Goal: Task Accomplishment & Management: Complete application form

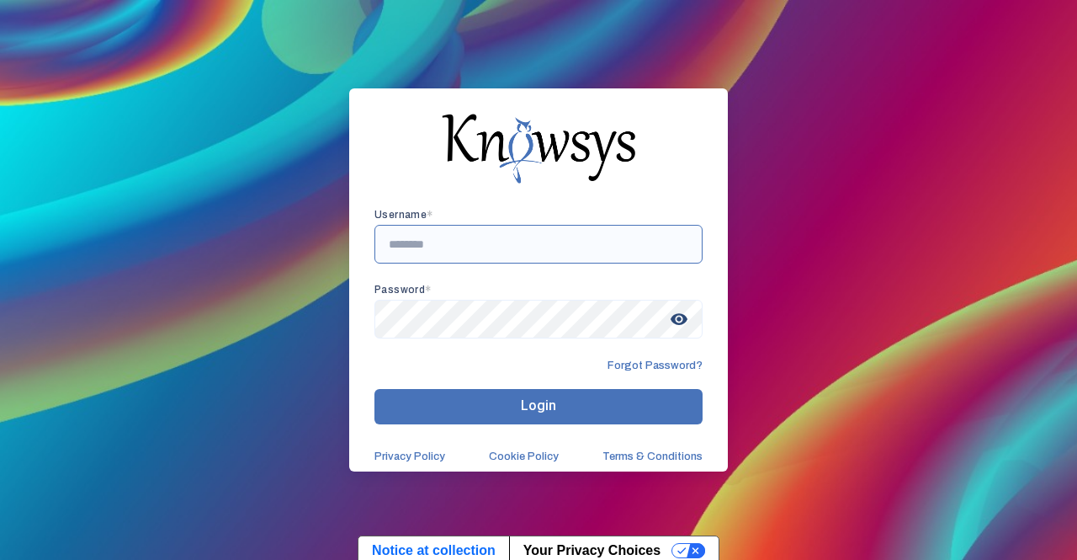
click at [484, 252] on input "text" at bounding box center [539, 244] width 328 height 39
paste input "**********"
type input "**********"
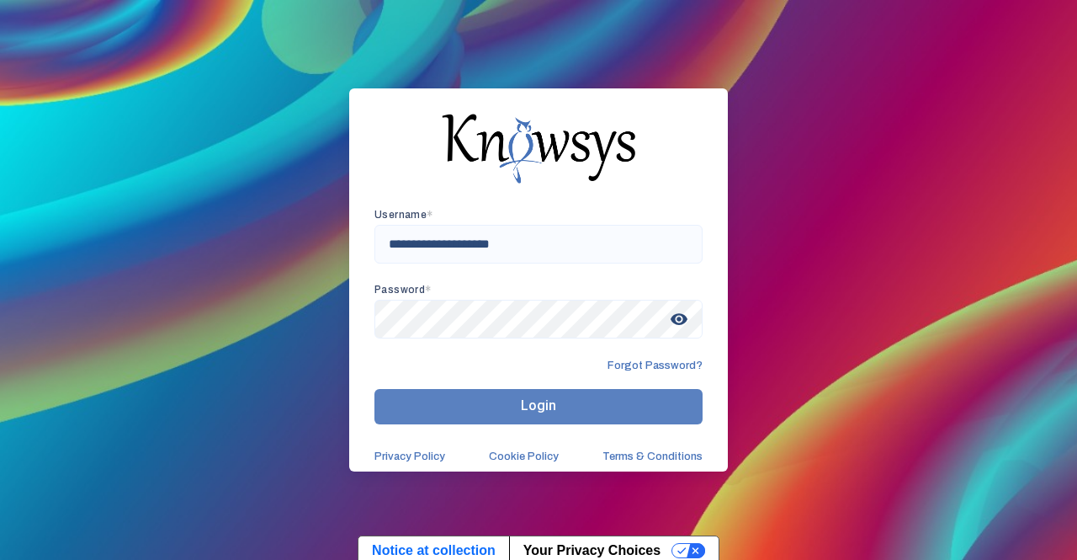
click at [539, 410] on span "Login" at bounding box center [538, 405] width 35 height 16
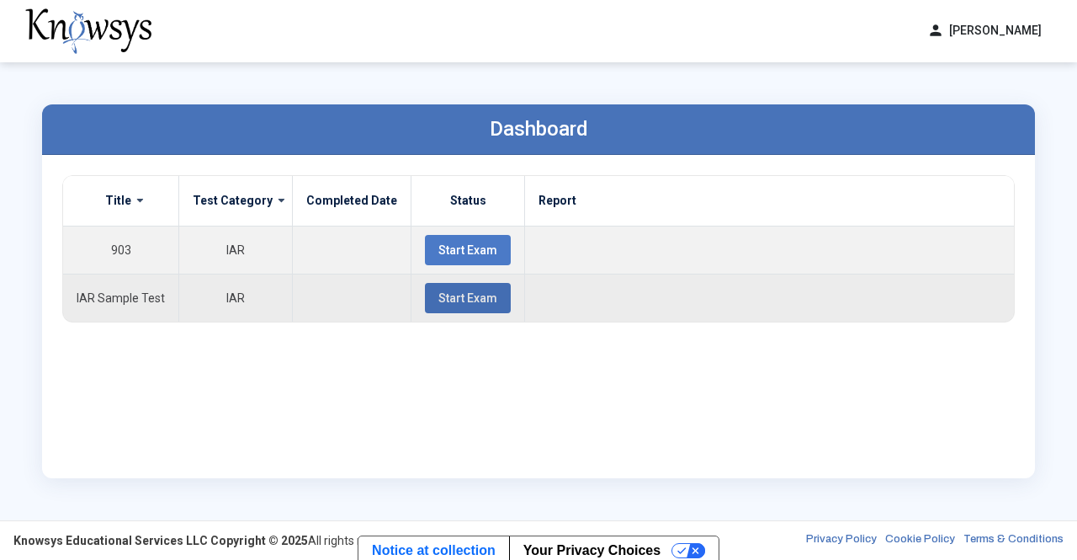
click at [438, 295] on span "Start Exam" at bounding box center [467, 297] width 59 height 13
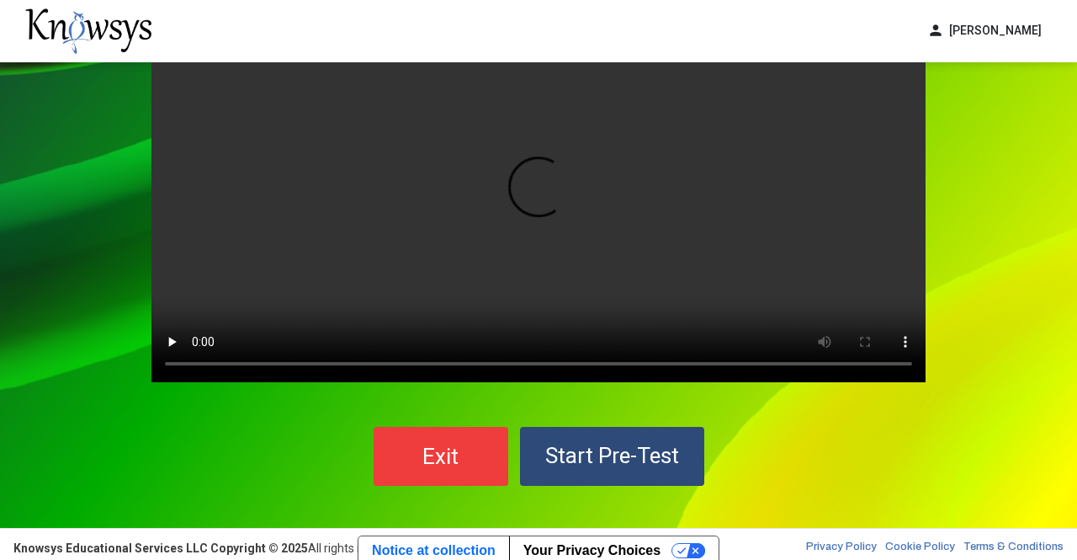
scroll to position [98, 0]
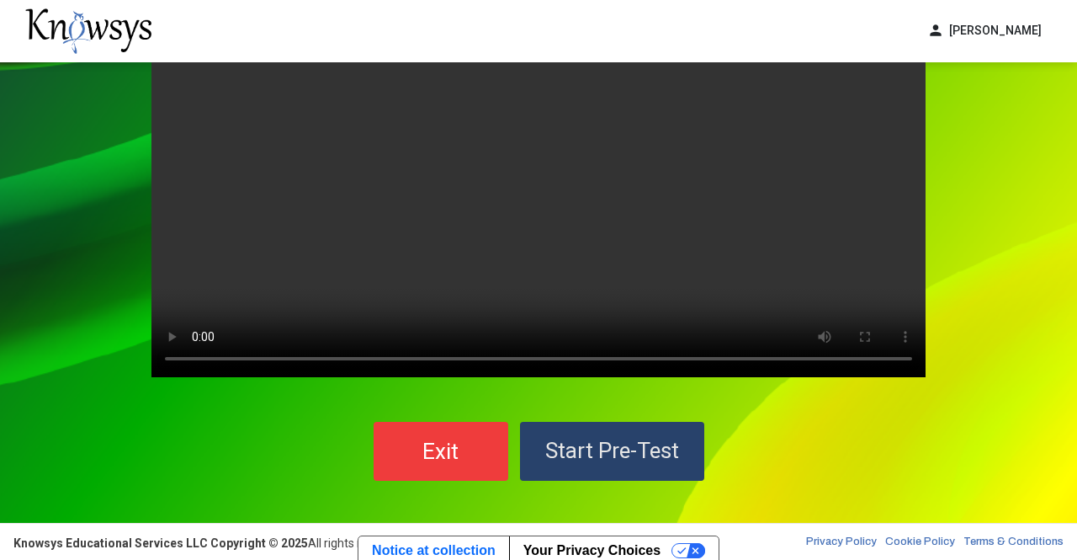
click at [640, 431] on button "Start Pre-Test" at bounding box center [612, 451] width 184 height 59
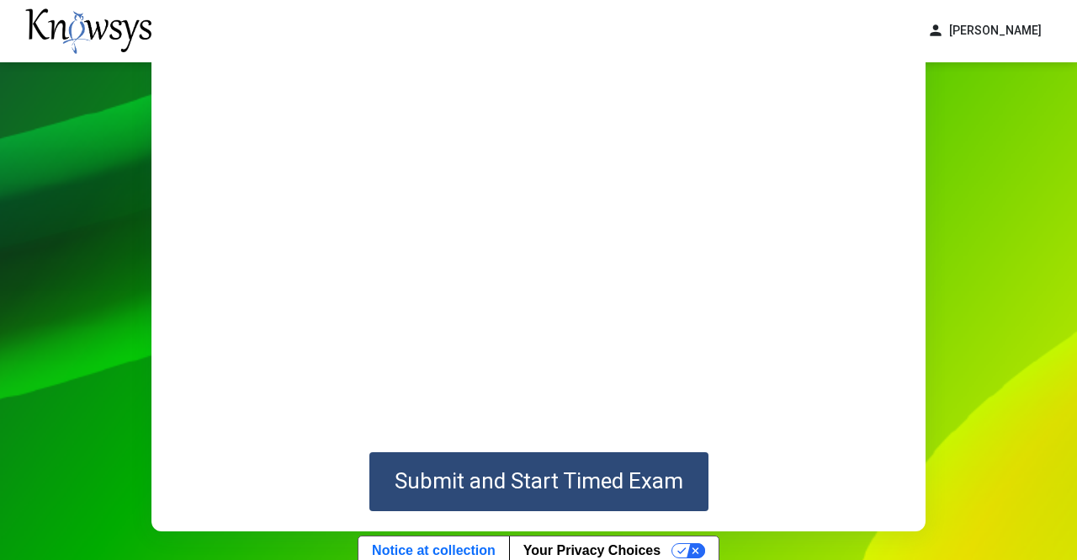
scroll to position [210, 0]
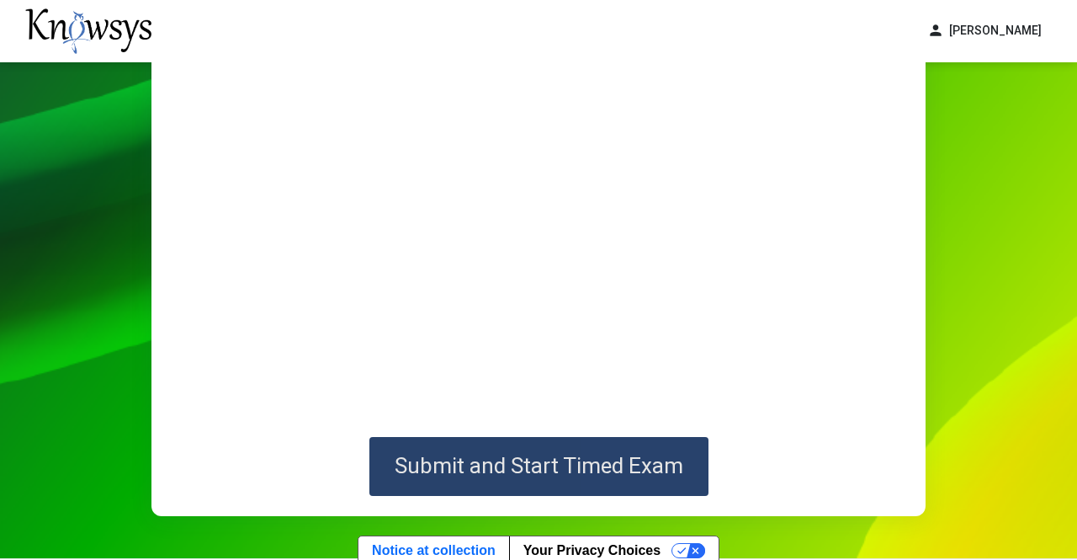
click at [613, 467] on span "Submit and Start Timed Exam" at bounding box center [539, 465] width 289 height 25
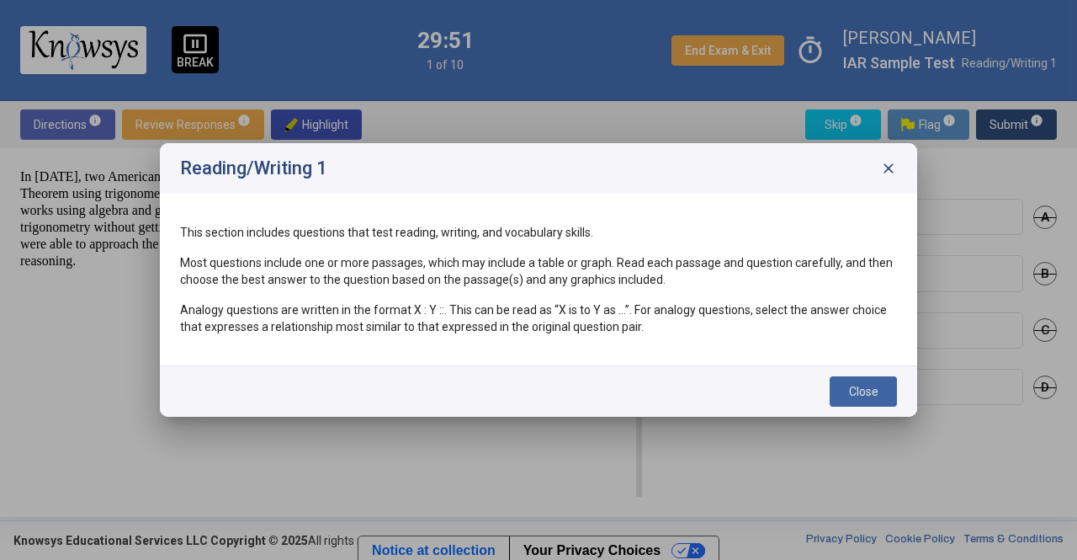
click at [880, 388] on button "Close" at bounding box center [863, 391] width 67 height 30
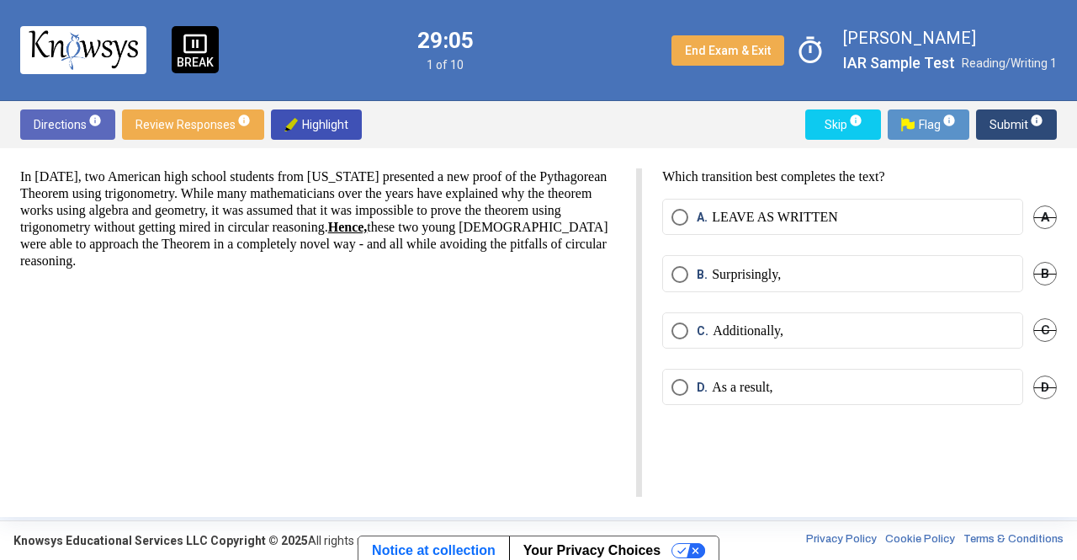
click at [821, 262] on mat-radio-button "B. Surprisingly," at bounding box center [842, 273] width 361 height 36
click at [801, 266] on label "B. Surprisingly," at bounding box center [843, 274] width 343 height 17
click at [1027, 120] on span "Submit info" at bounding box center [1017, 124] width 54 height 30
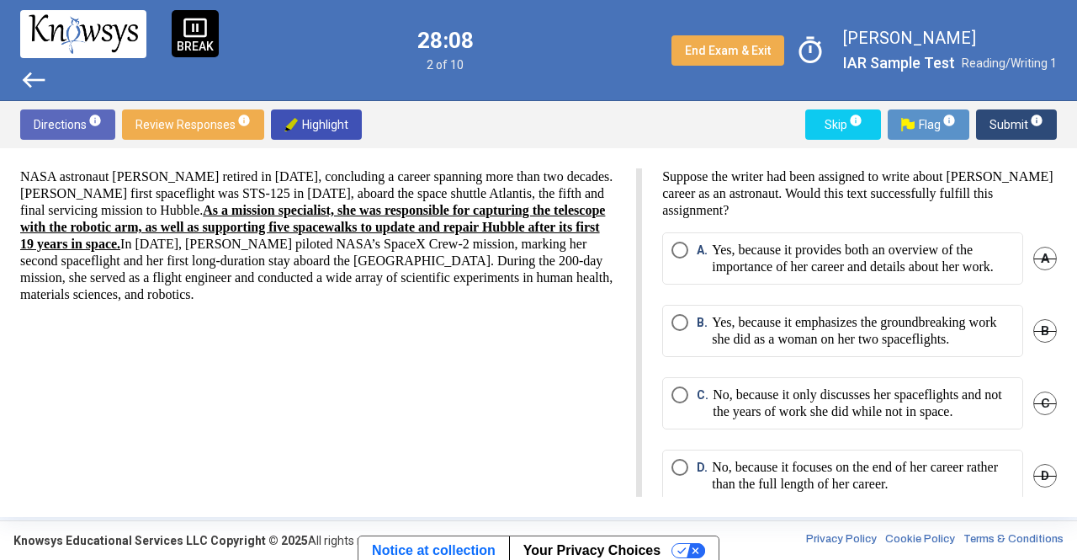
click at [870, 284] on mat-radio-button "A. Yes, because it provides both an overview of the importance of her career an…" at bounding box center [842, 258] width 361 height 52
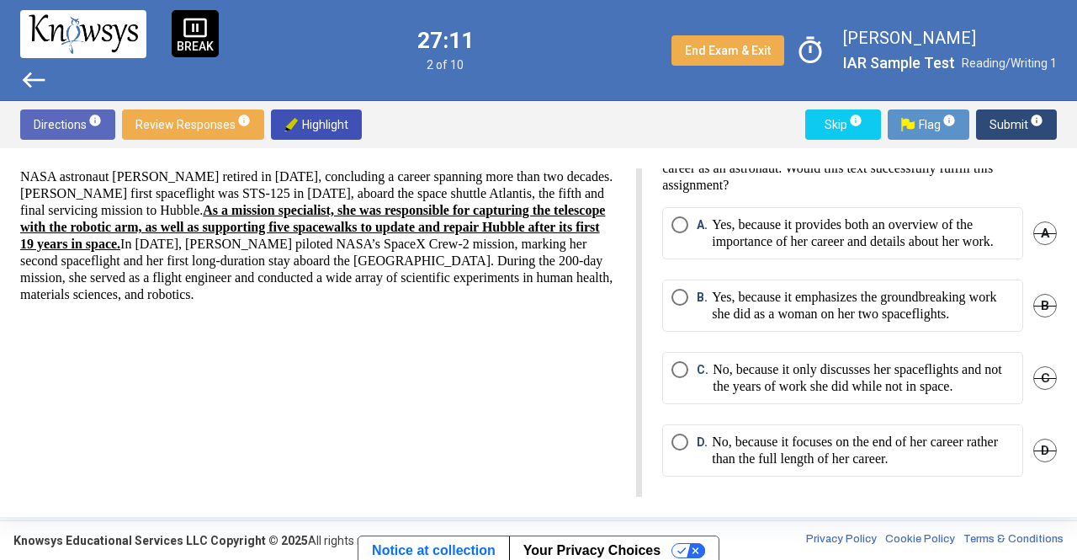
scroll to position [56, 0]
click at [932, 322] on p "Yes, because it emphasizes the groundbreaking work she did as a woman on her tw…" at bounding box center [863, 306] width 302 height 34
click at [957, 395] on p "No, because it only discusses her spaceflights and not the years of work she di…" at bounding box center [863, 378] width 301 height 34
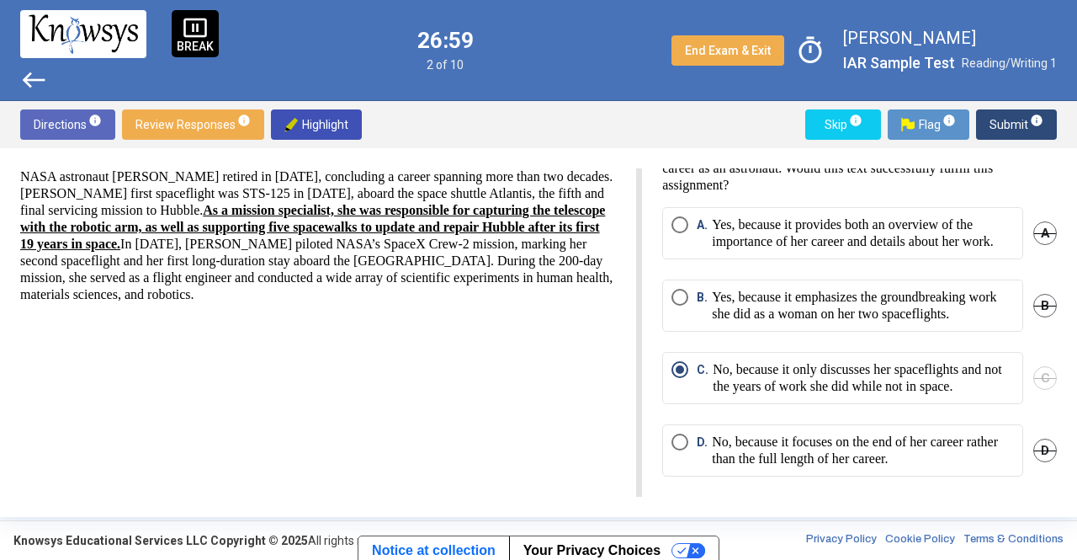
scroll to position [0, 0]
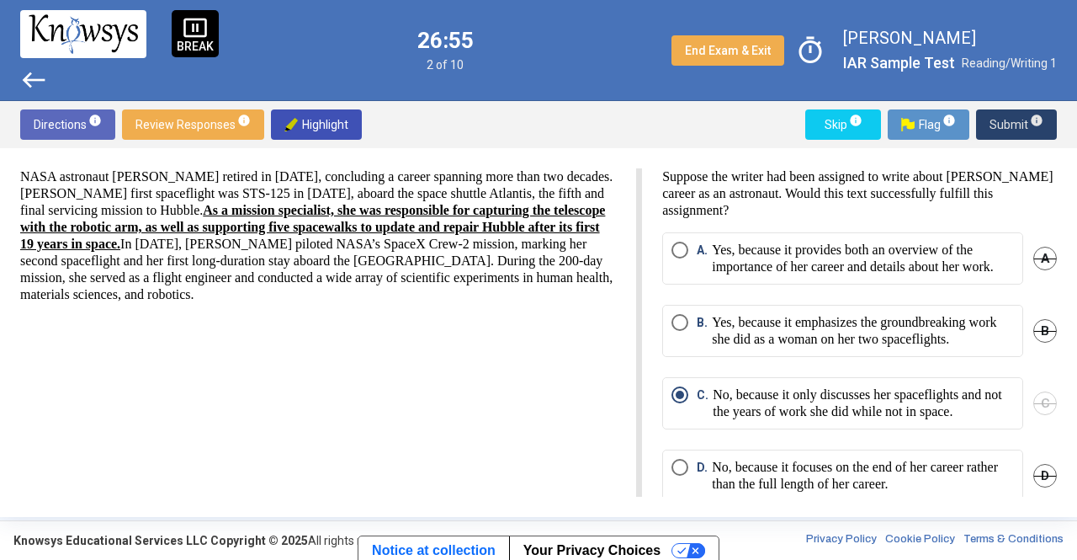
click at [1025, 132] on span "Submit info" at bounding box center [1017, 124] width 54 height 30
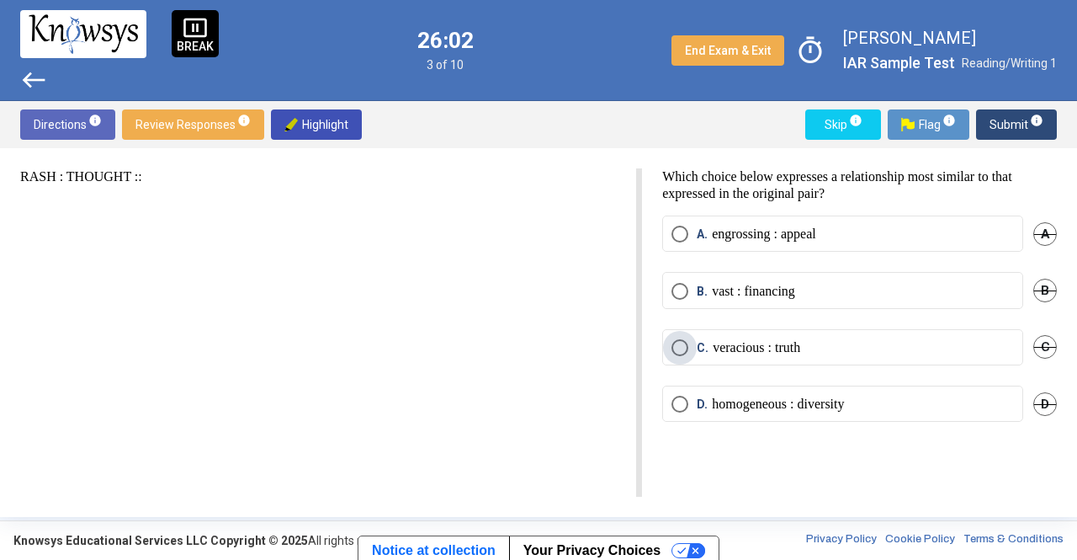
click at [839, 343] on label "C. veracious : truth" at bounding box center [843, 347] width 343 height 17
click at [1023, 125] on span "Submit info" at bounding box center [1017, 124] width 54 height 30
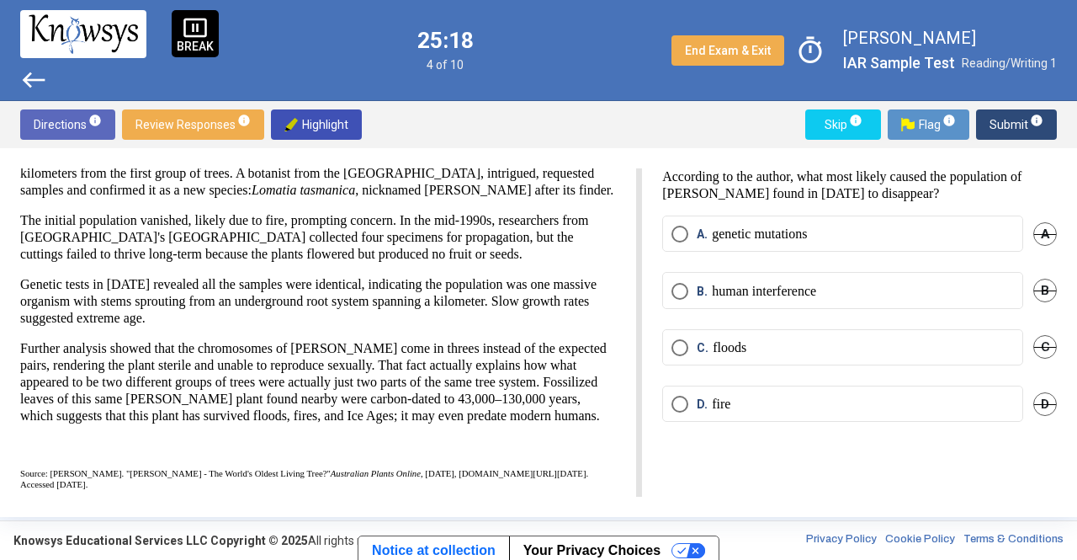
scroll to position [130, 0]
drag, startPoint x: 598, startPoint y: 390, endPoint x: 555, endPoint y: 420, distance: 51.9
click at [555, 420] on p "Further analysis showed that the chromosomes of [PERSON_NAME] come in threes in…" at bounding box center [318, 382] width 596 height 84
click at [826, 396] on label "D. fire" at bounding box center [843, 404] width 343 height 17
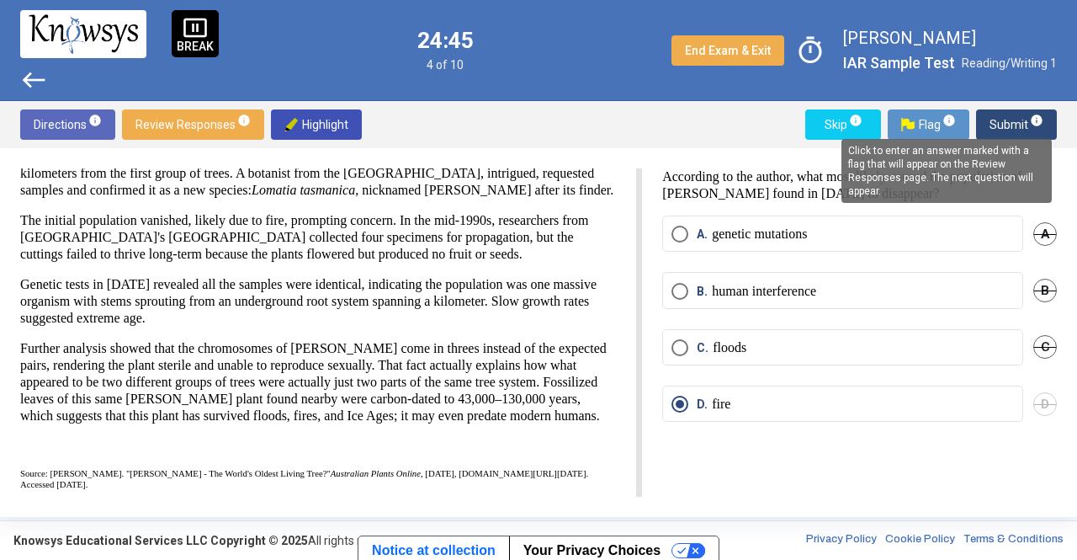
click at [943, 123] on sup "info" at bounding box center [948, 120] width 15 height 13
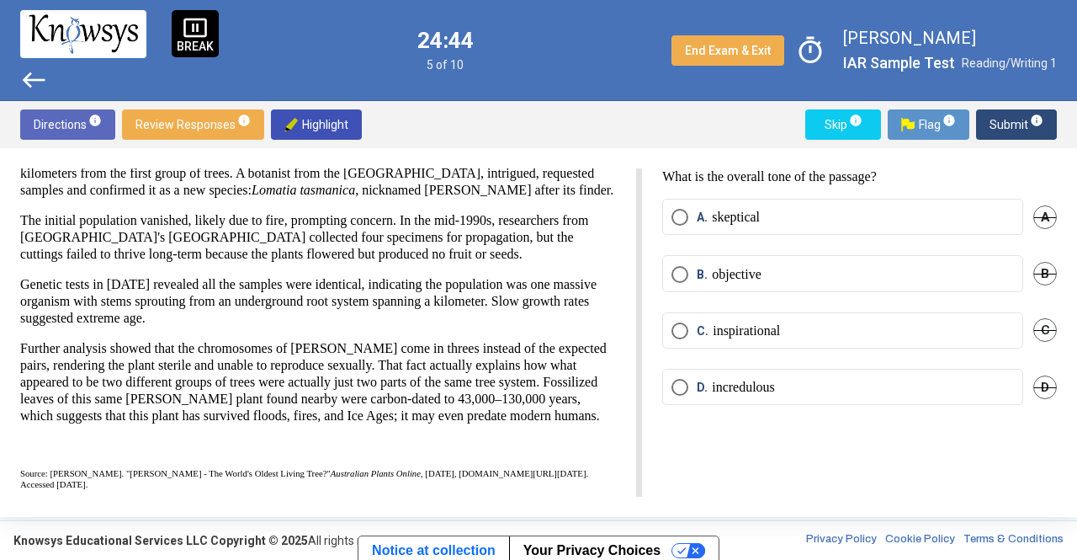
click at [943, 122] on sup "info" at bounding box center [948, 120] width 15 height 13
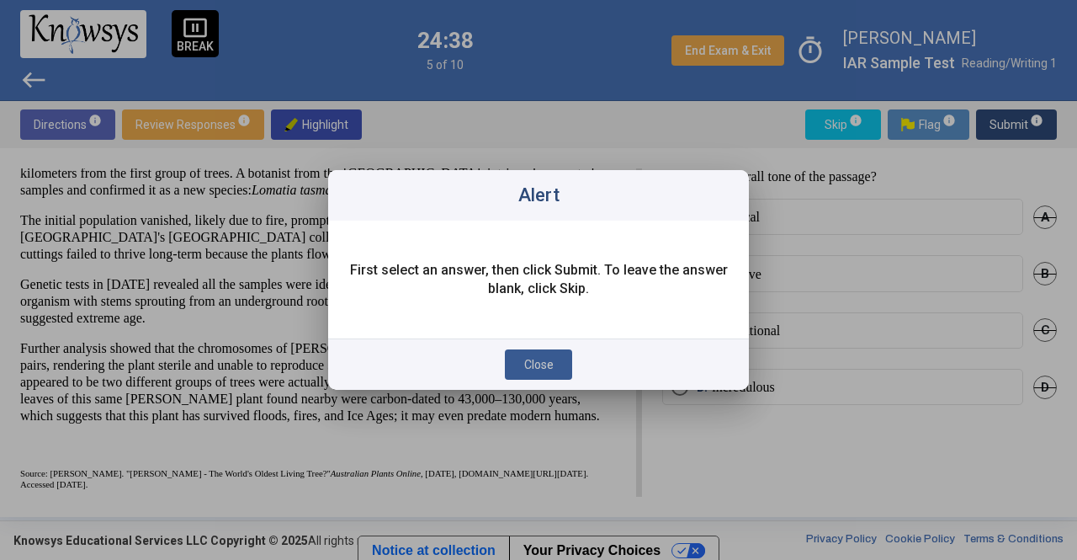
click at [550, 375] on button "Close" at bounding box center [538, 364] width 67 height 30
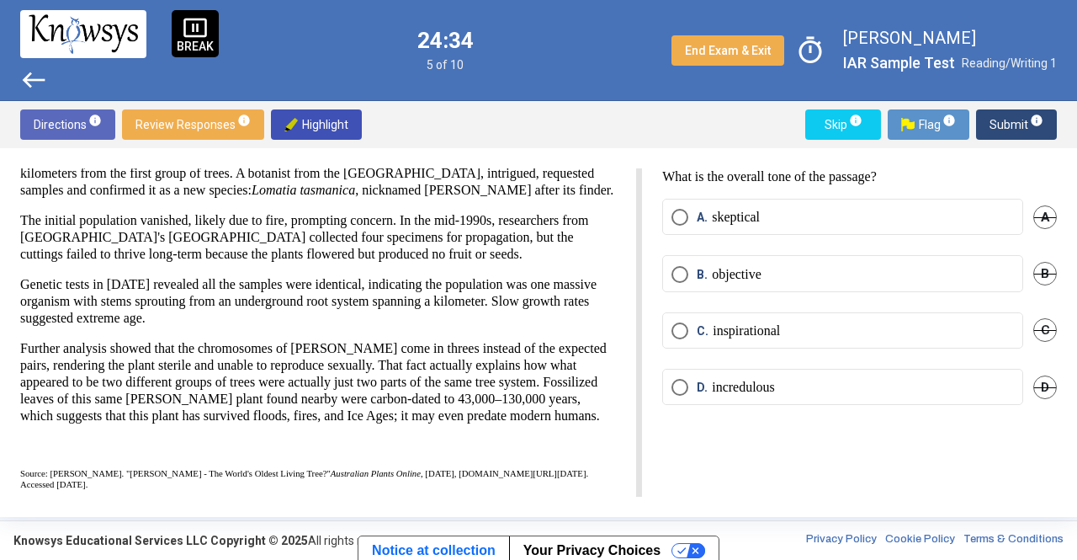
drag, startPoint x: 874, startPoint y: 141, endPoint x: 599, endPoint y: 109, distance: 276.2
click at [599, 109] on div "Directions info Review Responses info Highlight Skip info Flag info Submit info" at bounding box center [538, 124] width 1077 height 47
click at [26, 73] on span "west" at bounding box center [33, 79] width 27 height 27
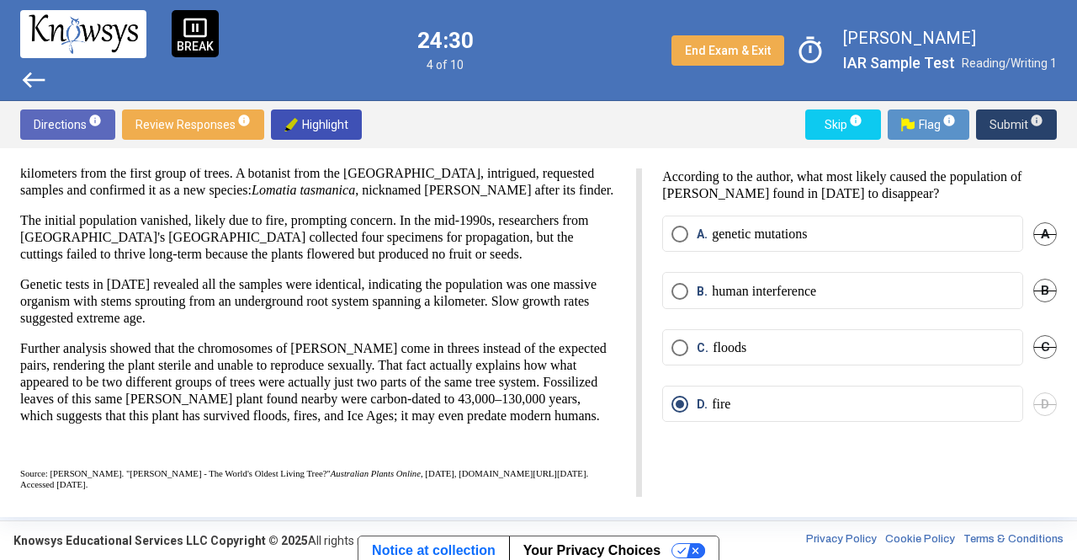
click at [1005, 120] on span "Submit info" at bounding box center [1017, 124] width 54 height 30
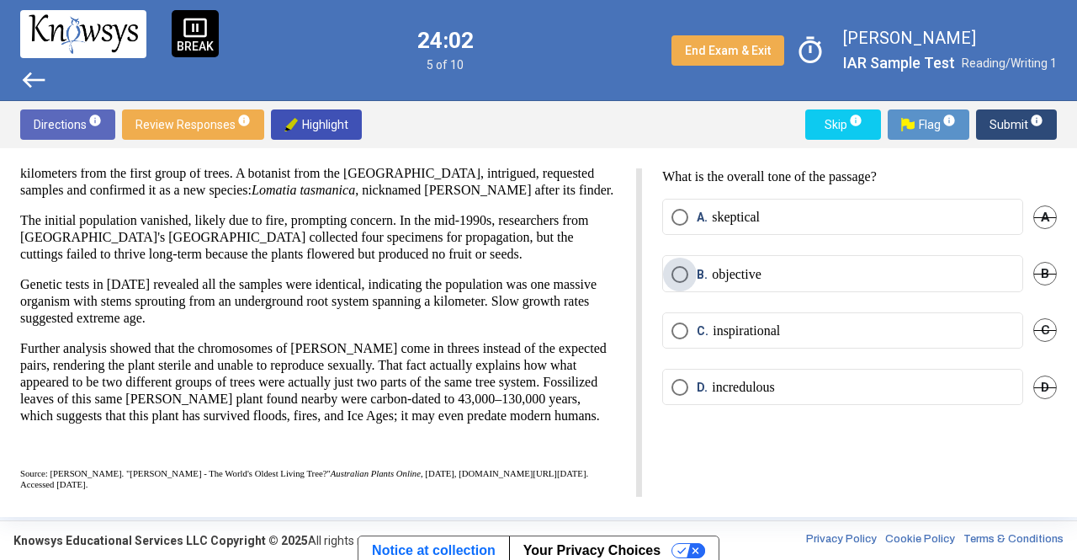
click at [818, 267] on label "B. objective" at bounding box center [843, 274] width 343 height 17
click at [1003, 124] on span "Submit info" at bounding box center [1017, 124] width 54 height 30
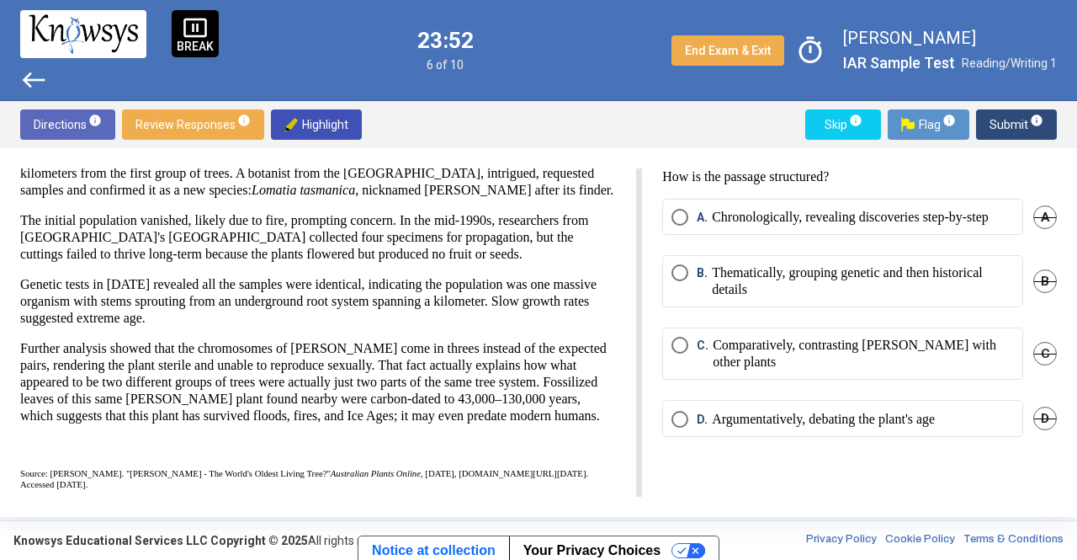
click at [803, 203] on mat-radio-button "A. Chronologically, revealing discoveries step-by-step" at bounding box center [842, 217] width 361 height 36
click at [840, 220] on p "Chronologically, revealing discoveries step-by-step" at bounding box center [850, 217] width 277 height 17
click at [1004, 125] on span "Submit info" at bounding box center [1017, 124] width 54 height 30
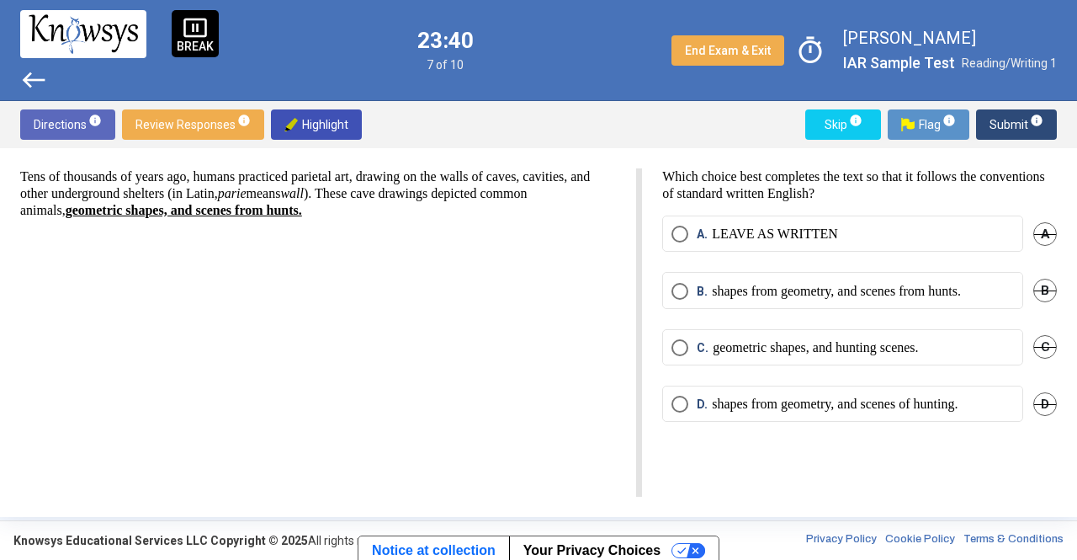
click at [970, 215] on mat-radio-button "A. LEAVE AS WRITTEN" at bounding box center [842, 233] width 361 height 36
click at [347, 252] on div "Tens of thousands of years ago, humans practiced [MEDICAL_DATA] art, drawing on…" at bounding box center [331, 332] width 622 height 328
click at [820, 226] on p "LEAVE AS WRITTEN" at bounding box center [775, 234] width 126 height 17
click at [1005, 122] on span "Submit info" at bounding box center [1017, 124] width 54 height 30
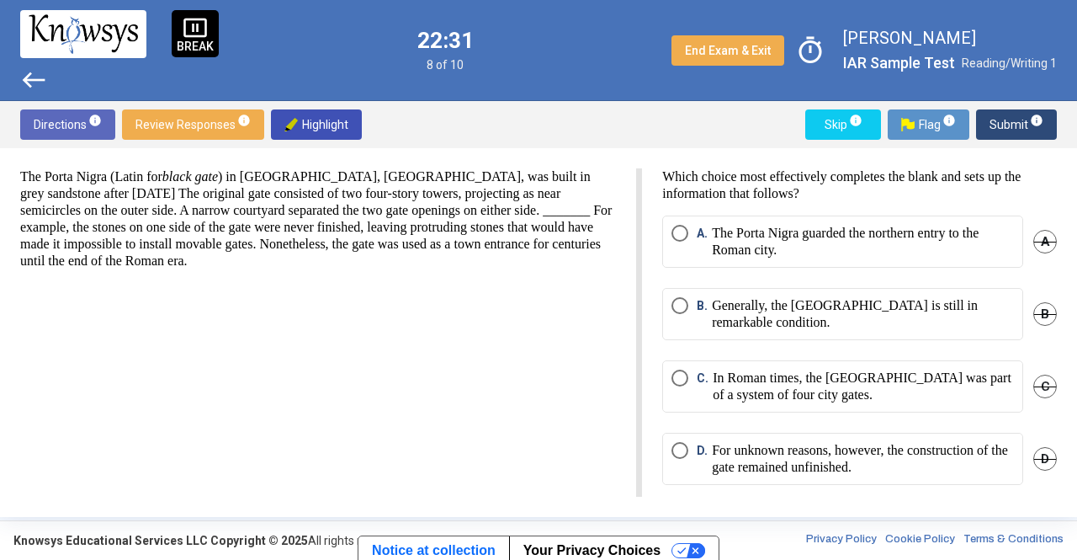
click at [404, 199] on p "The Porta Nigra (Latin for black gate ) in [GEOGRAPHIC_DATA], [GEOGRAPHIC_DATA]…" at bounding box center [318, 218] width 596 height 101
click at [884, 467] on p "For unknown reasons, however, the construction of the gate remained unfinished." at bounding box center [863, 459] width 302 height 34
click at [1008, 120] on span "Submit info" at bounding box center [1017, 124] width 54 height 30
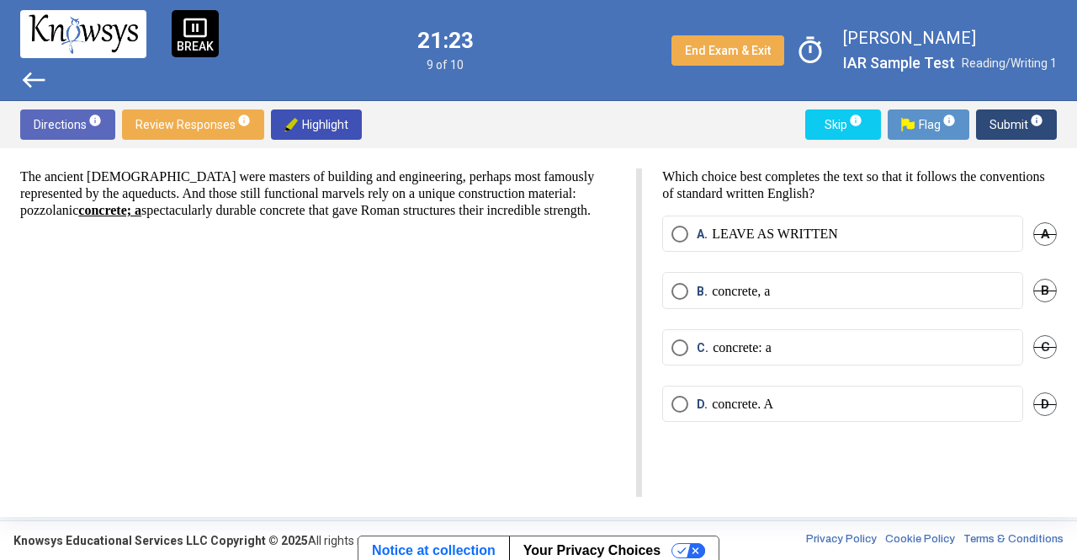
click at [177, 215] on p "The ancient [DEMOGRAPHIC_DATA] were masters of building and engineering, perhap…" at bounding box center [318, 193] width 596 height 50
click at [793, 286] on label "B. concrete, a" at bounding box center [843, 291] width 343 height 17
click at [1006, 130] on span "Submit info" at bounding box center [1017, 124] width 54 height 30
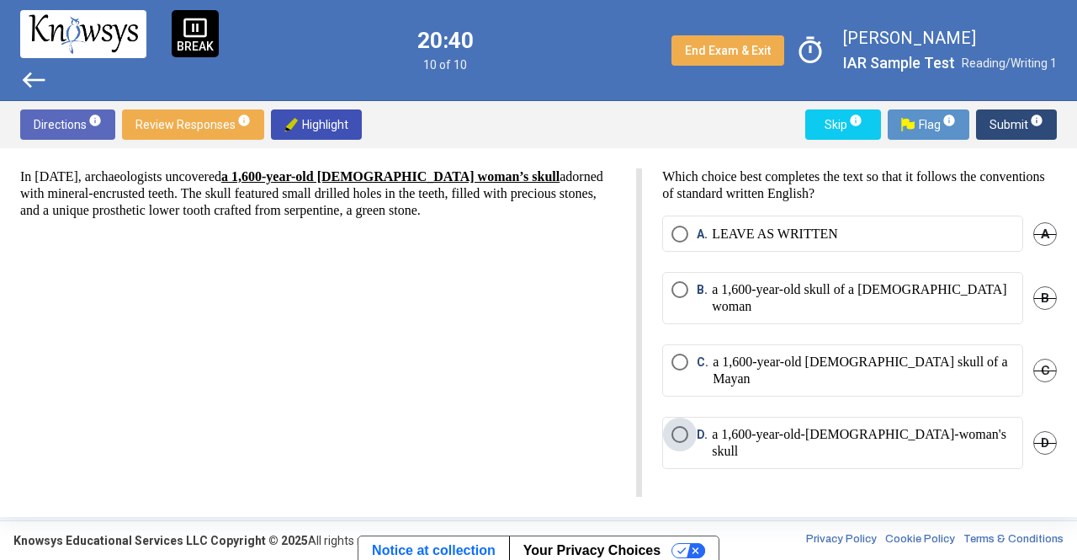
click at [837, 426] on p "a 1,600-year-old-[DEMOGRAPHIC_DATA]-woman's skull" at bounding box center [863, 443] width 302 height 34
click at [832, 295] on p "a 1,600-year-old skull of a [DEMOGRAPHIC_DATA] woman" at bounding box center [863, 298] width 302 height 34
click at [993, 124] on span "Submit info" at bounding box center [1017, 124] width 54 height 30
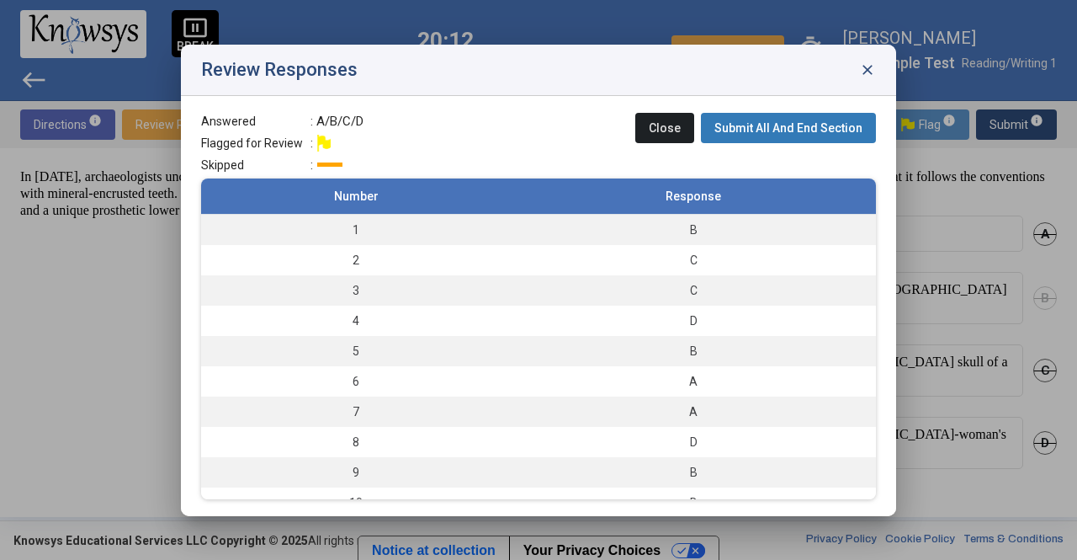
click at [736, 121] on span "Submit All And End Section" at bounding box center [789, 127] width 148 height 13
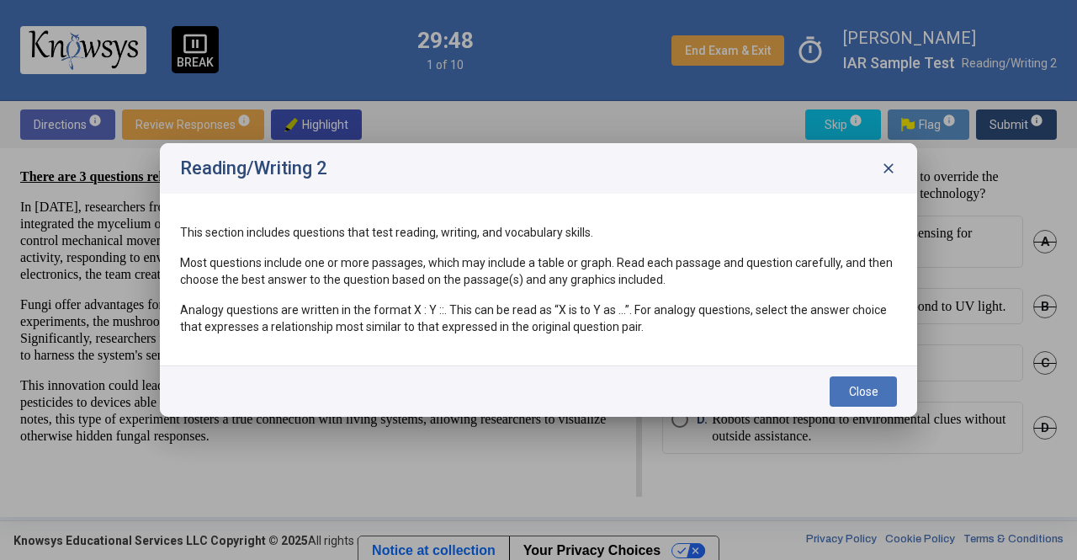
click at [863, 407] on div "Close" at bounding box center [538, 390] width 757 height 51
click at [863, 391] on span "Close" at bounding box center [863, 391] width 29 height 13
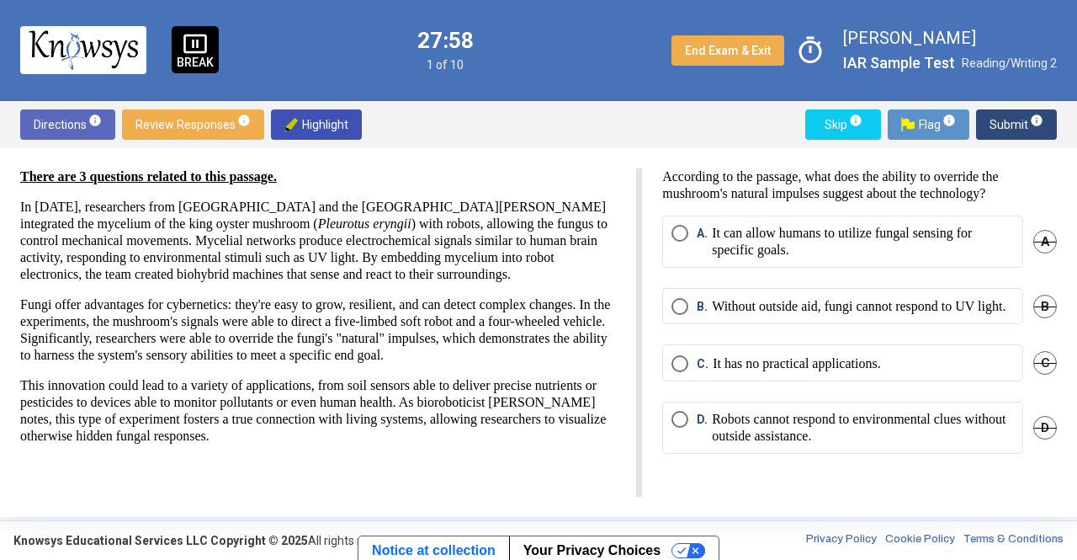
click at [804, 236] on p "It can allow humans to utilize fungal sensing for specific goals." at bounding box center [863, 242] width 302 height 34
click at [999, 119] on span "Submit info" at bounding box center [1017, 124] width 54 height 30
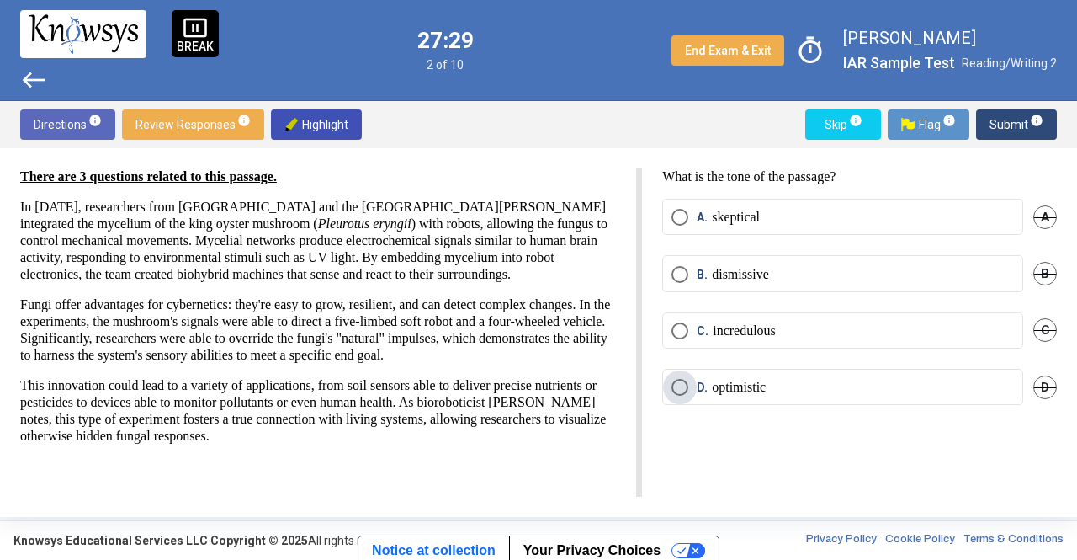
click at [715, 380] on p "optimistic" at bounding box center [739, 387] width 54 height 17
click at [1008, 117] on span "Submit info" at bounding box center [1017, 124] width 54 height 30
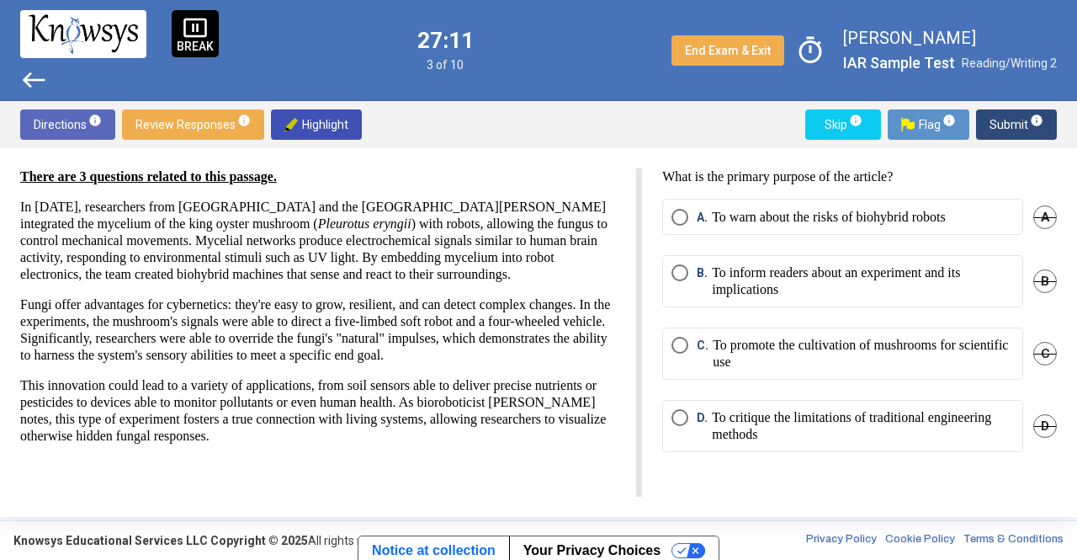
click at [837, 282] on p "To inform readers about an experiment and its implications" at bounding box center [863, 281] width 302 height 34
click at [997, 129] on span "Submit info" at bounding box center [1017, 124] width 54 height 30
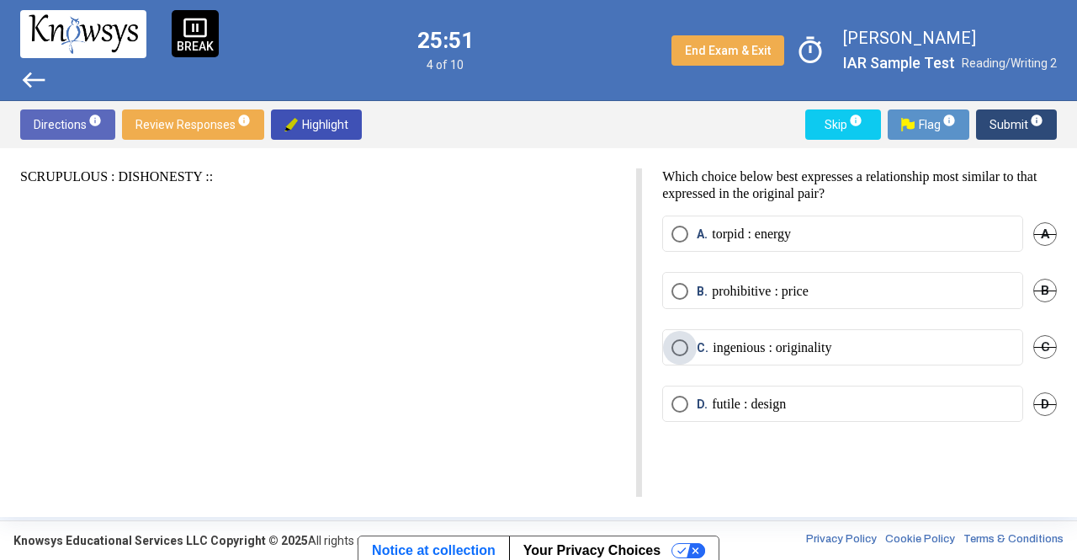
click at [821, 339] on p "ingenious : originality" at bounding box center [772, 347] width 119 height 17
click at [1000, 124] on span "Submit info" at bounding box center [1017, 124] width 54 height 30
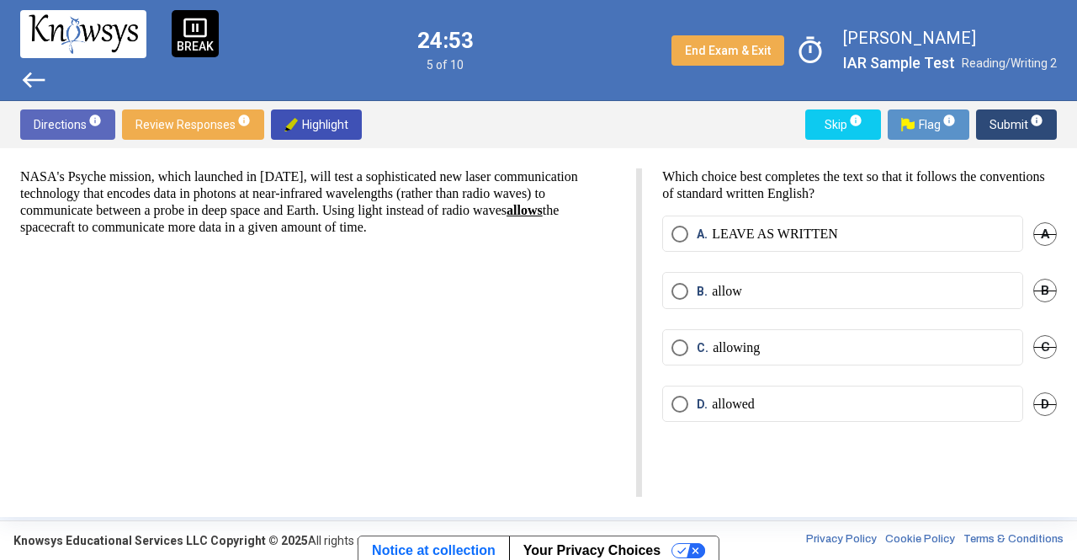
click at [830, 391] on mat-radio-button "D. allowed" at bounding box center [842, 403] width 361 height 36
click at [778, 388] on mat-radio-button "D. allowed" at bounding box center [842, 403] width 361 height 36
click at [672, 388] on mat-radio-button "D. allowed" at bounding box center [842, 403] width 361 height 36
click at [693, 417] on mat-radio-button "D. allowed" at bounding box center [842, 403] width 361 height 36
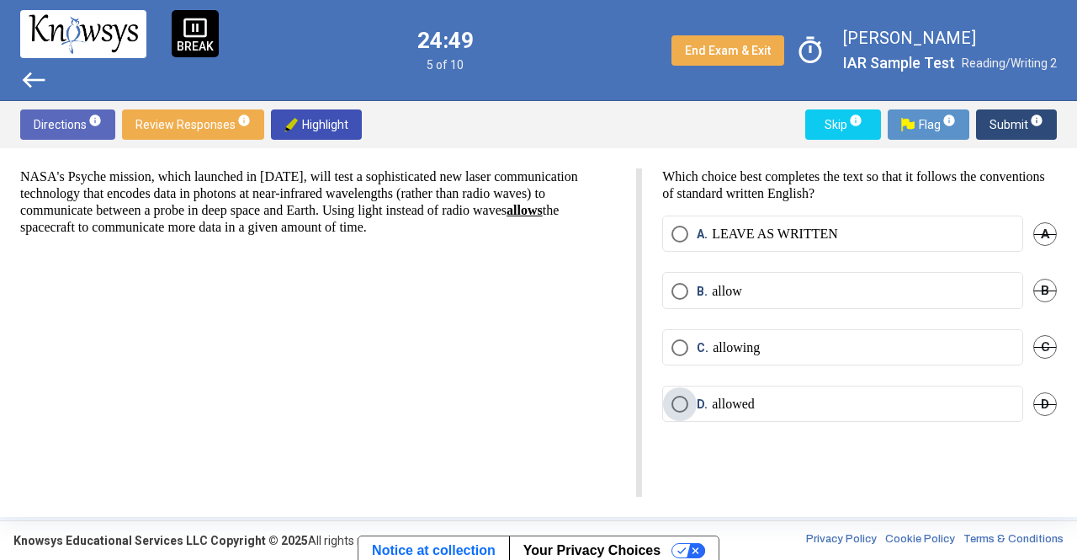
click at [686, 401] on span "Select an option" at bounding box center [680, 404] width 17 height 17
click at [1010, 122] on span "Submit info" at bounding box center [1017, 124] width 54 height 30
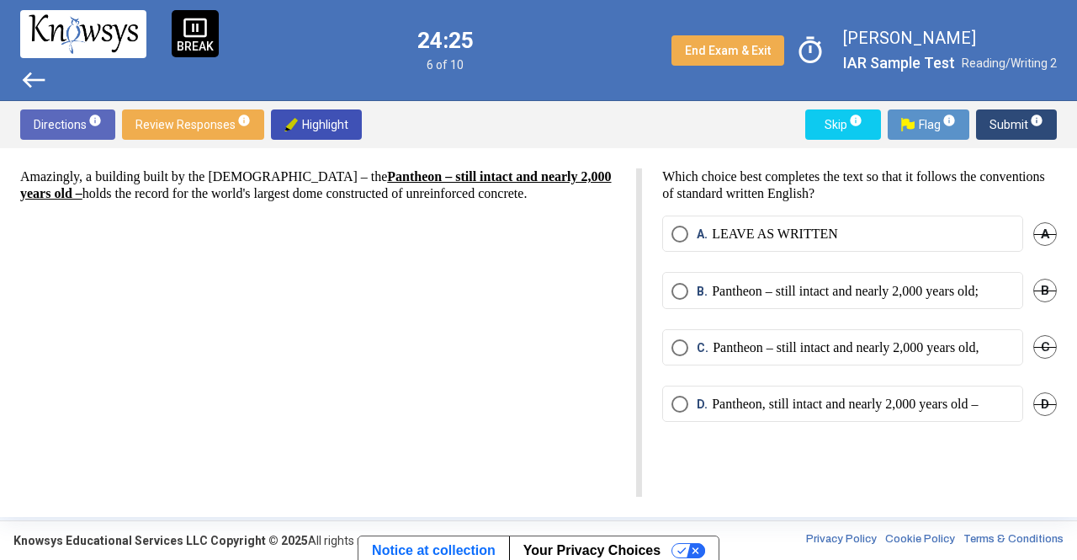
click at [885, 354] on mat-radio-button "C. Pantheon – still intact and nearly 2,000 years old," at bounding box center [842, 347] width 361 height 36
click at [870, 348] on p "Pantheon – still intact and nearly 2,000 years old," at bounding box center [846, 347] width 266 height 17
click at [1017, 120] on span "Submit info" at bounding box center [1017, 124] width 54 height 30
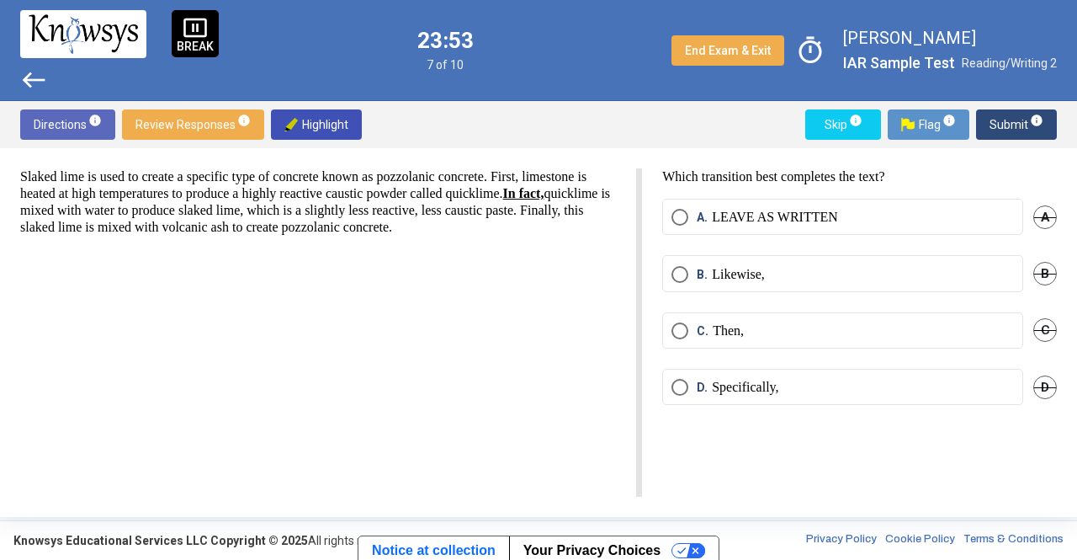
click at [781, 326] on label "C. Then," at bounding box center [843, 330] width 343 height 17
click at [1009, 112] on span "Submit info" at bounding box center [1017, 124] width 54 height 30
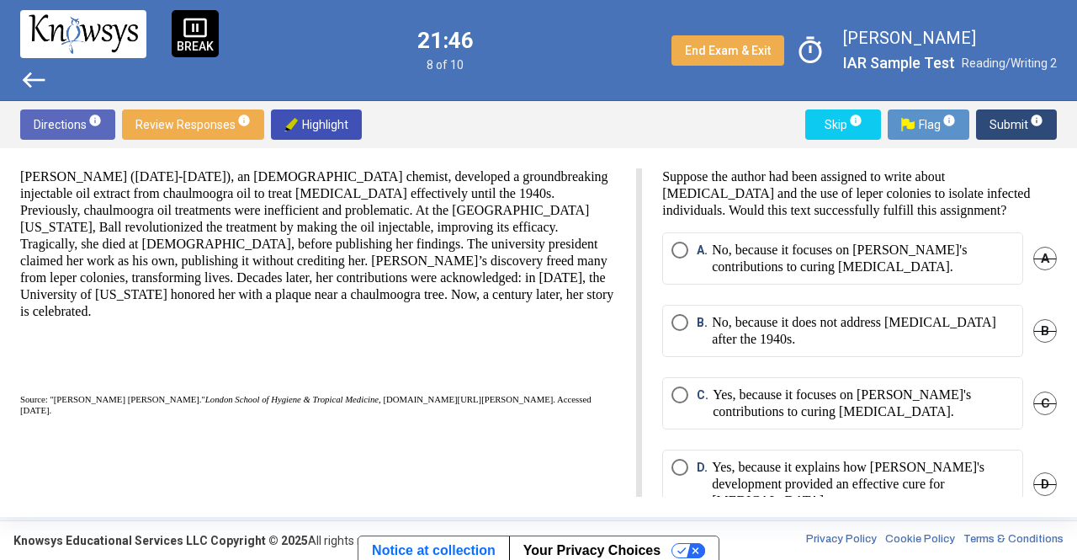
click at [842, 398] on p "Yes, because it focuses on [PERSON_NAME]'s contributions to curing [MEDICAL_DAT…" at bounding box center [863, 403] width 301 height 34
click at [984, 255] on p "No, because it focuses on [PERSON_NAME]'s contributions to curing [MEDICAL_DATA…" at bounding box center [863, 259] width 302 height 34
click at [1005, 114] on span "Submit info" at bounding box center [1017, 124] width 54 height 30
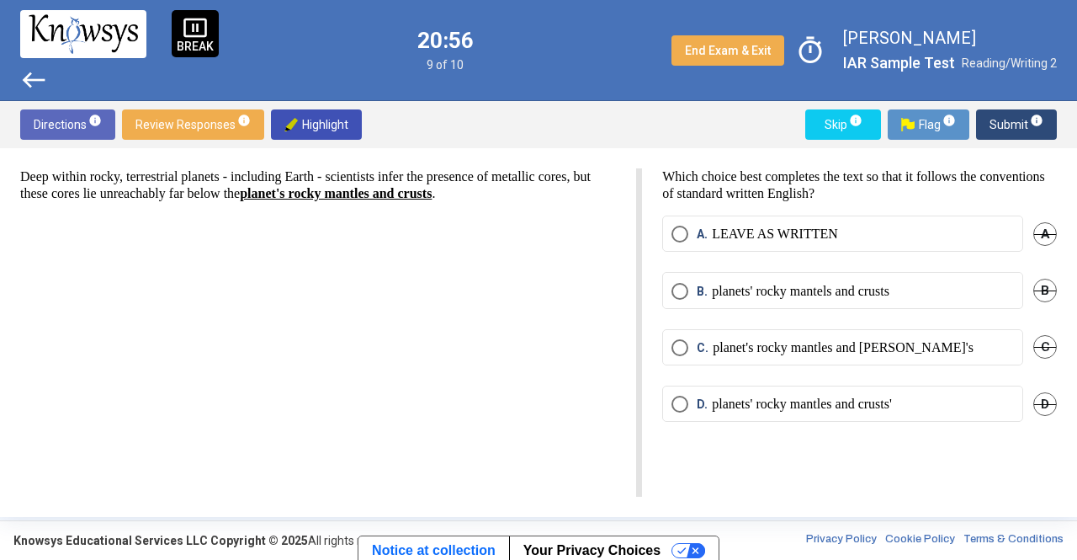
click at [786, 231] on p "LEAVE AS WRITTEN" at bounding box center [775, 234] width 126 height 17
click at [996, 129] on span "Submit info" at bounding box center [1017, 124] width 54 height 30
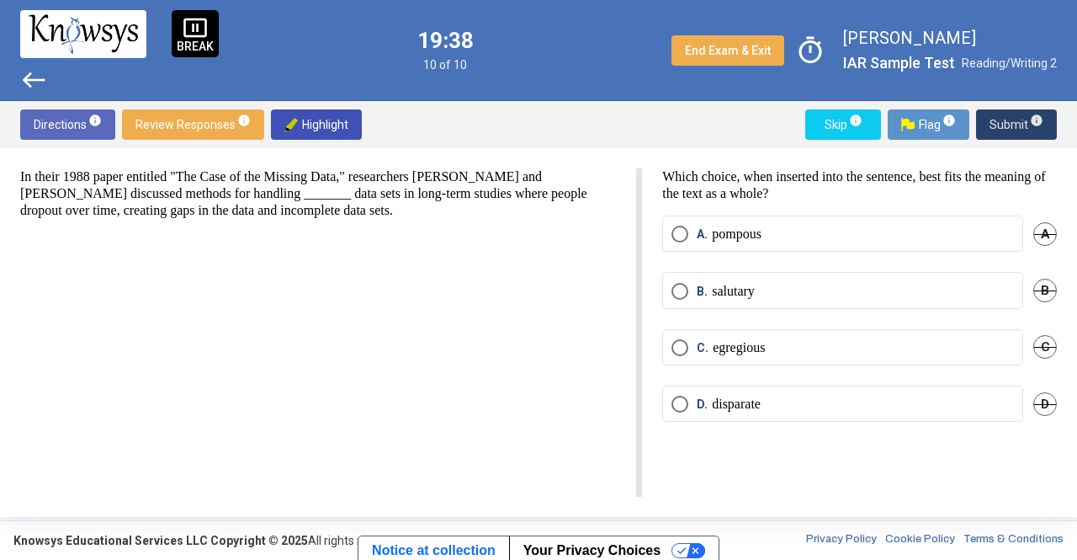
click at [1002, 127] on span "Submit info" at bounding box center [1017, 124] width 54 height 30
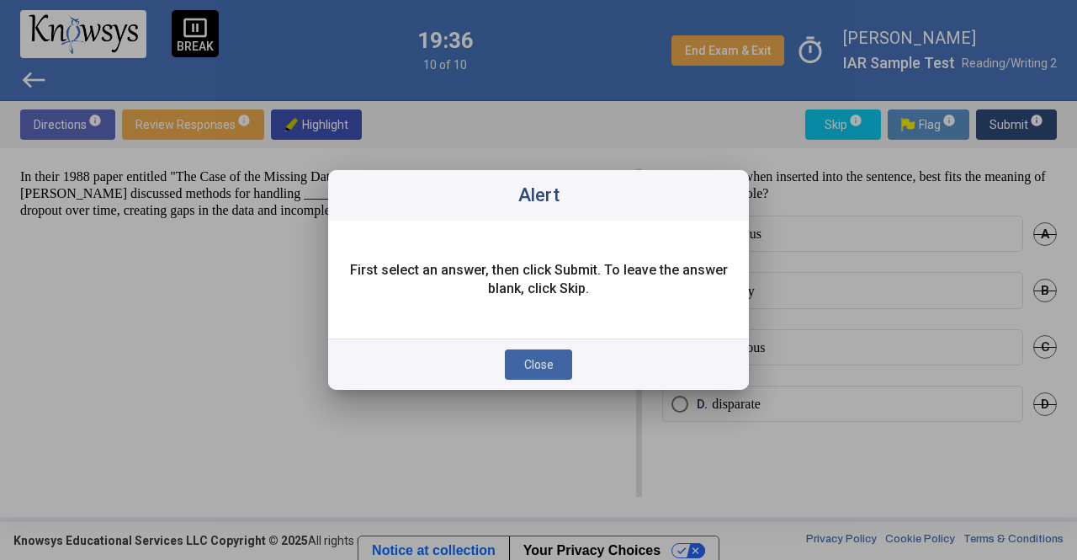
click at [528, 356] on button "Close" at bounding box center [538, 364] width 67 height 30
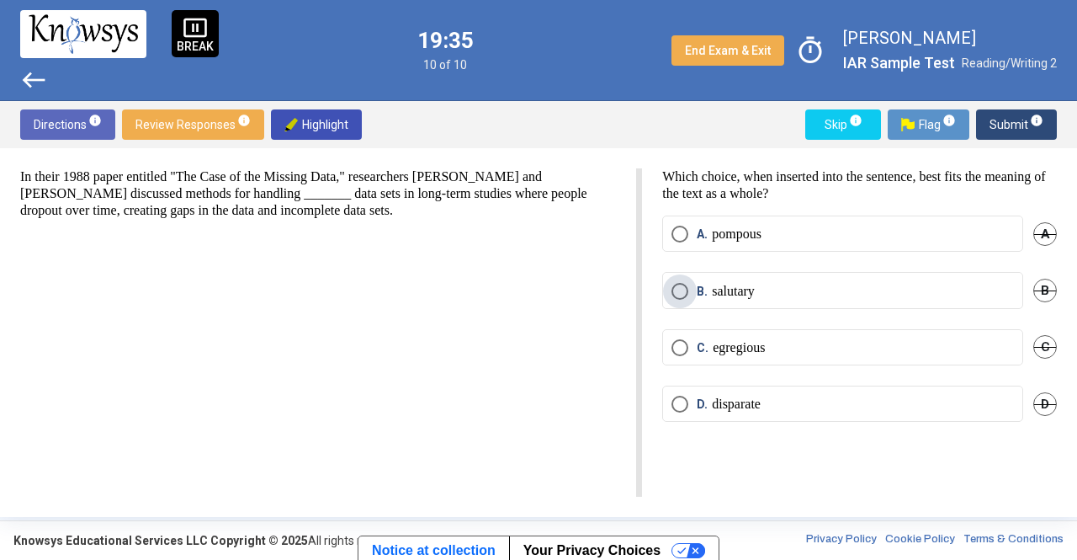
click at [741, 293] on p "salutary" at bounding box center [733, 291] width 43 height 17
click at [750, 339] on p "egregious" at bounding box center [739, 347] width 52 height 17
click at [996, 126] on span "Submit info" at bounding box center [1017, 124] width 54 height 30
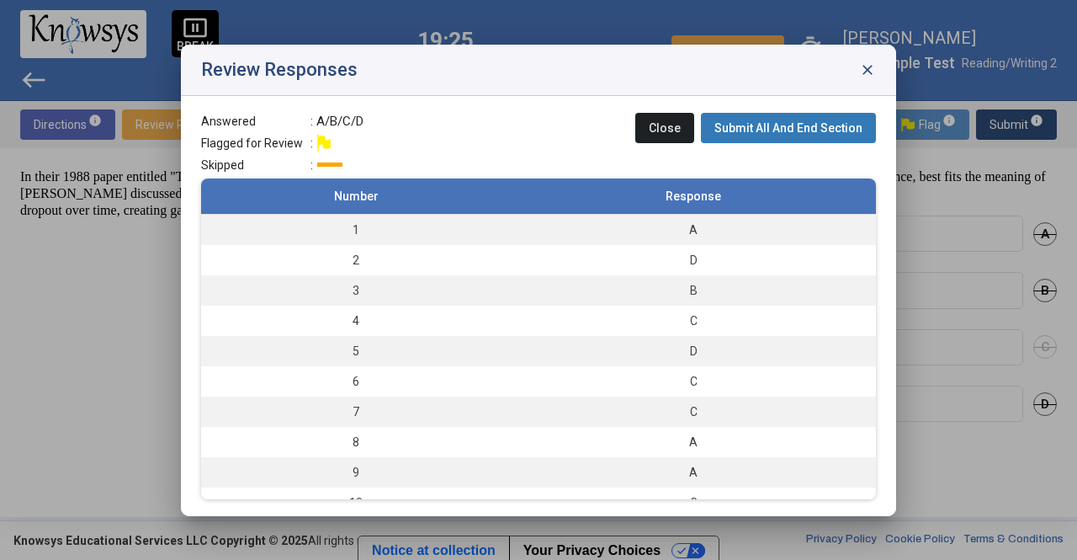
click at [841, 136] on button "Submit All And End Section" at bounding box center [788, 128] width 175 height 30
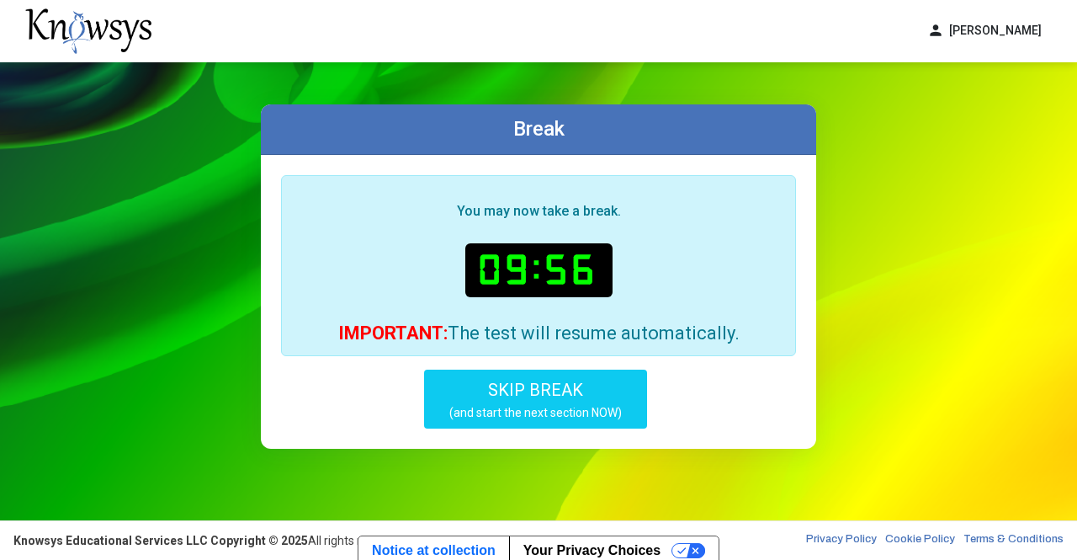
click at [584, 394] on button "SKIP BREAK (and start the next section NOW)" at bounding box center [535, 398] width 223 height 59
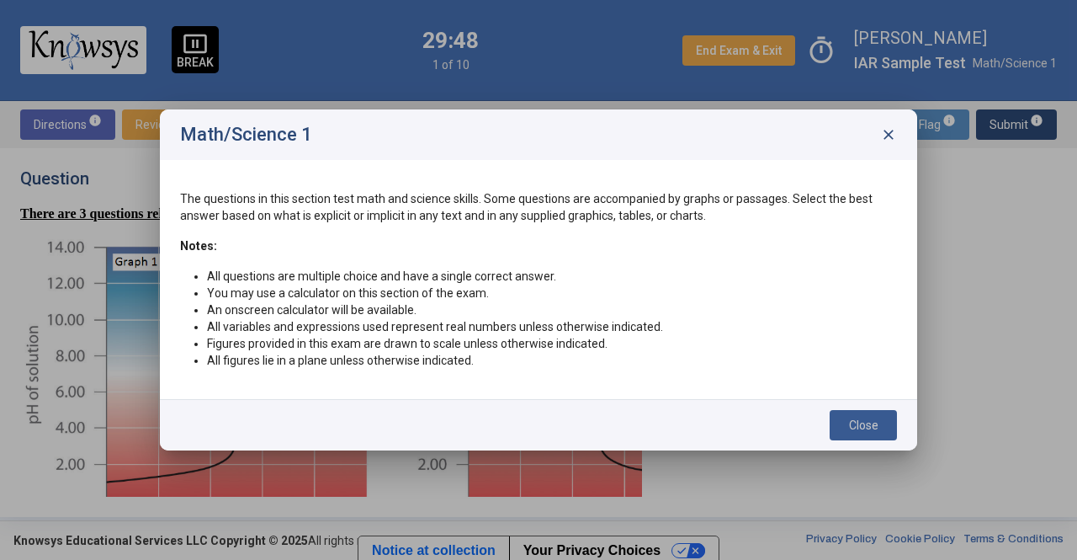
click at [868, 422] on span "Close" at bounding box center [863, 424] width 29 height 13
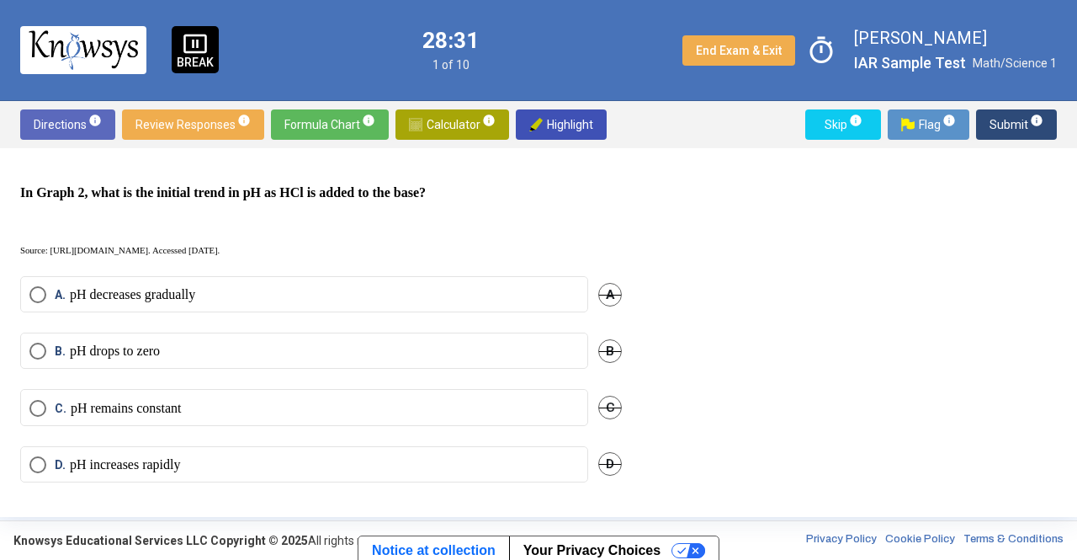
scroll to position [562, 0]
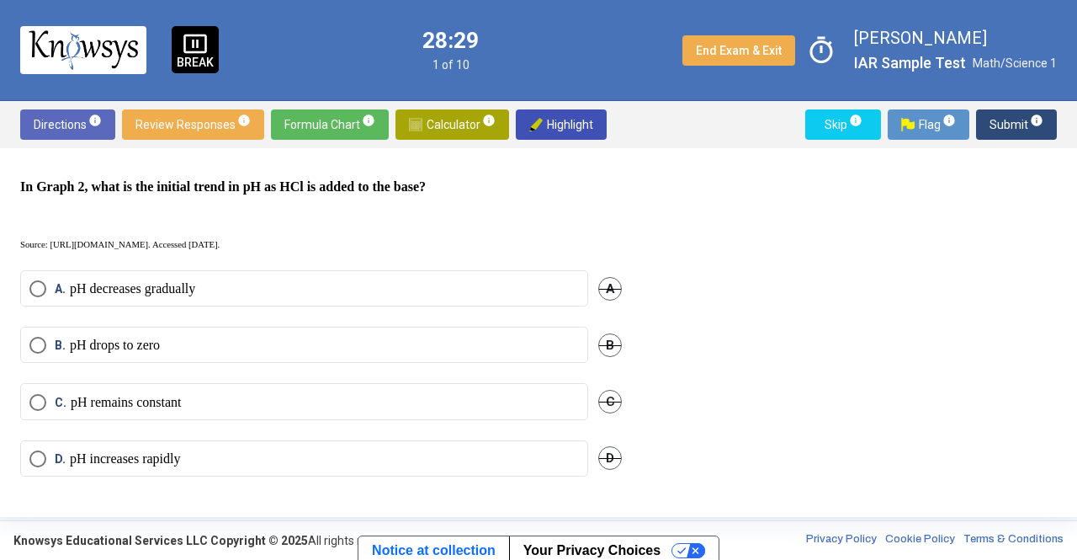
click at [334, 270] on mat-radio-button "A. pH decreases gradually" at bounding box center [304, 288] width 568 height 36
click at [290, 270] on mat-radio-button "A. pH decreases gradually" at bounding box center [304, 288] width 568 height 36
click at [34, 280] on span "Select an option" at bounding box center [37, 288] width 17 height 17
click at [1005, 121] on span "Submit info" at bounding box center [1017, 124] width 54 height 30
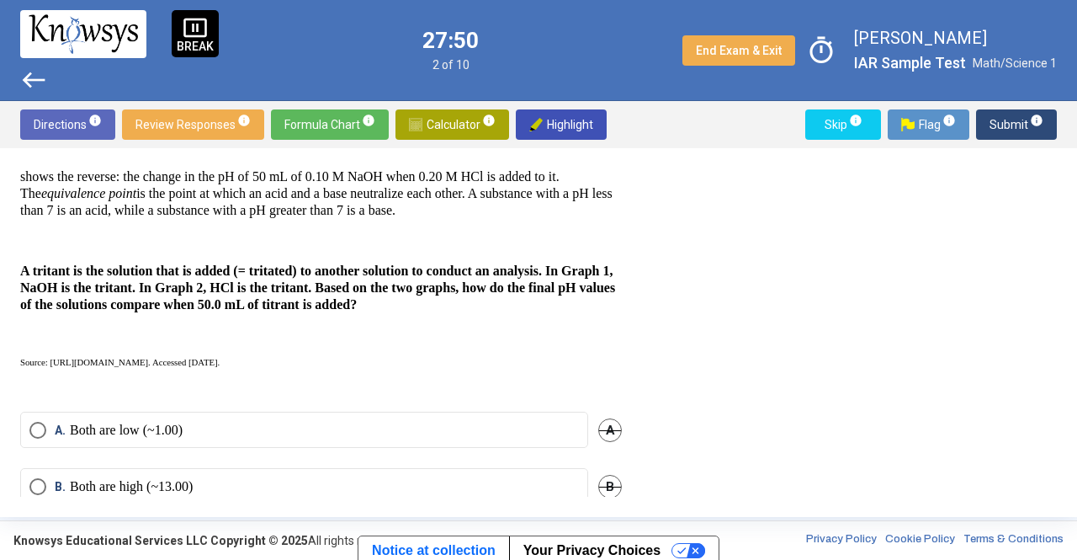
scroll to position [468, 0]
click at [214, 314] on p "A tritant is the solution that is added (= tritated) to another solution to con…" at bounding box center [321, 288] width 602 height 50
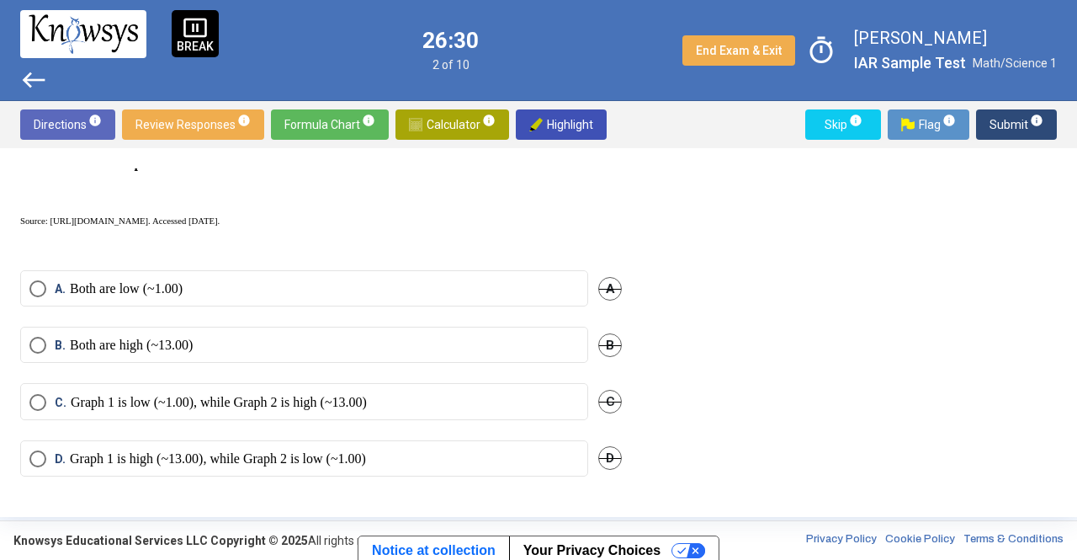
scroll to position [636, 0]
click at [308, 440] on mat-radio-button "D. Graph 1 is high (~13.00), while Graph 2 is low (~1.00)" at bounding box center [304, 458] width 568 height 36
click at [308, 450] on p "Graph 1 is high (~13.00), while Graph 2 is low (~1.00)" at bounding box center [218, 458] width 296 height 17
click at [985, 120] on button "Submit info" at bounding box center [1016, 124] width 81 height 30
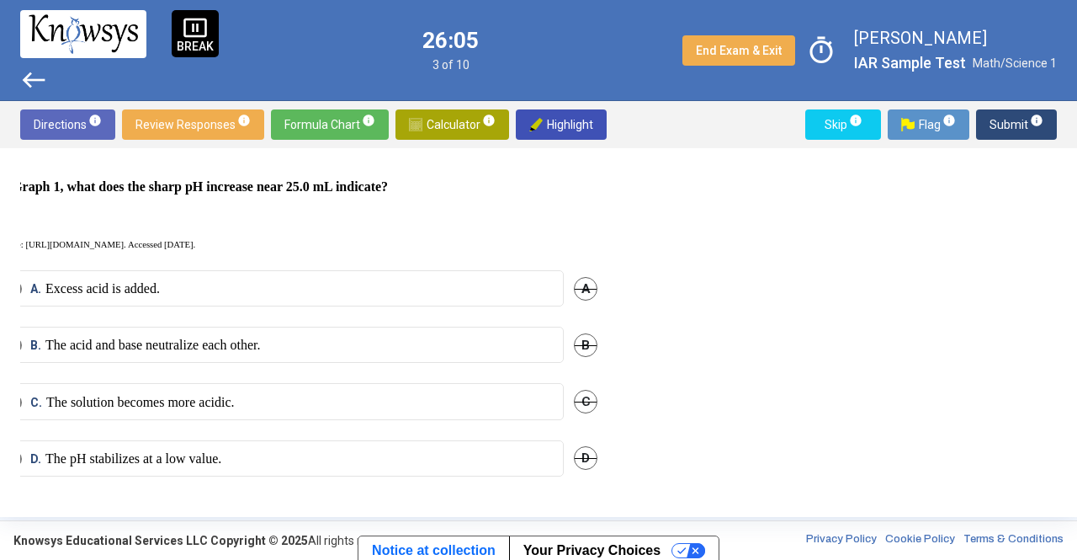
scroll to position [562, 0]
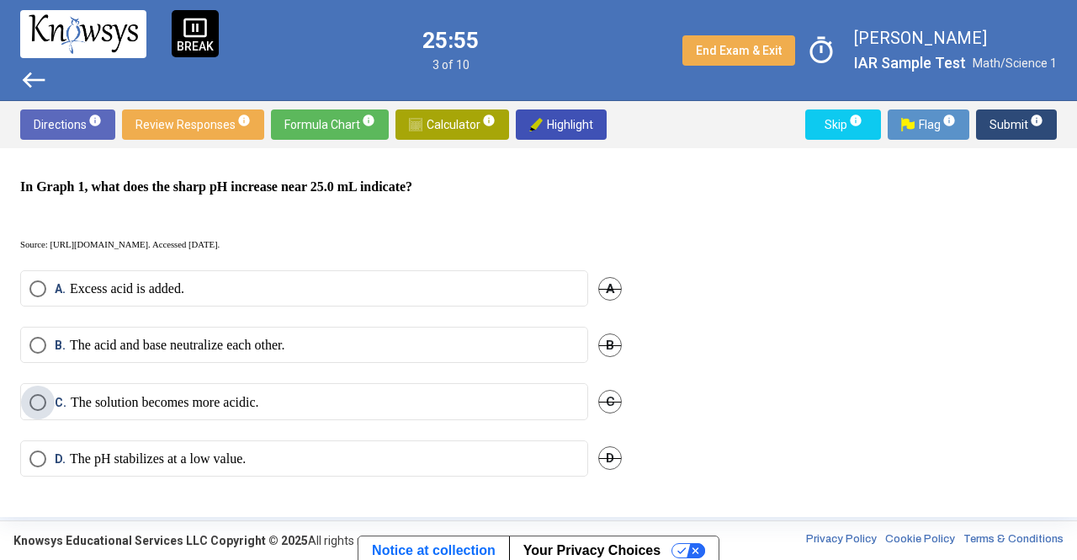
click at [302, 394] on label "C. The solution becomes more acidic." at bounding box center [304, 402] width 550 height 17
click at [313, 450] on label "D. The pH stabilizes at a low value." at bounding box center [299, 458] width 550 height 17
click at [212, 327] on mat-radio-button "B. The acid and base neutralize each other." at bounding box center [298, 345] width 568 height 36
click at [230, 352] on mat-radio-button "B. The acid and base neutralize each other." at bounding box center [298, 345] width 568 height 36
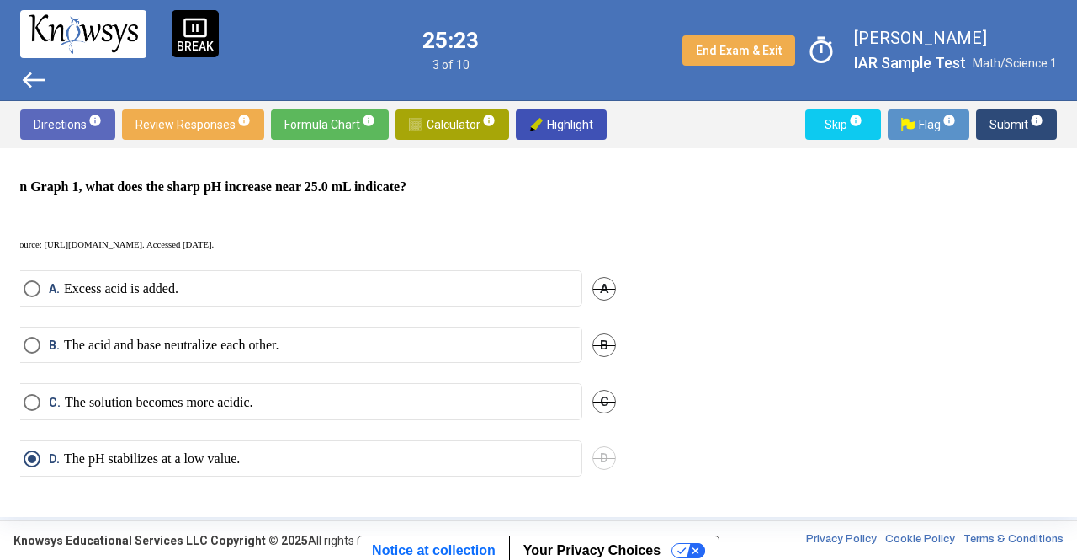
click at [233, 343] on mat-radio-button "B. The acid and base neutralize each other." at bounding box center [298, 345] width 568 height 36
click at [234, 337] on p "The acid and base neutralize each other." at bounding box center [171, 345] width 215 height 17
click at [1010, 113] on span "Submit info" at bounding box center [1017, 124] width 54 height 30
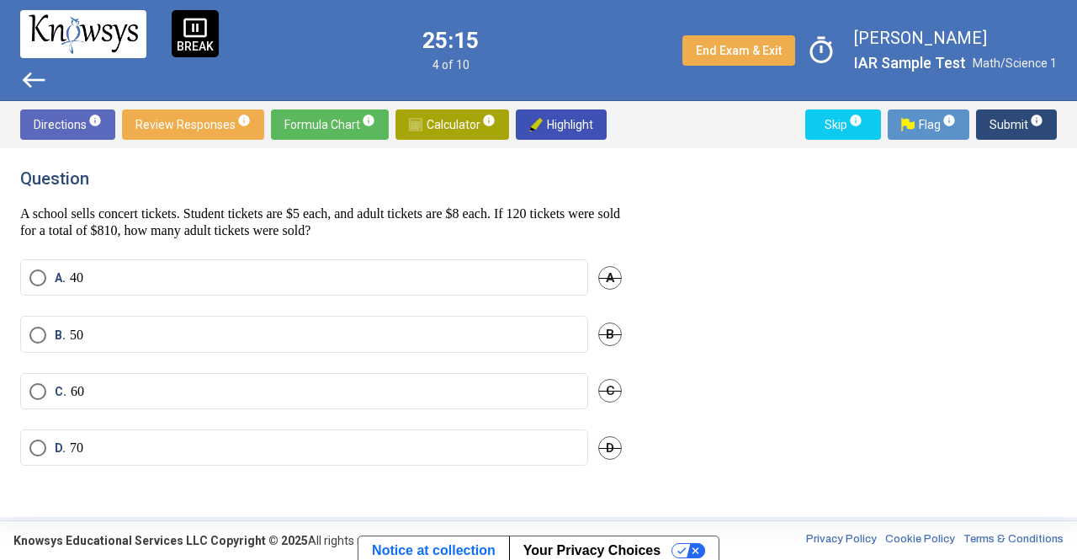
scroll to position [0, 0]
click at [447, 124] on span "Calculator info" at bounding box center [452, 124] width 87 height 30
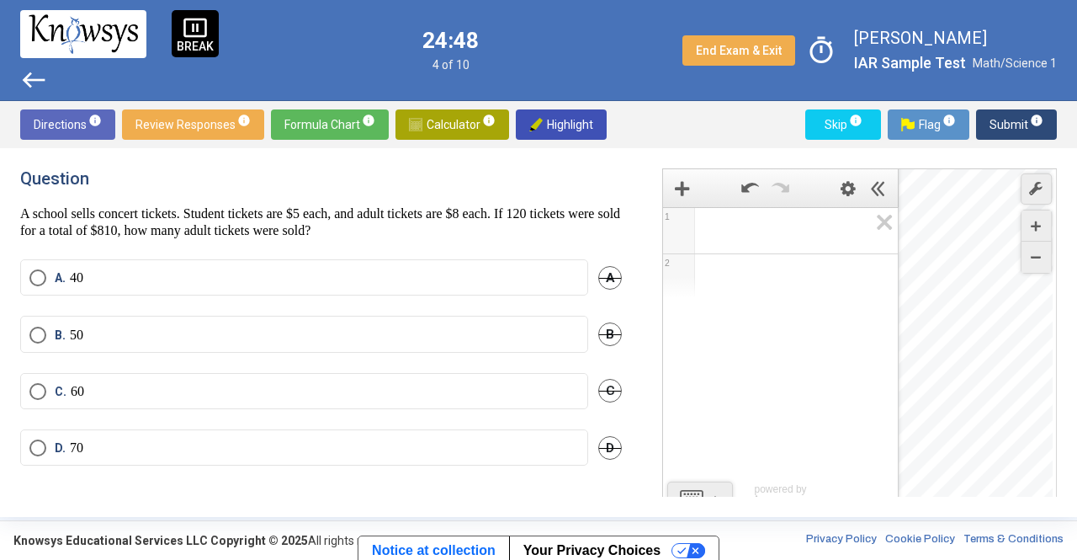
drag, startPoint x: 863, startPoint y: 343, endPoint x: 869, endPoint y: 233, distance: 109.5
click at [869, 233] on div "1 2 powered by" at bounding box center [780, 364] width 235 height 315
click at [1033, 253] on icon "Zoom Out" at bounding box center [1036, 257] width 10 height 10
click at [1032, 259] on icon "Zoom Out" at bounding box center [1036, 257] width 10 height 10
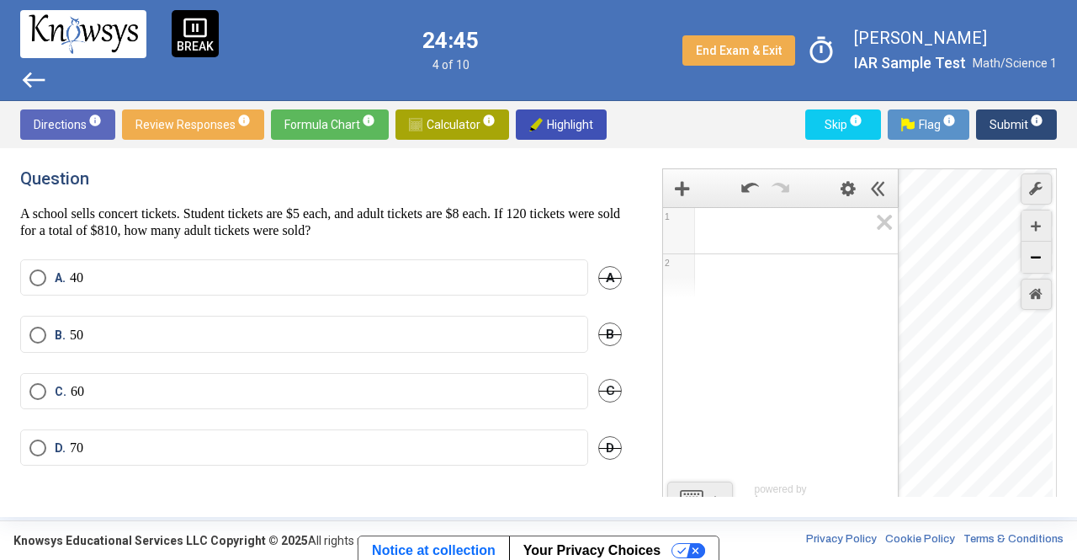
click at [1032, 259] on icon "Zoom Out" at bounding box center [1036, 257] width 10 height 10
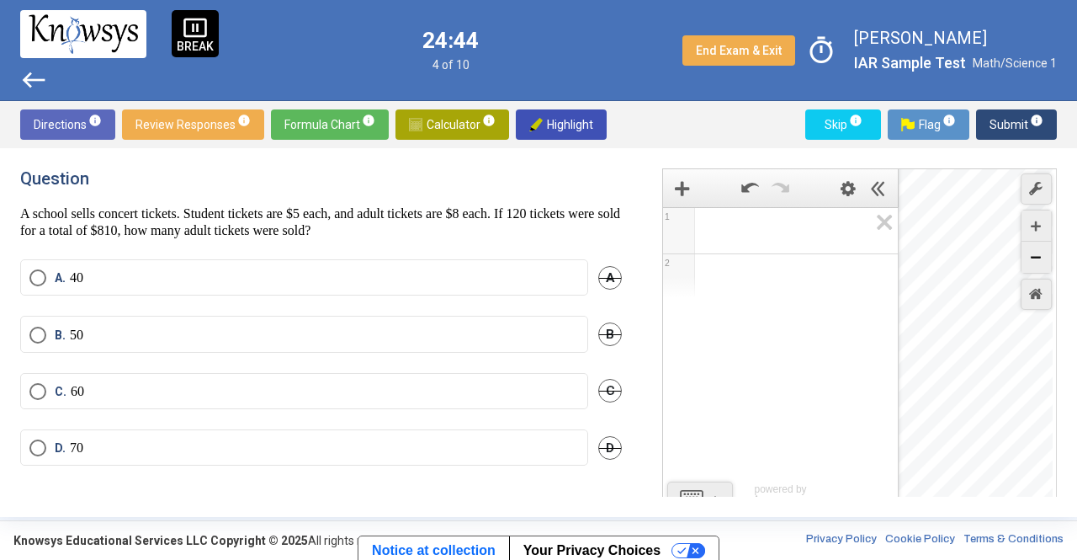
click at [1032, 259] on icon "Zoom Out" at bounding box center [1036, 257] width 10 height 10
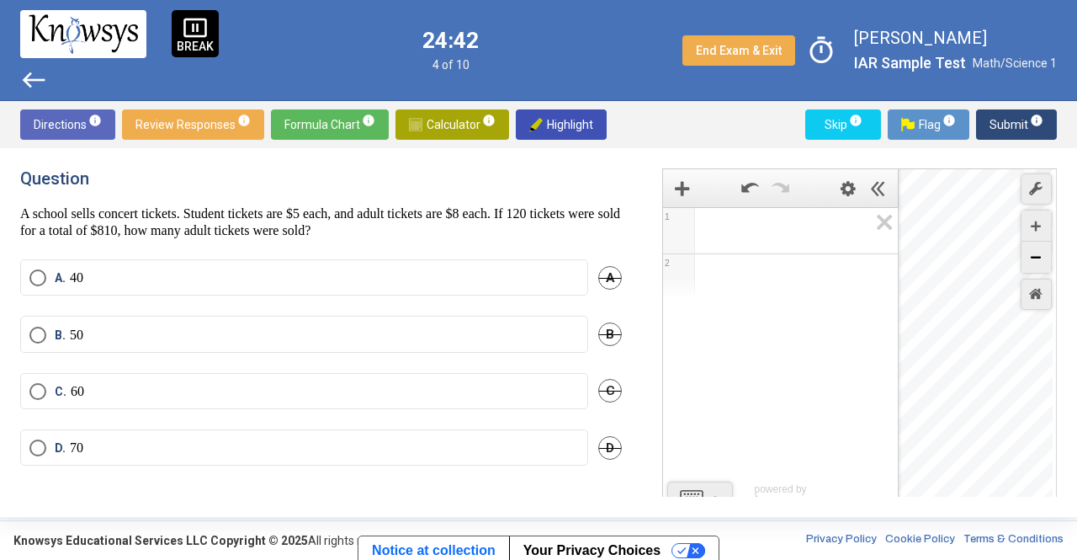
click at [1032, 259] on icon "Zoom Out" at bounding box center [1036, 257] width 10 height 10
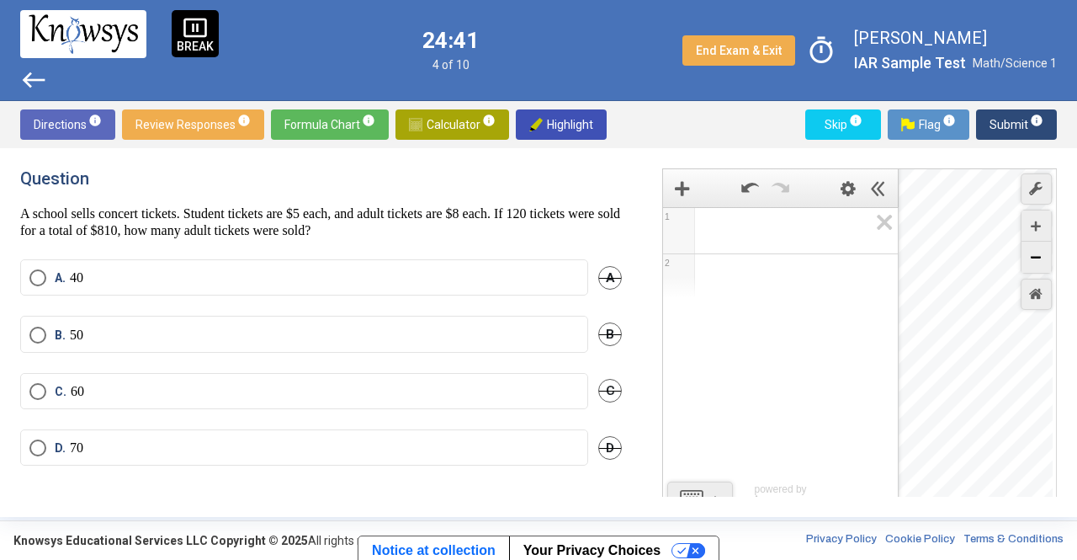
click at [1032, 259] on icon "Zoom Out" at bounding box center [1036, 257] width 10 height 10
drag, startPoint x: 1032, startPoint y: 259, endPoint x: 1052, endPoint y: 258, distance: 20.2
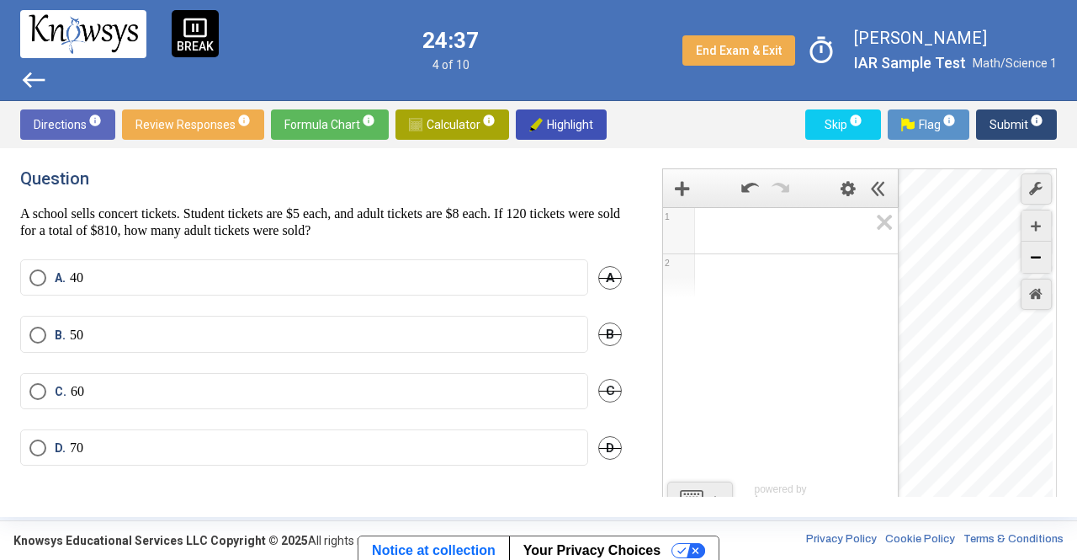
click at [1040, 260] on div "Zoom Out" at bounding box center [1036, 257] width 29 height 31
click at [1036, 258] on icon "Zoom Out" at bounding box center [1036, 257] width 10 height 10
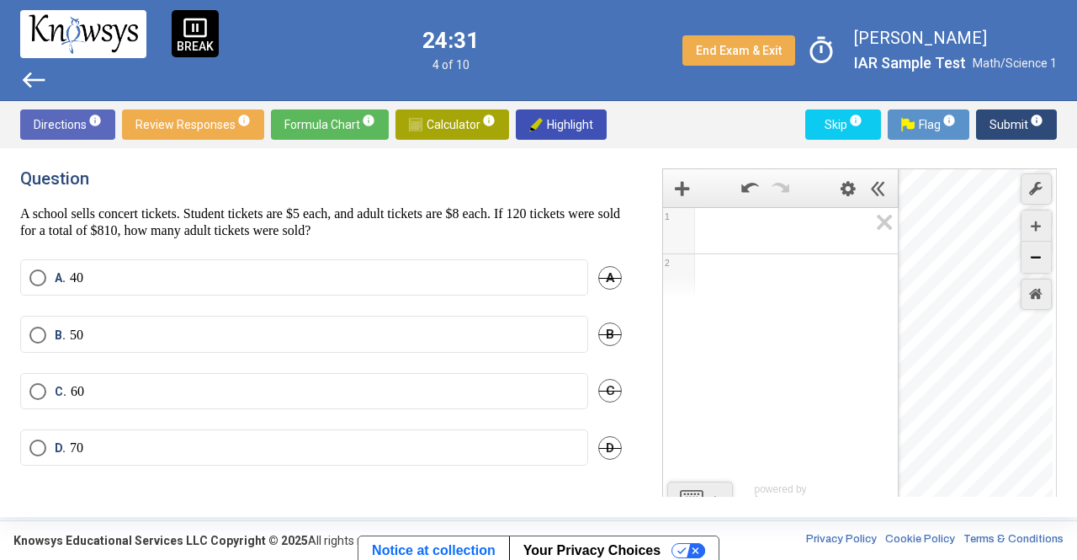
click at [1023, 262] on div "Zoom Out" at bounding box center [1036, 257] width 29 height 31
drag, startPoint x: 1025, startPoint y: 262, endPoint x: 1025, endPoint y: 252, distance: 10.1
click at [1031, 252] on icon "Zoom Out" at bounding box center [1036, 257] width 10 height 10
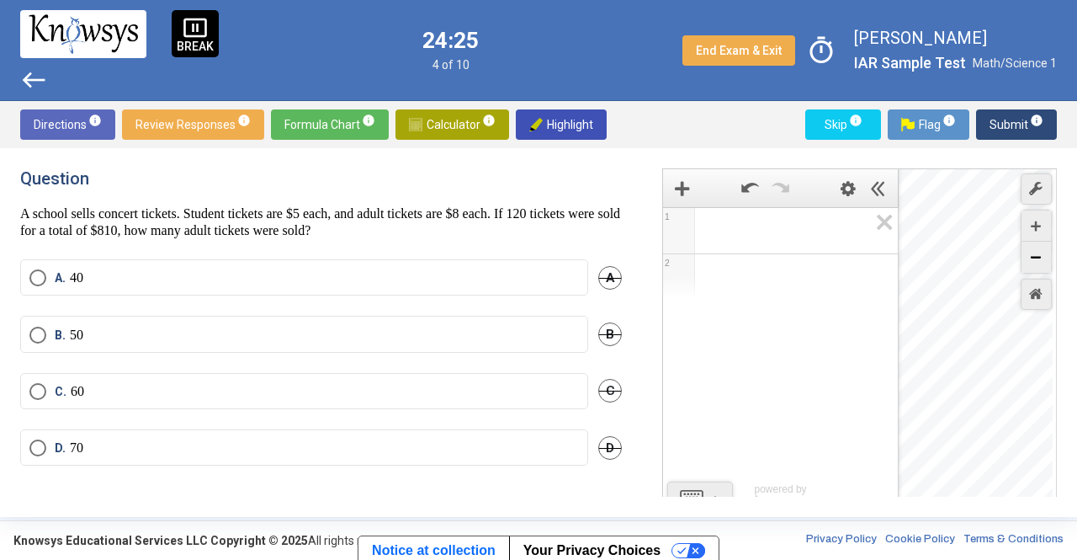
click at [1031, 252] on icon "Zoom Out" at bounding box center [1036, 257] width 10 height 10
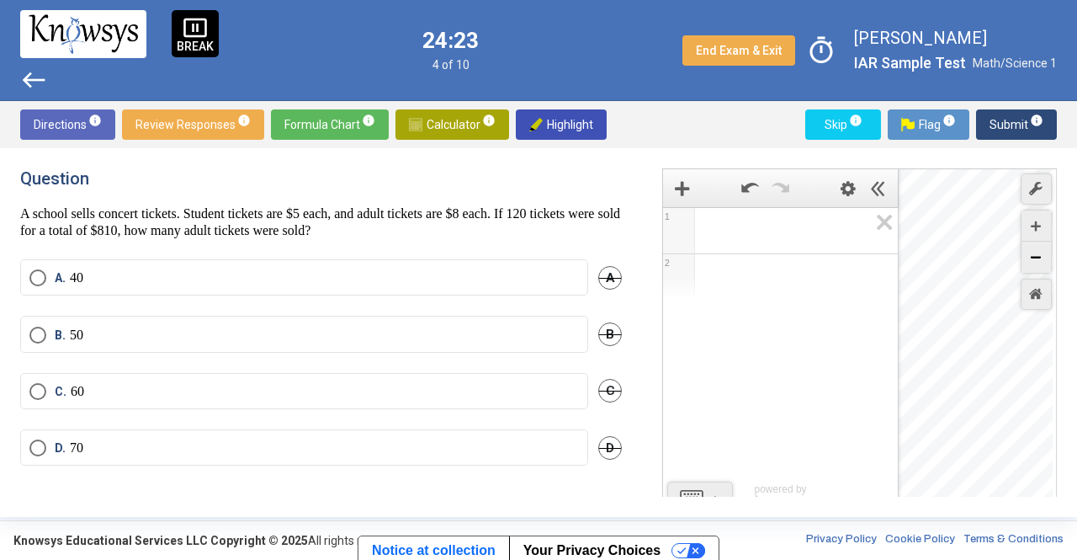
click at [1031, 252] on icon "Zoom Out" at bounding box center [1036, 257] width 10 height 10
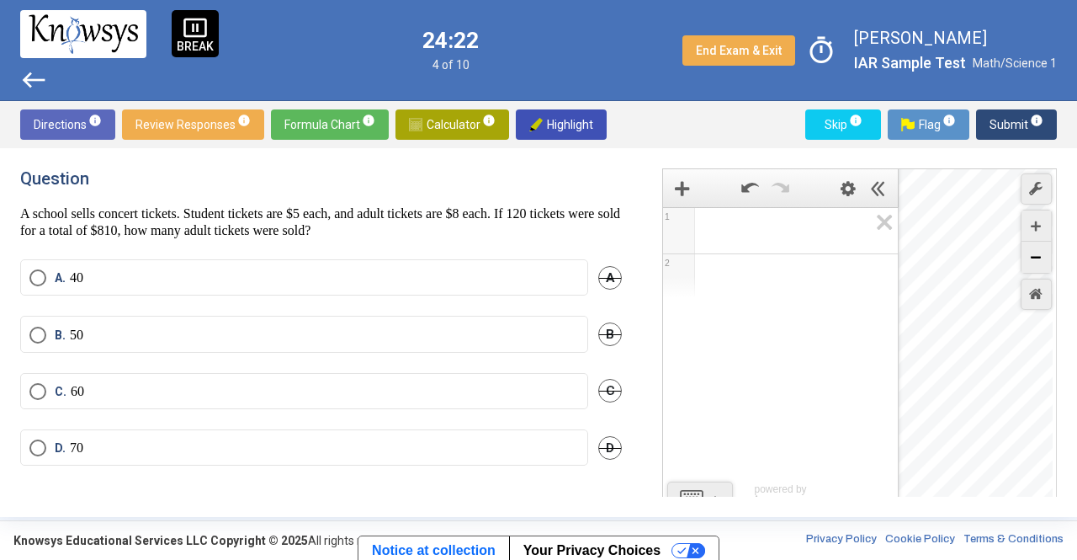
click at [1031, 252] on icon "Zoom Out" at bounding box center [1036, 257] width 10 height 10
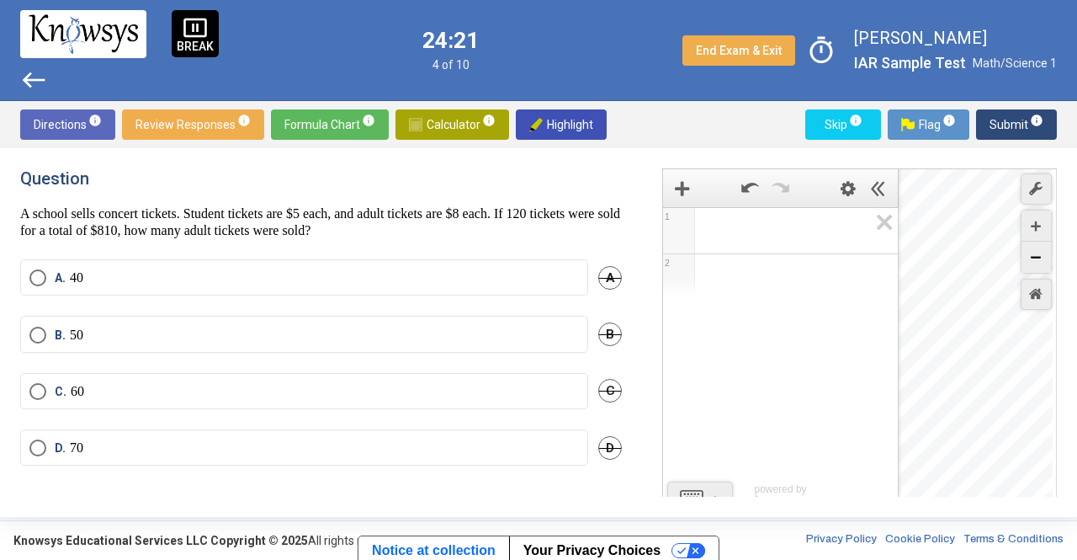
click at [1031, 252] on icon "Zoom Out" at bounding box center [1036, 257] width 10 height 10
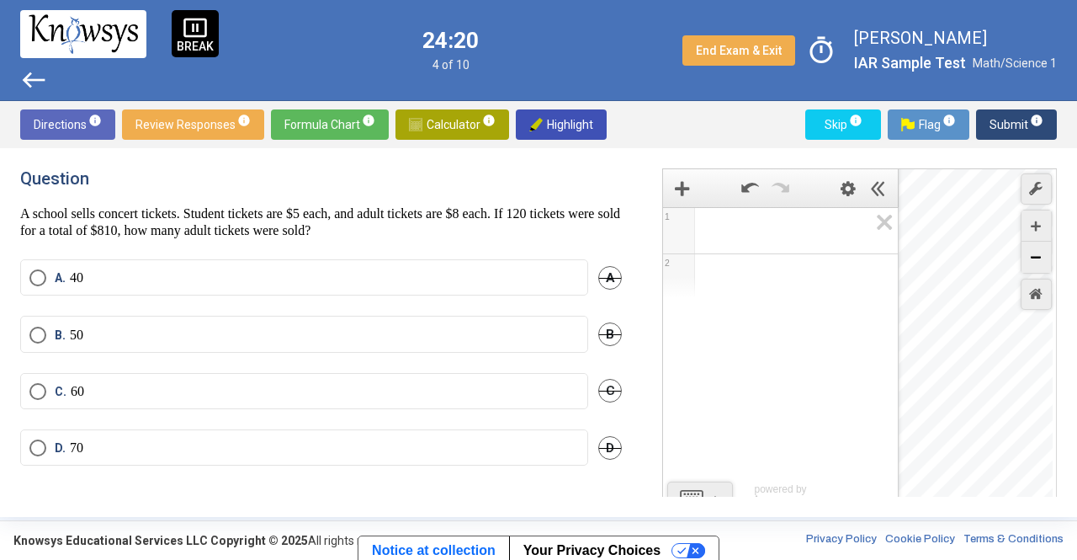
click at [1031, 252] on icon "Zoom Out" at bounding box center [1036, 257] width 10 height 10
drag, startPoint x: 946, startPoint y: 385, endPoint x: 939, endPoint y: 582, distance: 197.1
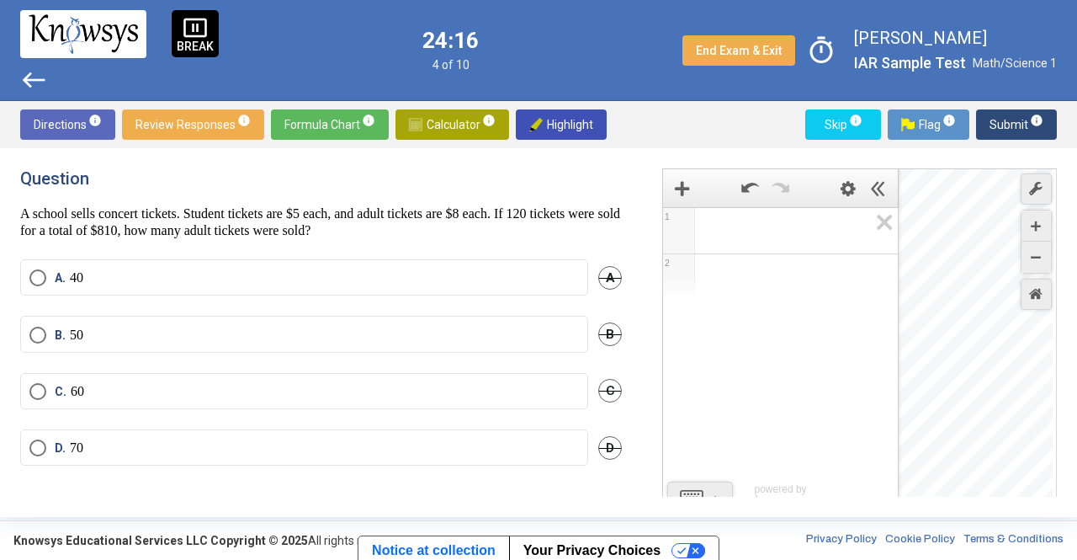
click at [939, 559] on html "pause_presentation BREAK west 24:16 4 of 10 End Exam & Exit timer [PERSON_NAME]…" at bounding box center [538, 280] width 1077 height 560
drag, startPoint x: 978, startPoint y: 306, endPoint x: 985, endPoint y: 586, distance: 280.3
click at [985, 559] on html "pause_presentation BREAK west 24:14 4 of 10 End Exam & Exit timer [PERSON_NAME]…" at bounding box center [538, 280] width 1077 height 560
click at [1035, 243] on div "Zoom Out" at bounding box center [1036, 257] width 29 height 31
click at [1037, 251] on div "Zoom Out" at bounding box center [1036, 257] width 29 height 31
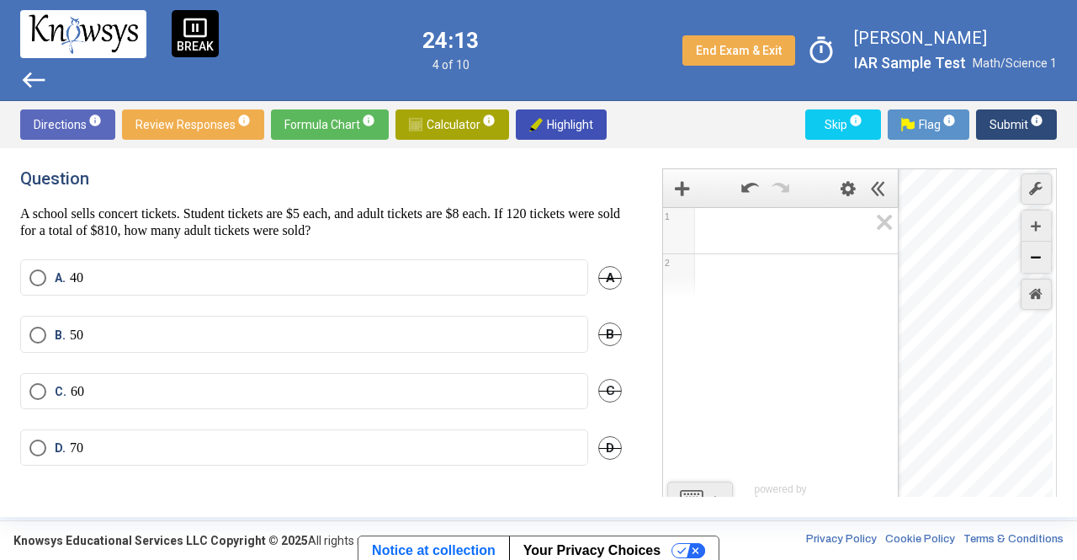
click at [1037, 252] on icon "Zoom Out" at bounding box center [1036, 257] width 10 height 10
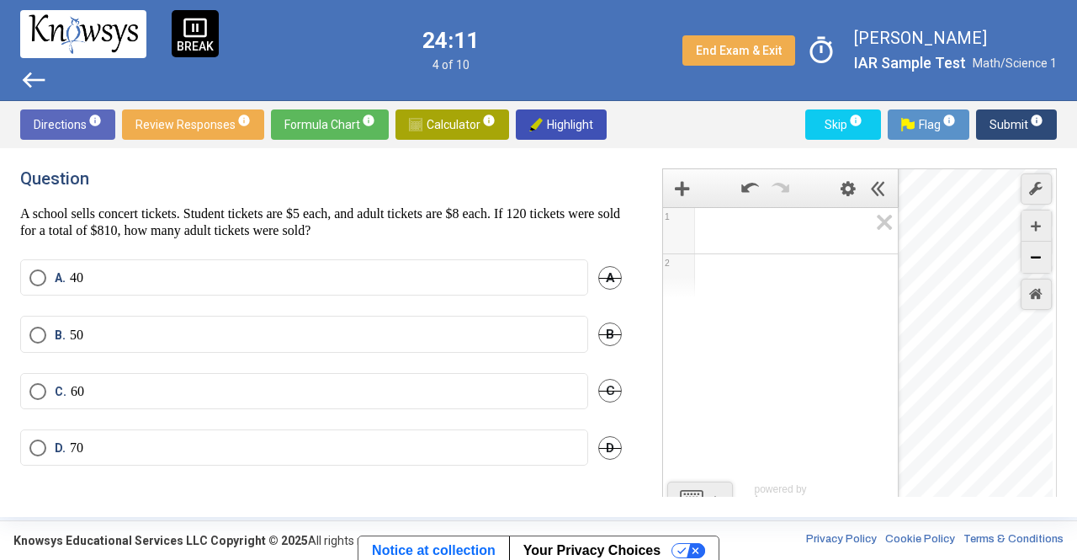
click at [1037, 252] on icon "Zoom Out" at bounding box center [1036, 257] width 10 height 10
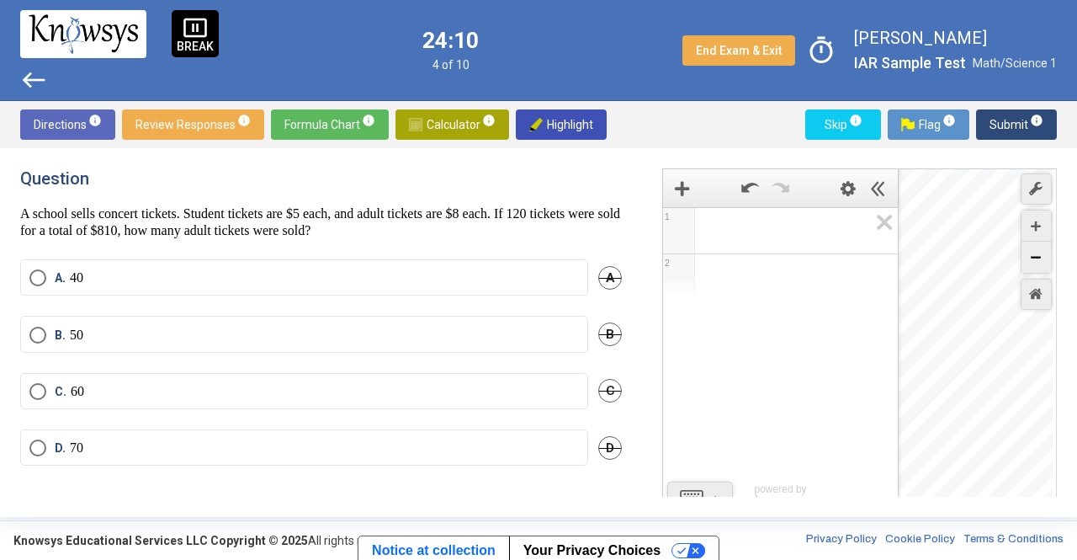
click at [1037, 252] on icon "Zoom Out" at bounding box center [1036, 257] width 10 height 10
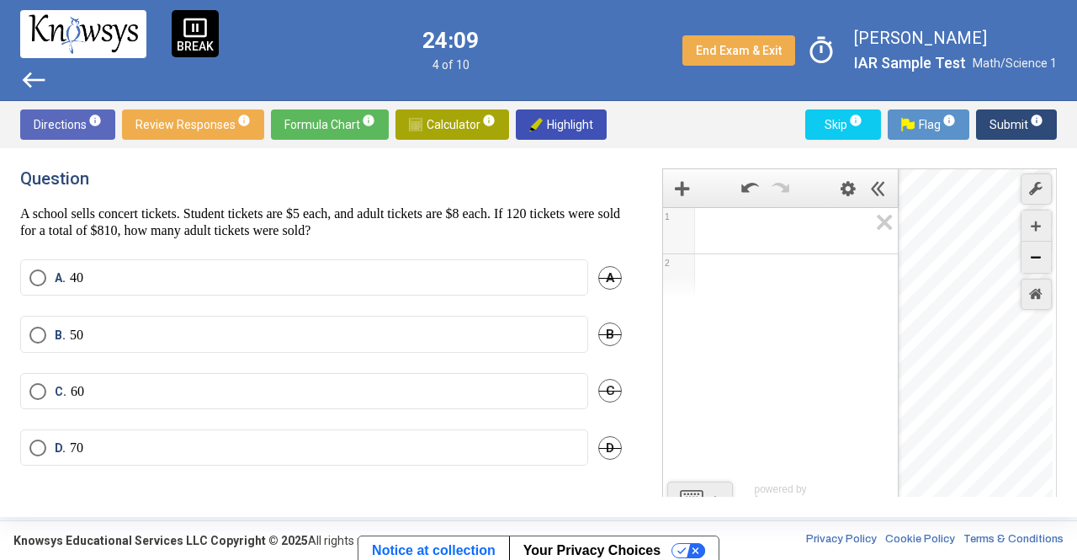
click at [1037, 252] on icon "Zoom Out" at bounding box center [1036, 257] width 10 height 10
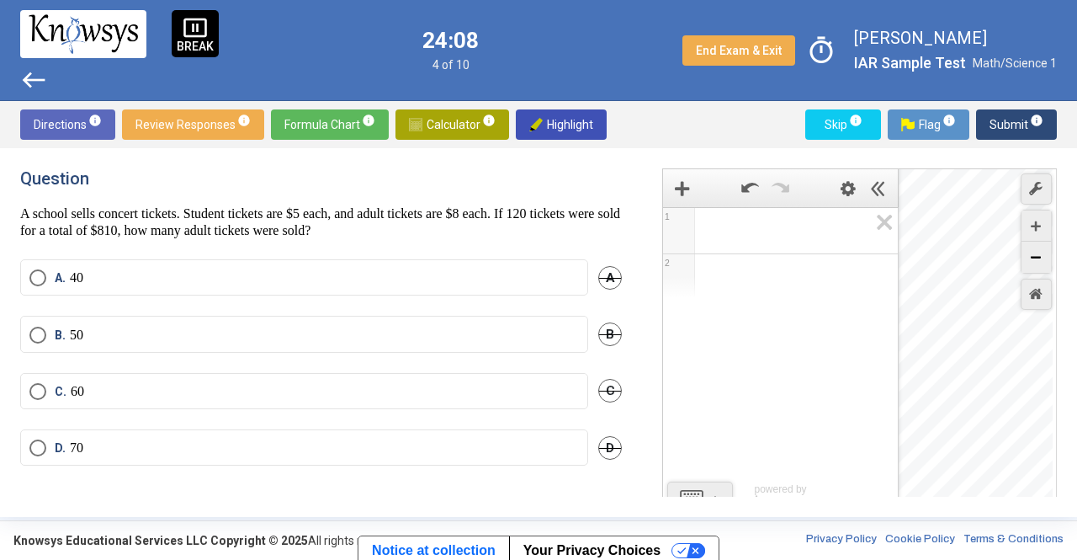
click at [1037, 252] on icon "Zoom Out" at bounding box center [1036, 257] width 10 height 10
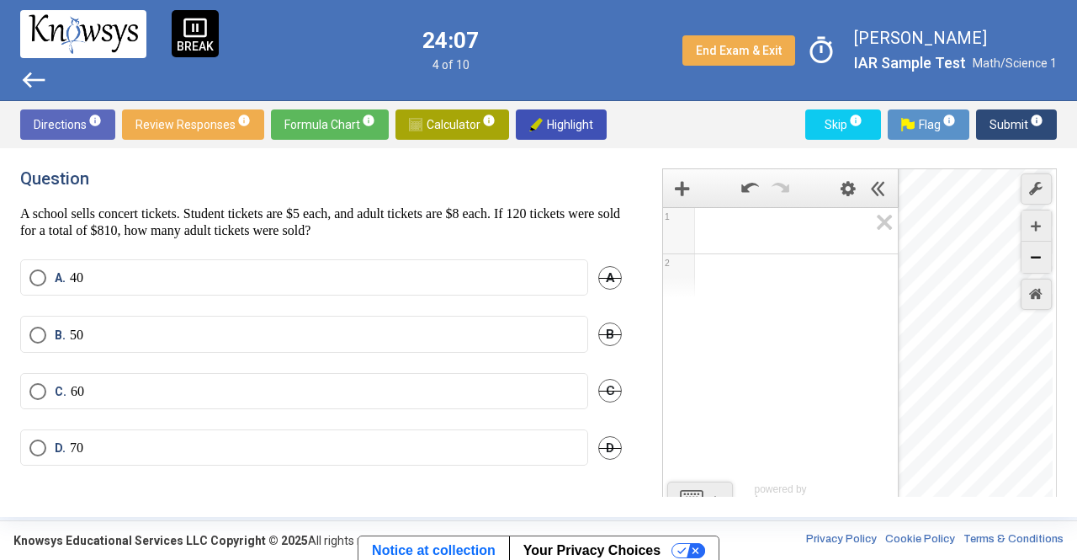
click at [1037, 252] on icon "Zoom Out" at bounding box center [1036, 257] width 10 height 10
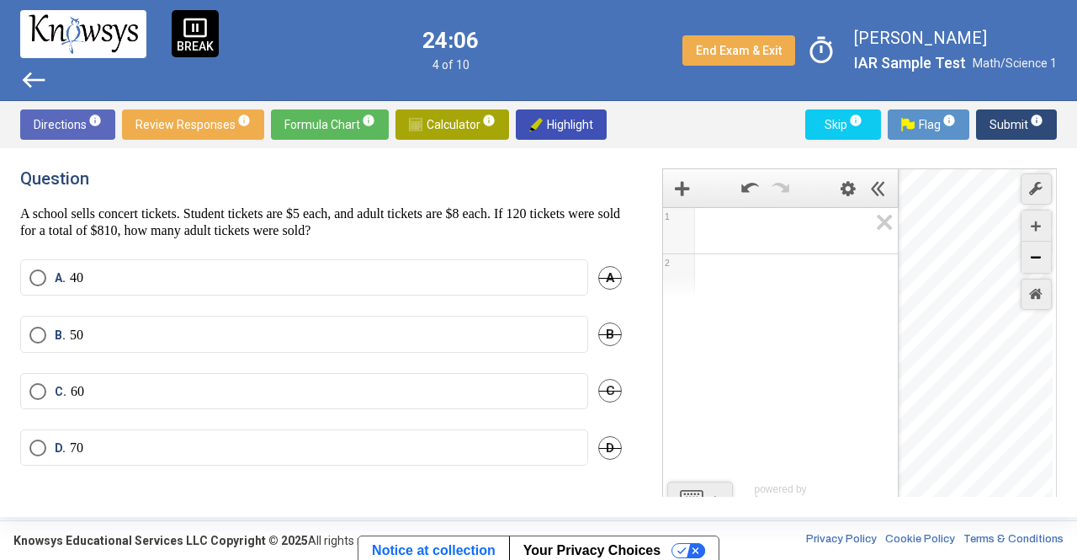
click at [1037, 252] on icon "Zoom Out" at bounding box center [1036, 257] width 10 height 10
click at [742, 231] on span "​" at bounding box center [788, 231] width 160 height 20
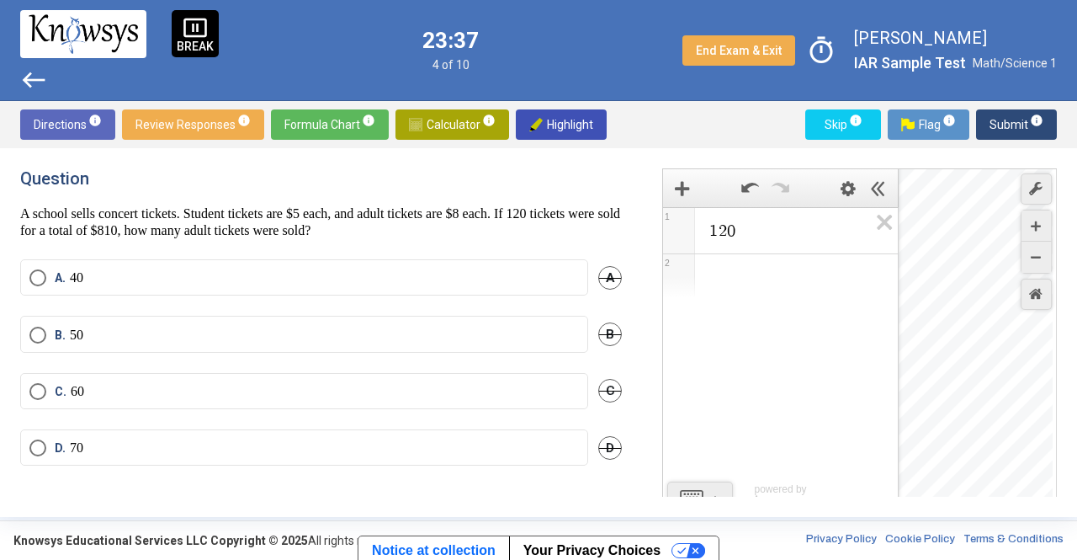
click at [747, 223] on span "1 2 0" at bounding box center [788, 231] width 161 height 20
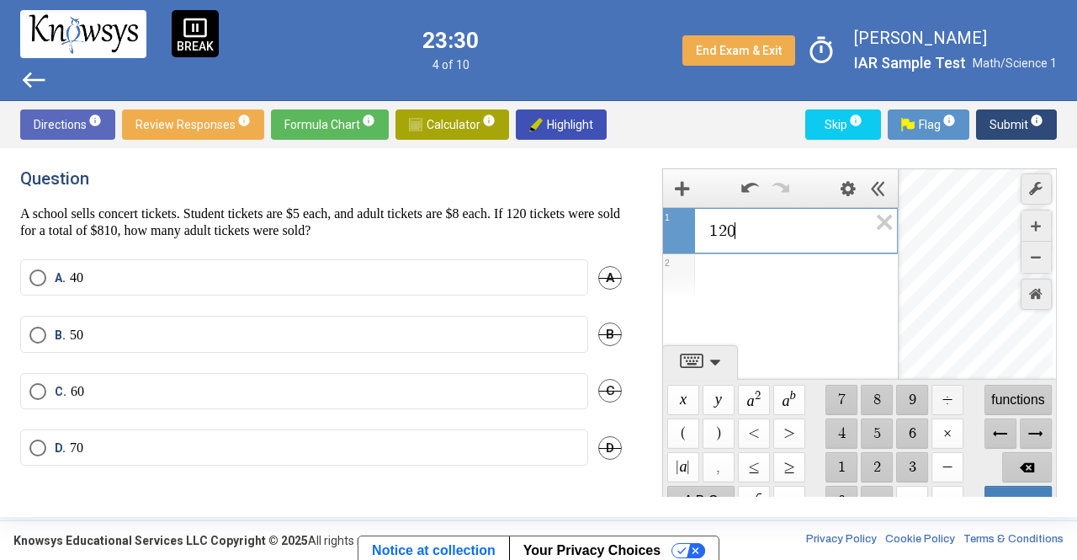
click at [944, 396] on span "$$ ÷" at bounding box center [948, 400] width 32 height 30
click at [872, 398] on span "$$ 8" at bounding box center [878, 400] width 32 height 30
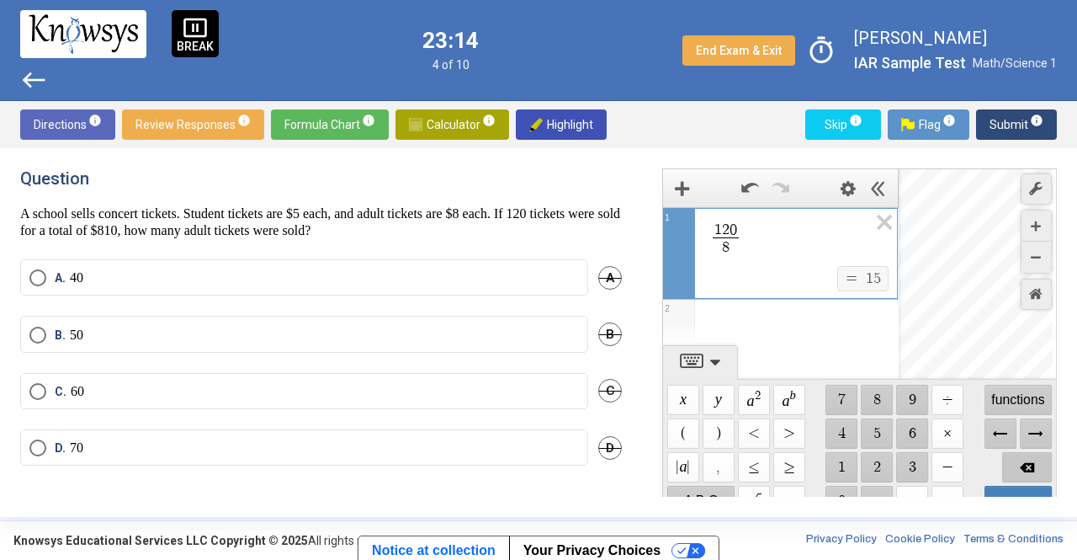
click at [1022, 462] on span "Backspace" at bounding box center [1027, 467] width 50 height 30
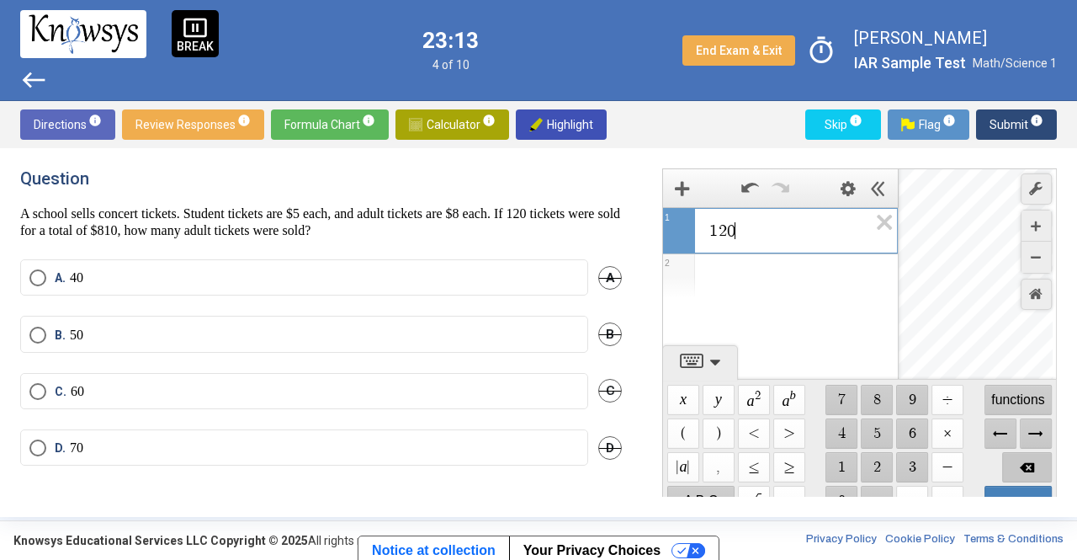
click at [1022, 462] on span "Backspace" at bounding box center [1027, 467] width 50 height 30
click at [863, 460] on span "$$ 2" at bounding box center [878, 467] width 32 height 30
click at [843, 488] on span "$$ 0" at bounding box center [842, 501] width 32 height 30
click at [949, 427] on span "$$ ×" at bounding box center [948, 433] width 32 height 30
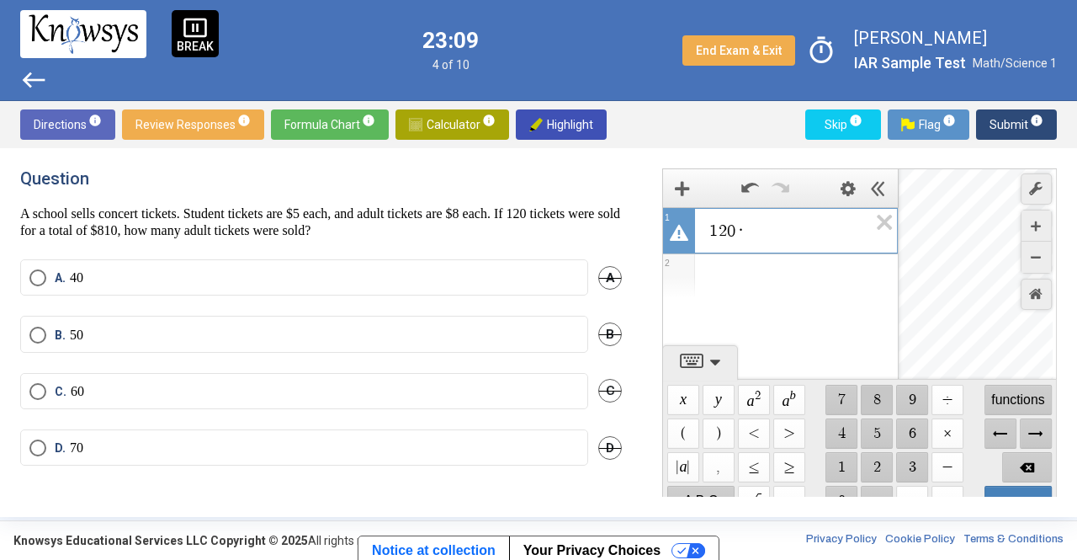
click at [869, 400] on span "$$ 8" at bounding box center [878, 400] width 32 height 30
click at [736, 231] on span "1 2 0 ​ · 8" at bounding box center [788, 231] width 160 height 20
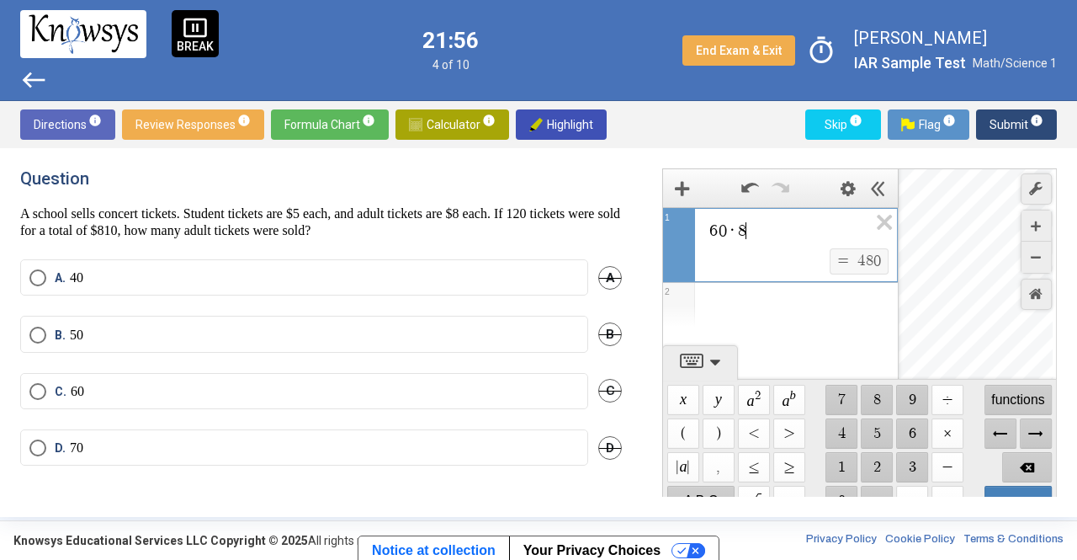
click at [757, 226] on span "6 0 · 8 ​" at bounding box center [788, 231] width 160 height 20
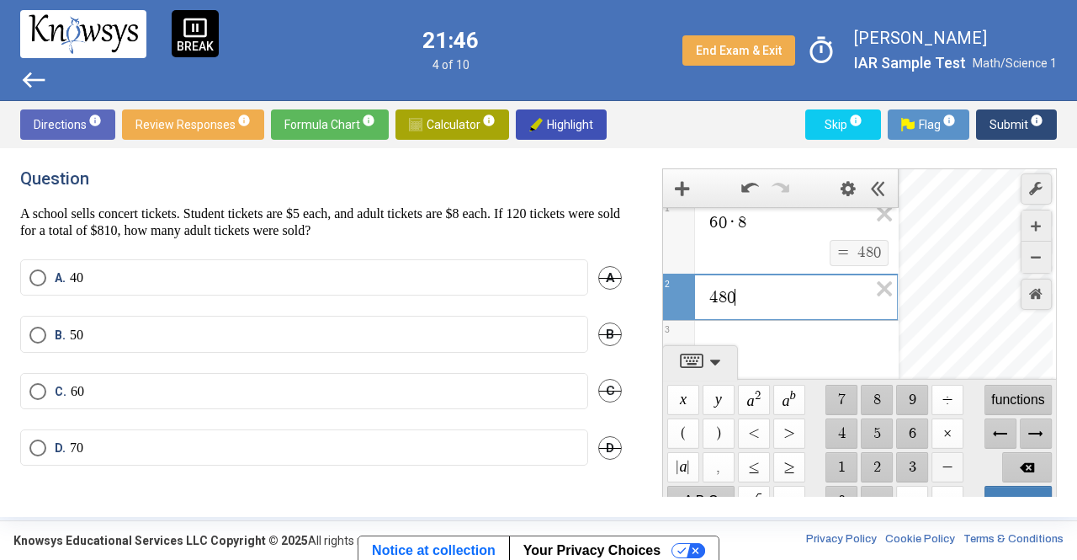
click at [944, 474] on span "$$ −" at bounding box center [948, 467] width 32 height 30
click at [946, 450] on div "$$ −" at bounding box center [947, 467] width 35 height 34
click at [946, 477] on span "$$ −" at bounding box center [948, 467] width 32 height 30
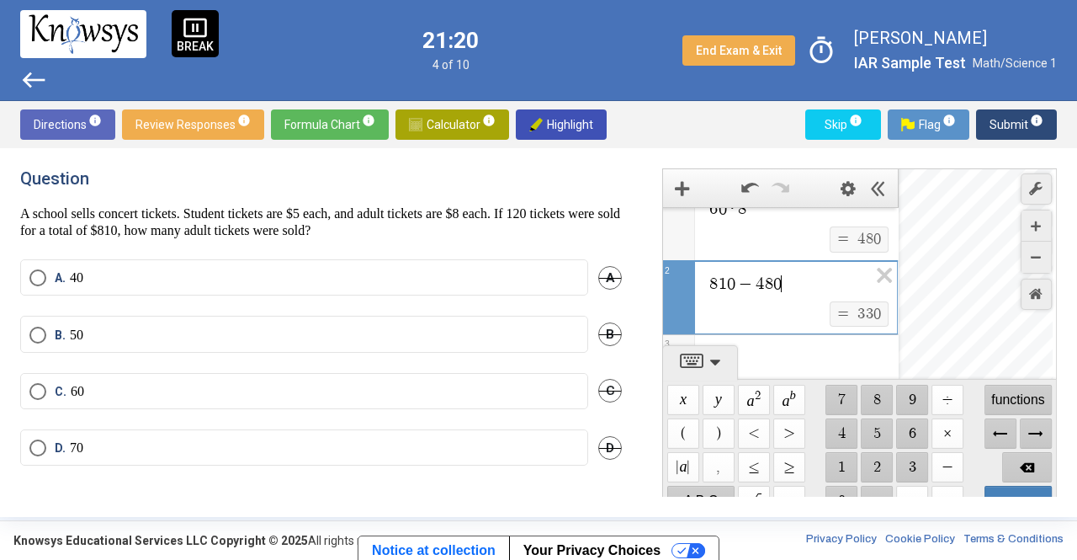
click at [788, 353] on div "Expression List" at bounding box center [780, 357] width 235 height 44
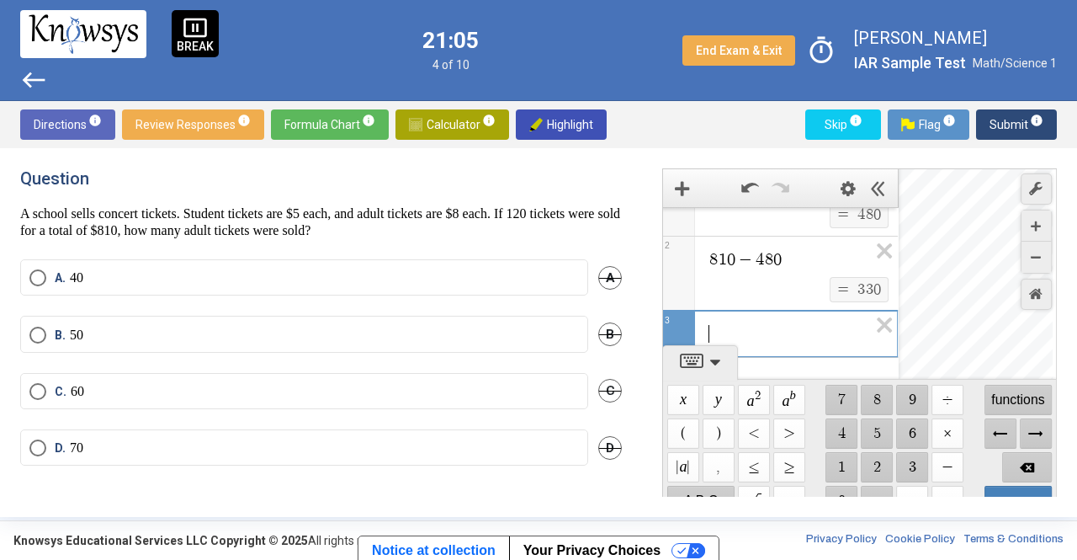
scroll to position [82, 0]
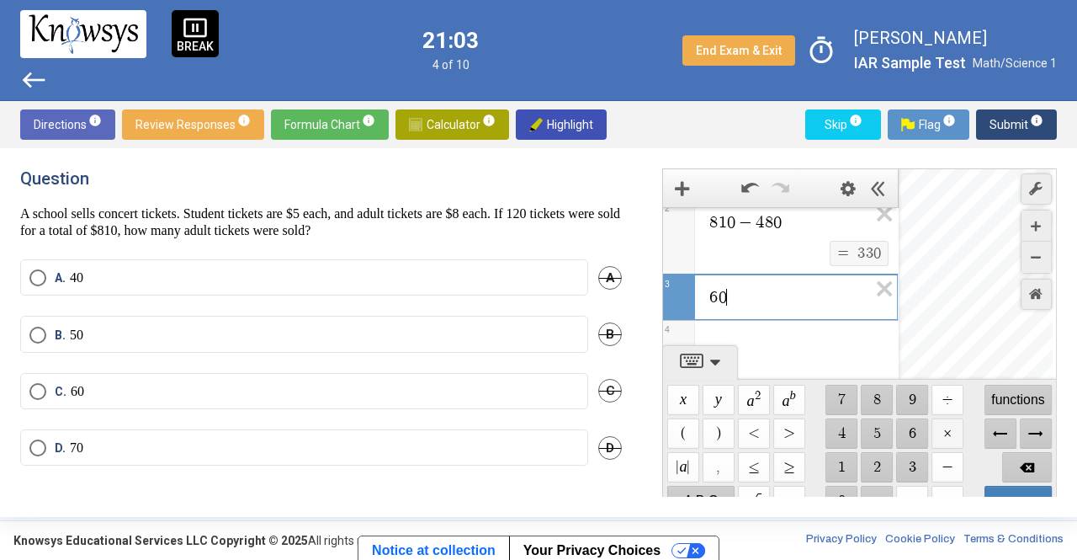
click at [948, 430] on span "$$ ×" at bounding box center [948, 433] width 32 height 30
click at [863, 430] on span "$$ 5" at bounding box center [878, 433] width 32 height 30
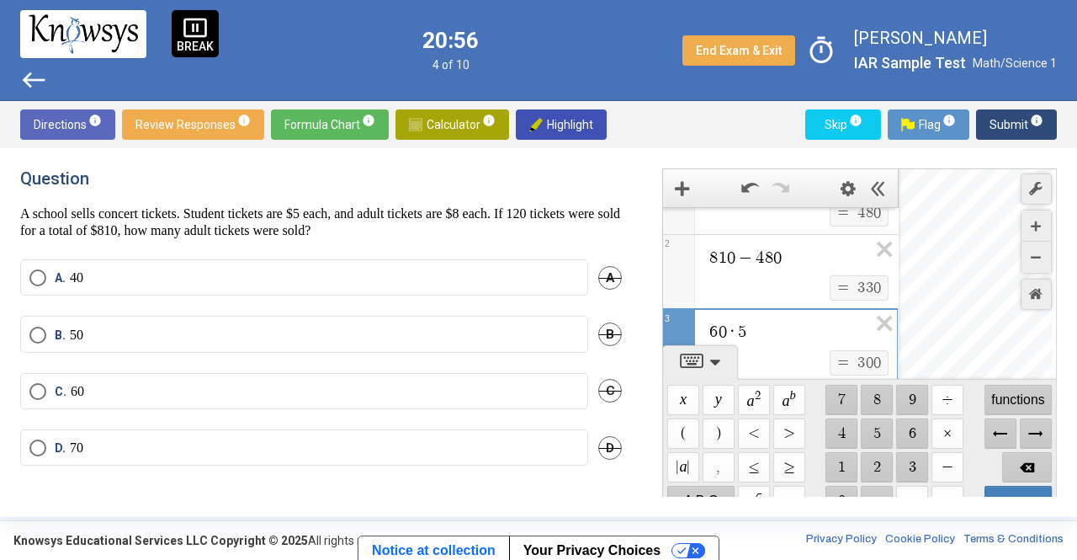
scroll to position [38, 0]
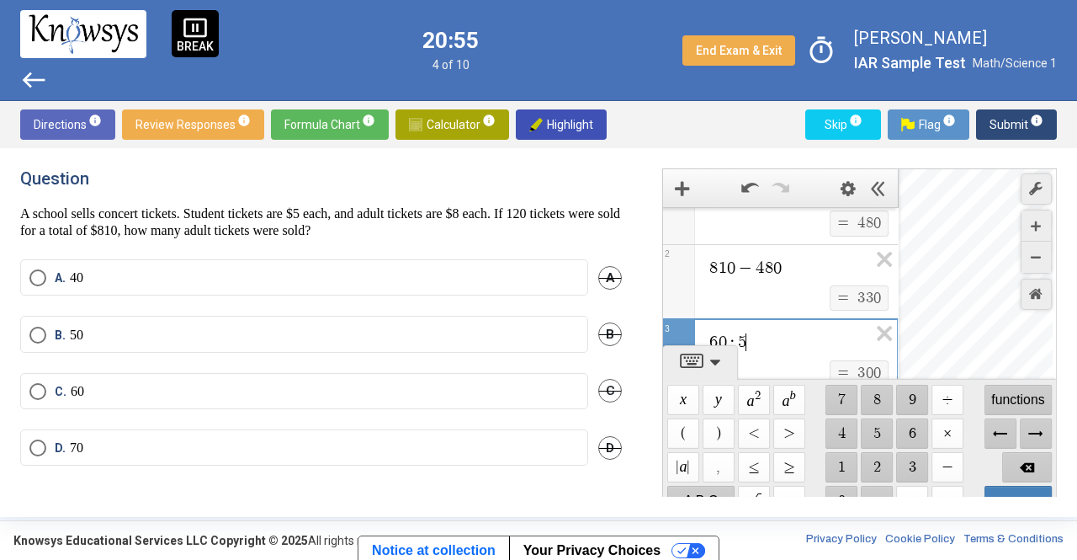
click at [449, 441] on label "D. 70" at bounding box center [304, 447] width 550 height 17
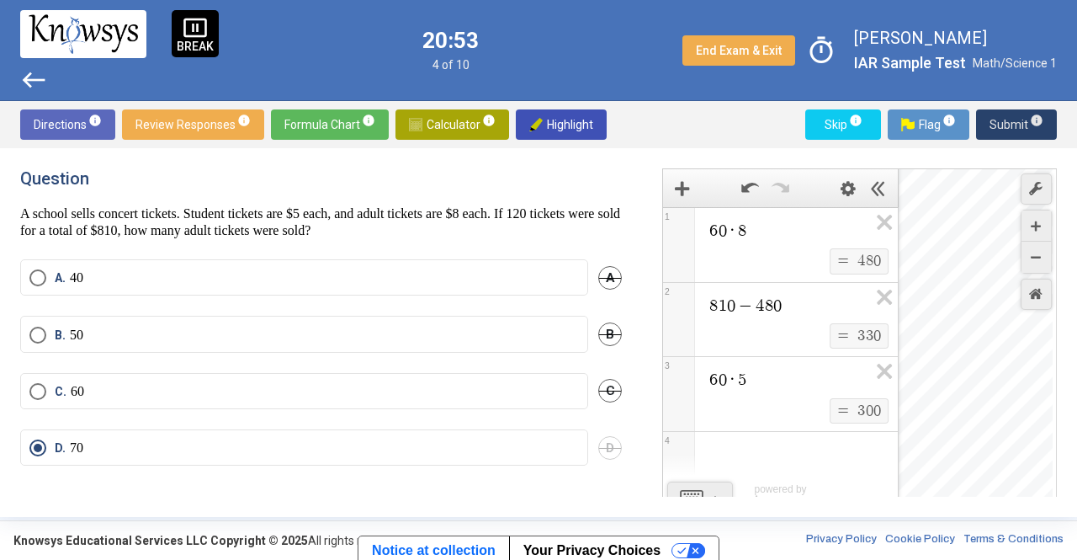
click at [1002, 121] on span "Submit info" at bounding box center [1017, 124] width 54 height 30
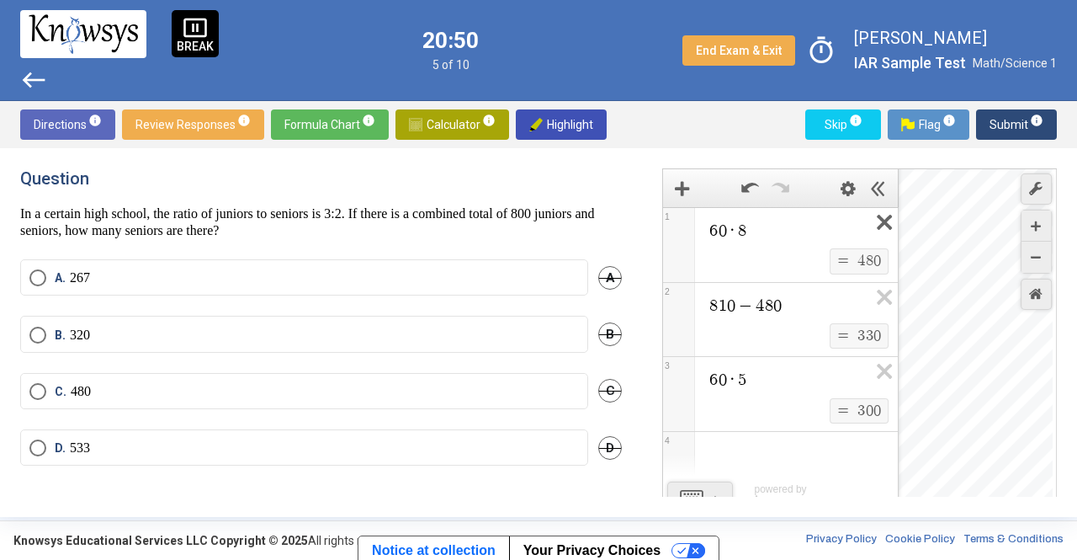
click at [885, 214] on icon "Expression List" at bounding box center [879, 227] width 38 height 39
click at [885, 214] on span "6 0 · 8 $$ = $$ 4 8 0 1 8 1 0 − 4 8 0 $$ = $$ 3 3 0 2 6 0 · 5 $$ = $$ 3 0 0 3" at bounding box center [780, 319] width 235 height 225
click at [886, 221] on icon "Expression List" at bounding box center [879, 227] width 38 height 39
click at [882, 226] on icon "Expression List" at bounding box center [879, 227] width 38 height 39
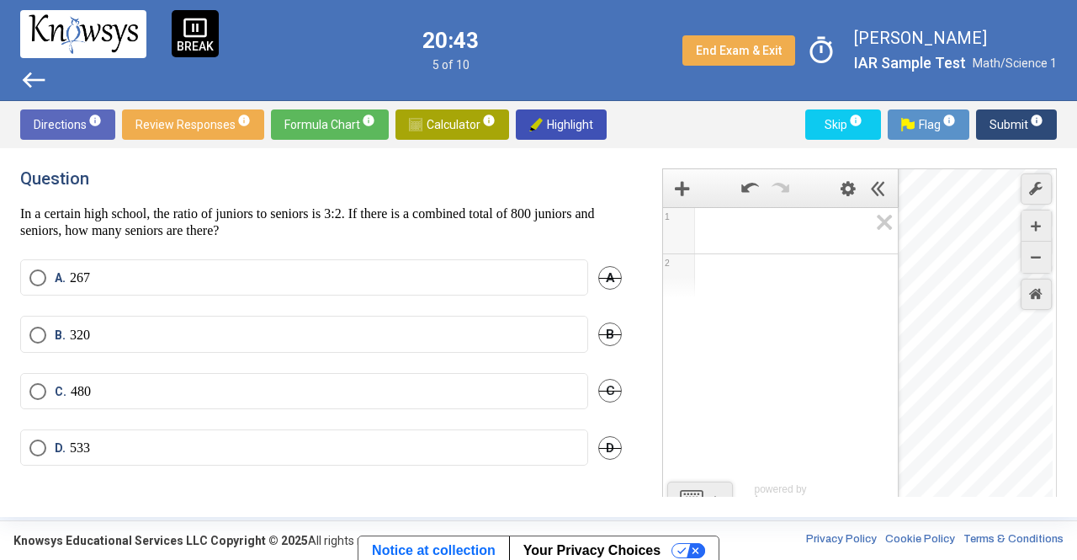
click at [736, 220] on div "Expression List" at bounding box center [780, 228] width 235 height 40
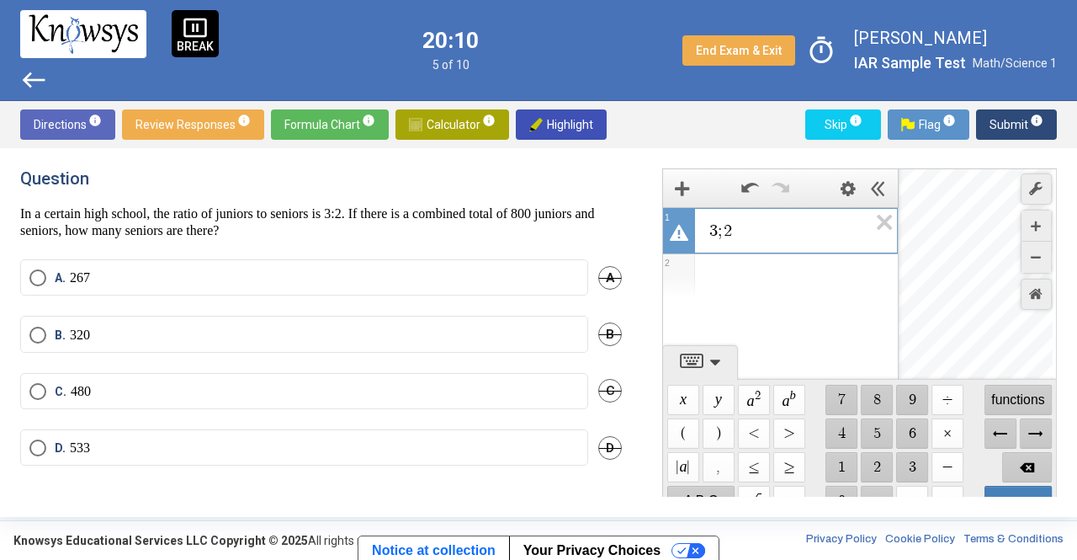
click at [757, 238] on span "3 ; 2" at bounding box center [788, 231] width 160 height 20
click at [948, 467] on span "$$ −" at bounding box center [948, 467] width 32 height 30
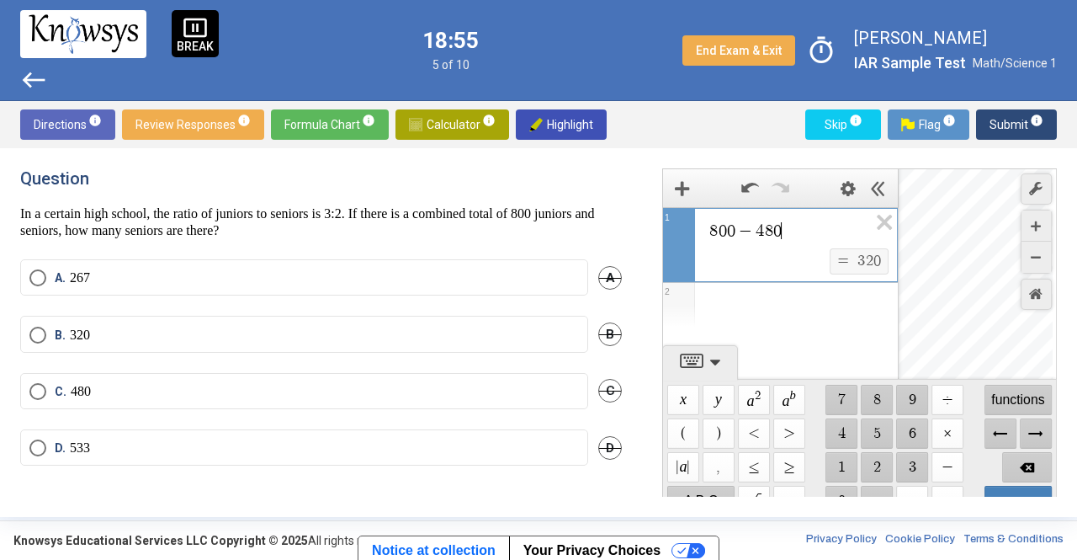
click at [822, 323] on div "Expression List" at bounding box center [780, 305] width 235 height 44
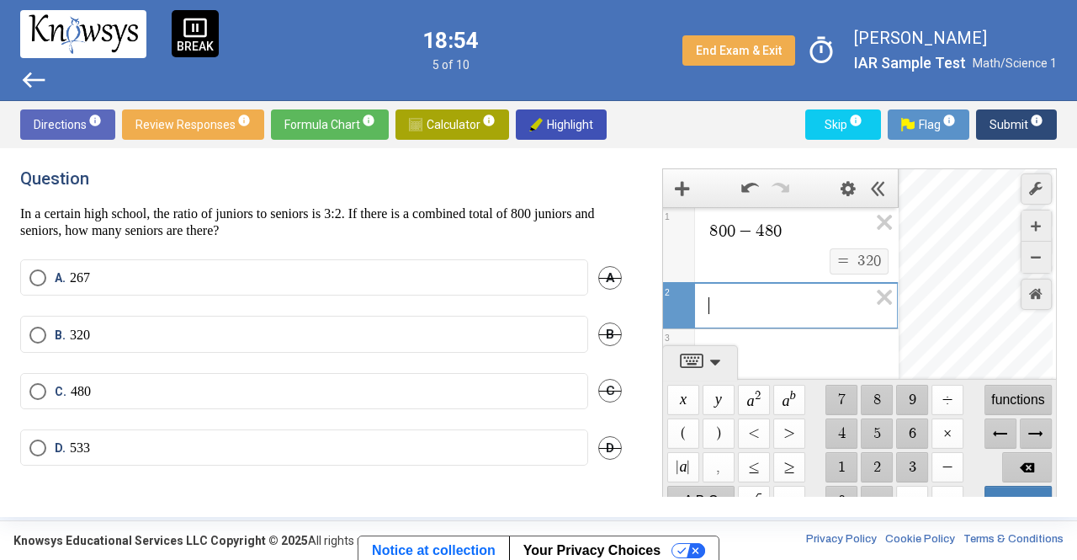
scroll to position [8, 0]
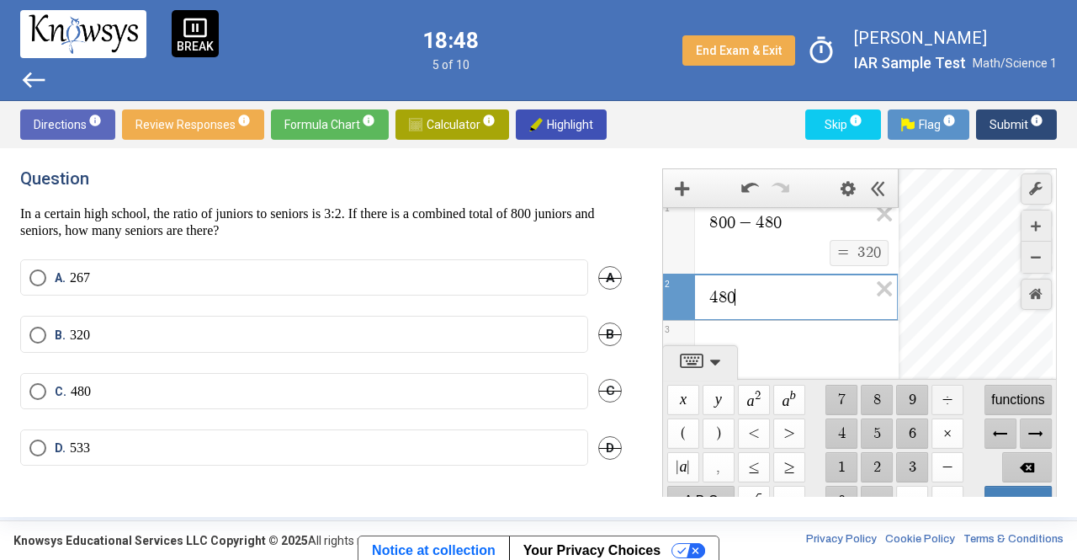
click at [948, 398] on span "$$ ÷" at bounding box center [948, 400] width 32 height 30
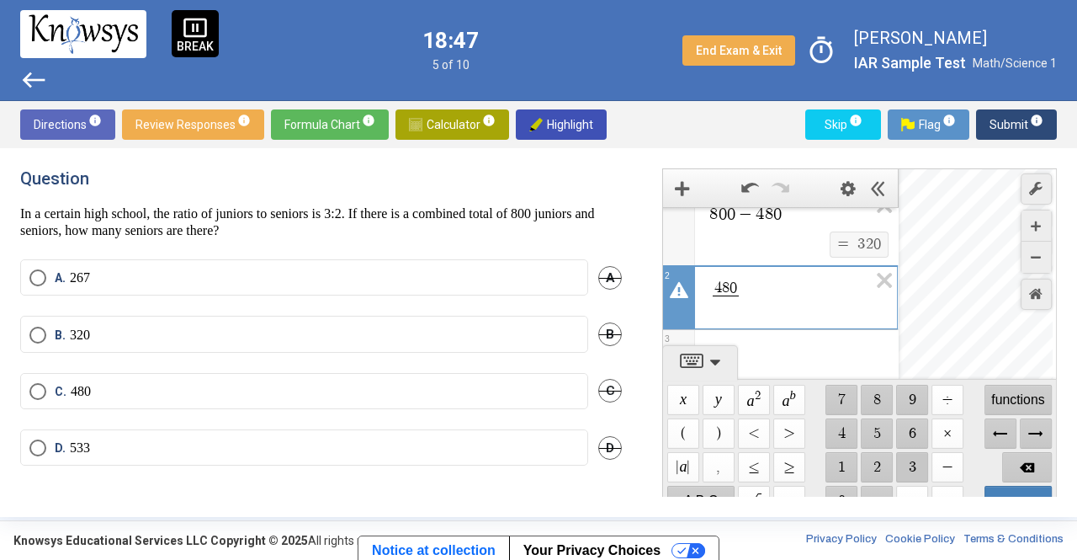
click at [909, 461] on span "$$ 3" at bounding box center [912, 467] width 32 height 30
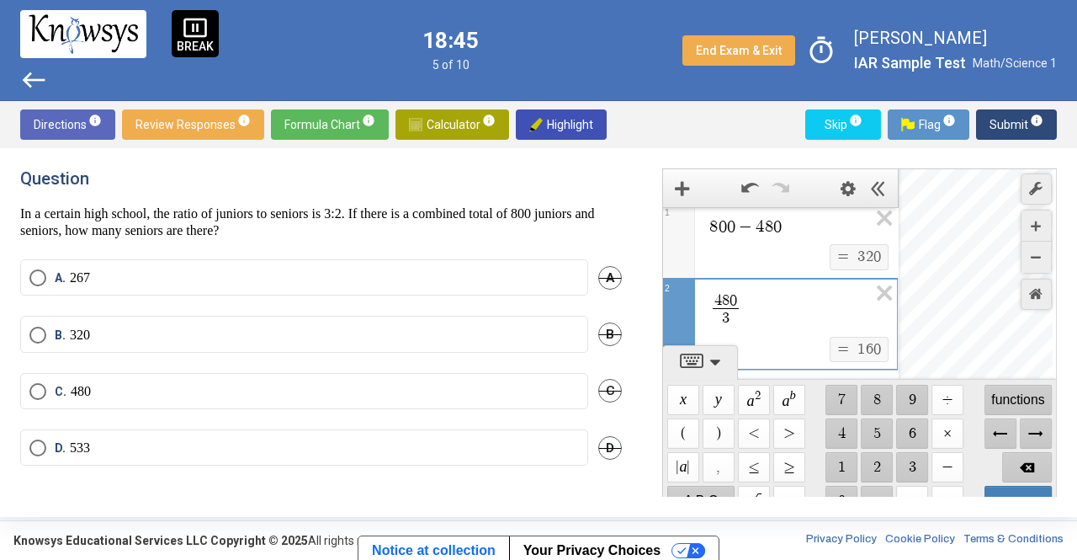
scroll to position [50, 0]
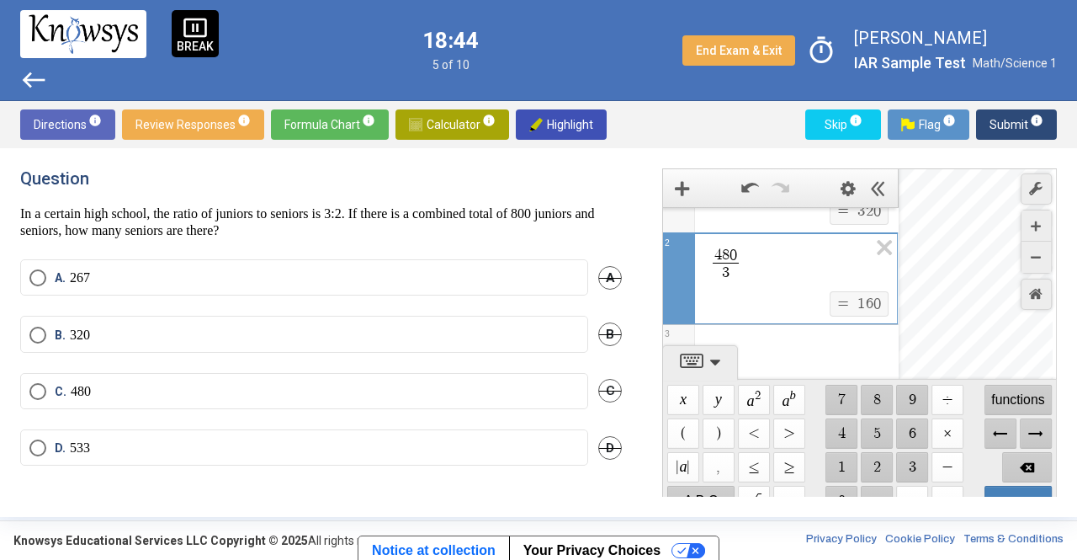
click at [771, 342] on div "Expression List" at bounding box center [780, 347] width 235 height 44
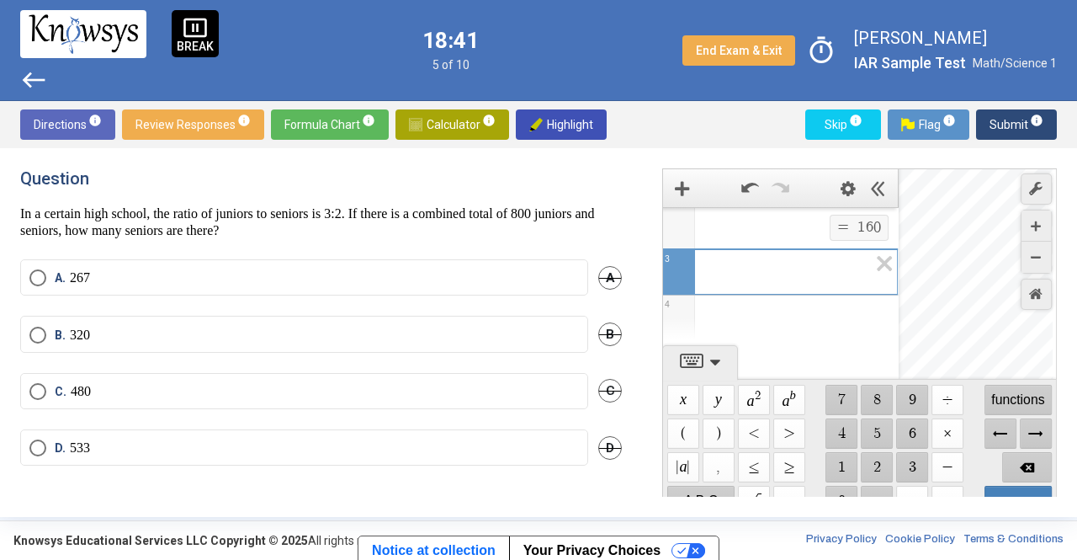
scroll to position [98, 0]
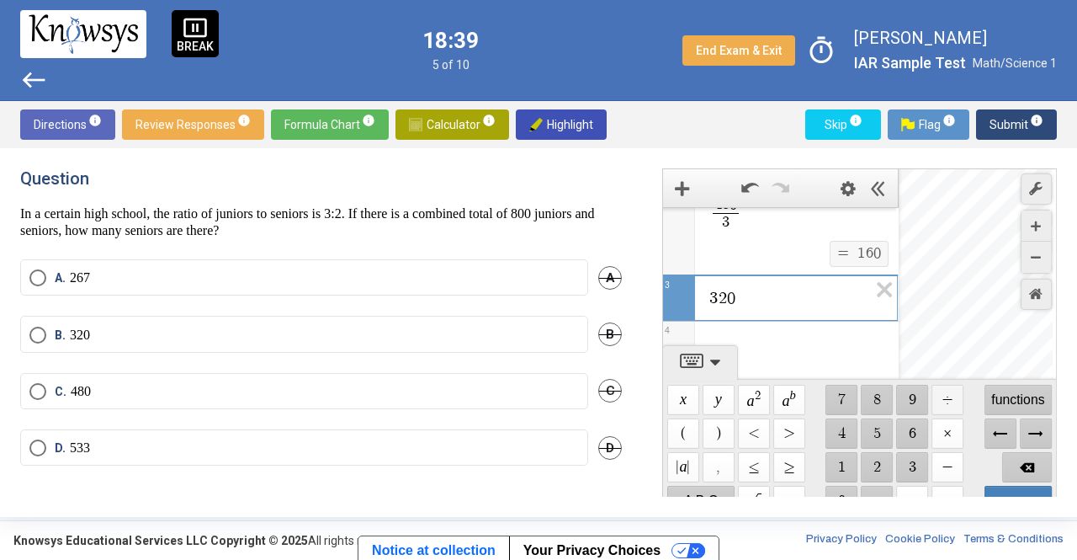
click at [953, 405] on span "$$ ÷" at bounding box center [948, 400] width 32 height 30
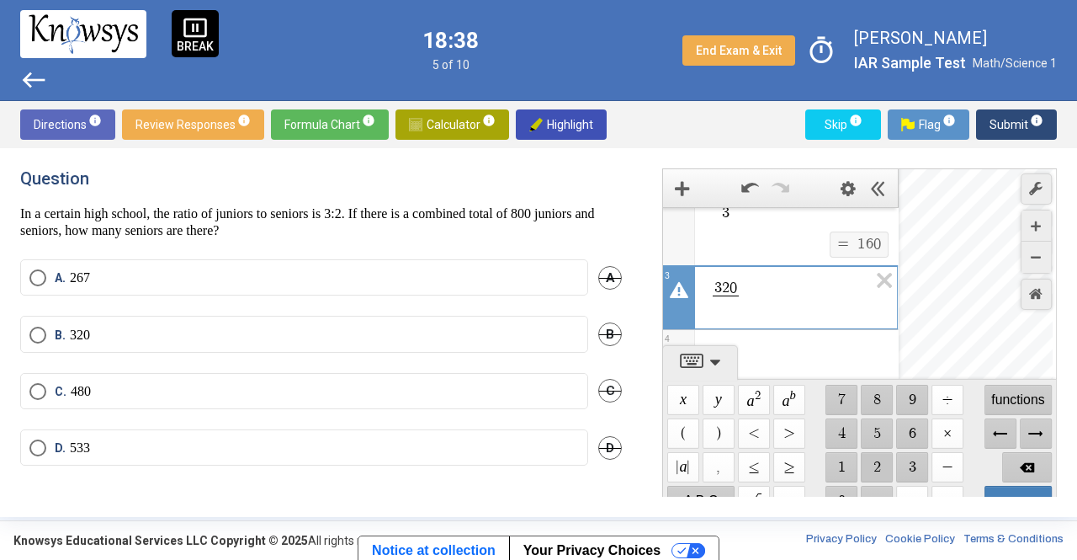
click at [875, 466] on span "$$ 2" at bounding box center [878, 467] width 32 height 30
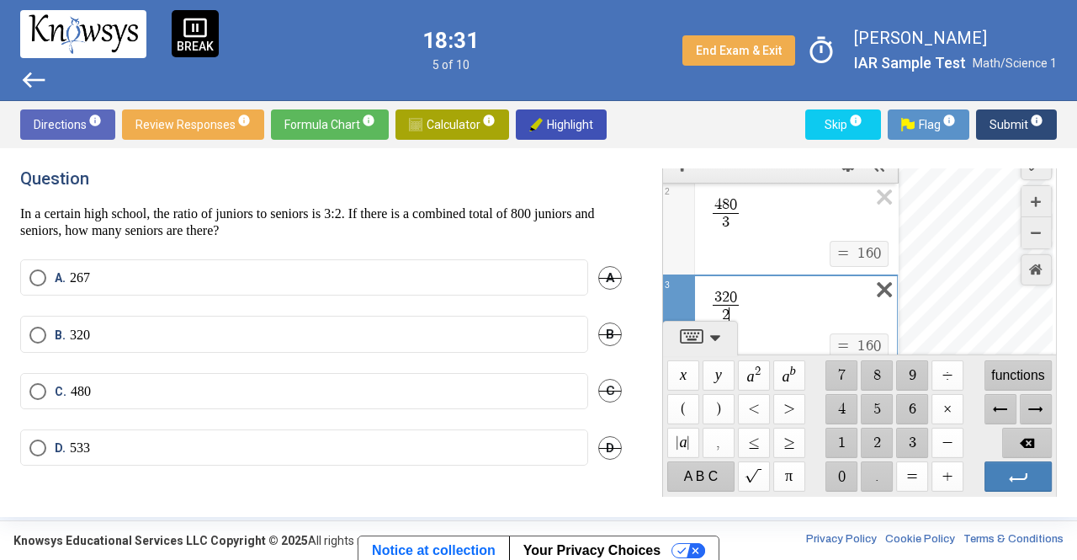
scroll to position [72, 0]
click at [374, 388] on label "C. 480" at bounding box center [304, 391] width 550 height 17
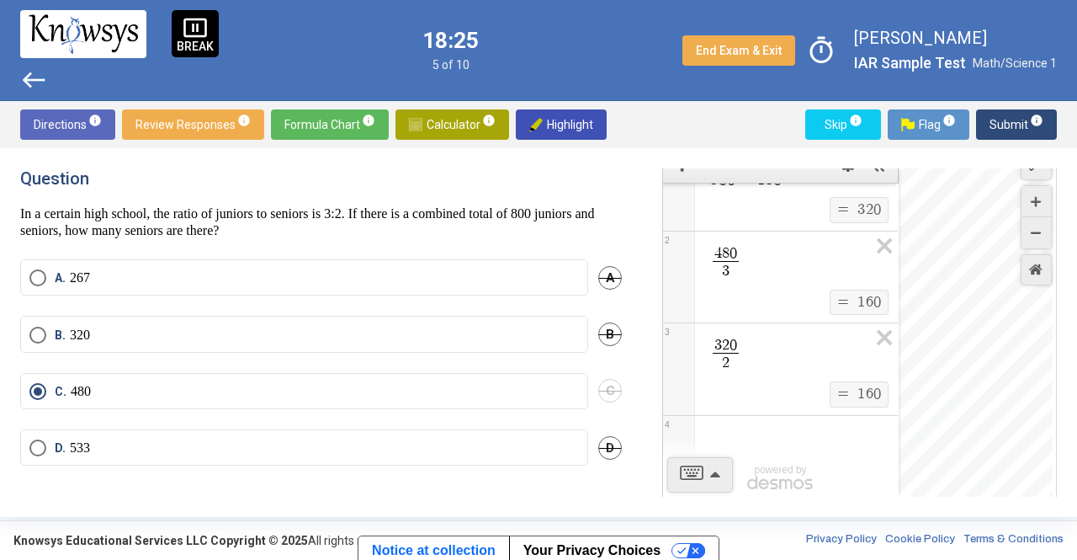
click at [1008, 120] on span "Submit info" at bounding box center [1017, 124] width 54 height 30
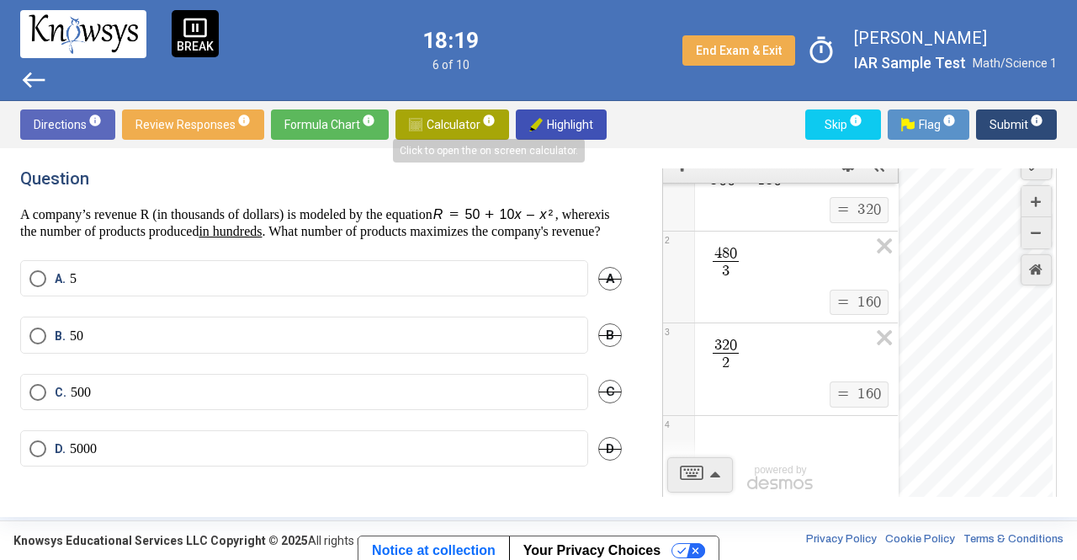
click at [454, 125] on span "Calculator info" at bounding box center [452, 124] width 87 height 30
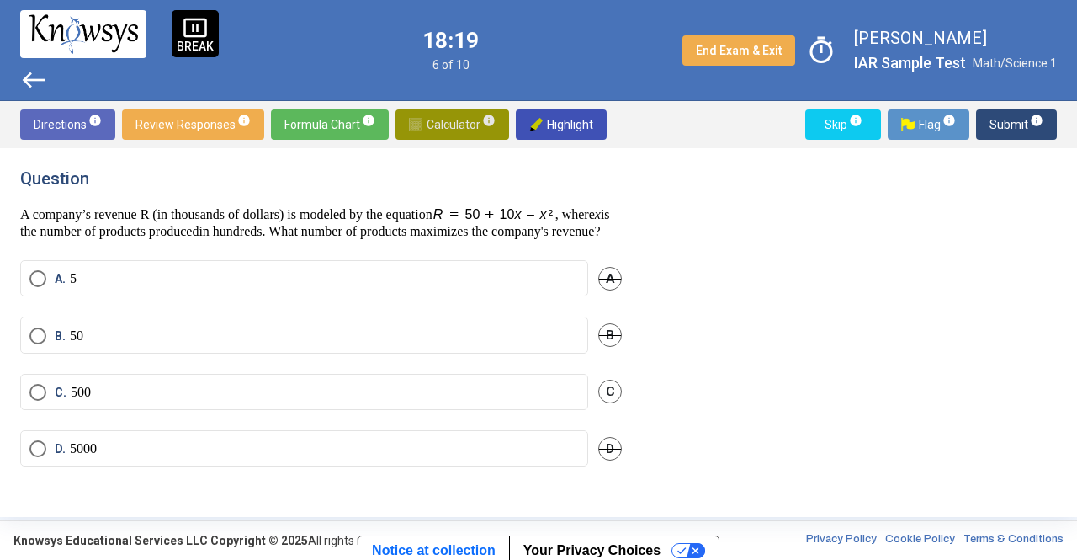
scroll to position [0, 0]
click at [448, 124] on span "Calculator info" at bounding box center [452, 124] width 87 height 30
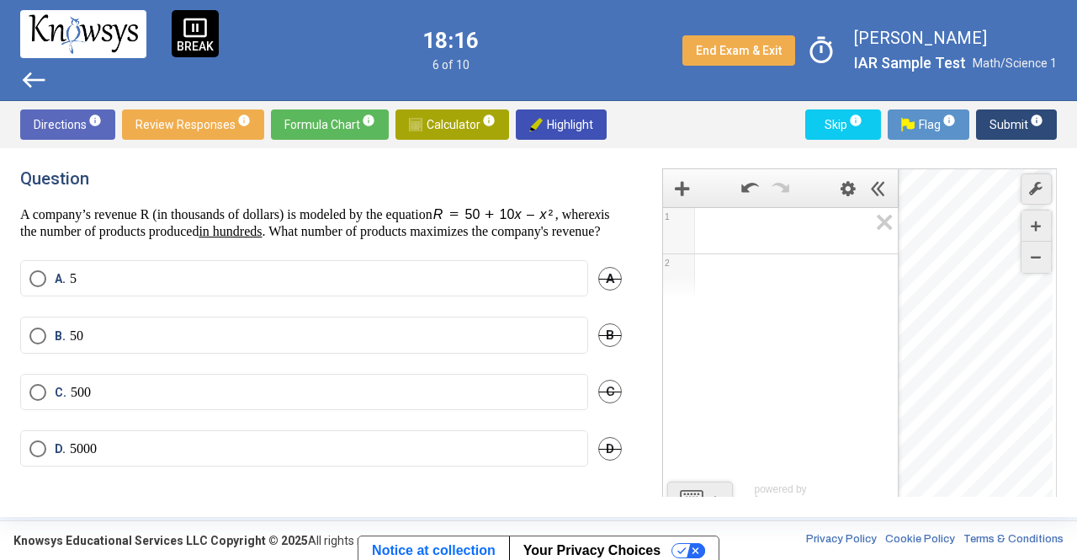
click at [708, 225] on span "Math Input:" at bounding box center [788, 231] width 161 height 20
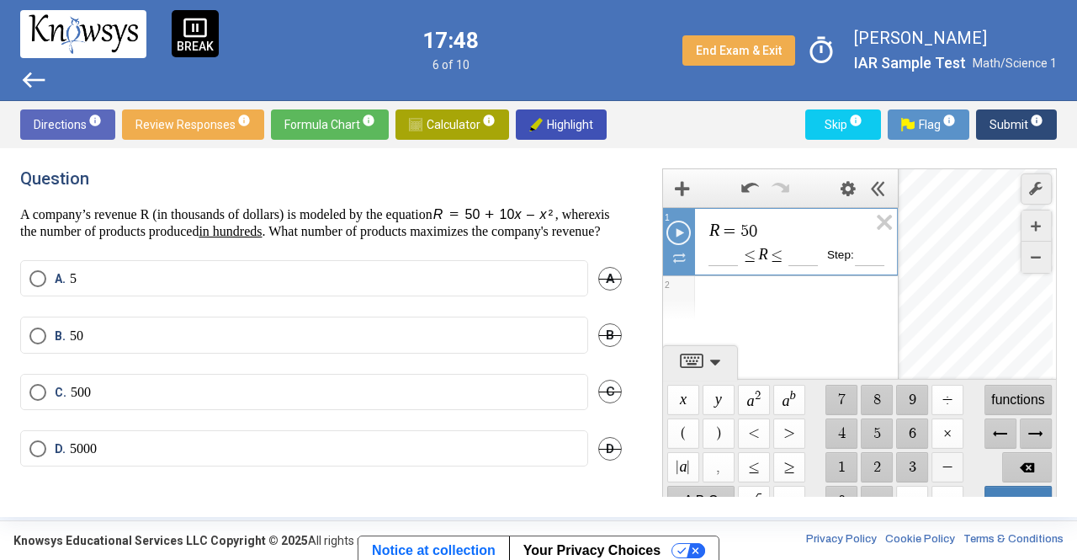
scroll to position [24, 0]
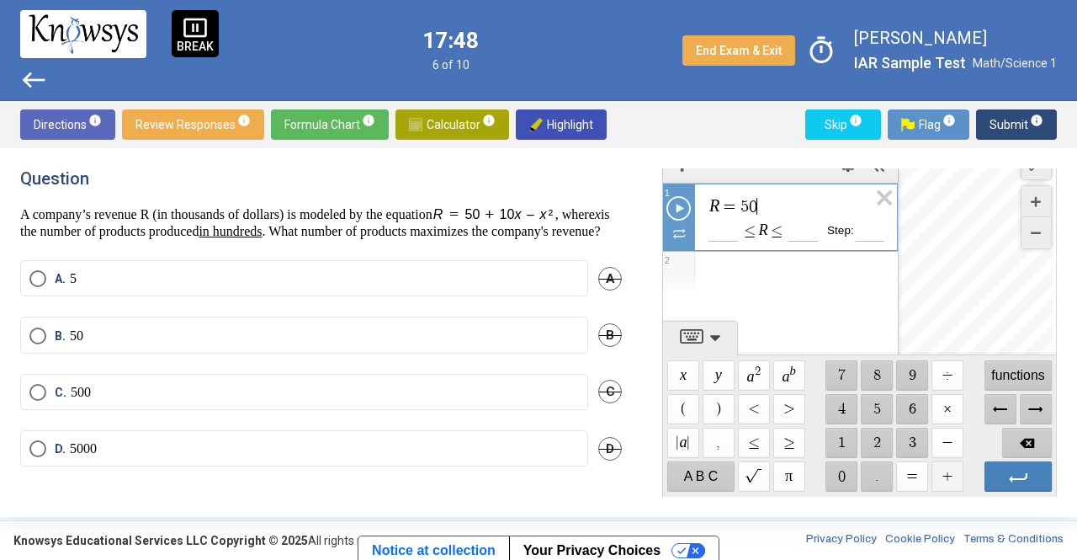
click at [944, 477] on span "$$ +" at bounding box center [948, 476] width 32 height 30
click at [939, 435] on span "$$ −" at bounding box center [948, 443] width 32 height 30
click at [759, 373] on span "$$ a 2" at bounding box center [754, 375] width 32 height 30
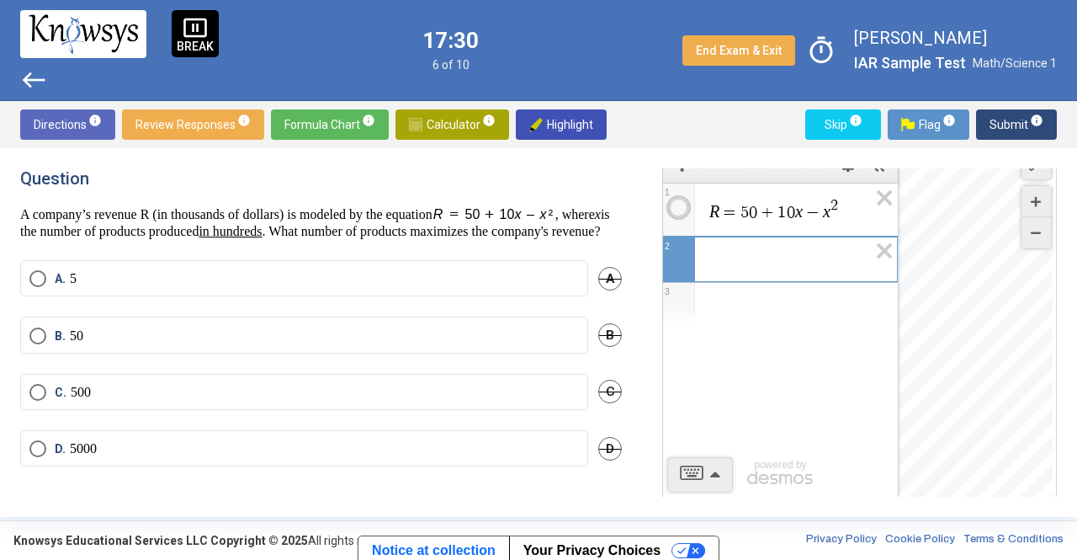
click at [679, 207] on span "Show Expression" at bounding box center [679, 207] width 24 height 24
click at [681, 210] on span "Show Expression" at bounding box center [679, 207] width 24 height 24
click at [673, 210] on span "Show Expression" at bounding box center [679, 207] width 24 height 24
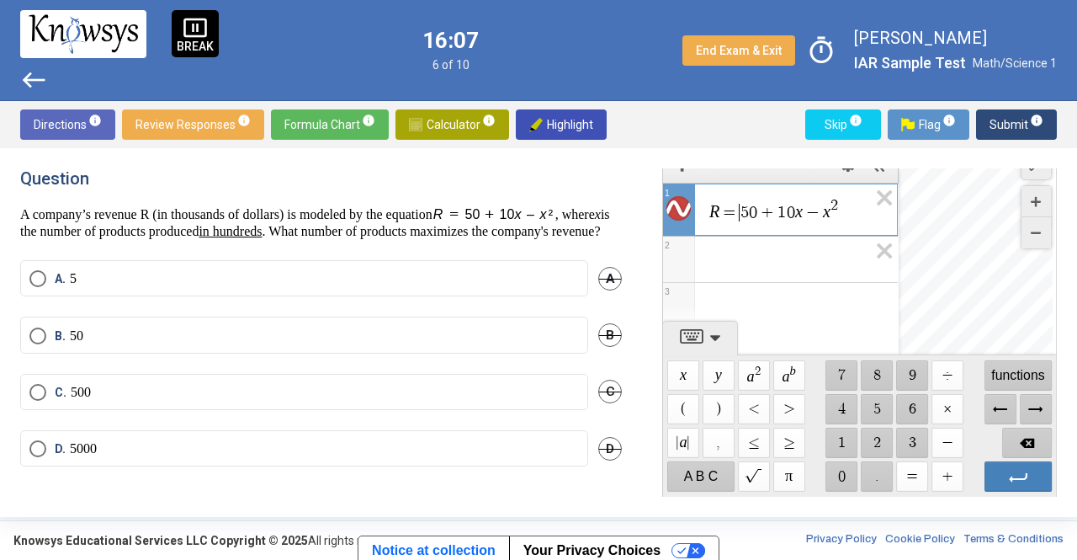
click at [736, 211] on span "=" at bounding box center [730, 212] width 20 height 17
click at [784, 219] on span "−" at bounding box center [783, 212] width 20 height 17
click at [773, 218] on span "5 0 + 1 0 x − ​ x 2" at bounding box center [788, 209] width 160 height 27
click at [953, 415] on span "$$ ×" at bounding box center [948, 409] width 32 height 30
click at [865, 403] on span "$$ 5" at bounding box center [878, 409] width 32 height 30
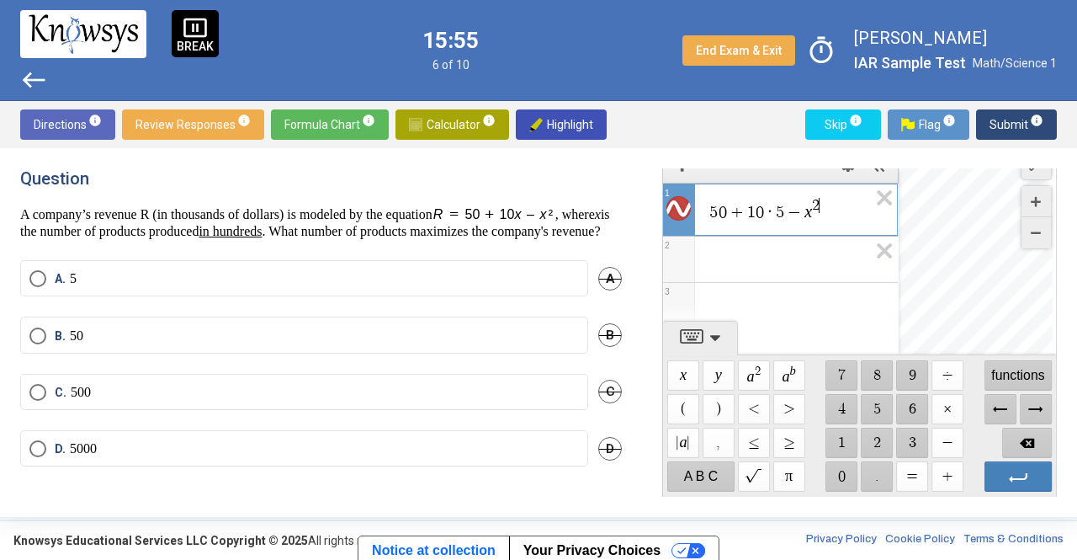
click at [820, 209] on span "2" at bounding box center [816, 205] width 8 height 15
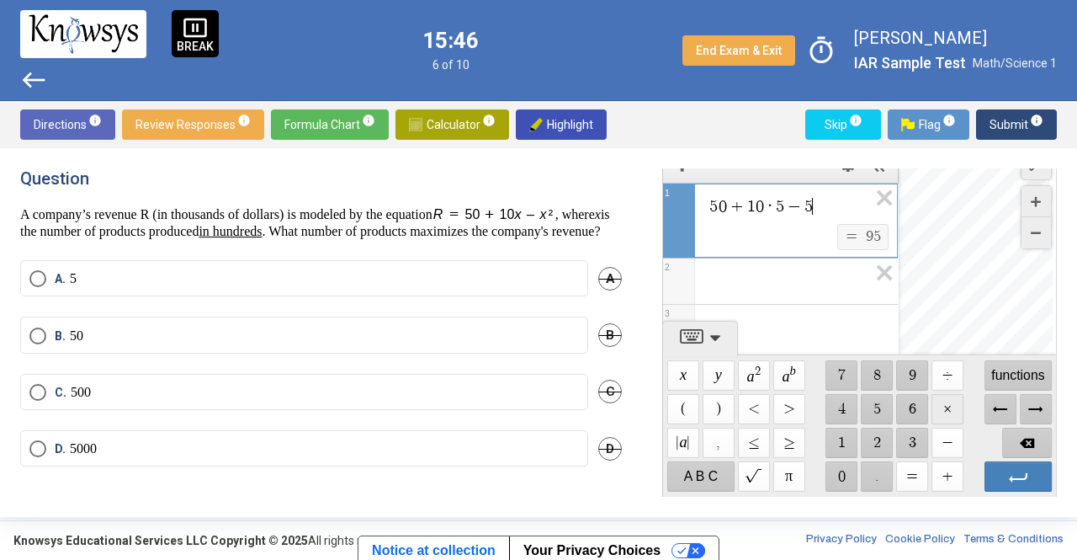
click at [945, 406] on span "$$ ×" at bounding box center [948, 409] width 32 height 30
click at [862, 404] on span "$$ 5" at bounding box center [878, 409] width 32 height 30
click at [752, 276] on span "Expression 2:" at bounding box center [788, 281] width 161 height 20
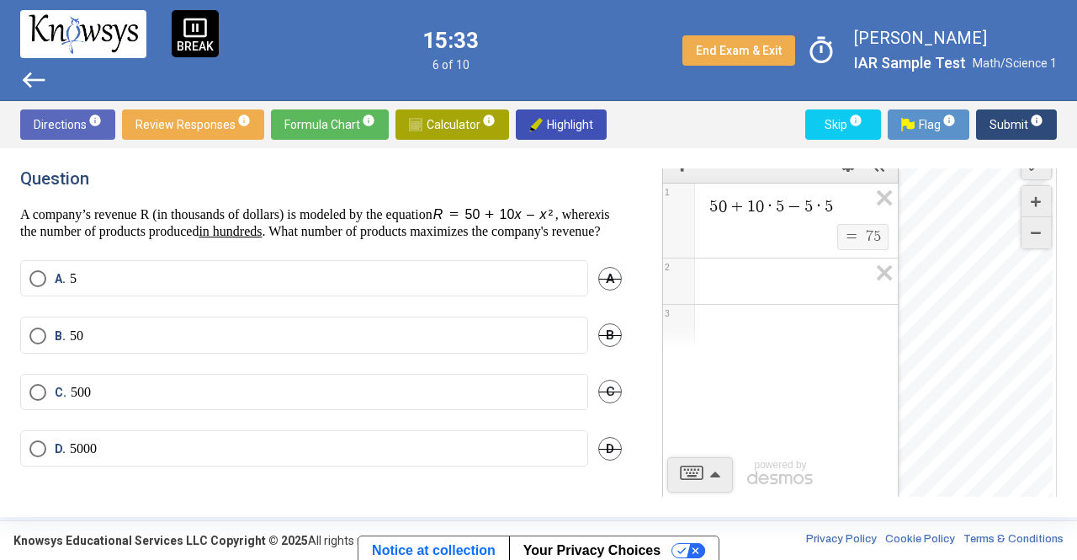
scroll to position [0, 0]
drag, startPoint x: 507, startPoint y: 211, endPoint x: 554, endPoint y: 213, distance: 46.3
click at [554, 213] on img at bounding box center [494, 213] width 123 height 17
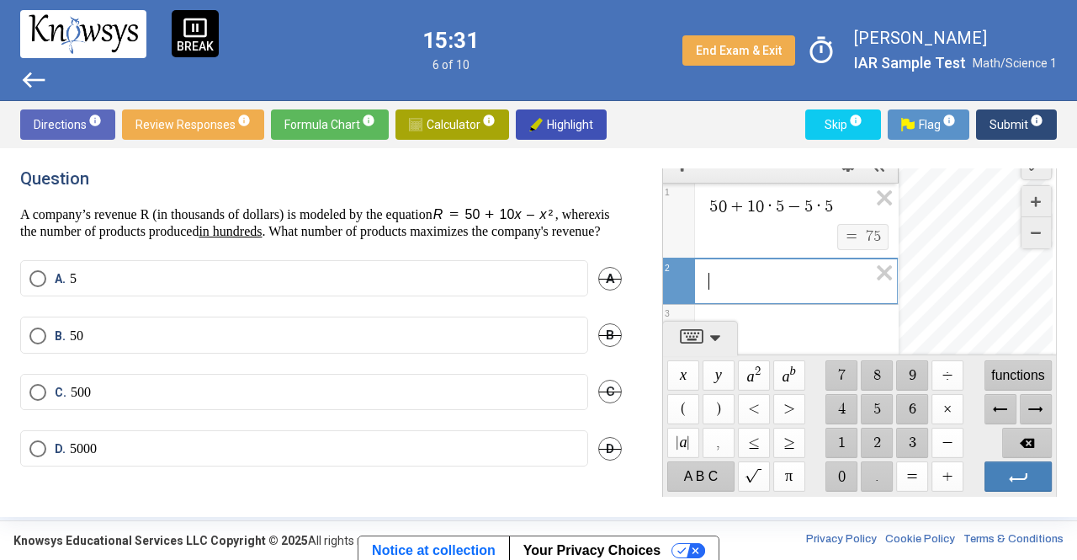
scroll to position [8, 0]
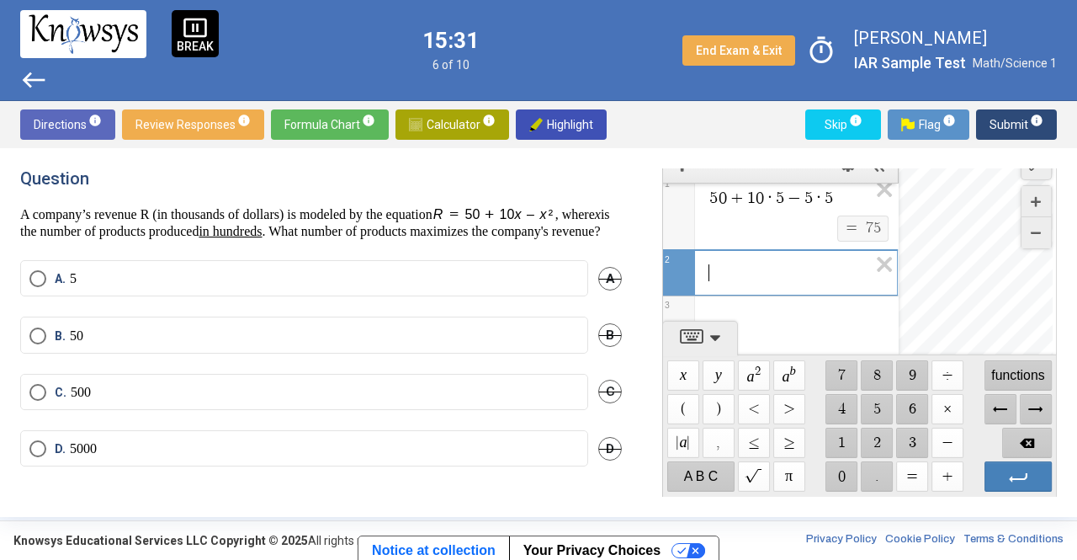
click at [747, 292] on div "​" at bounding box center [780, 272] width 234 height 45
click at [946, 470] on span "$$ +" at bounding box center [948, 476] width 32 height 30
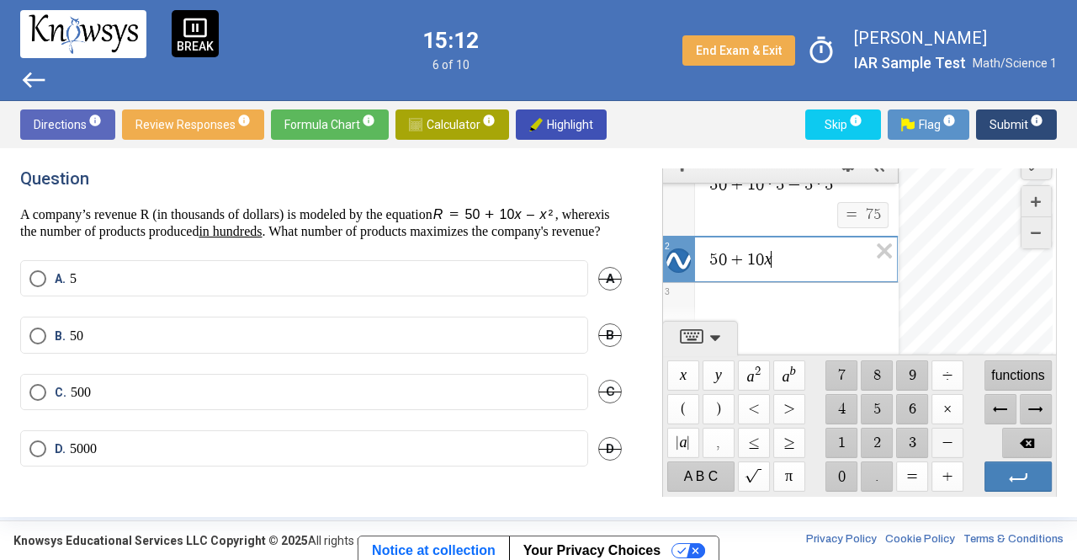
click at [938, 439] on span "$$ −" at bounding box center [948, 443] width 32 height 30
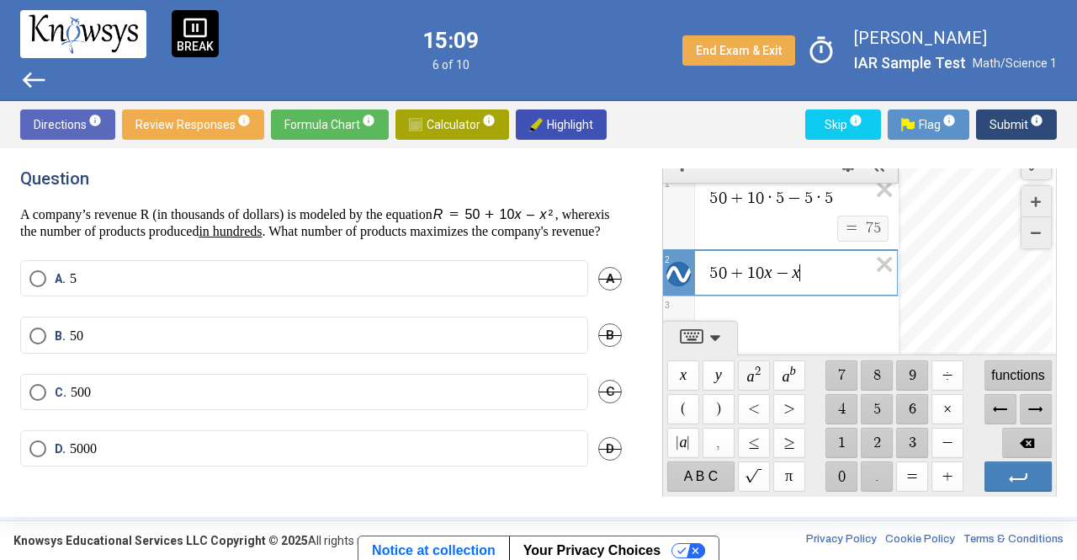
click at [750, 369] on span "$$ a 2" at bounding box center [754, 375] width 32 height 30
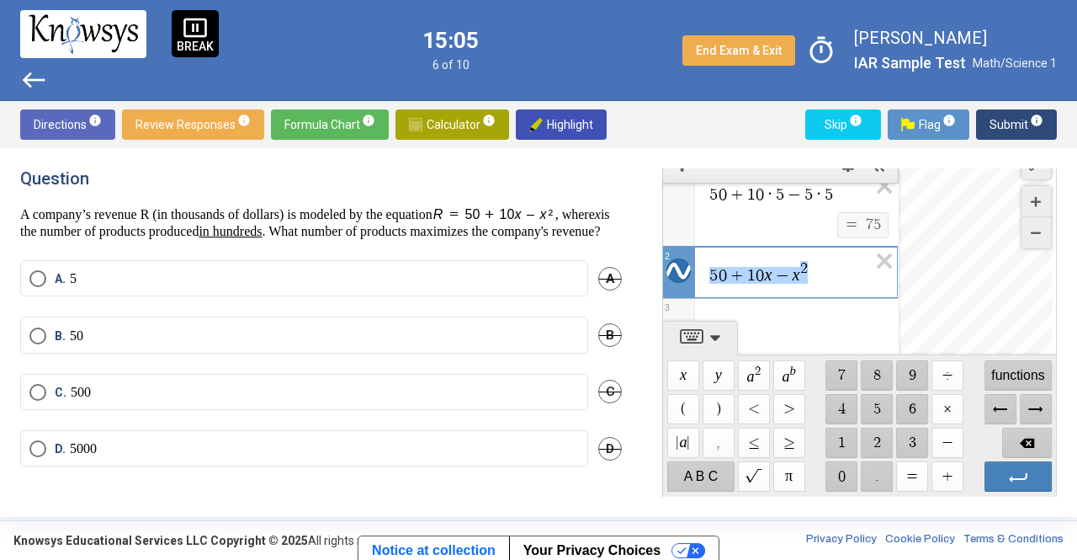
drag, startPoint x: 813, startPoint y: 274, endPoint x: 698, endPoint y: 262, distance: 115.9
click at [698, 262] on div "**********" at bounding box center [780, 270] width 234 height 47
click at [817, 273] on span "5 0 + 1 0 x − x 2 ​" at bounding box center [788, 272] width 160 height 27
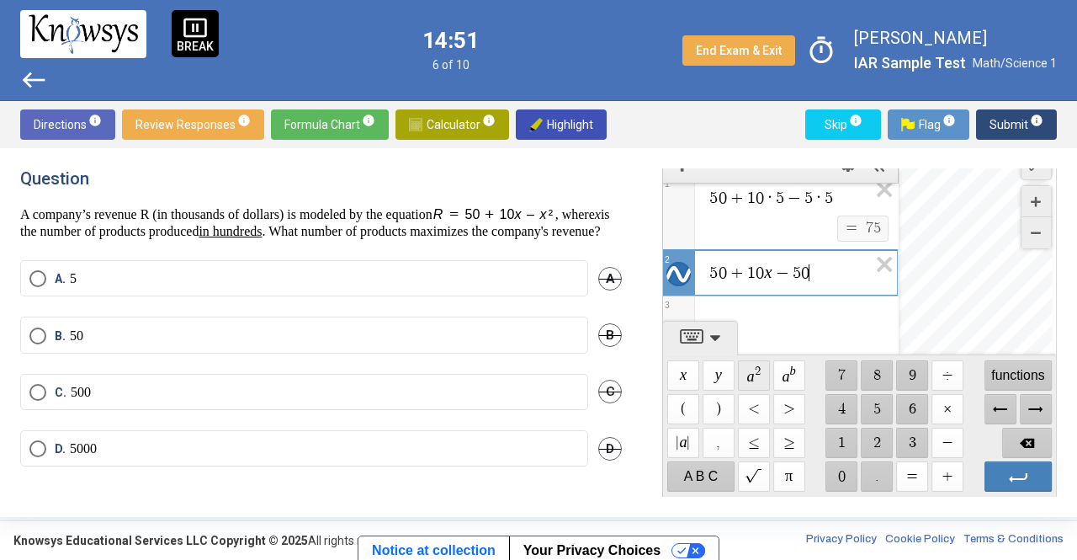
click at [759, 372] on span "$$ a 2" at bounding box center [754, 375] width 32 height 30
click at [773, 276] on span "−" at bounding box center [783, 275] width 20 height 17
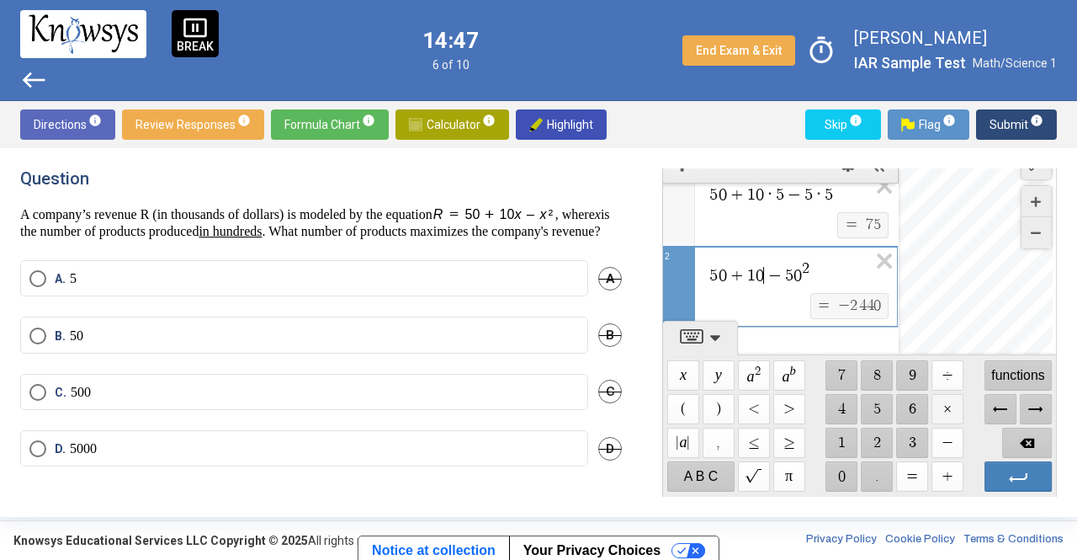
click at [950, 406] on span "$$ ×" at bounding box center [948, 409] width 32 height 30
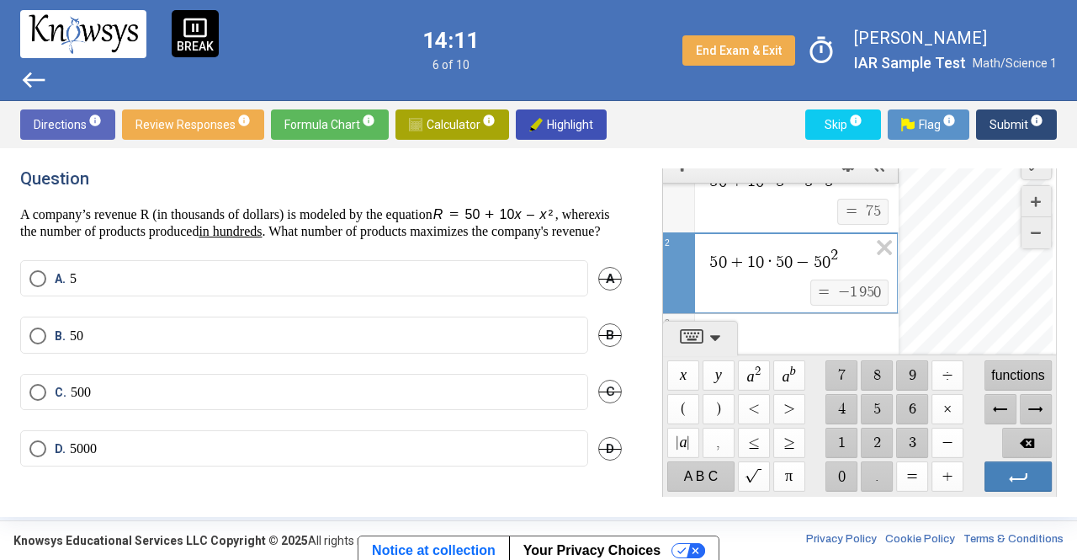
scroll to position [67, 0]
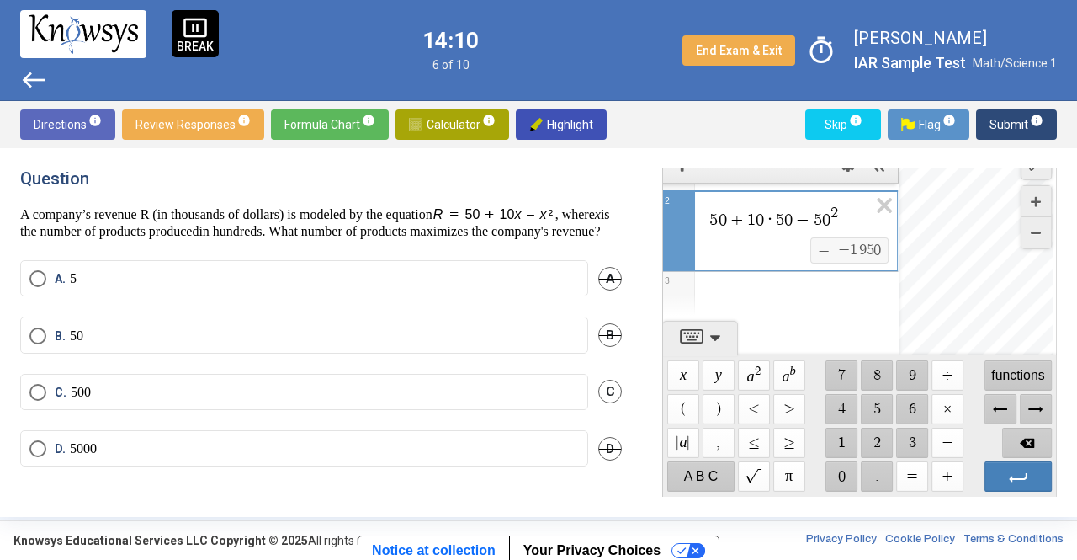
click at [742, 295] on div "Expression List" at bounding box center [780, 294] width 235 height 44
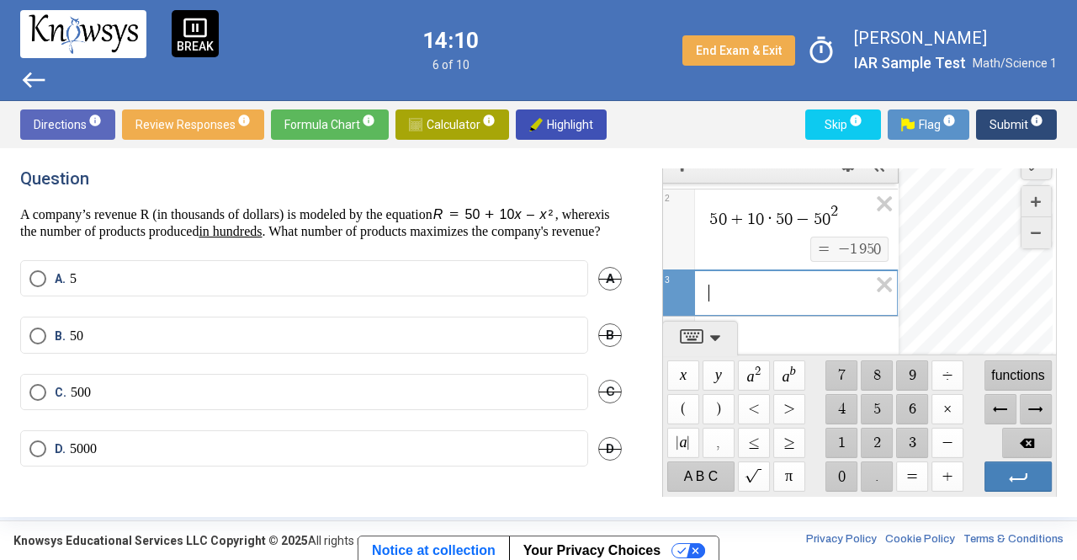
scroll to position [88, 0]
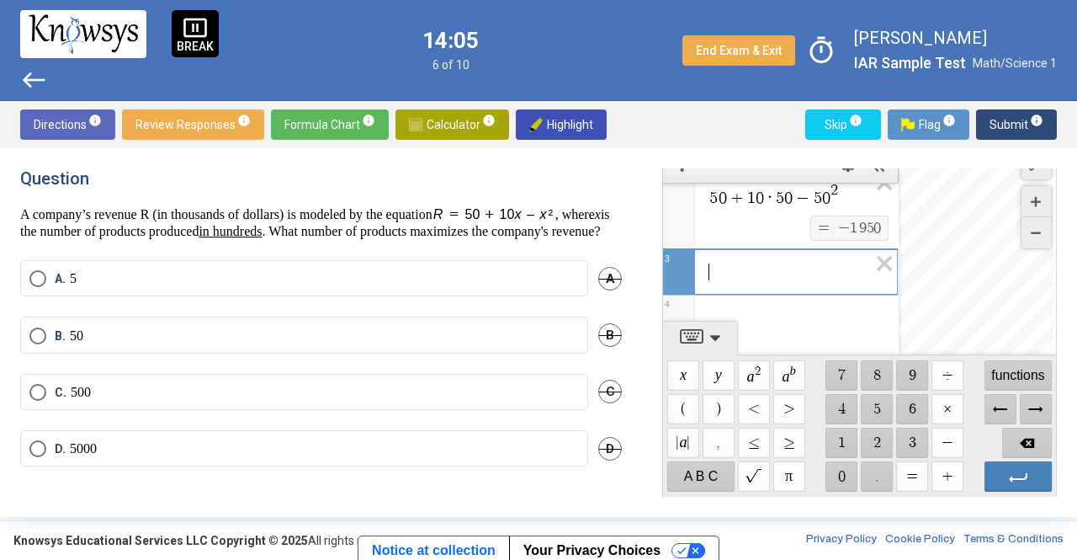
click at [732, 269] on span "​" at bounding box center [788, 272] width 160 height 20
click at [943, 476] on span "$$ +" at bounding box center [948, 476] width 32 height 30
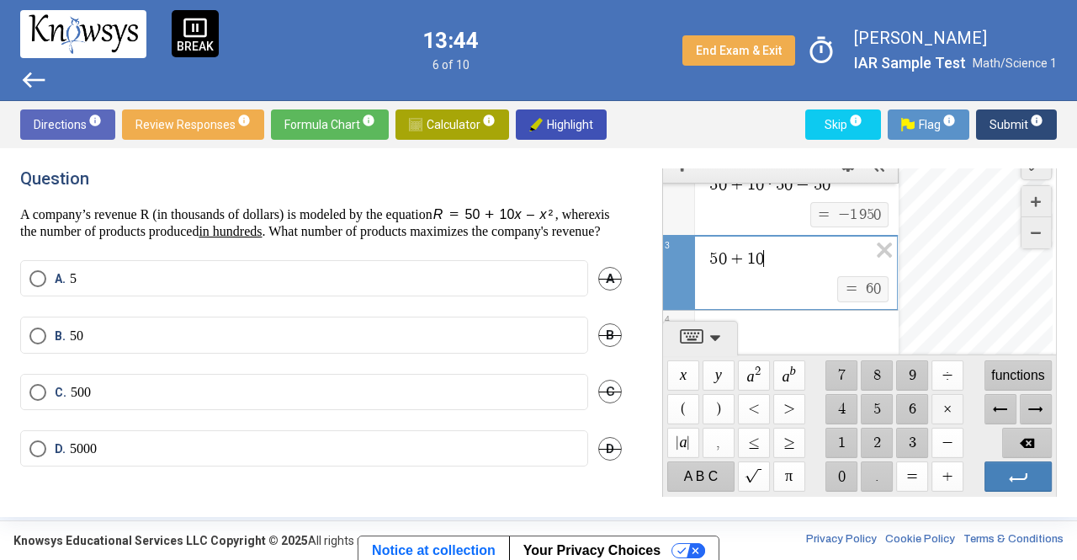
click at [937, 404] on span "$$ ×" at bounding box center [948, 409] width 32 height 30
click at [948, 445] on span "$$ −" at bounding box center [948, 443] width 32 height 30
click at [879, 406] on span "$$ 5" at bounding box center [878, 409] width 32 height 30
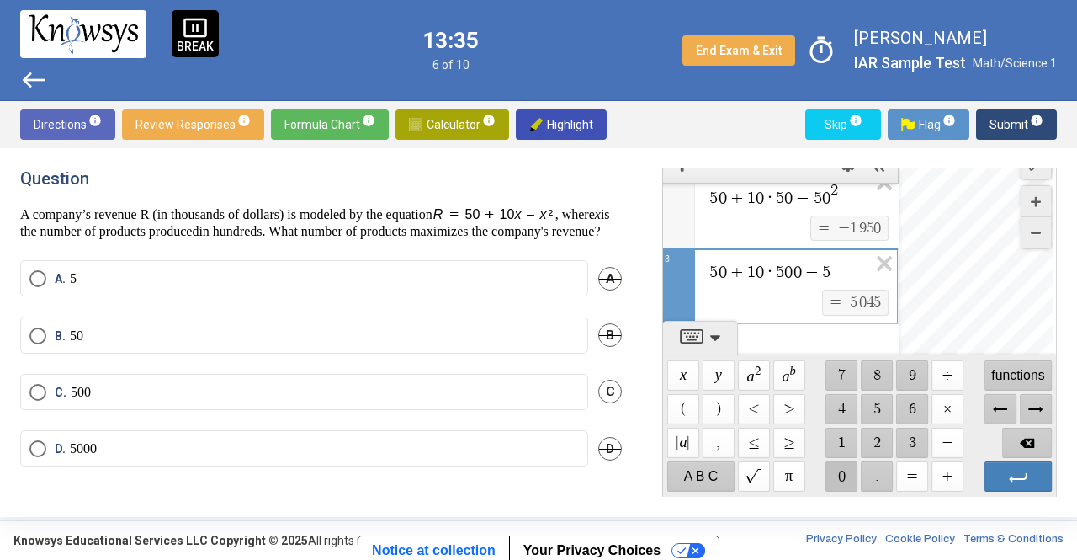
click at [838, 472] on span "$$ 0" at bounding box center [842, 476] width 32 height 30
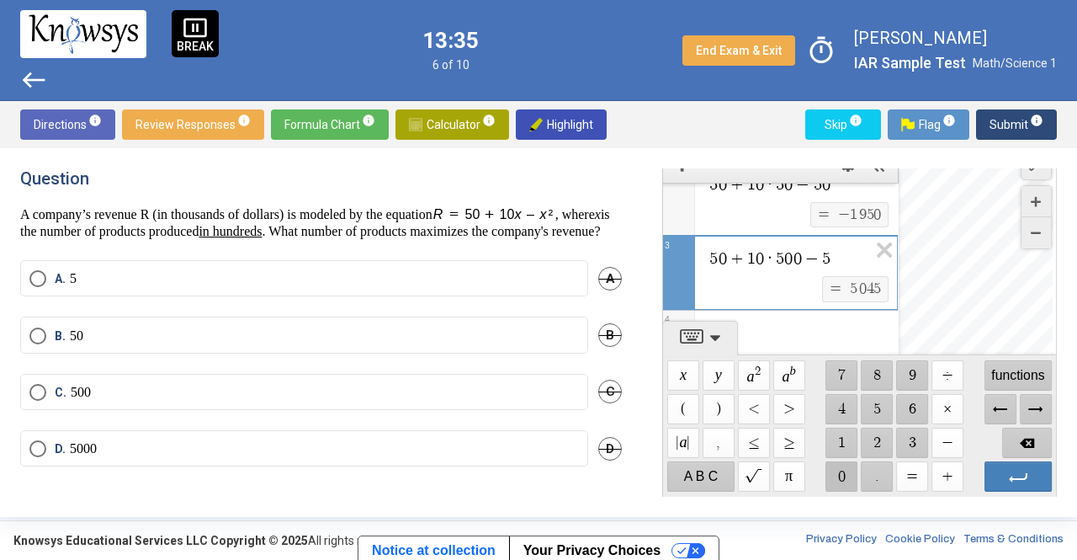
click at [838, 472] on span "$$ 0" at bounding box center [842, 476] width 32 height 30
click at [749, 372] on span "$$ a 2" at bounding box center [754, 375] width 32 height 30
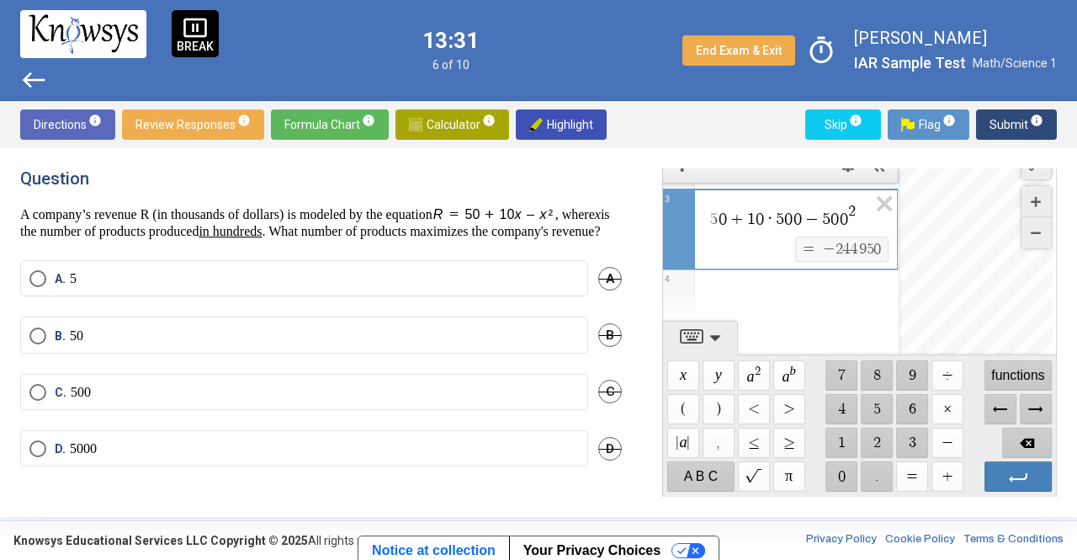
click at [833, 300] on div "Expression List" at bounding box center [780, 292] width 235 height 44
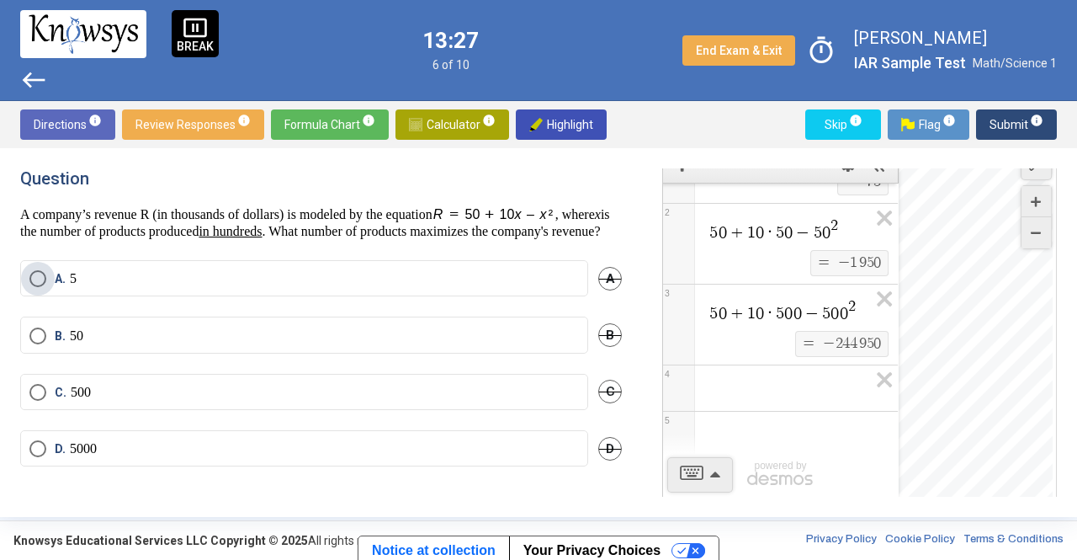
scroll to position [51, 0]
click at [415, 287] on label "A. 5" at bounding box center [304, 278] width 550 height 17
click at [999, 123] on span "Submit info" at bounding box center [1017, 124] width 54 height 30
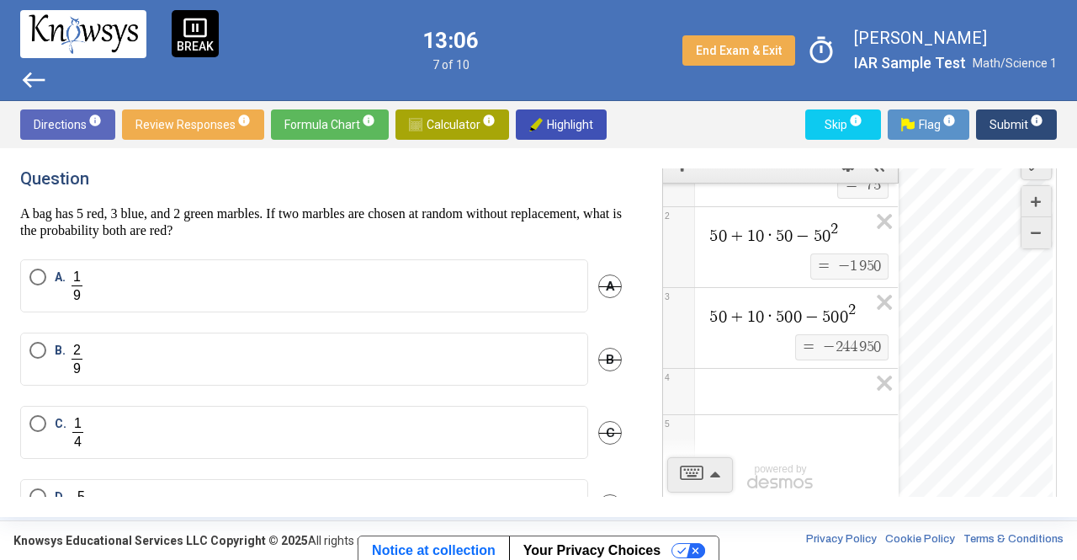
scroll to position [0, 0]
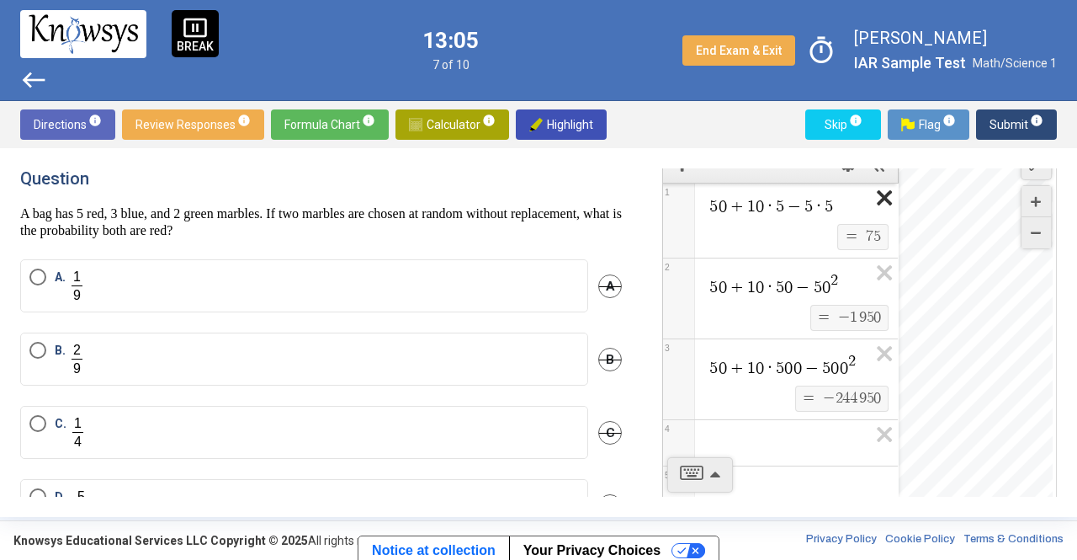
click at [874, 199] on icon "Expression List" at bounding box center [879, 202] width 38 height 39
click at [874, 199] on span "5 0 + 1 0 · 5 − 5 · 5 $$ = $$ 7 5 1 5 0 + 1 0 · 5 0 − 5 0 2 $$ = $$ − 1 9 5 0 2…" at bounding box center [780, 325] width 235 height 284
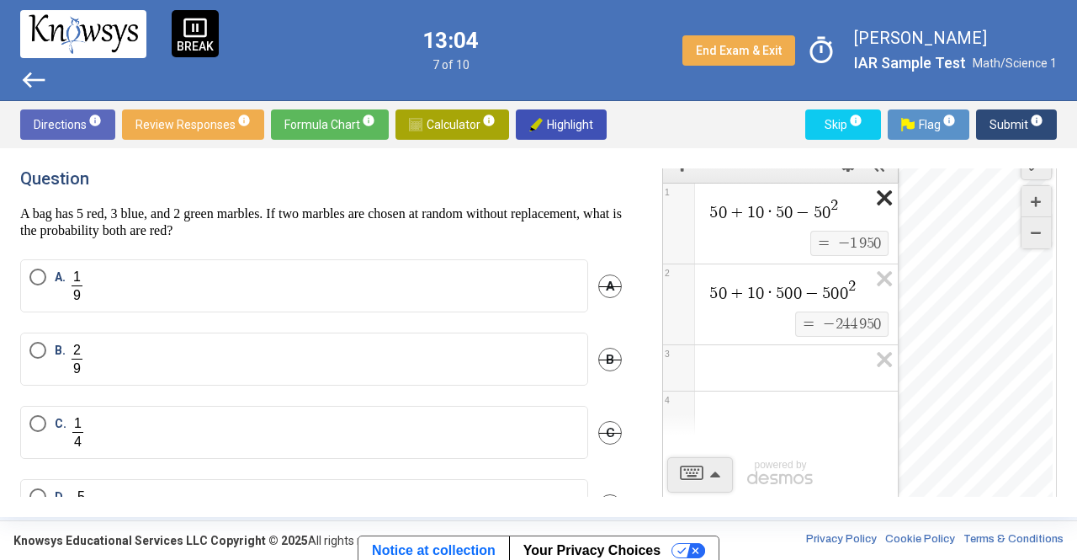
click at [874, 199] on icon "Expression List" at bounding box center [879, 202] width 38 height 39
click at [875, 199] on icon "Expression List" at bounding box center [879, 202] width 38 height 39
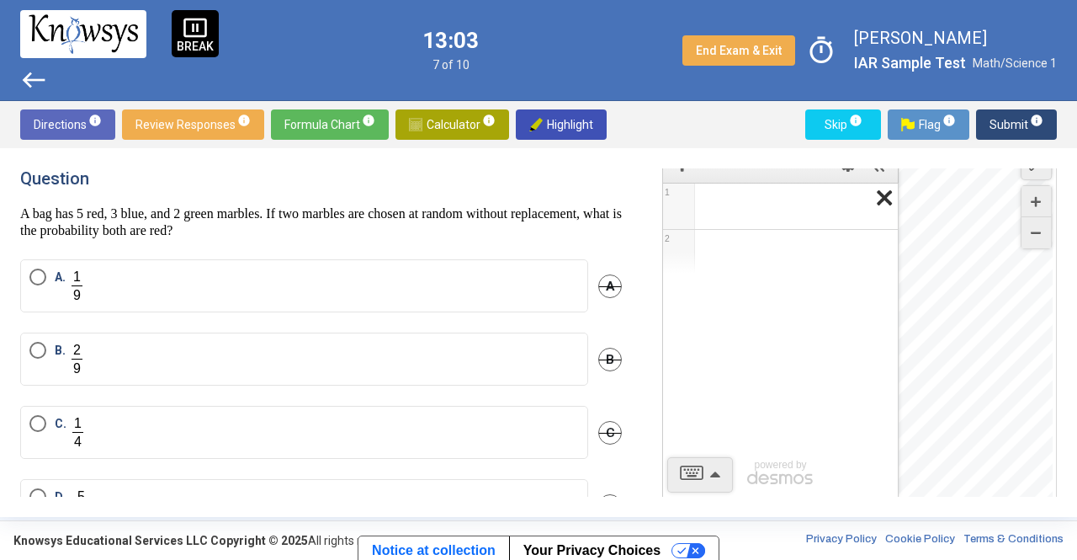
click at [882, 201] on icon "Expression List" at bounding box center [879, 202] width 38 height 39
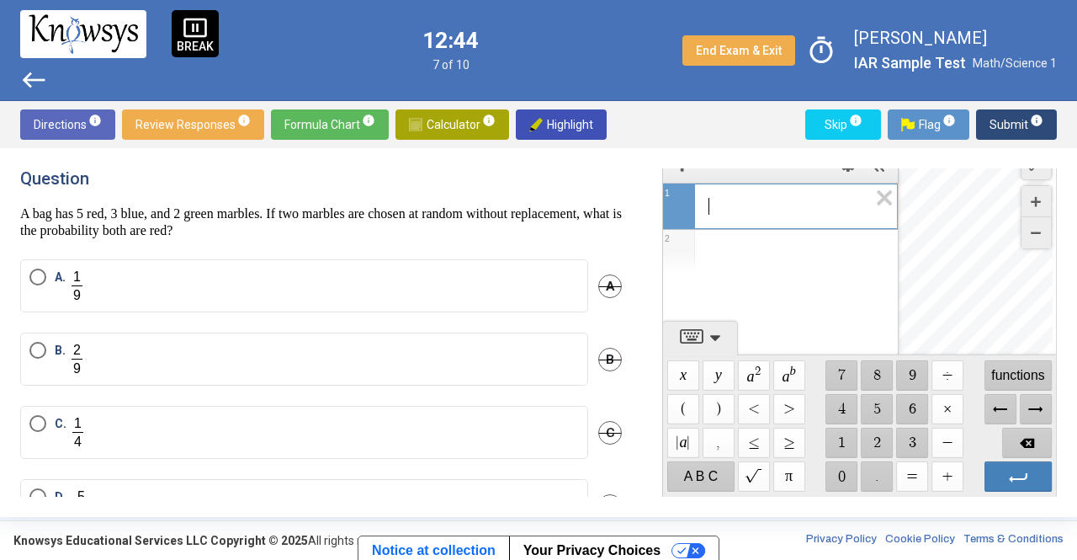
click at [774, 208] on span "​" at bounding box center [788, 206] width 160 height 20
click at [944, 406] on span "$$ ×" at bounding box center [948, 409] width 32 height 30
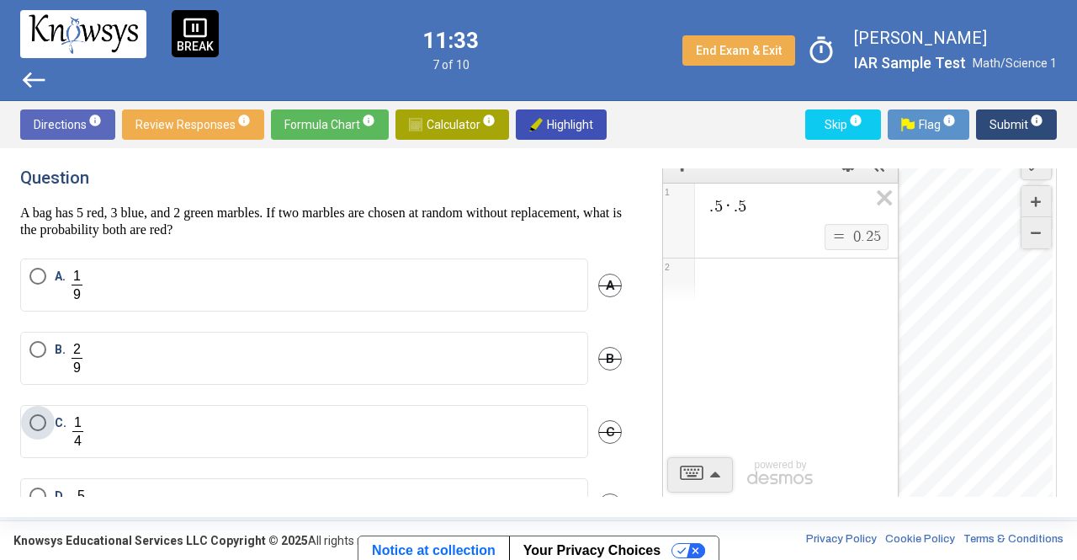
click at [347, 416] on label "C." at bounding box center [304, 431] width 550 height 35
click at [991, 120] on span "Submit info" at bounding box center [1017, 124] width 54 height 30
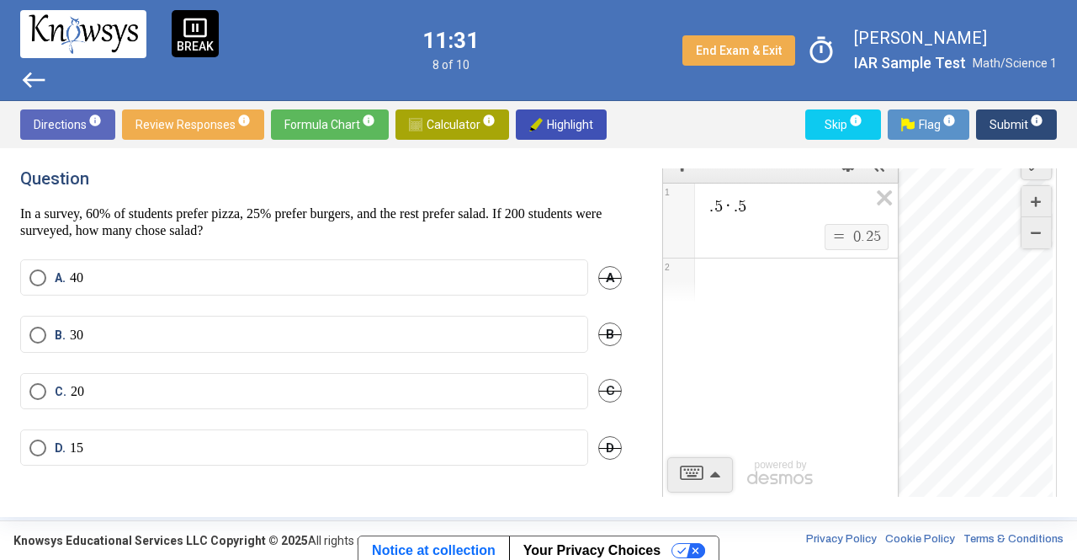
scroll to position [0, 0]
click at [885, 200] on icon "Expression List" at bounding box center [879, 202] width 38 height 39
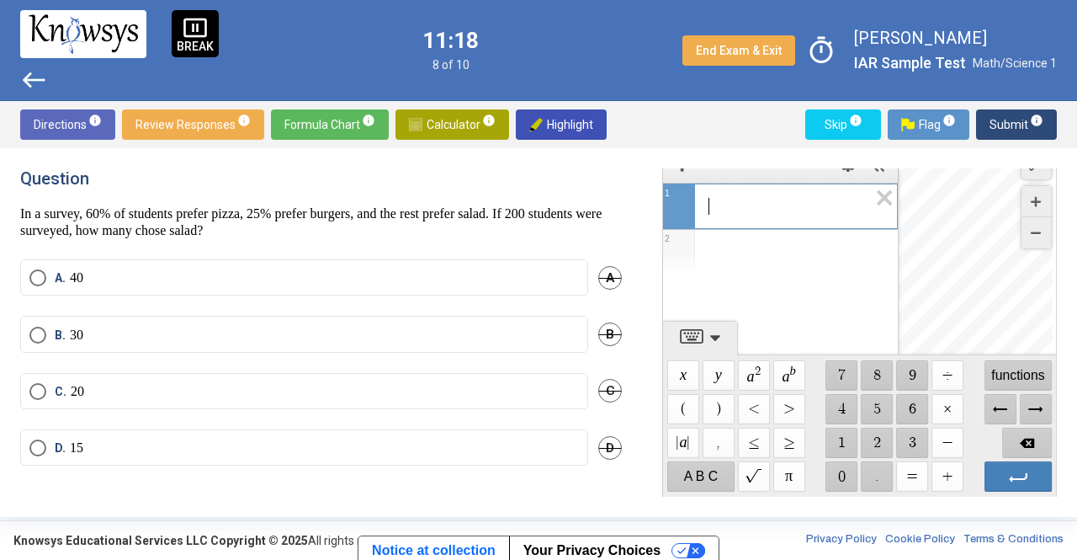
click at [735, 200] on span "​" at bounding box center [788, 206] width 160 height 20
click at [951, 484] on span "$$ +" at bounding box center [948, 476] width 32 height 30
click at [510, 322] on mat-radio-button "B. 30" at bounding box center [304, 334] width 568 height 36
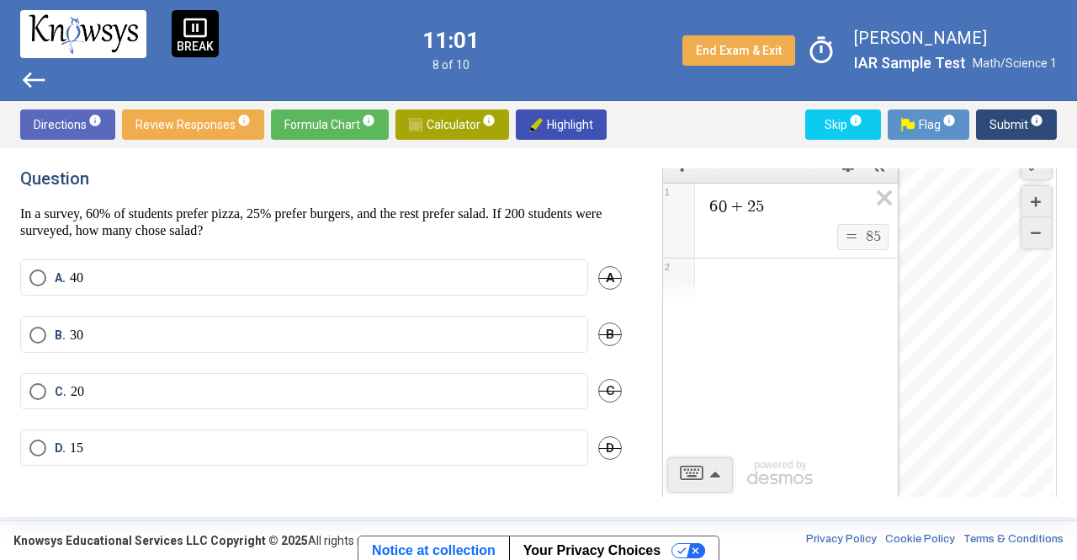
click at [499, 321] on mat-radio-button "B. 30" at bounding box center [304, 334] width 568 height 36
click at [213, 329] on label "B. 30" at bounding box center [304, 335] width 550 height 17
click at [1006, 119] on span "Submit info" at bounding box center [1017, 124] width 54 height 30
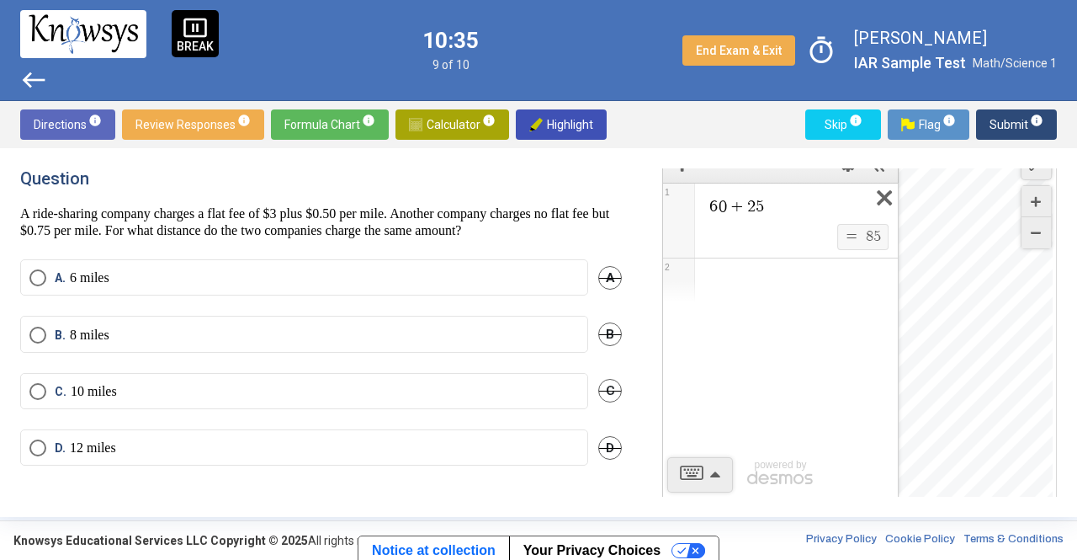
click at [884, 195] on icon "Expression List" at bounding box center [879, 202] width 38 height 39
click at [752, 203] on span "Math Input:" at bounding box center [788, 206] width 161 height 20
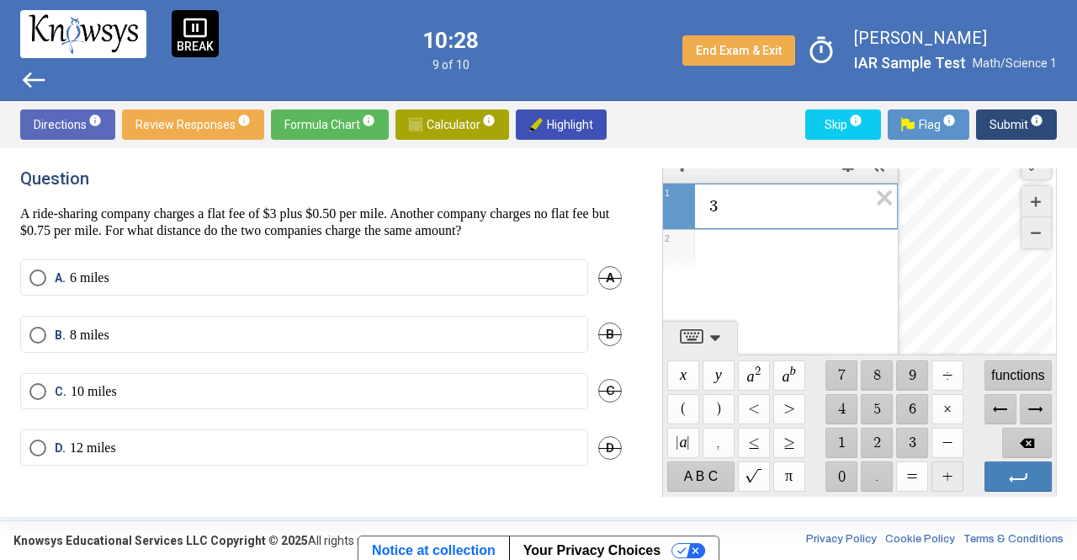
click at [941, 470] on span "$$ +" at bounding box center [948, 476] width 32 height 30
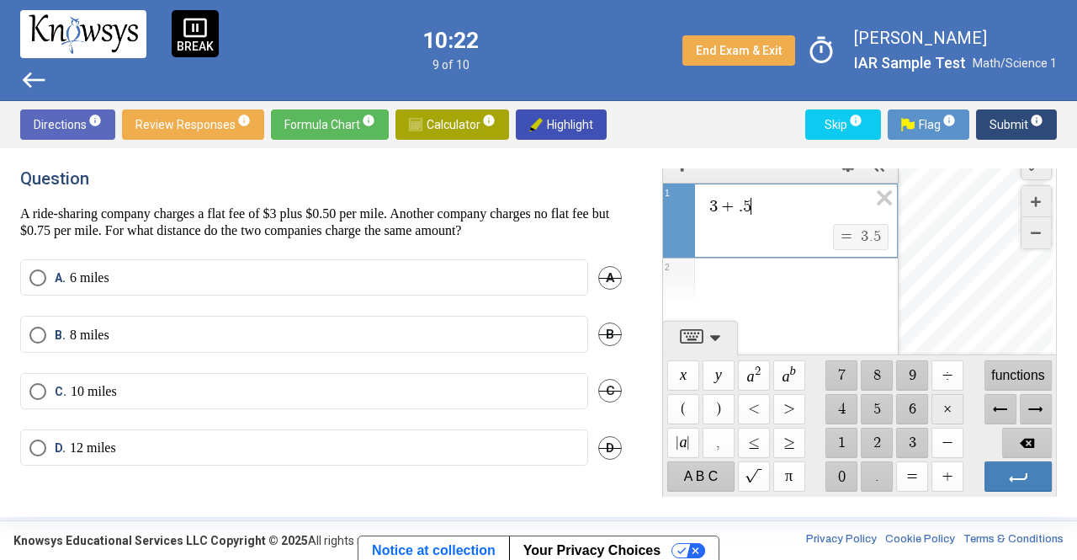
click at [941, 410] on span "$$ ×" at bounding box center [948, 409] width 32 height 30
click at [715, 274] on div "Expression List" at bounding box center [780, 280] width 235 height 44
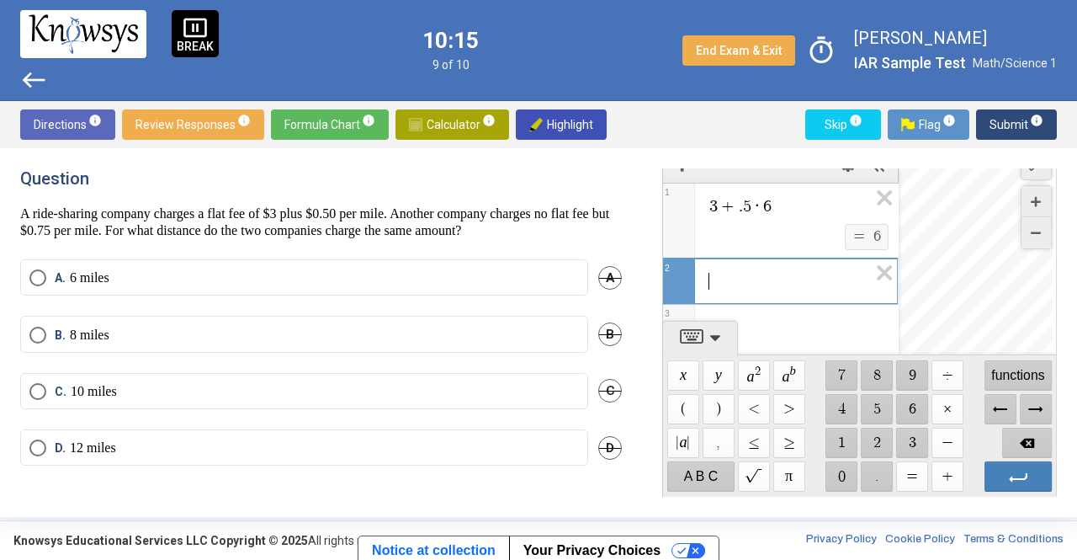
scroll to position [8, 0]
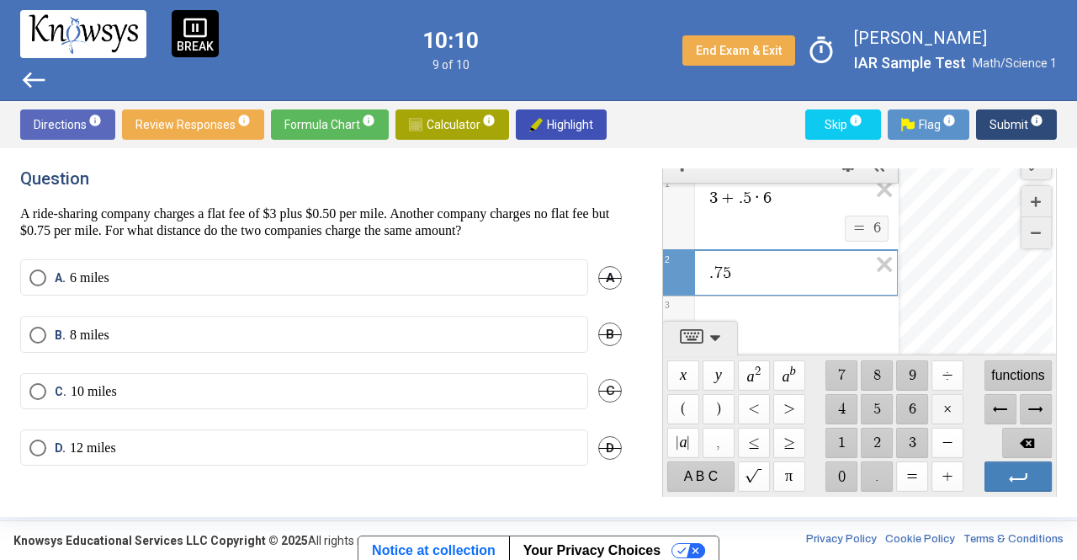
click at [949, 398] on span "$$ ×" at bounding box center [948, 409] width 32 height 30
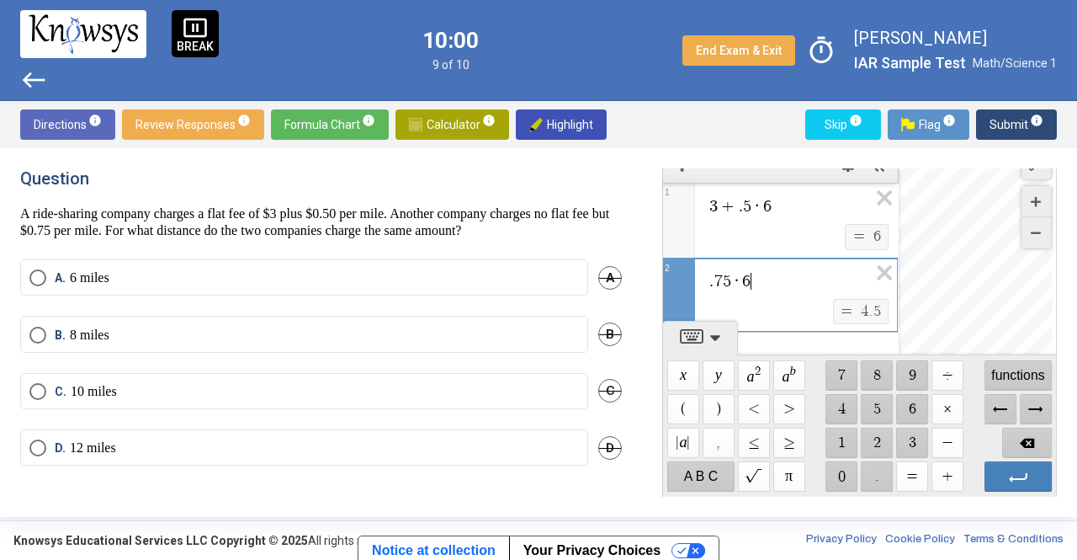
click at [778, 196] on span "3 + . 5 · 6" at bounding box center [788, 206] width 161 height 20
click at [754, 276] on div ". 7 5 · 6 ​ $$ = $$ 4 . 5" at bounding box center [780, 295] width 234 height 74
click at [783, 198] on span "3 + . 5 · 8" at bounding box center [788, 206] width 161 height 20
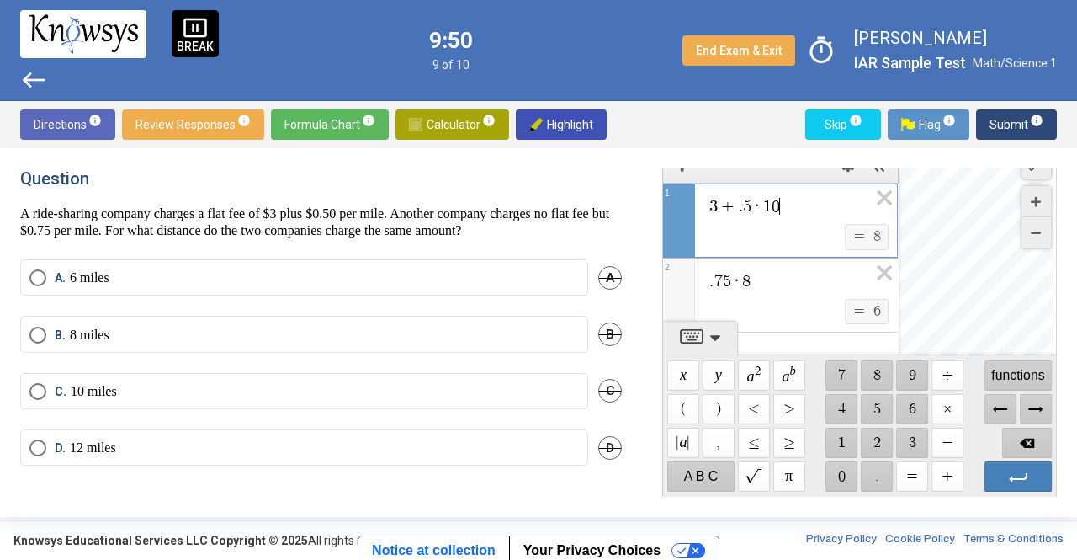
click at [761, 278] on div ". 7 5 · 8 $$ = $$ 6" at bounding box center [780, 295] width 235 height 74
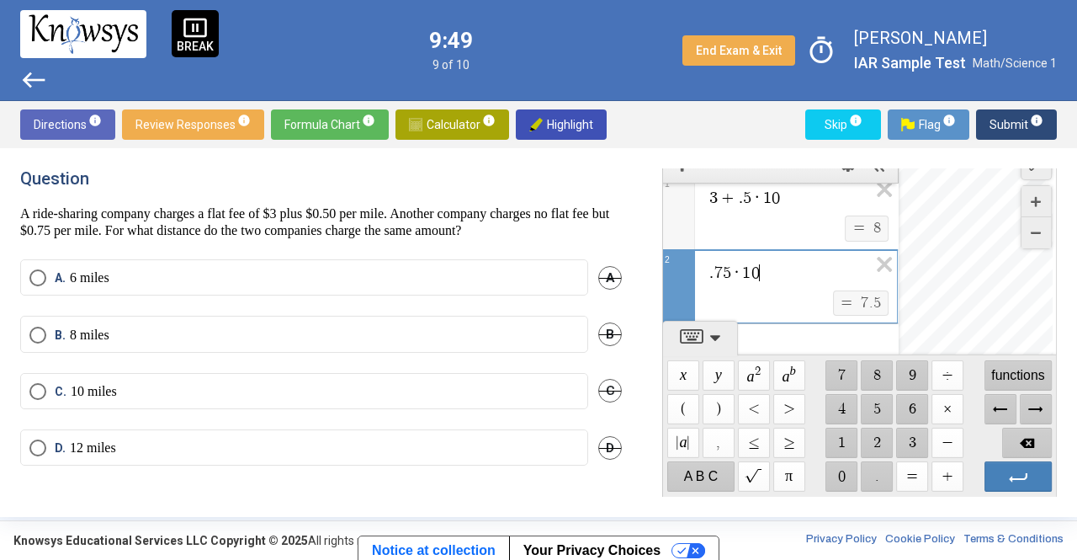
scroll to position [22, 0]
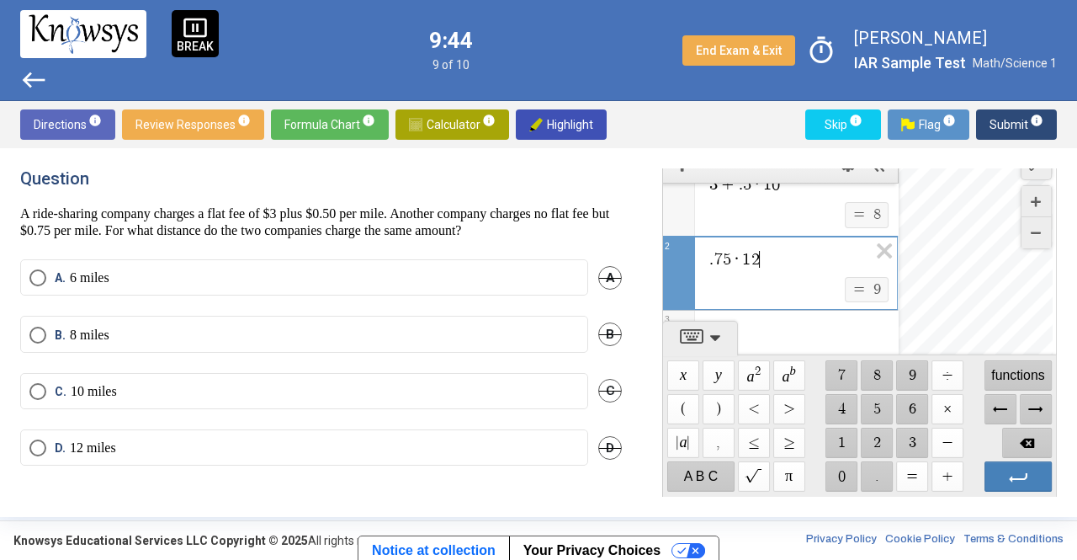
click at [790, 189] on div "3 + . 5 · 1 0" at bounding box center [780, 182] width 235 height 40
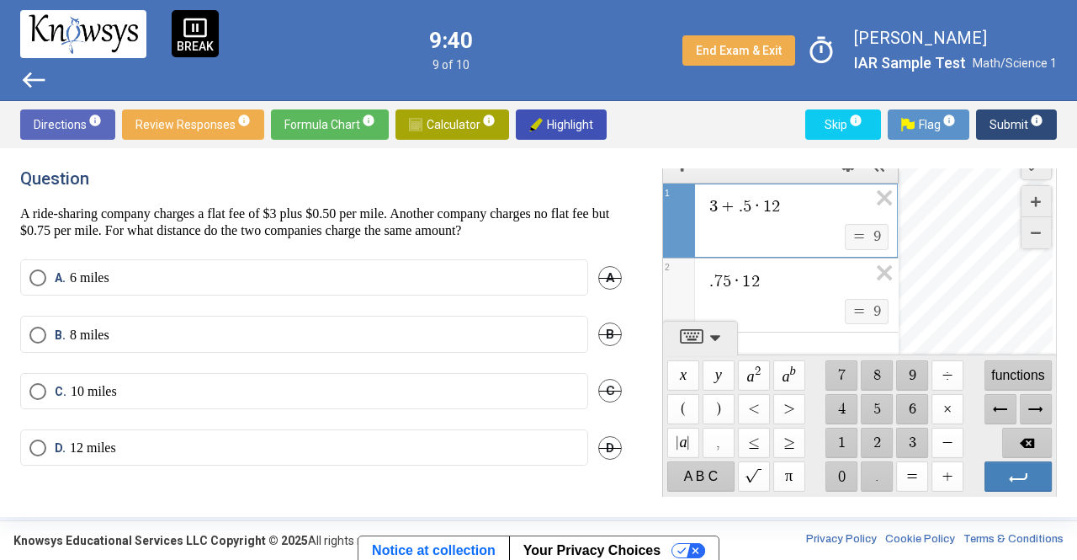
click at [434, 465] on div "D. 12 miles D" at bounding box center [321, 457] width 602 height 56
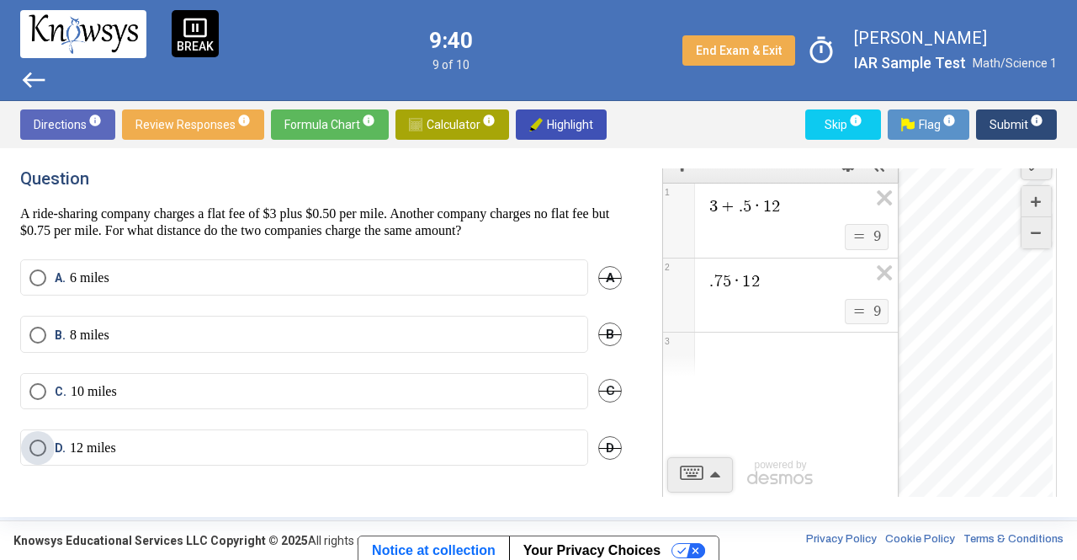
click at [428, 439] on label "D. 12 miles" at bounding box center [304, 447] width 550 height 17
click at [1005, 125] on span "Submit info" at bounding box center [1017, 124] width 54 height 30
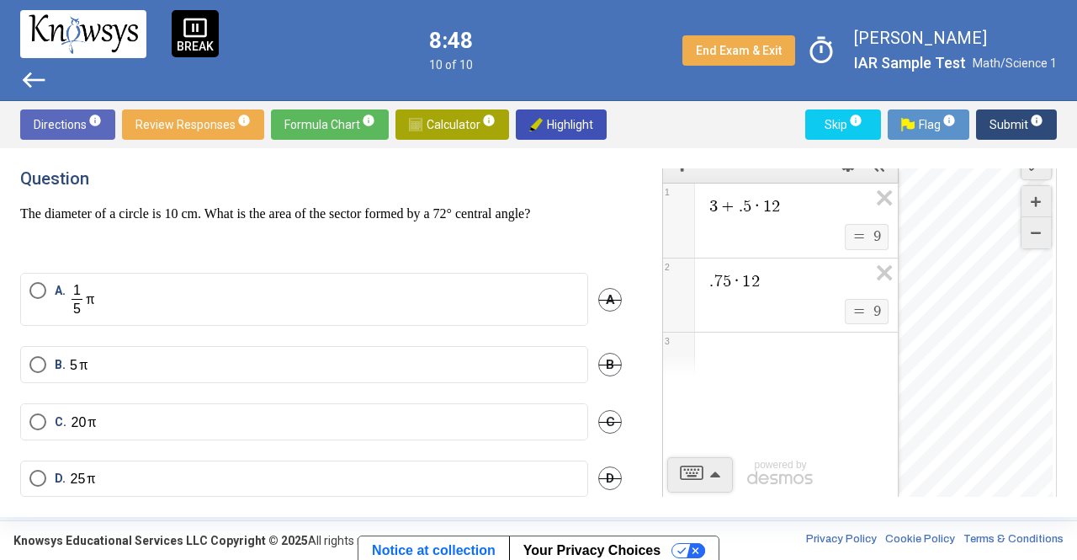
click at [766, 339] on div "Expression List" at bounding box center [780, 354] width 235 height 44
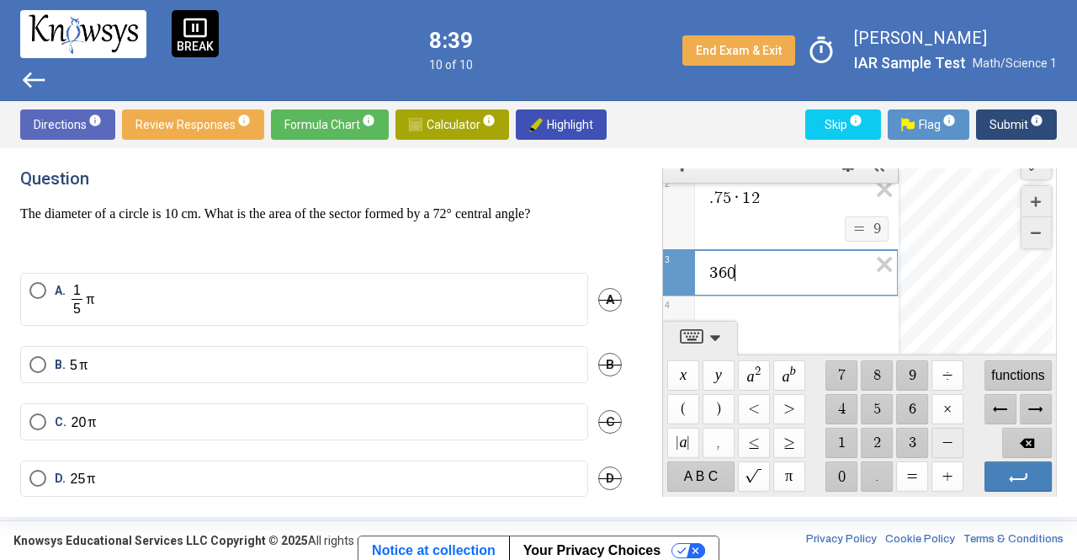
click at [945, 433] on span "$$ −" at bounding box center [948, 443] width 32 height 30
click at [838, 356] on div "$$ x $$ y $$ a 2 $$ a b $$ 7 $$ 8 $$ 9 $$ ÷ functions $$ ( $$ ) $$ < $$ > $$ 4 …" at bounding box center [859, 425] width 393 height 141
click at [872, 440] on span "$$ 2" at bounding box center [878, 443] width 32 height 30
click at [1023, 442] on span "Backspace" at bounding box center [1027, 443] width 50 height 30
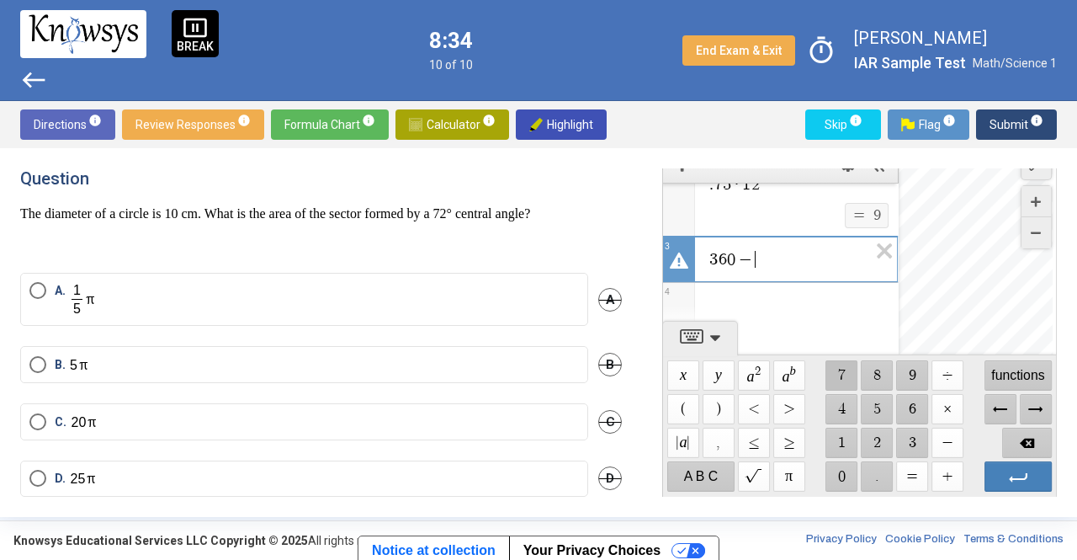
click at [841, 366] on span "$$ 7" at bounding box center [842, 375] width 32 height 30
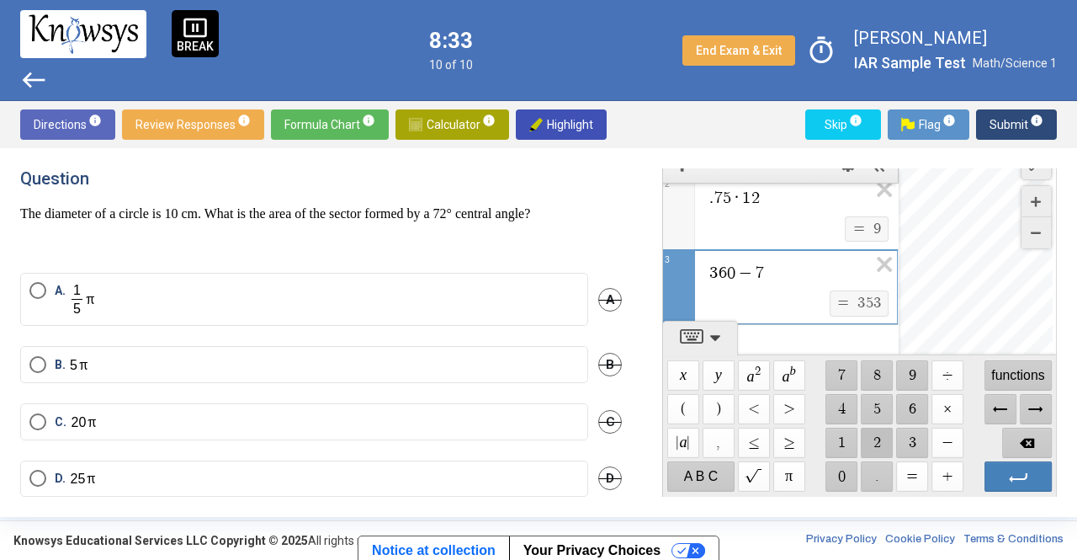
click at [871, 442] on span "$$ 2" at bounding box center [878, 443] width 32 height 30
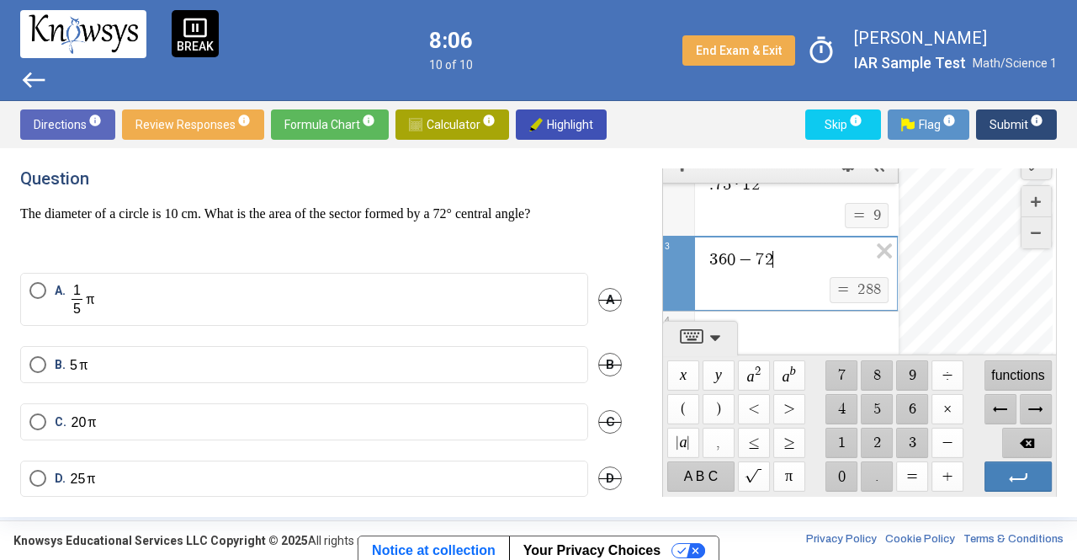
scroll to position [0, 0]
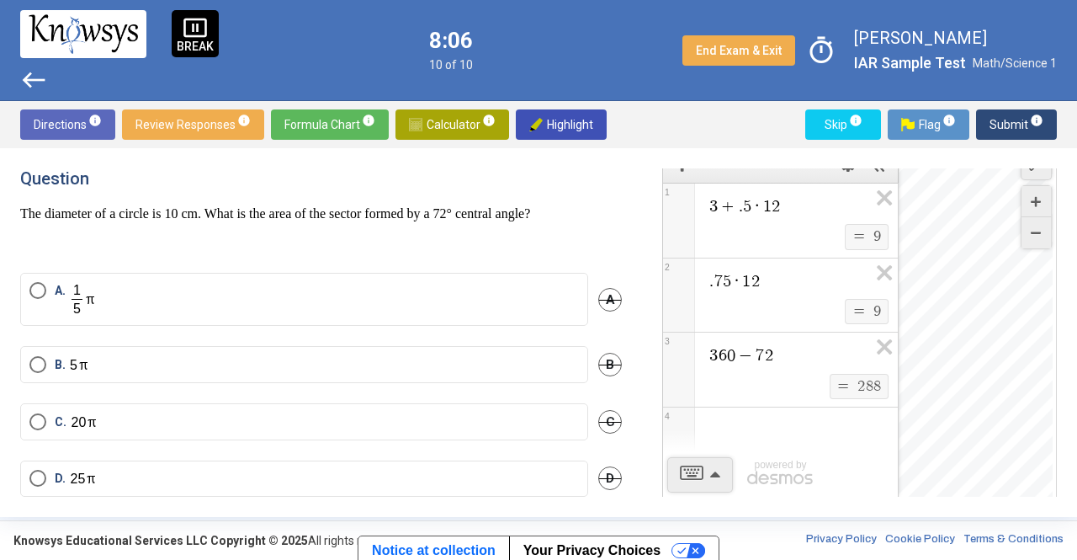
click at [470, 375] on mat-radio-button "B." at bounding box center [304, 364] width 568 height 37
click at [481, 362] on label "B." at bounding box center [304, 365] width 550 height 18
click at [749, 413] on div "Expression List" at bounding box center [780, 429] width 235 height 44
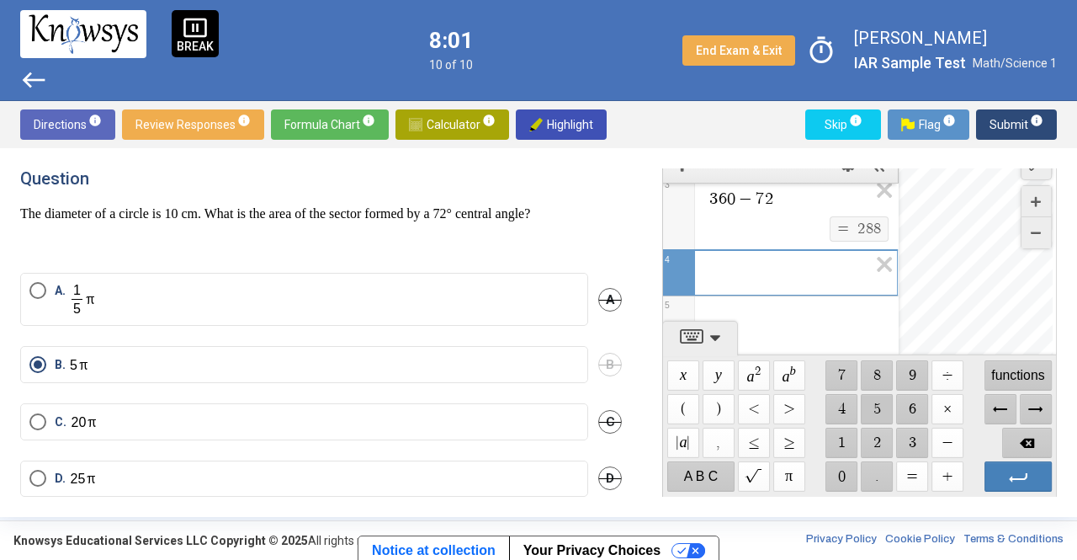
click at [882, 406] on span "$$ 5" at bounding box center [878, 409] width 32 height 30
click at [936, 401] on span "$$ ×" at bounding box center [948, 409] width 32 height 30
click at [791, 481] on span "$$ π" at bounding box center [789, 476] width 32 height 30
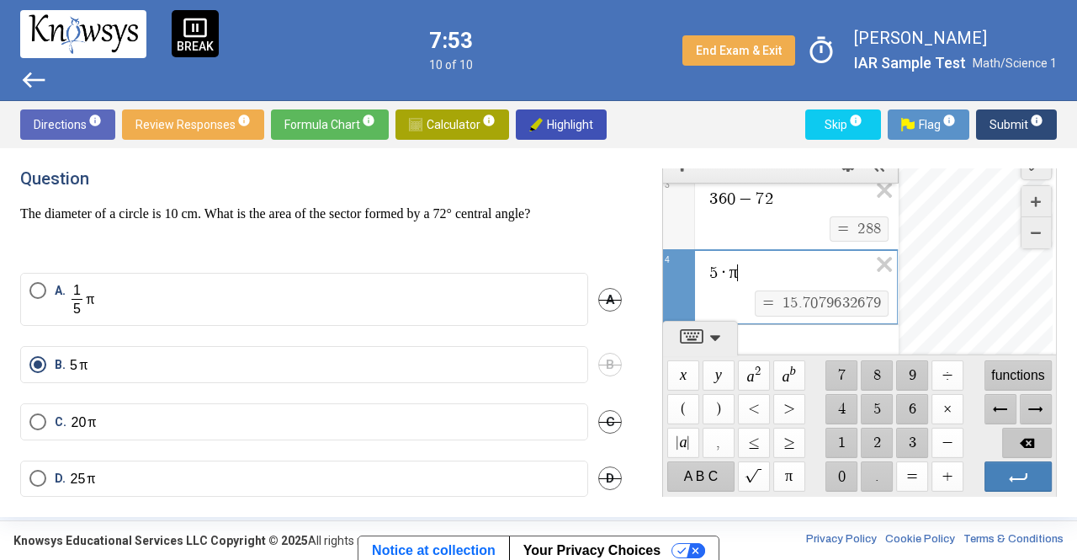
click at [1018, 442] on span "Backspace" at bounding box center [1027, 443] width 50 height 30
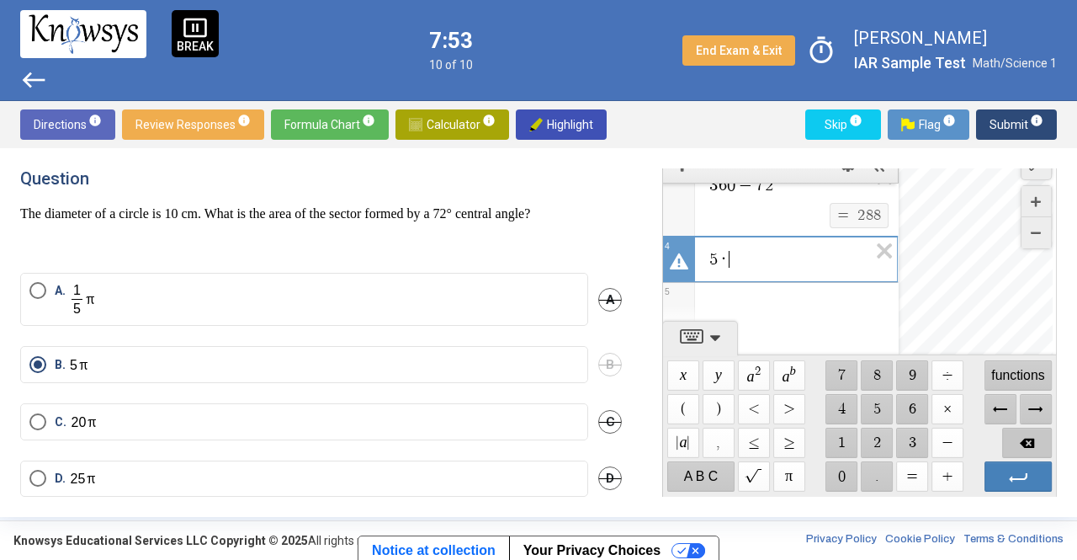
click at [1018, 442] on span "Backspace" at bounding box center [1027, 443] width 50 height 30
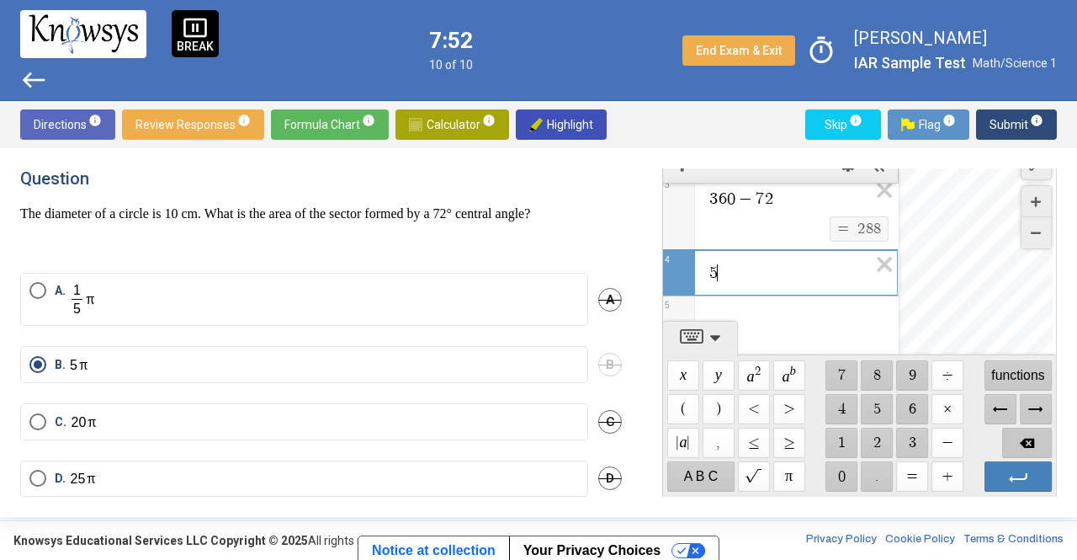
click at [1018, 442] on span "Backspace" at bounding box center [1027, 443] width 50 height 30
click at [879, 438] on span "$$ 2" at bounding box center [878, 443] width 32 height 30
click at [839, 470] on span "$$ 0" at bounding box center [842, 476] width 32 height 30
click at [782, 474] on span "$$ π" at bounding box center [789, 476] width 32 height 30
click at [1028, 452] on span "Backspace" at bounding box center [1027, 443] width 50 height 30
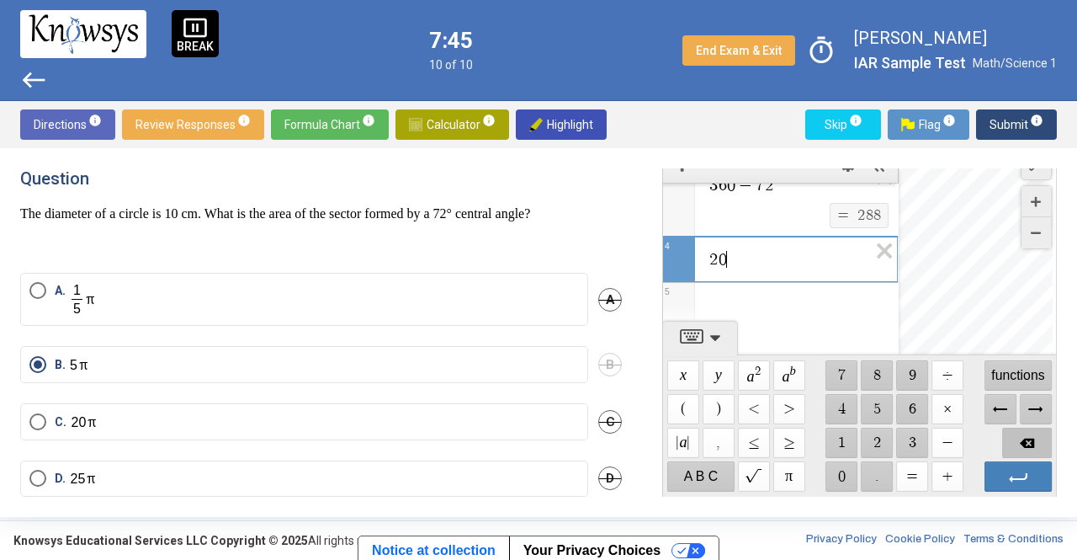
click at [1028, 452] on span "Backspace" at bounding box center [1027, 443] width 50 height 30
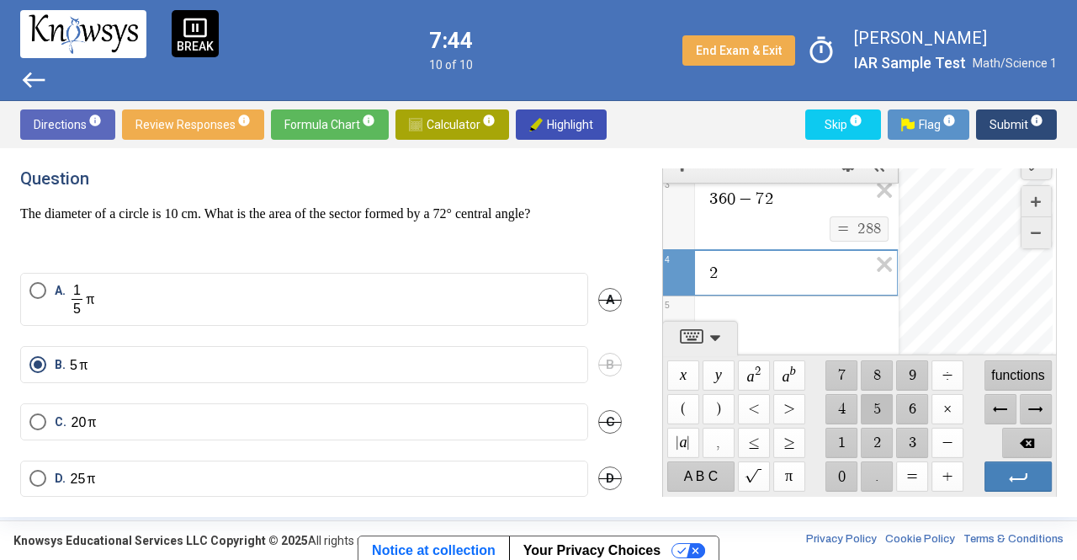
click at [871, 417] on span "$$ 5" at bounding box center [878, 409] width 32 height 30
click at [784, 472] on span "$$ π" at bounding box center [789, 476] width 32 height 30
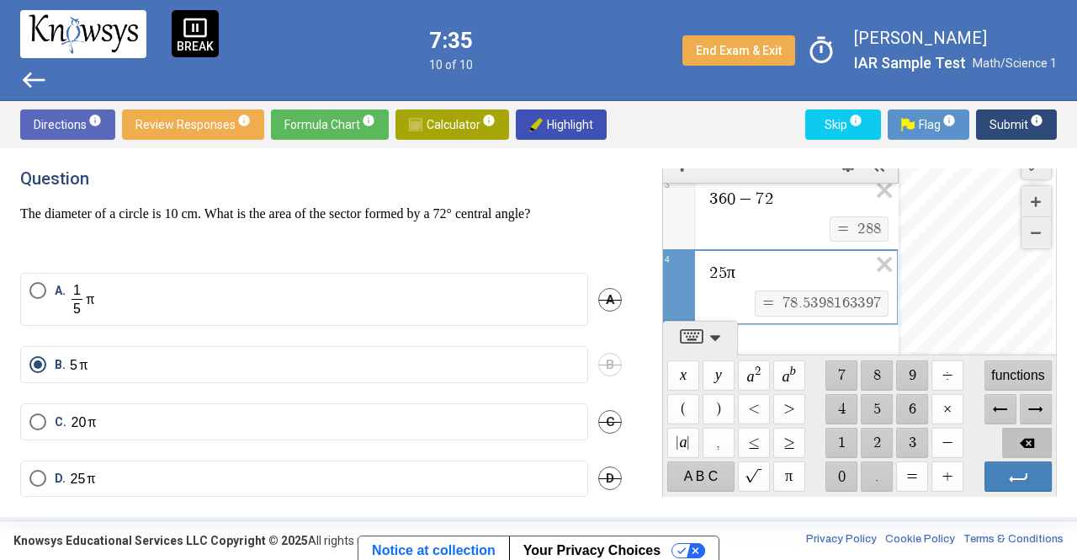
click at [1031, 449] on span "Backspace" at bounding box center [1027, 443] width 50 height 30
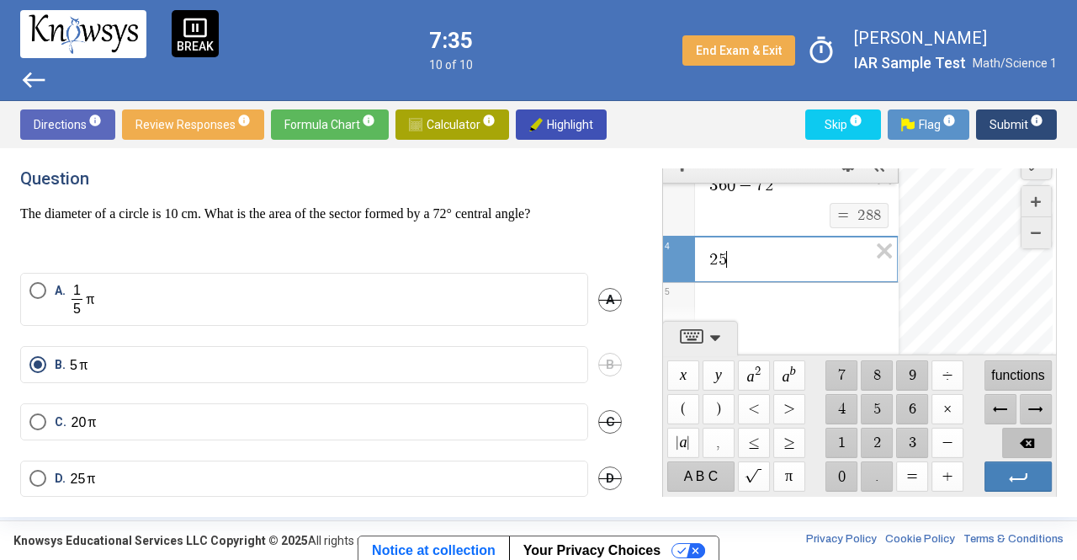
click at [1031, 449] on span "Backspace" at bounding box center [1027, 443] width 50 height 30
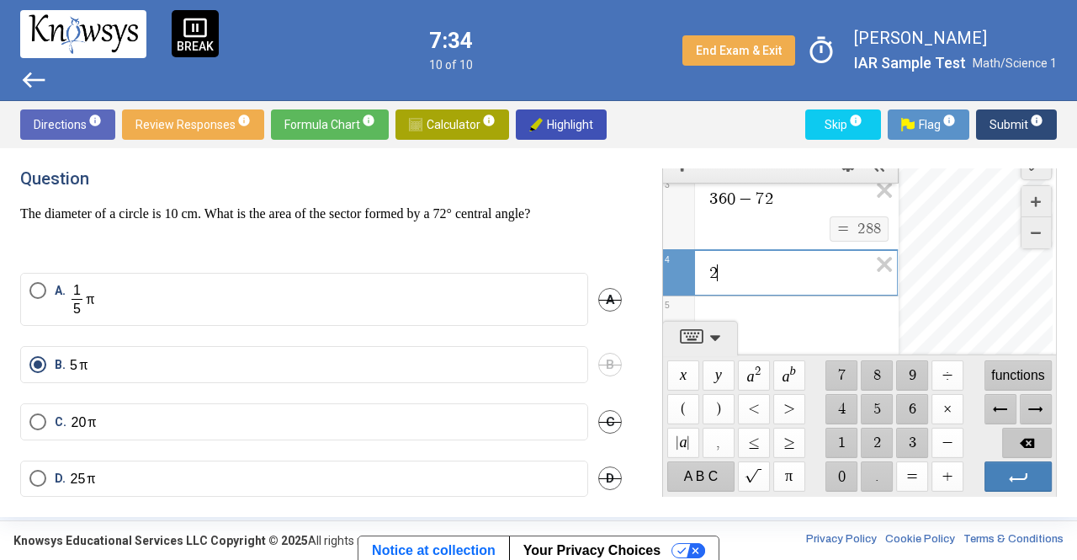
click at [1031, 449] on span "Backspace" at bounding box center [1027, 443] width 50 height 30
click at [842, 449] on span "$$ 1" at bounding box center [842, 443] width 32 height 30
click at [942, 385] on span "$$ ÷" at bounding box center [948, 375] width 32 height 30
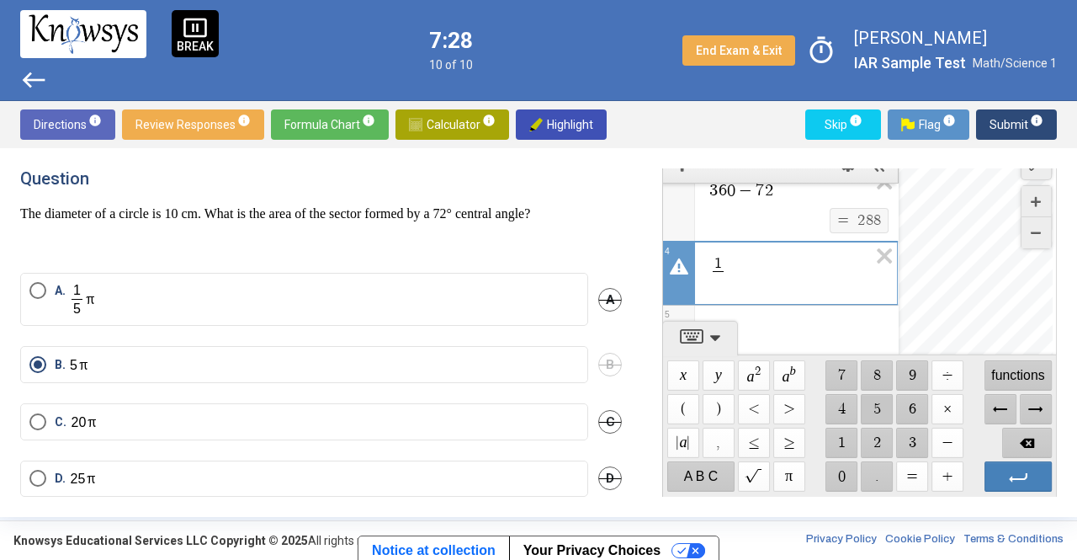
click at [885, 413] on span "$$ 5" at bounding box center [878, 409] width 32 height 30
click at [798, 479] on span "$$ π" at bounding box center [789, 476] width 32 height 30
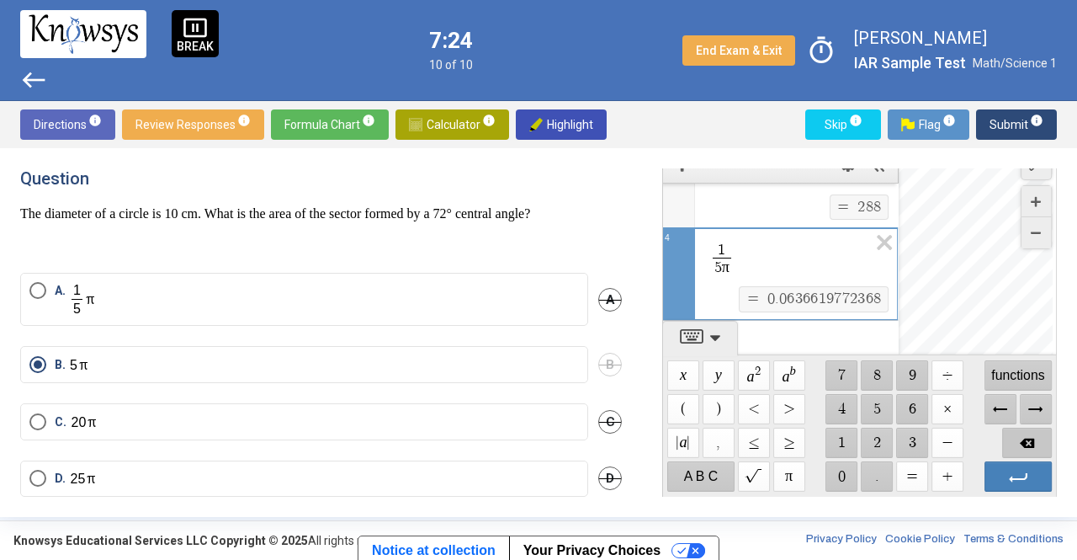
click at [1027, 438] on span "Backspace" at bounding box center [1027, 443] width 50 height 30
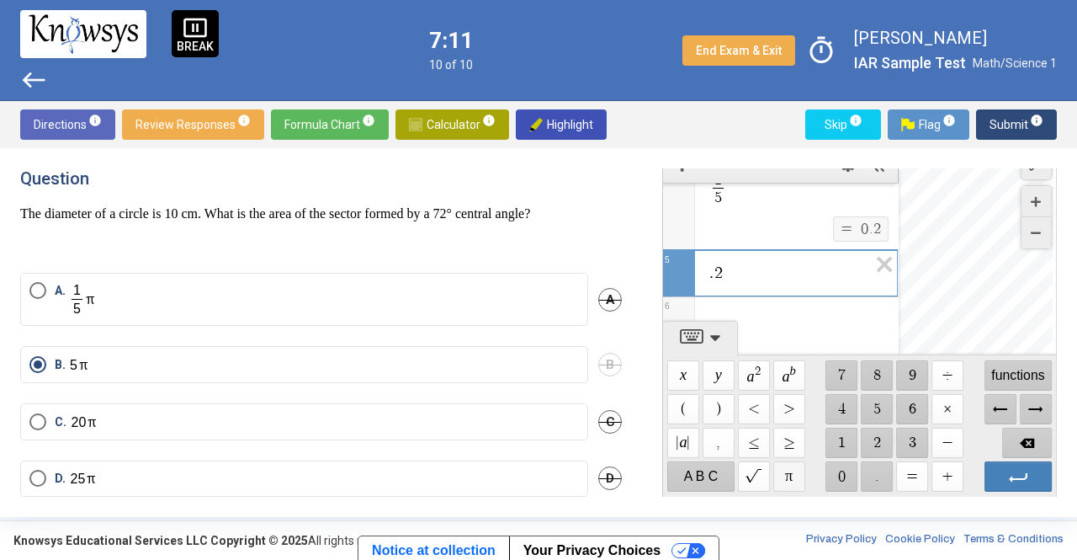
click at [786, 475] on span "$$ π" at bounding box center [789, 476] width 32 height 30
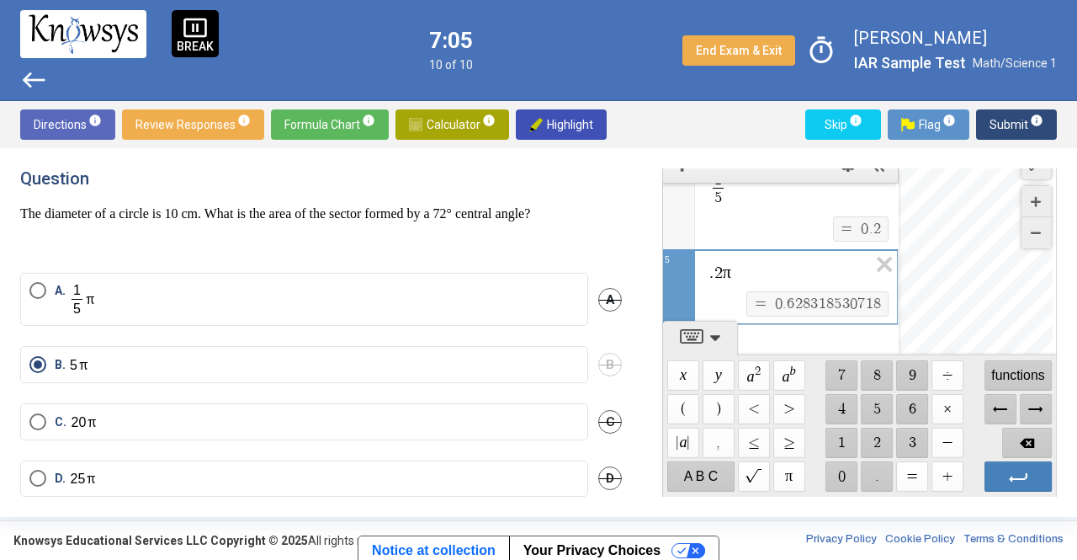
scroll to position [157, 0]
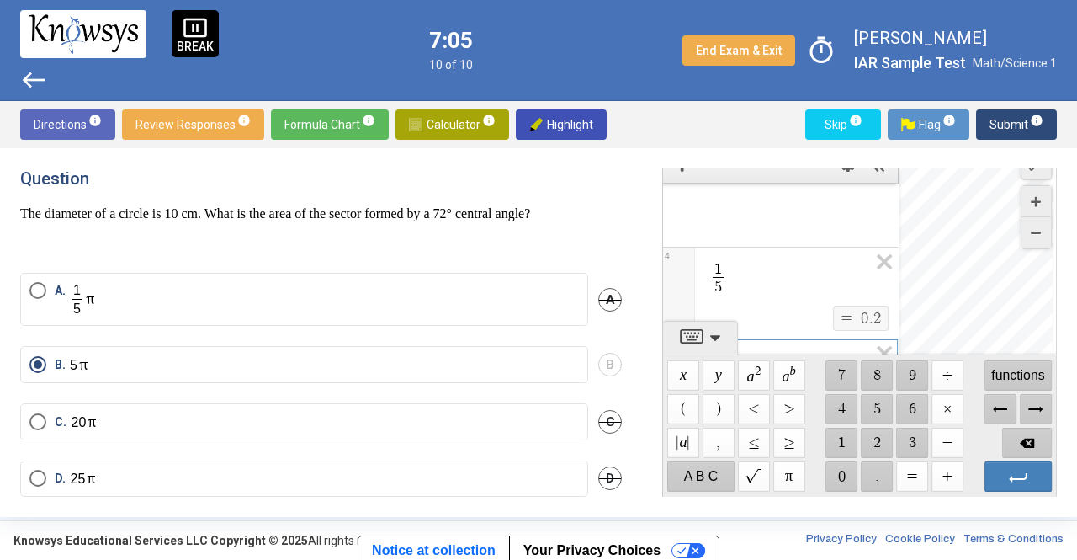
click at [361, 408] on mat-radio-button "C." at bounding box center [304, 421] width 568 height 37
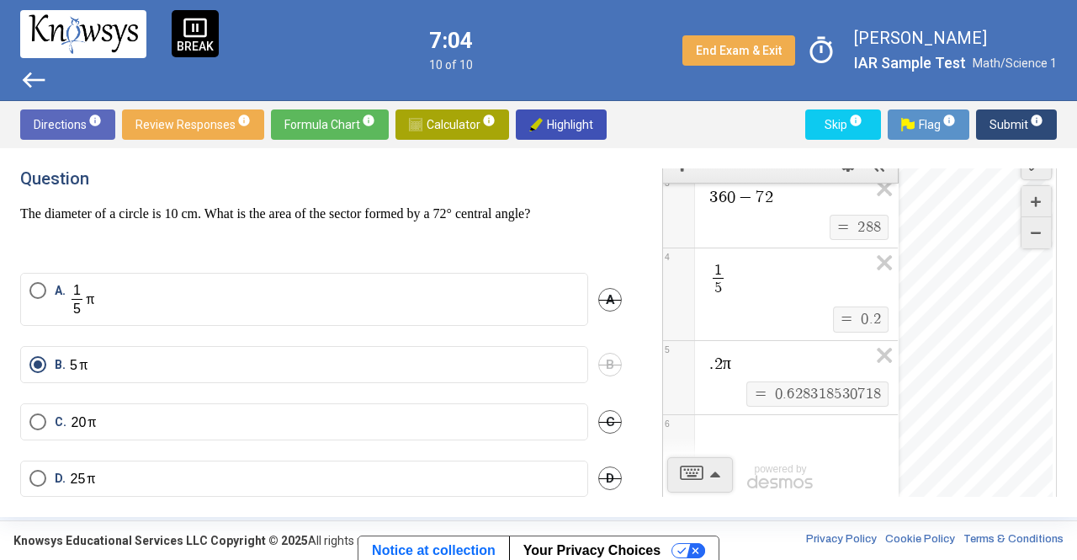
click at [391, 413] on label "C." at bounding box center [304, 422] width 550 height 18
click at [1005, 117] on span "Submit info" at bounding box center [1017, 124] width 54 height 30
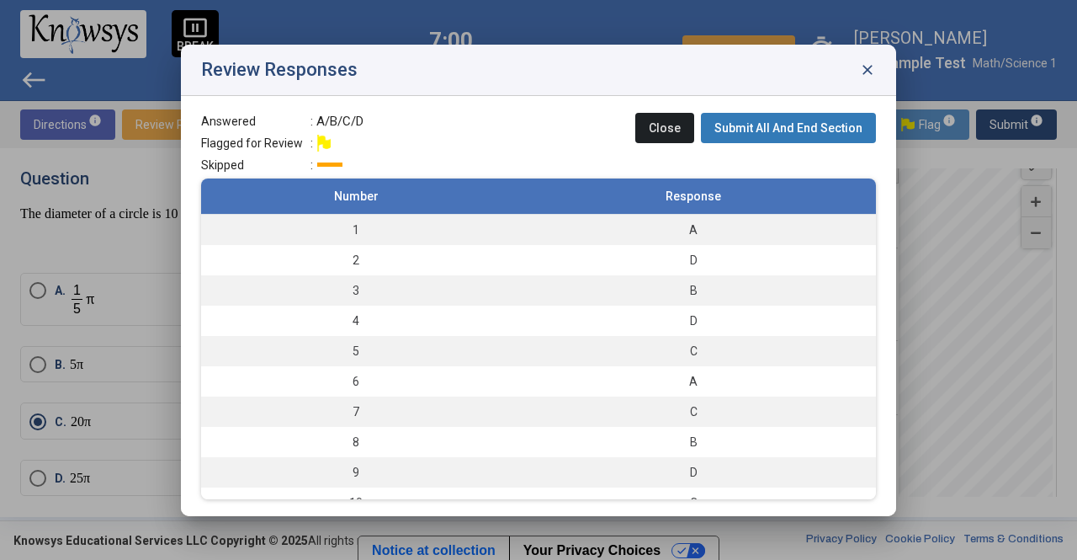
click at [784, 125] on span "Submit All And End Section" at bounding box center [789, 127] width 148 height 13
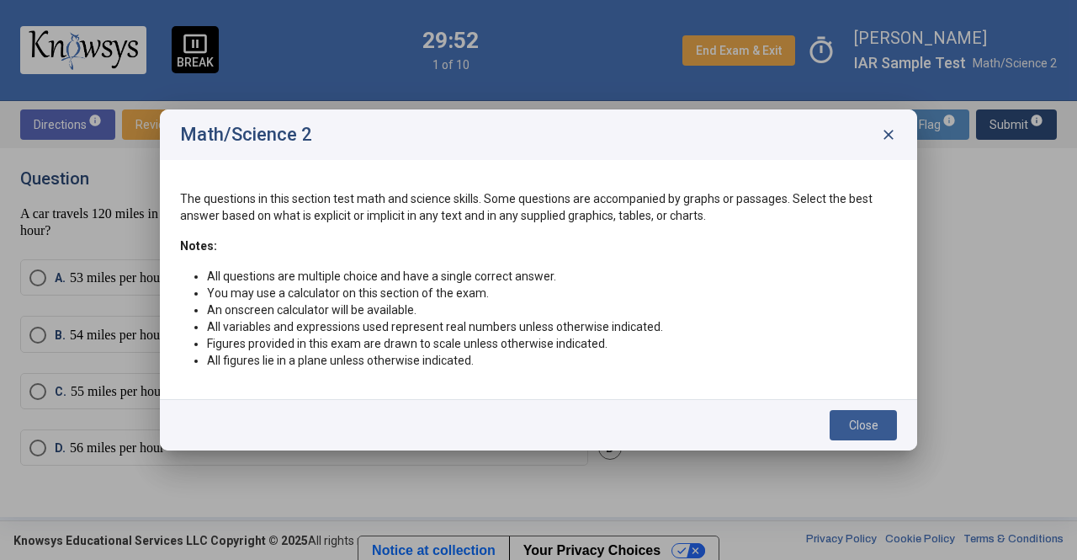
click at [860, 437] on button "Close" at bounding box center [863, 425] width 67 height 30
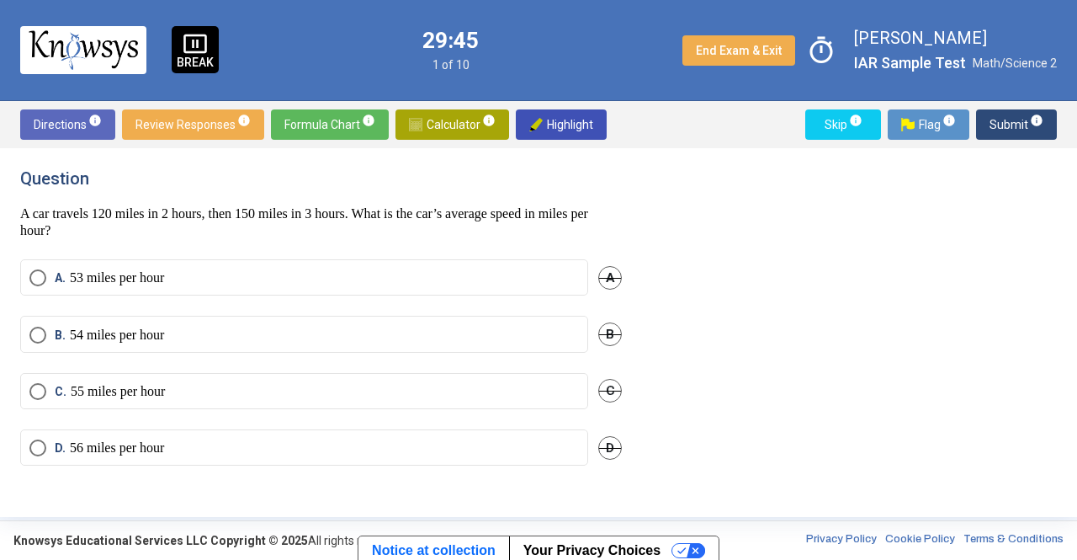
click at [409, 125] on img at bounding box center [415, 124] width 13 height 13
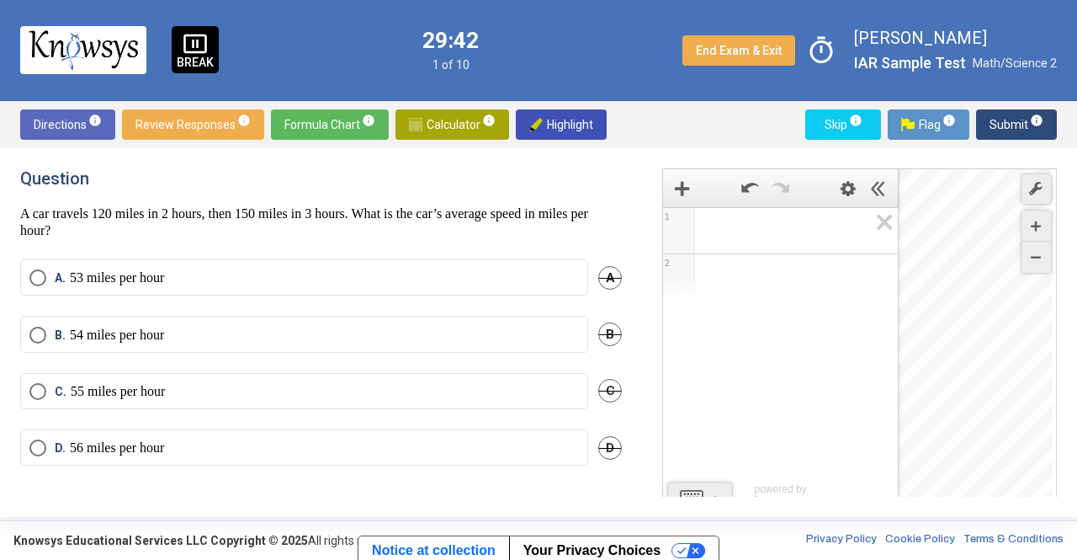
click at [719, 302] on div "1 2 powered by" at bounding box center [780, 364] width 235 height 315
click at [714, 219] on div "​" at bounding box center [780, 228] width 234 height 40
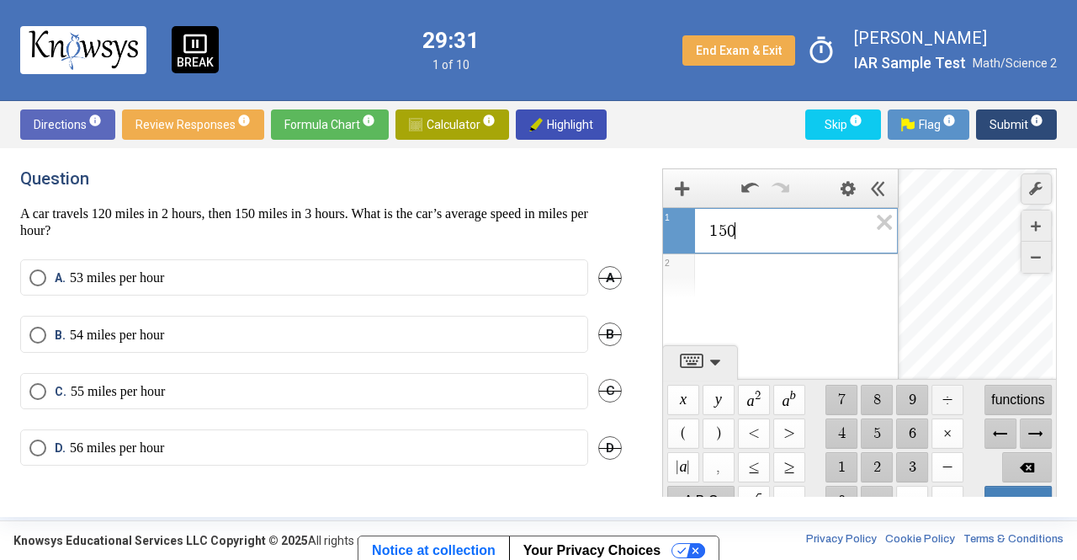
click at [939, 404] on span "$$ ÷" at bounding box center [948, 400] width 32 height 30
click at [906, 461] on span "$$ 3" at bounding box center [912, 467] width 32 height 30
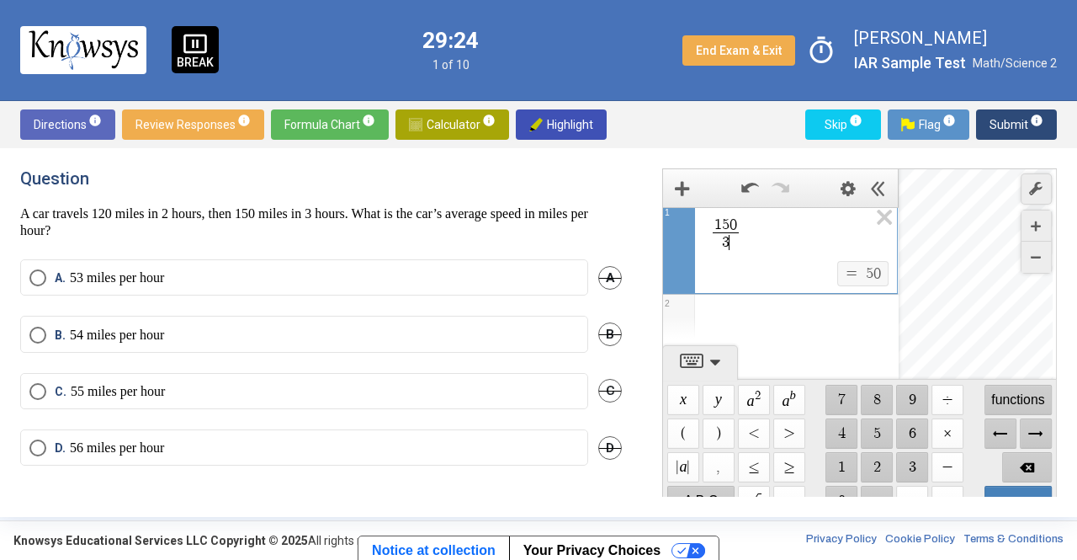
click at [800, 327] on div "Expression List" at bounding box center [780, 317] width 235 height 44
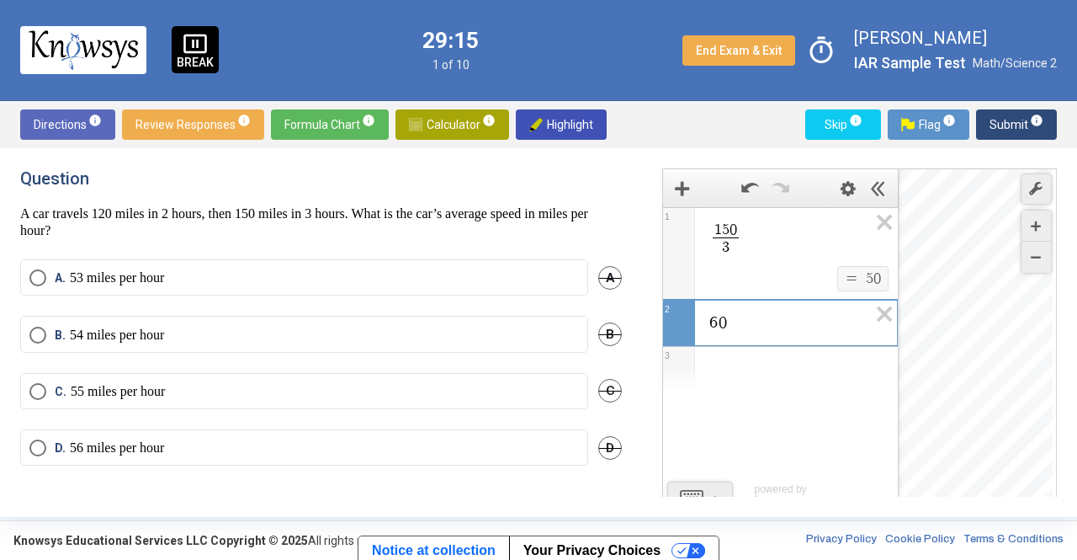
click at [505, 378] on mat-radio-button "C. 55 miles per hour" at bounding box center [304, 391] width 568 height 36
click at [438, 377] on mat-radio-button "C. 55 miles per hour" at bounding box center [304, 391] width 568 height 36
click at [29, 390] on mat-radio-button "C. 55 miles per hour" at bounding box center [304, 391] width 568 height 36
click at [37, 389] on span "Select an option" at bounding box center [37, 391] width 17 height 17
click at [1006, 130] on span "Submit info" at bounding box center [1017, 124] width 54 height 30
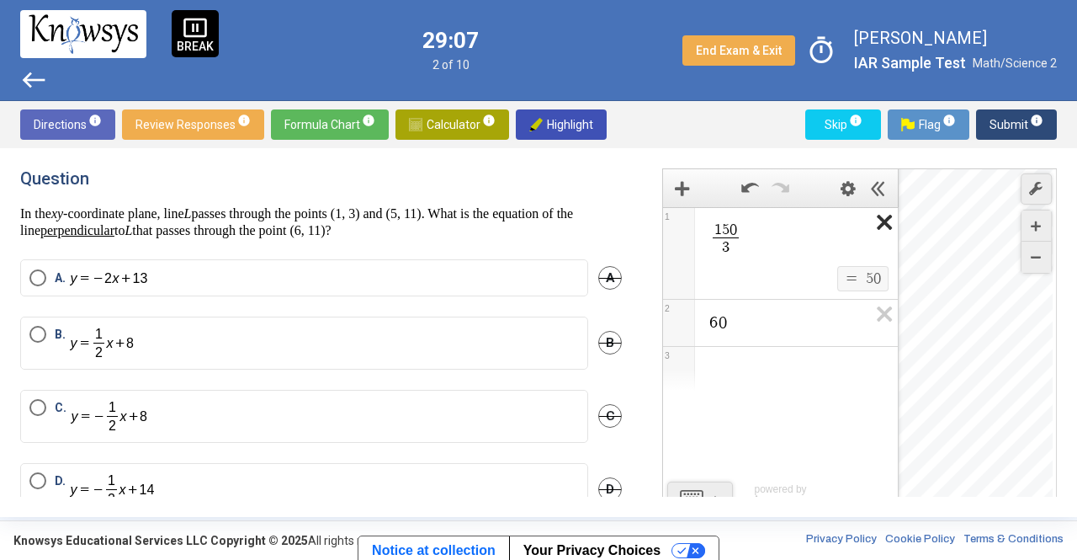
click at [878, 226] on icon "Expression List" at bounding box center [879, 227] width 38 height 39
click at [878, 300] on icon "Expression List" at bounding box center [879, 319] width 38 height 39
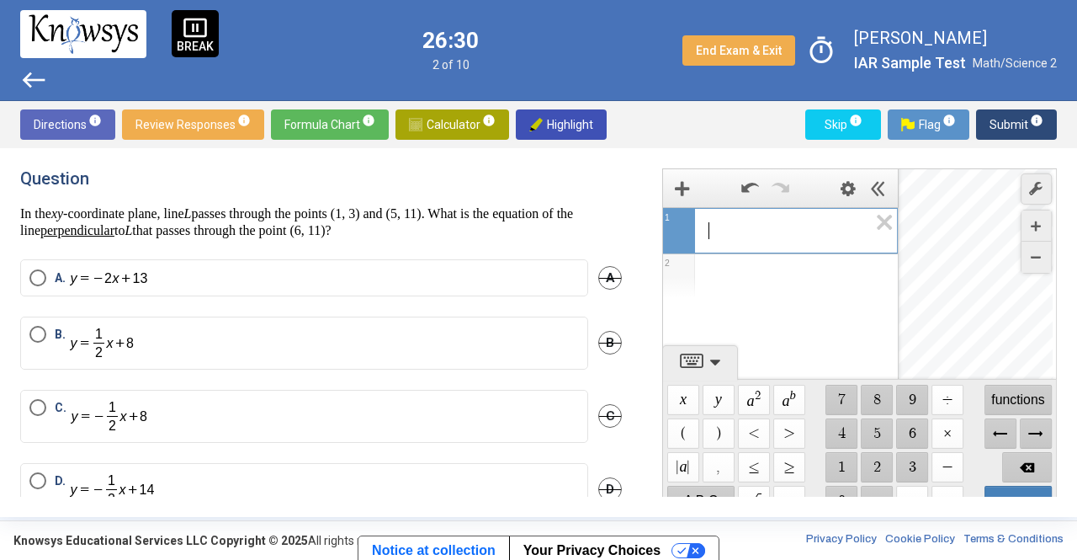
click at [788, 218] on div "​" at bounding box center [780, 228] width 234 height 40
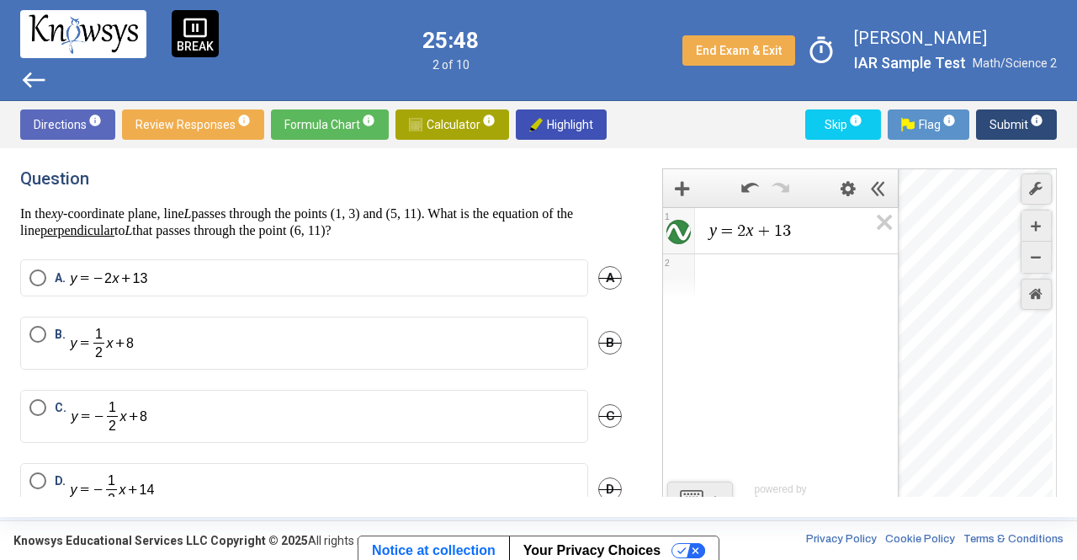
click at [1012, 336] on div "Desmos Graphing Calculator" at bounding box center [976, 345] width 154 height 353
drag, startPoint x: 1012, startPoint y: 336, endPoint x: 960, endPoint y: 330, distance: 51.7
click at [960, 330] on div "Desmos Graphing Calculator" at bounding box center [976, 345] width 154 height 353
click at [955, 255] on div "Desmos Graphing Calculator" at bounding box center [976, 345] width 154 height 353
drag, startPoint x: 954, startPoint y: 244, endPoint x: 958, endPoint y: 225, distance: 19.6
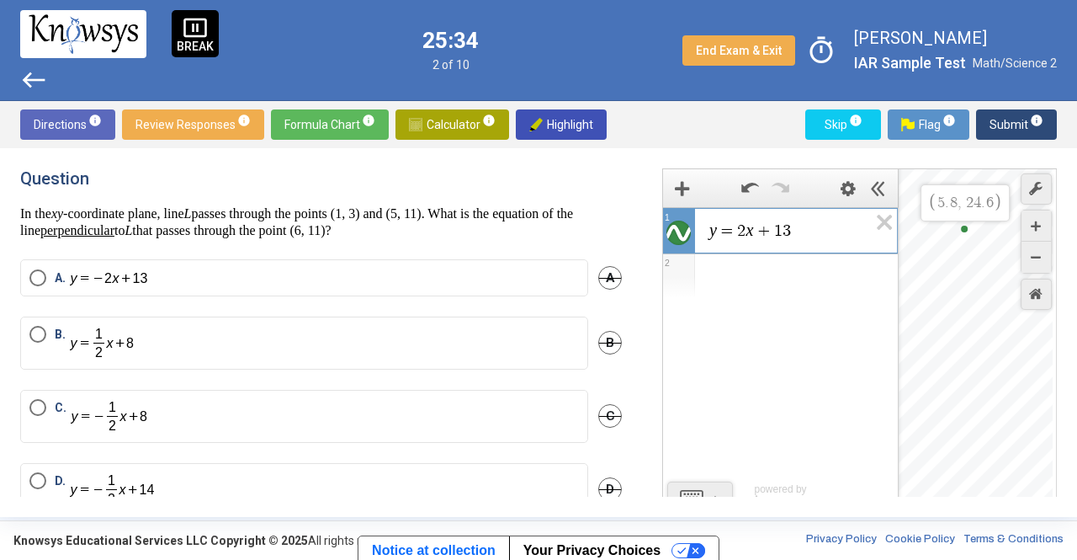
click at [958, 225] on div "$$ 5 . 8 , 2 4 . 6" at bounding box center [976, 345] width 154 height 353
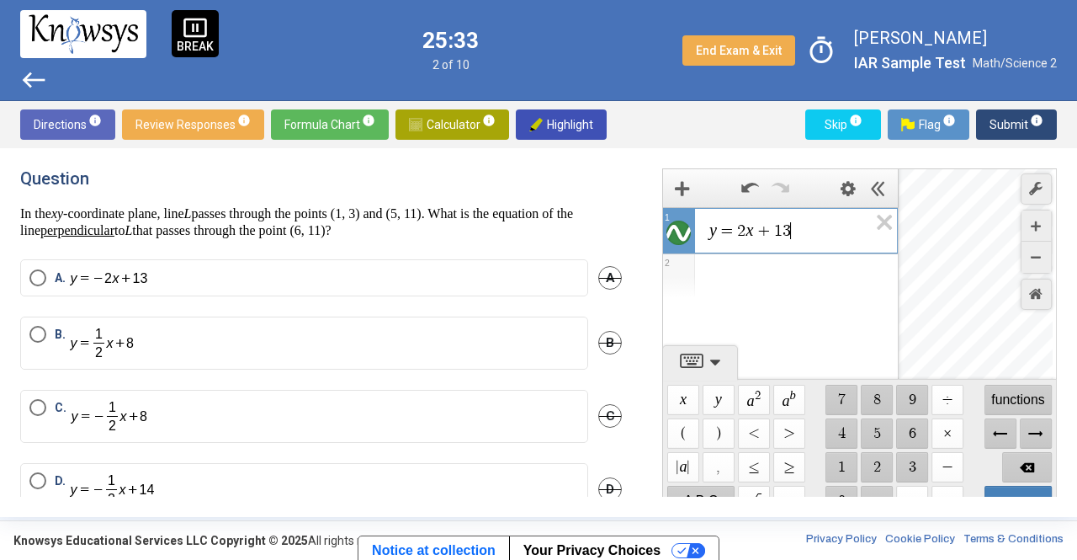
click at [811, 226] on span "y = 2 x + 1 3 ​" at bounding box center [788, 231] width 160 height 20
click at [743, 228] on span "2" at bounding box center [741, 230] width 8 height 17
click at [951, 395] on span "$$ ÷" at bounding box center [948, 400] width 32 height 30
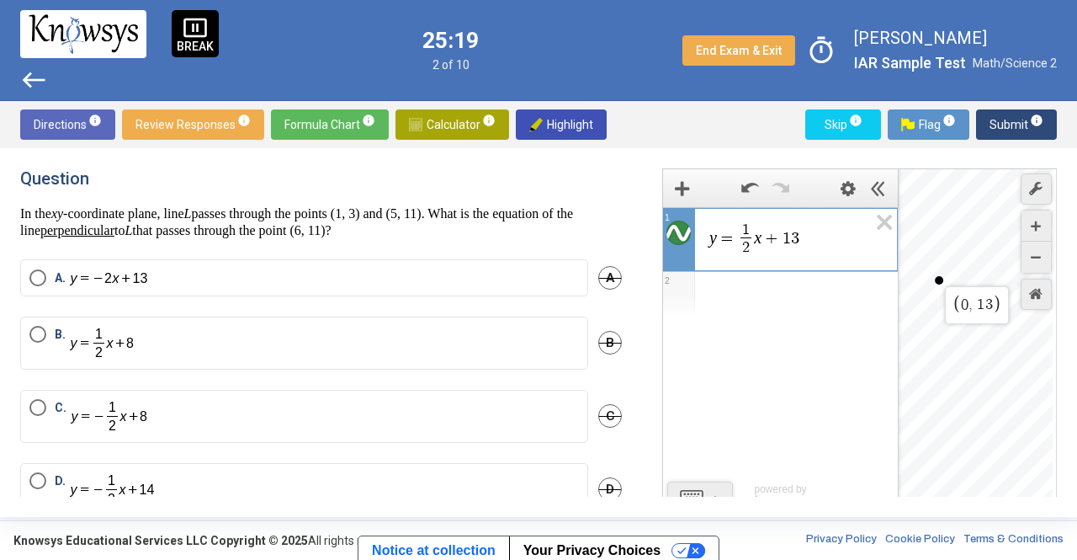
click at [940, 275] on div "$$ 0 , 1 3" at bounding box center [976, 345] width 154 height 353
drag, startPoint x: 942, startPoint y: 278, endPoint x: 975, endPoint y: 262, distance: 37.3
click at [975, 262] on div "$$ 0 , 1 3" at bounding box center [976, 345] width 154 height 353
click at [975, 262] on div "$$ 0 , 1 3 $$ 8 . 2 , 1 7 . 1" at bounding box center [976, 345] width 154 height 353
drag, startPoint x: 975, startPoint y: 262, endPoint x: 966, endPoint y: 265, distance: 9.9
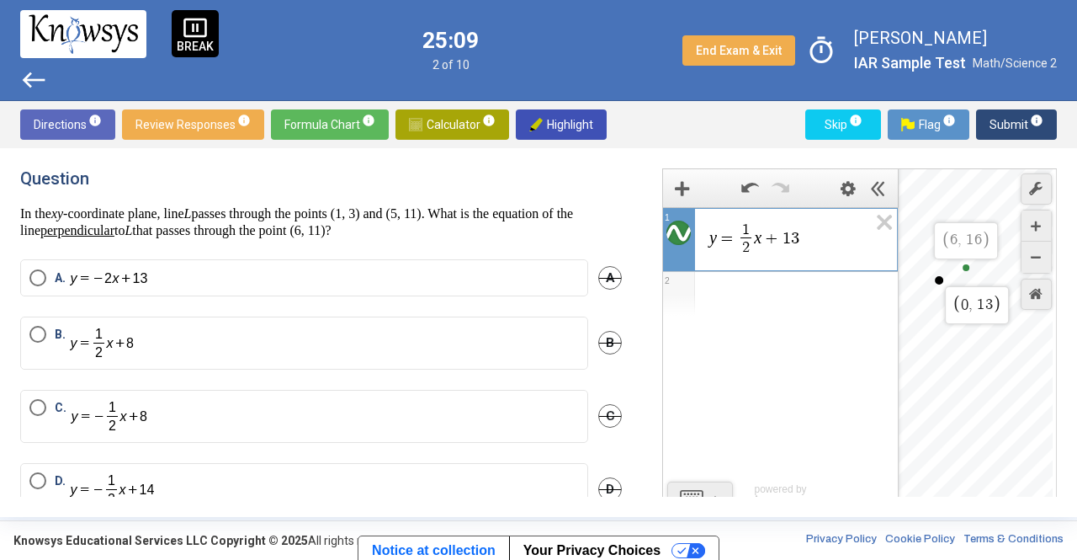
click at [966, 265] on div "$$ 0 , 1 3 $$ 6 , 1 6" at bounding box center [976, 345] width 154 height 353
click at [733, 243] on span "=" at bounding box center [727, 238] width 20 height 17
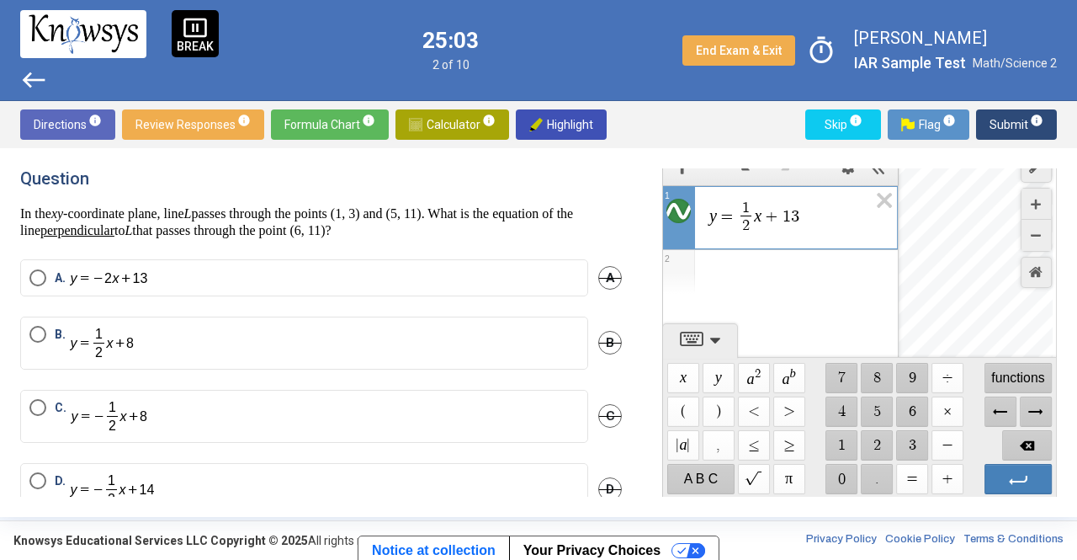
scroll to position [24, 0]
click at [942, 437] on span "$$ −" at bounding box center [948, 443] width 32 height 30
click at [851, 388] on span "$$ 7" at bounding box center [842, 375] width 32 height 30
click at [838, 306] on div "y = − ​ 1 2 ​ x + 1 3 1 2 powered by" at bounding box center [780, 269] width 235 height 173
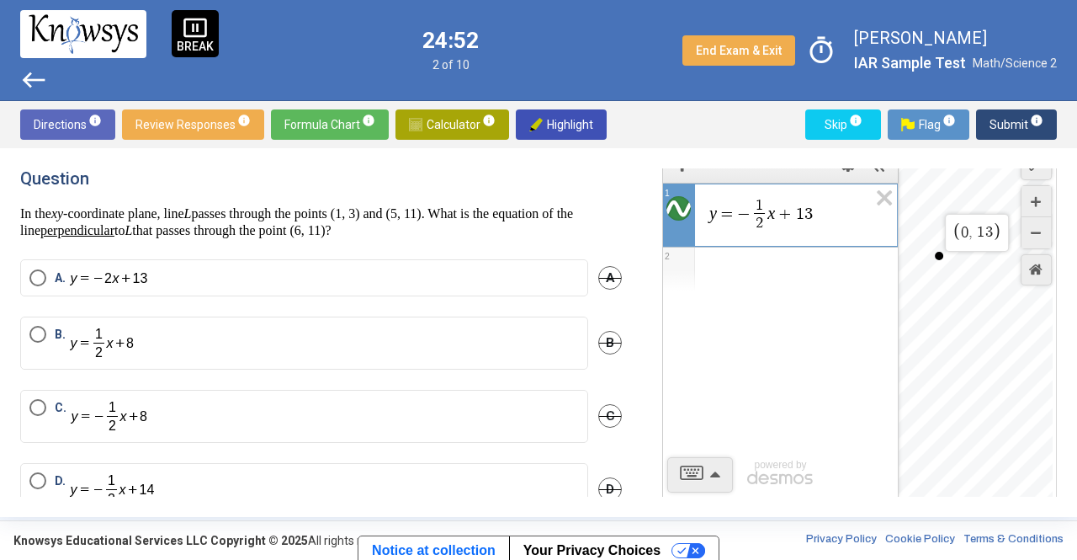
drag, startPoint x: 938, startPoint y: 255, endPoint x: 959, endPoint y: 262, distance: 22.9
click at [959, 262] on div "$$ 0 , 1 3" at bounding box center [976, 321] width 154 height 353
drag, startPoint x: 960, startPoint y: 262, endPoint x: 966, endPoint y: 269, distance: 9.6
click at [966, 269] on div "$$ 0 , 1 3 $$ 6 . 1 , 9 . 9 5" at bounding box center [976, 321] width 154 height 353
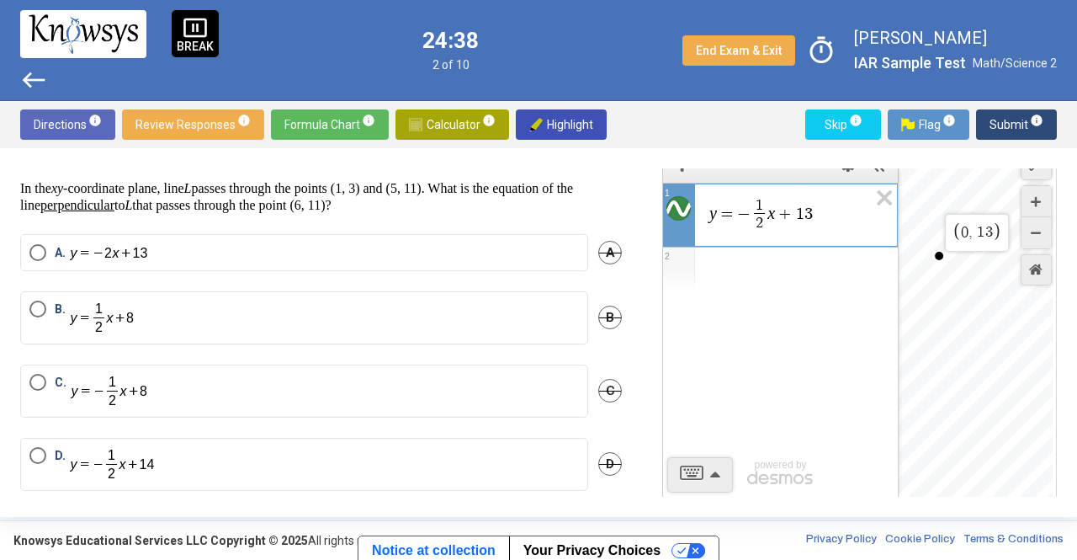
scroll to position [26, 0]
click at [818, 216] on span "y = − 1 2 ​ x + 1 3" at bounding box center [788, 215] width 160 height 38
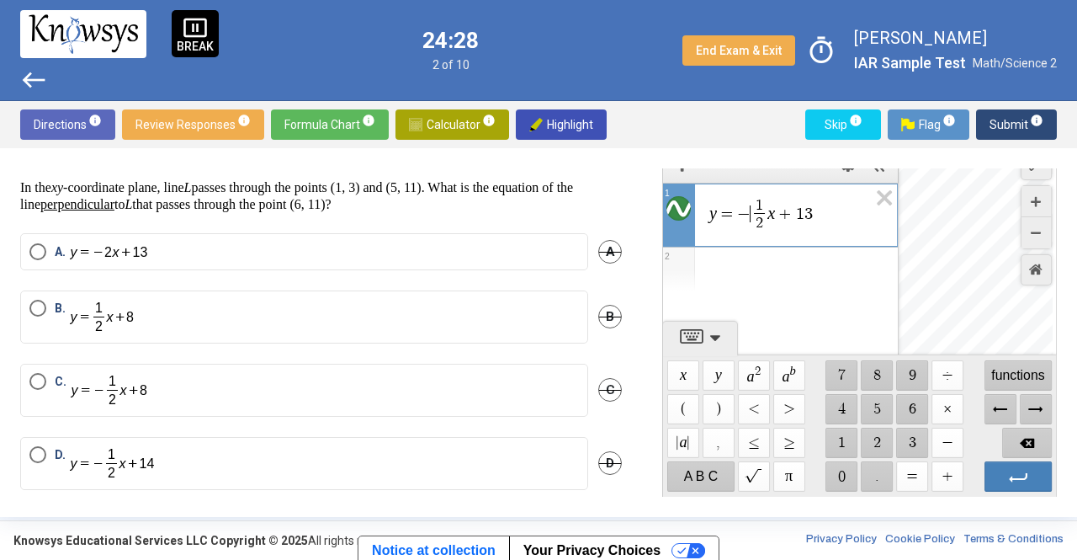
click at [747, 218] on span "−" at bounding box center [743, 213] width 13 height 17
click at [805, 214] on span "y = ​ 1 2 ​ x + 1 3" at bounding box center [788, 215] width 160 height 38
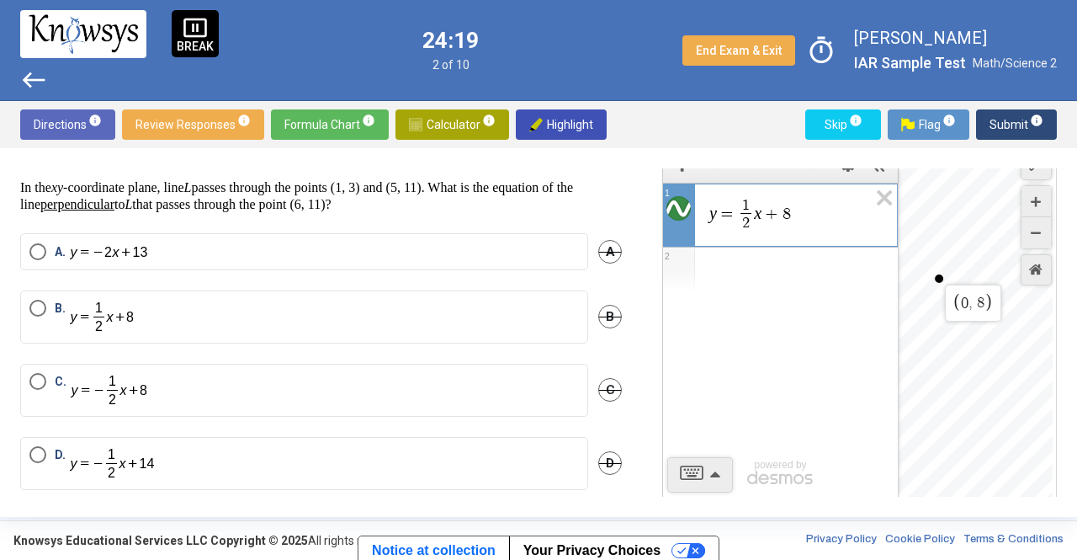
drag, startPoint x: 945, startPoint y: 275, endPoint x: 966, endPoint y: 263, distance: 24.1
click at [966, 263] on div "$$ 0 , 8" at bounding box center [976, 321] width 154 height 353
click at [964, 266] on div "$$ 0 , 8 $$ 5 . 6 , 1 0 . 8" at bounding box center [976, 321] width 154 height 353
click at [389, 308] on label "B." at bounding box center [304, 317] width 550 height 35
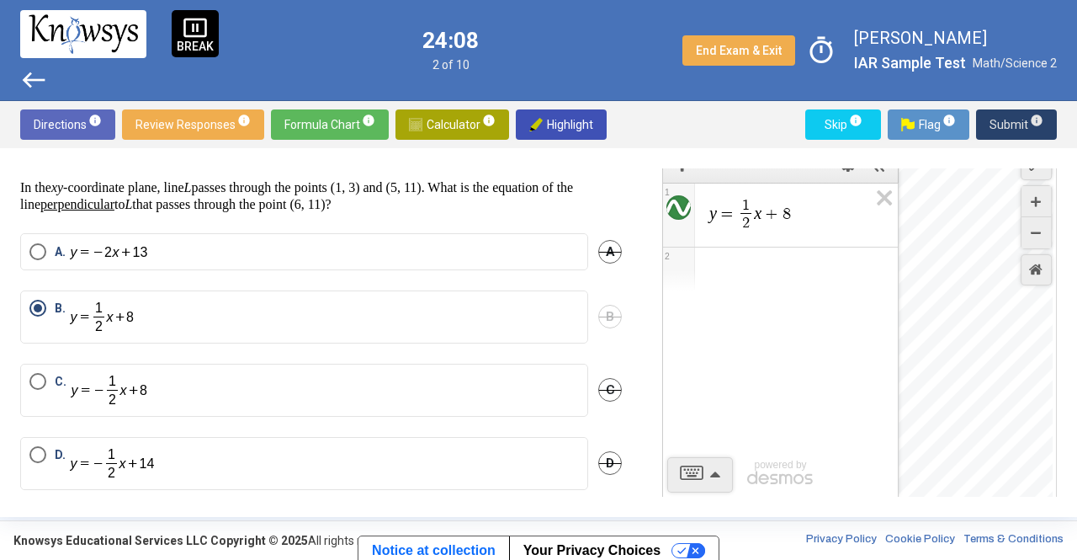
click at [1003, 121] on span "Submit info" at bounding box center [1017, 124] width 54 height 30
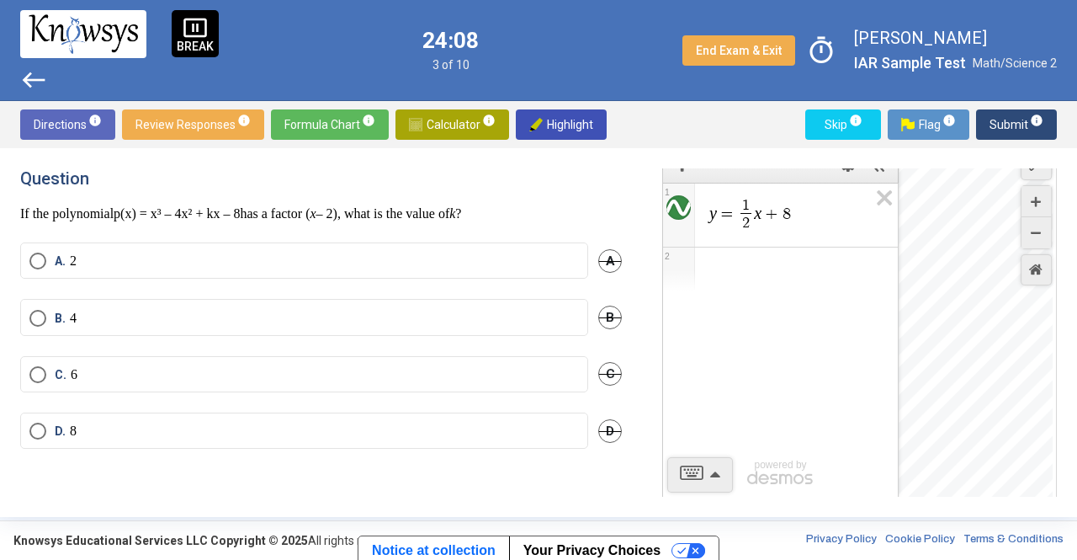
scroll to position [0, 0]
click at [715, 256] on div "Expression List" at bounding box center [780, 269] width 235 height 44
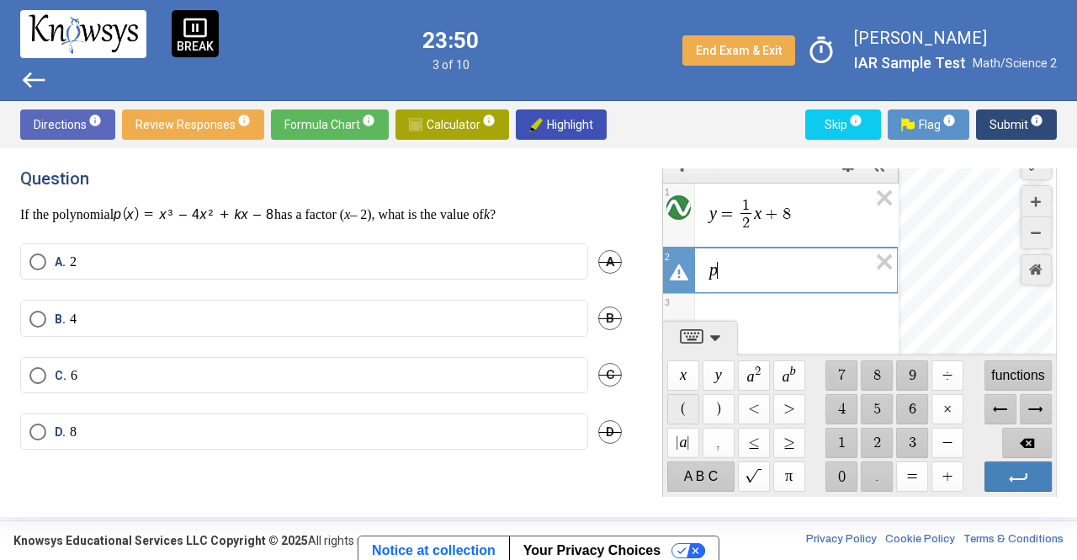
click at [688, 412] on span "$$ (" at bounding box center [683, 409] width 32 height 30
click at [712, 406] on span "$$ )" at bounding box center [719, 409] width 32 height 30
click at [904, 472] on span "$$ =" at bounding box center [912, 476] width 32 height 30
click at [784, 364] on span "$$ a b" at bounding box center [789, 375] width 32 height 30
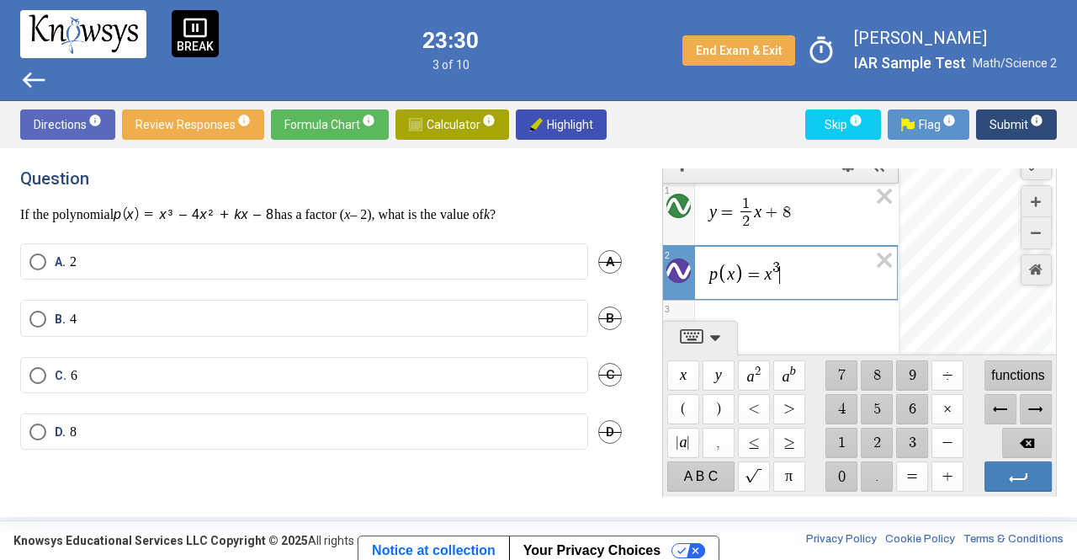
click at [796, 283] on span "p x = x 3 ​" at bounding box center [788, 272] width 160 height 29
click at [949, 440] on span "$$ −" at bounding box center [948, 443] width 32 height 30
click at [745, 360] on span "$$ a 2" at bounding box center [754, 375] width 32 height 30
click at [757, 371] on span "$$ a 2" at bounding box center [754, 375] width 32 height 30
click at [828, 258] on span "p x = x 3 − 4 x 2 ​" at bounding box center [788, 272] width 160 height 29
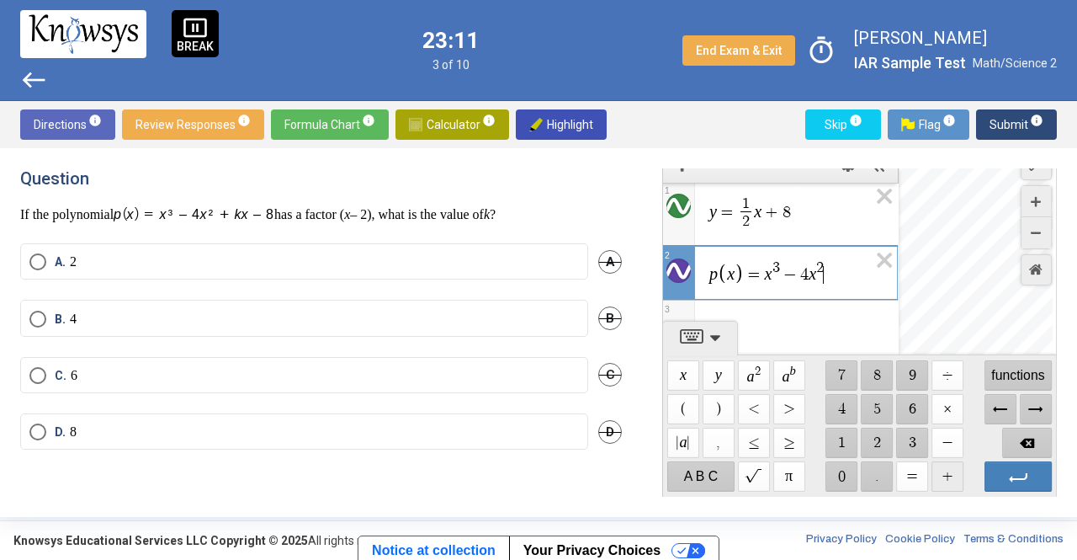
click at [949, 475] on span "$$ +" at bounding box center [948, 476] width 32 height 30
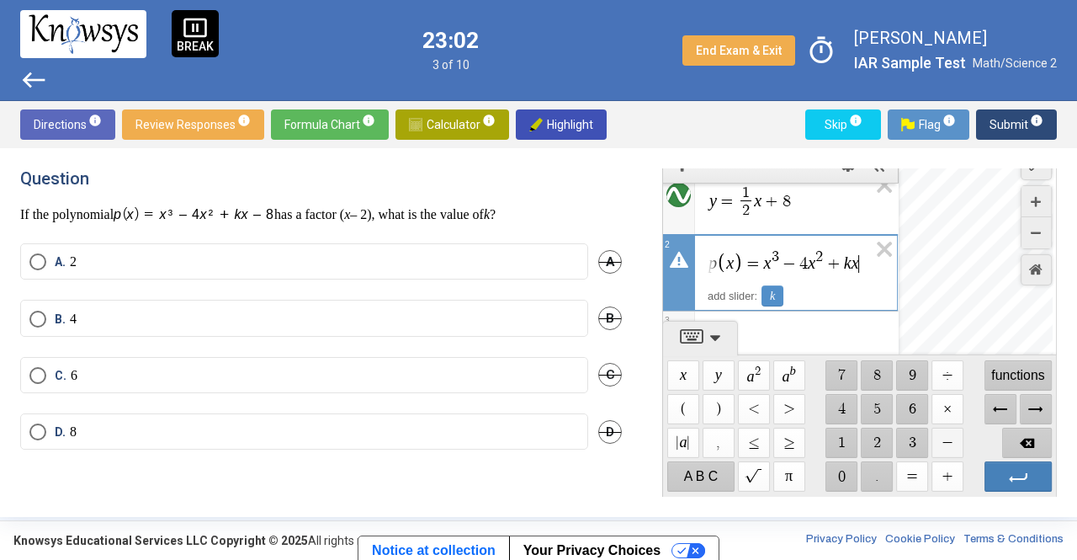
click at [945, 445] on span "$$ −" at bounding box center [948, 443] width 32 height 30
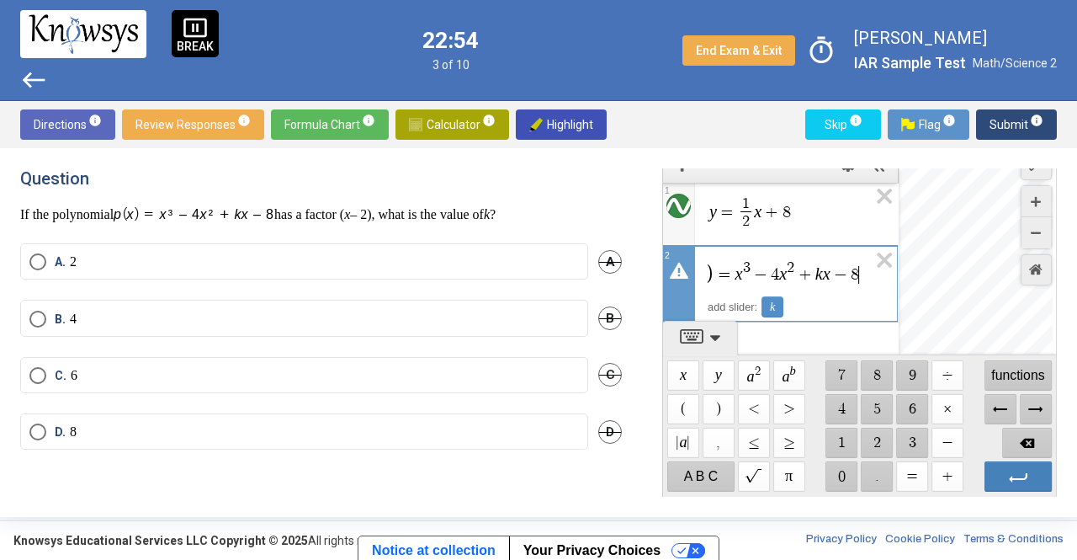
click at [848, 324] on div "Expression List" at bounding box center [780, 344] width 235 height 44
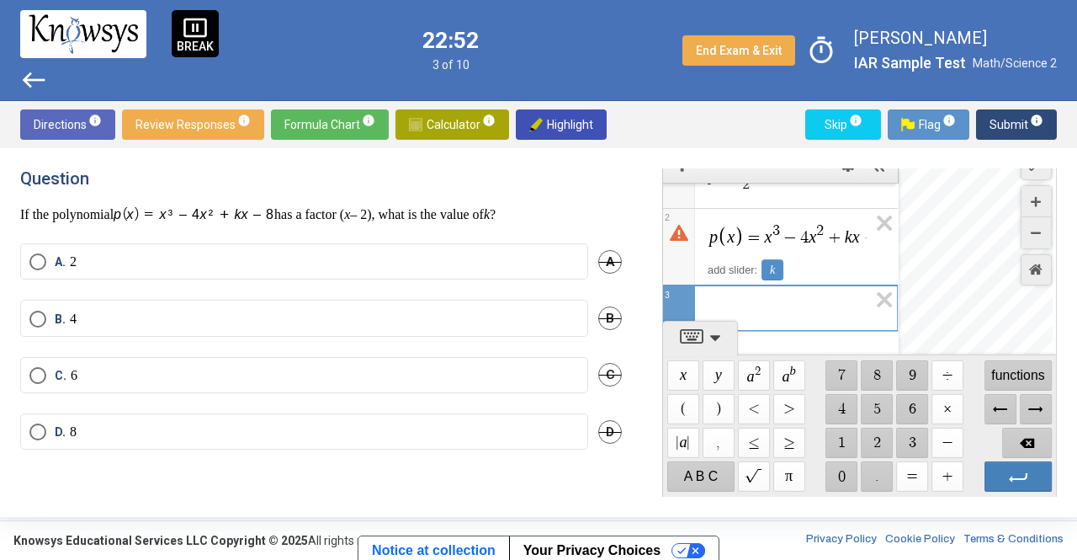
scroll to position [34, 0]
click at [773, 268] on div "k" at bounding box center [773, 274] width 22 height 21
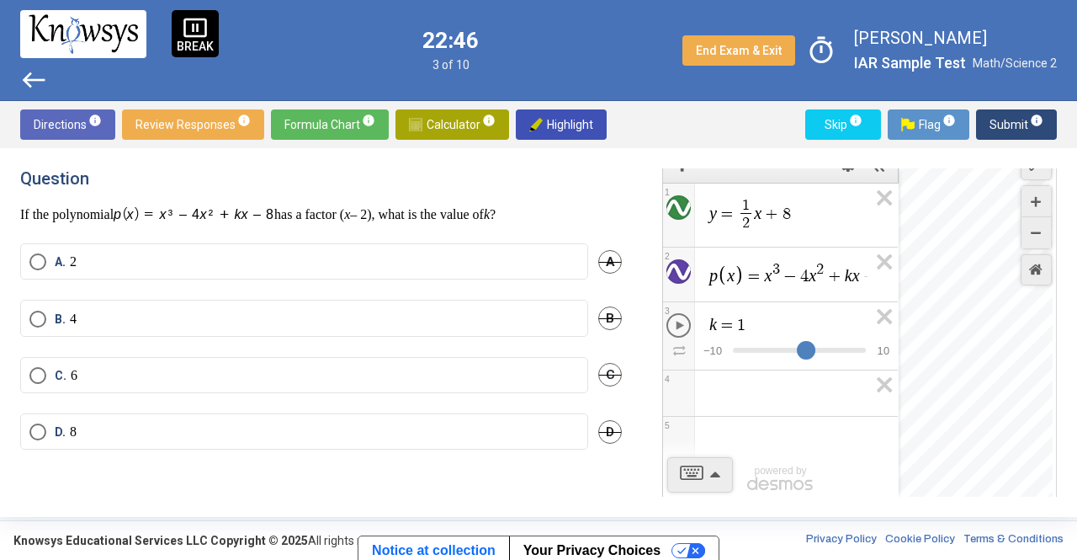
click at [802, 348] on div "Expression List" at bounding box center [806, 350] width 19 height 19
click at [877, 311] on icon "Expression List" at bounding box center [879, 321] width 38 height 39
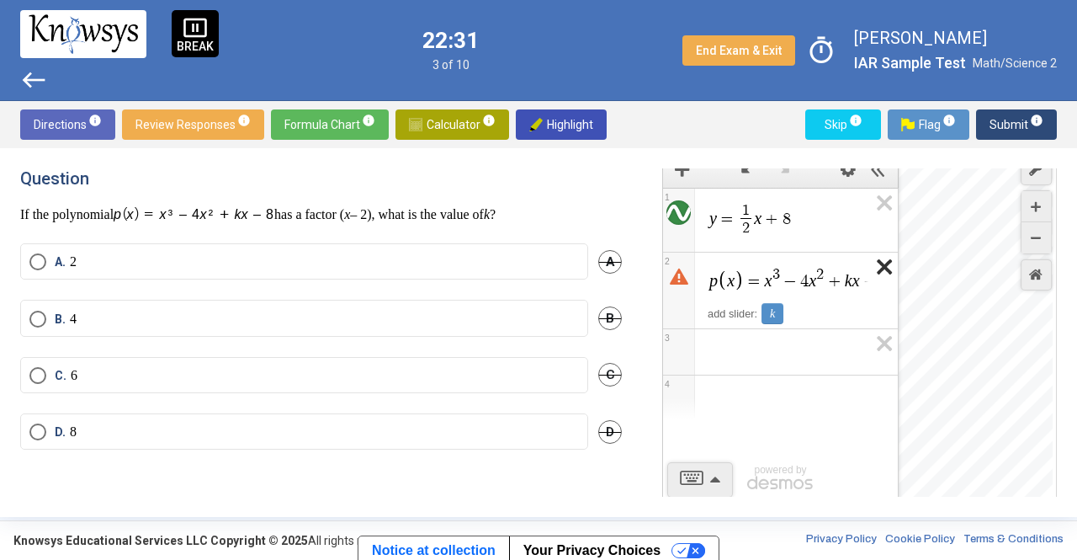
click at [861, 282] on icon "Expression List" at bounding box center [879, 271] width 38 height 39
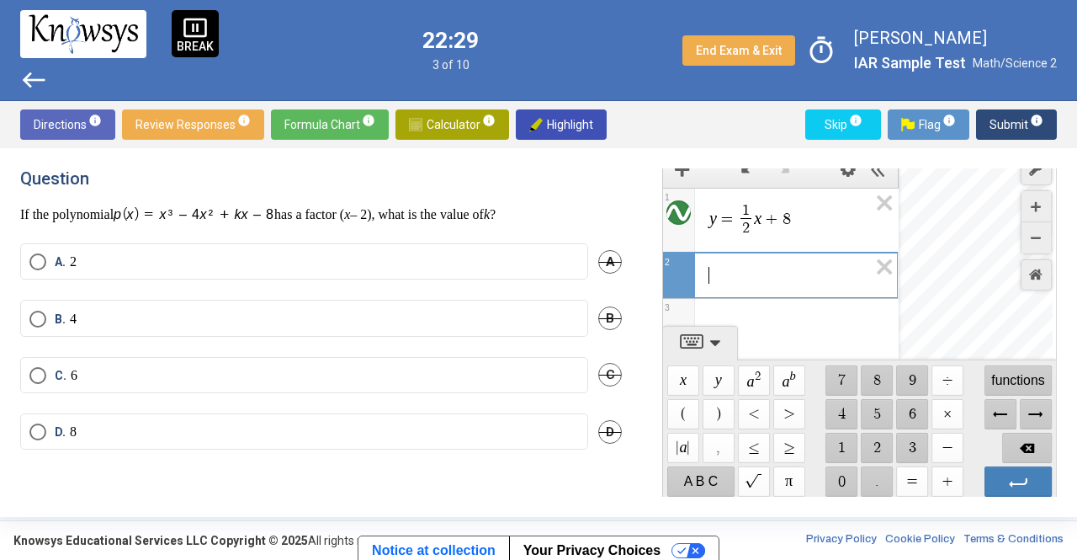
click at [826, 277] on span "​" at bounding box center [788, 275] width 160 height 20
click at [683, 407] on span "$$ (" at bounding box center [683, 414] width 32 height 30
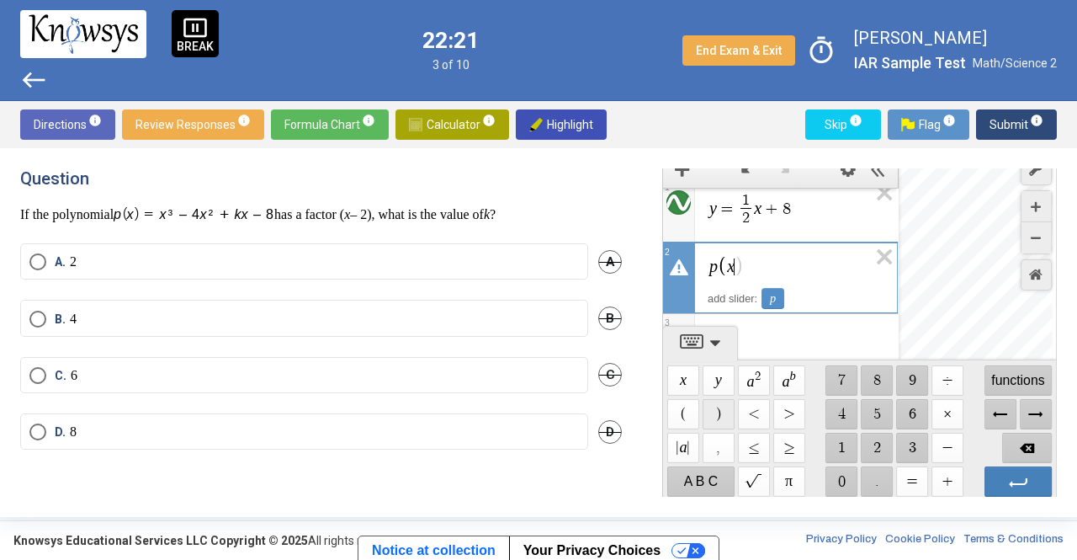
click at [714, 423] on span "$$ )" at bounding box center [719, 414] width 32 height 30
click at [915, 479] on span "$$ =" at bounding box center [912, 481] width 32 height 30
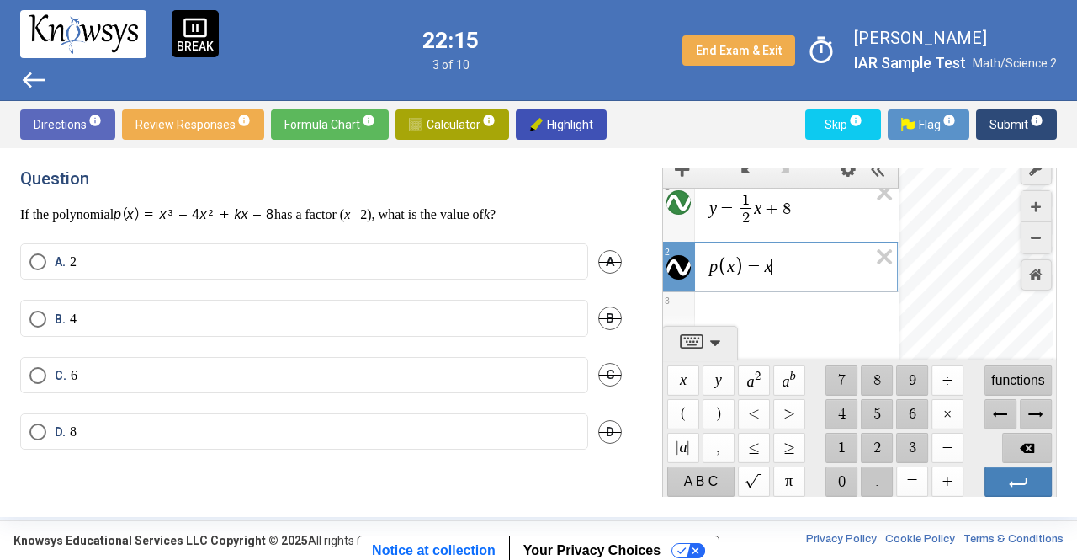
scroll to position [0, 0]
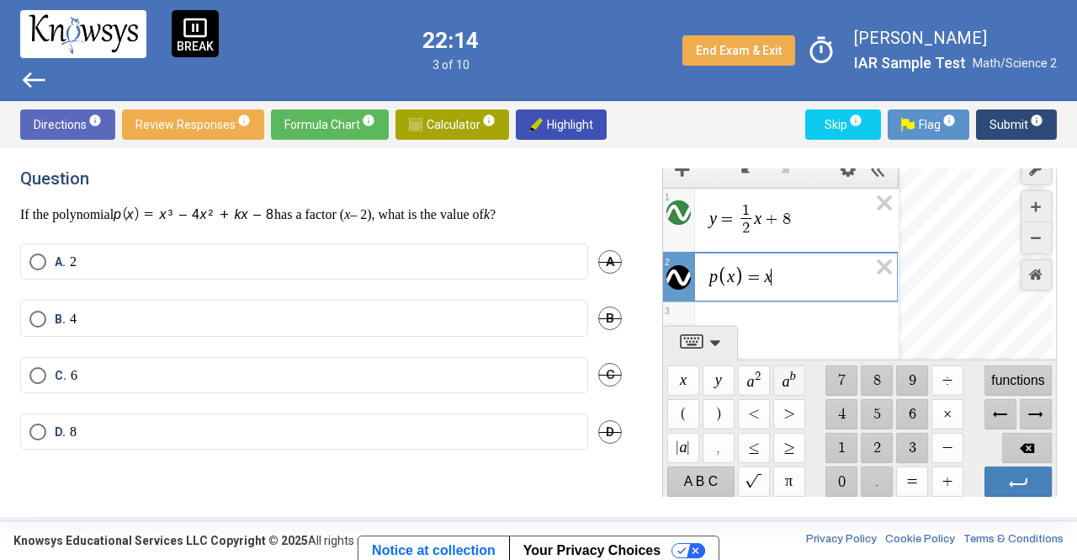
click at [784, 369] on span "$$ a b" at bounding box center [789, 380] width 32 height 30
click at [770, 278] on var "x" at bounding box center [769, 278] width 8 height 19
click at [786, 279] on span "p x = x ​ 3" at bounding box center [788, 277] width 160 height 29
click at [947, 442] on span "$$ −" at bounding box center [948, 448] width 32 height 30
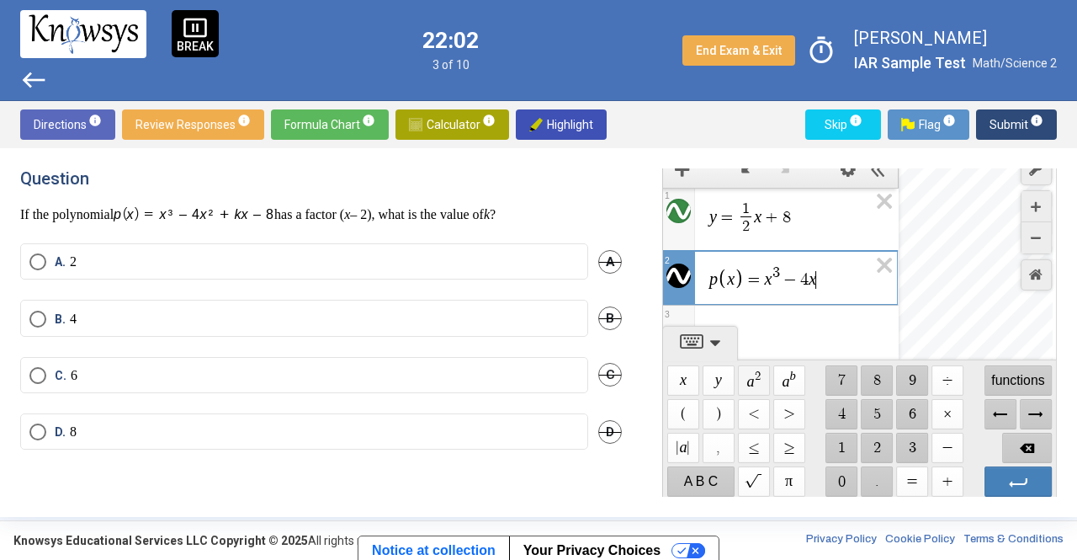
click at [754, 380] on span "$$ a 2" at bounding box center [754, 380] width 32 height 30
click at [948, 481] on span "$$ +" at bounding box center [948, 481] width 32 height 30
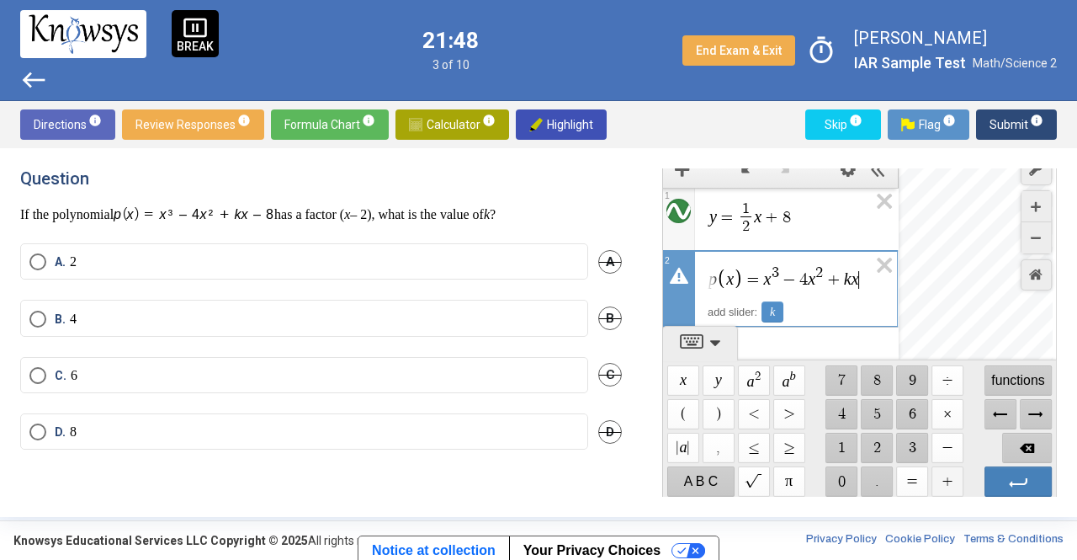
scroll to position [0, 12]
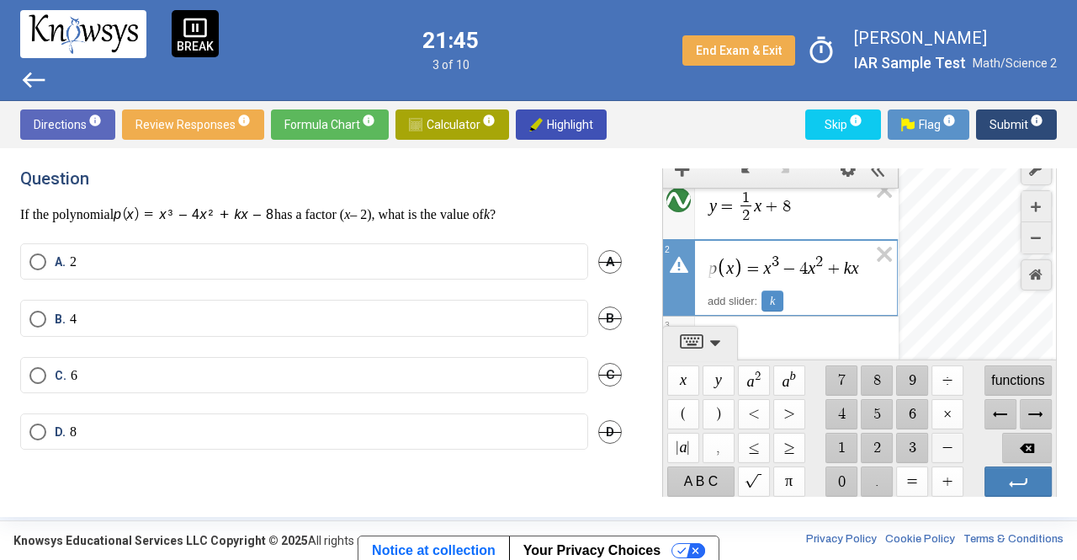
click at [939, 435] on span "$$ −" at bounding box center [948, 448] width 32 height 30
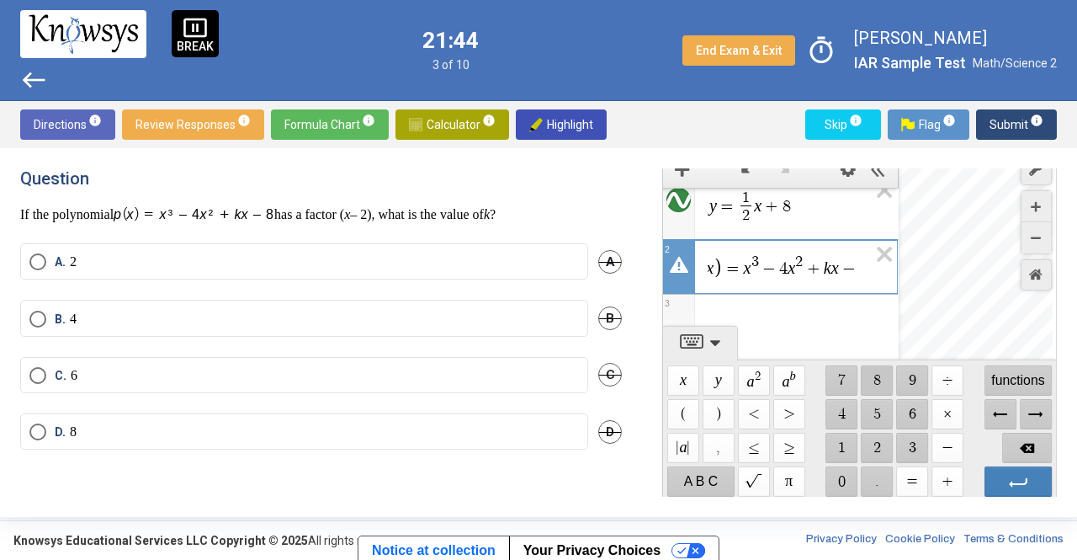
click at [867, 366] on span "$$ 8" at bounding box center [878, 380] width 32 height 30
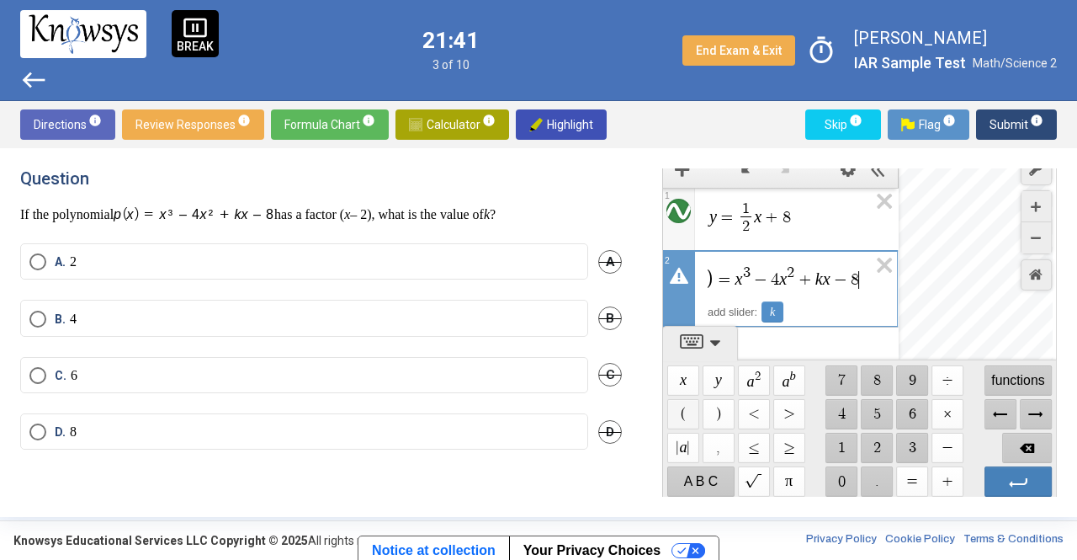
click at [685, 413] on span "$$ (" at bounding box center [683, 414] width 32 height 30
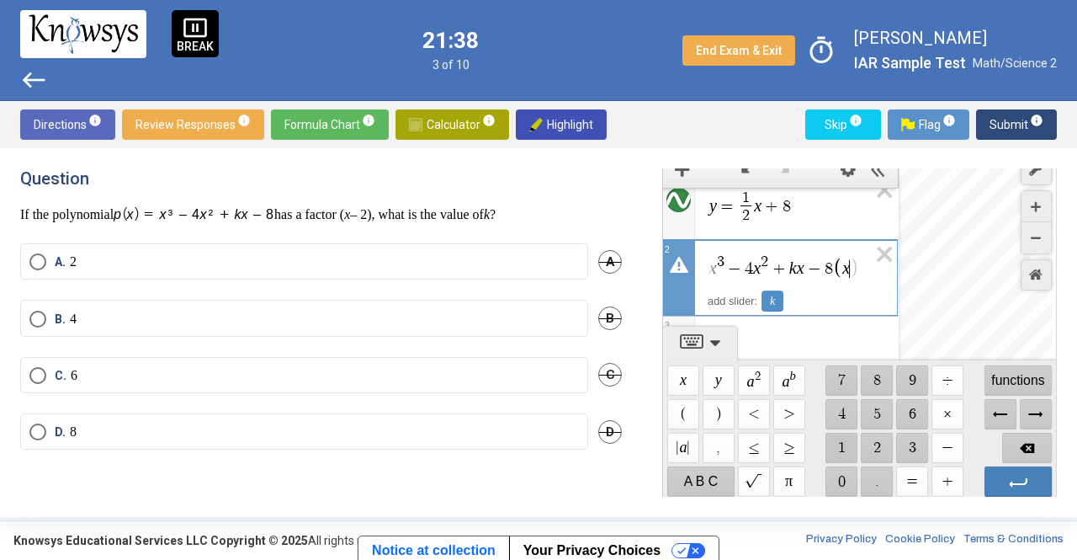
scroll to position [0, 66]
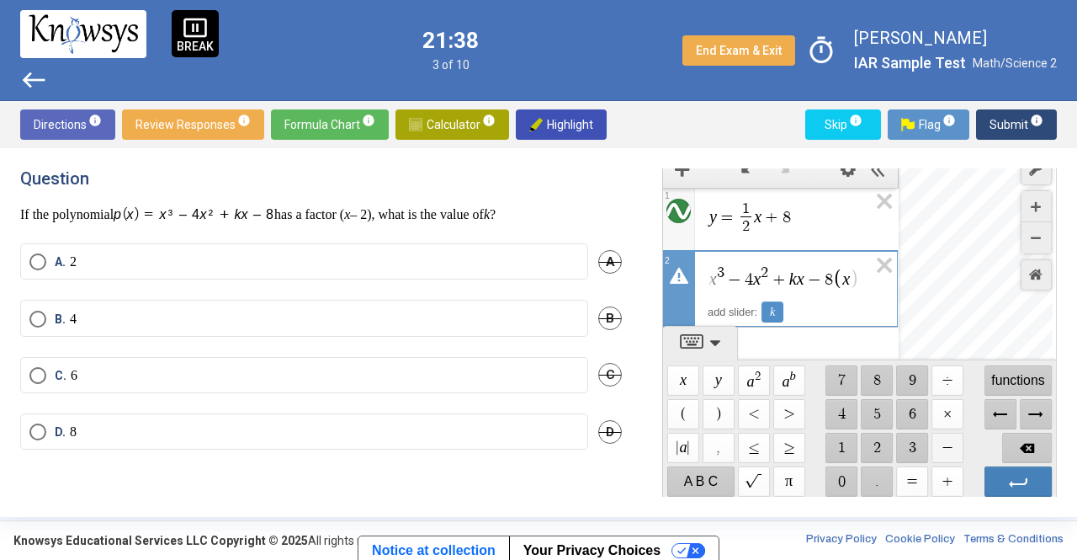
click at [934, 445] on span "$$ −" at bounding box center [948, 448] width 32 height 30
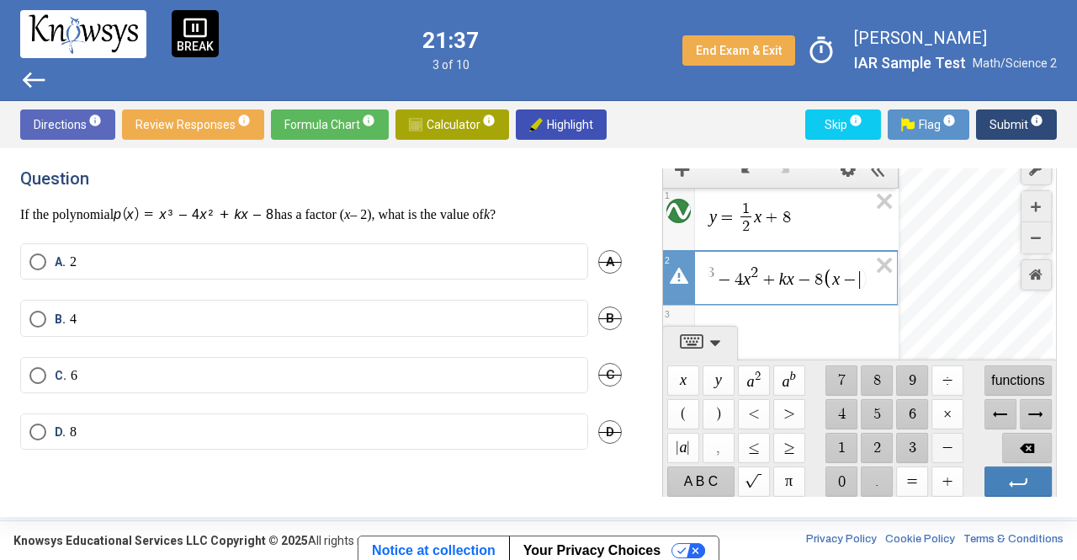
scroll to position [0, 86]
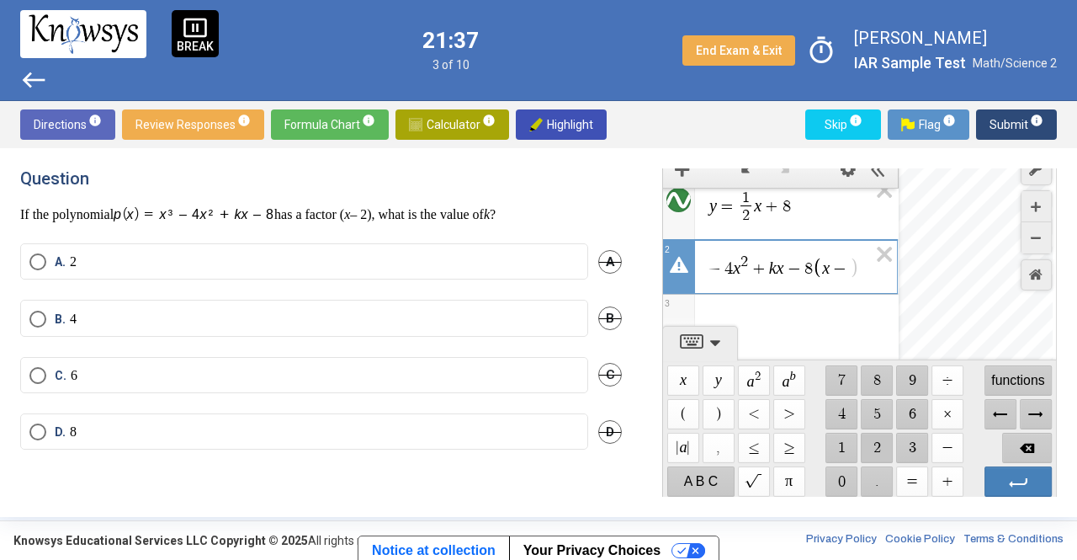
click at [877, 438] on span "$$ 2" at bounding box center [878, 448] width 32 height 30
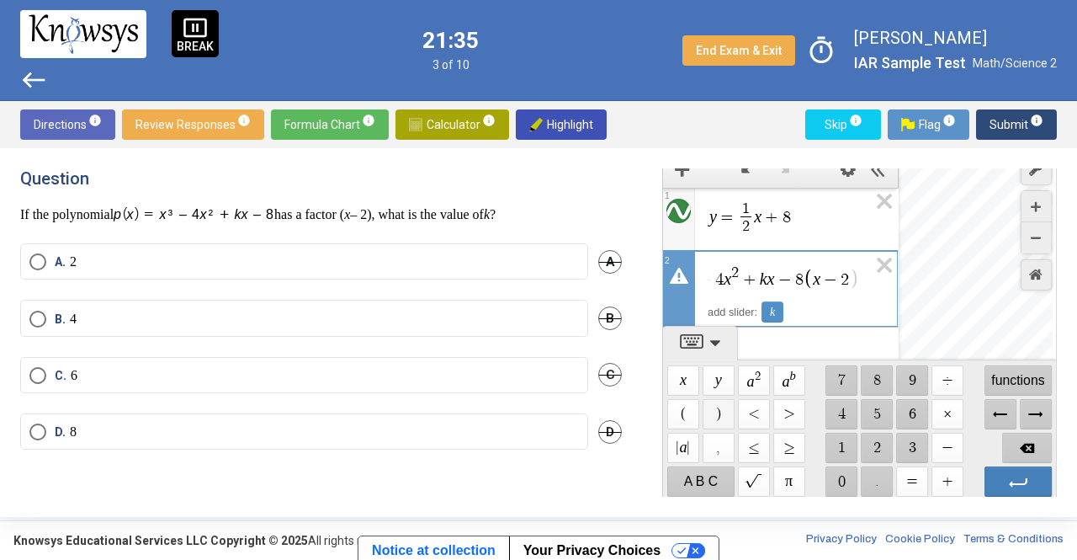
click at [707, 401] on span "$$ )" at bounding box center [719, 414] width 32 height 30
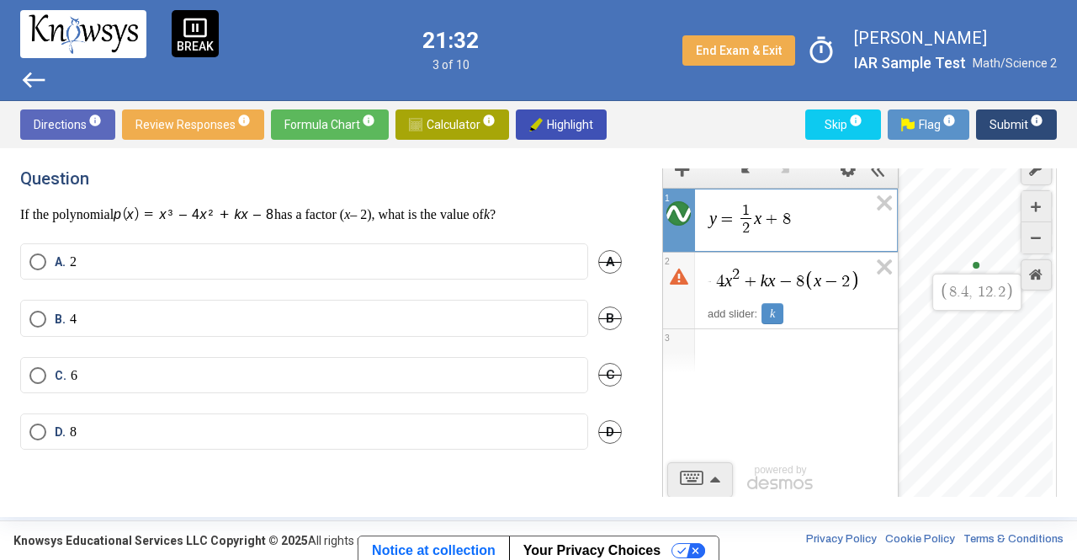
scroll to position [0, 0]
drag, startPoint x: 976, startPoint y: 264, endPoint x: 972, endPoint y: 276, distance: 12.5
click at [972, 276] on div "$$ 6 . 4 , 1 1 . 2" at bounding box center [976, 326] width 154 height 353
click at [300, 313] on label "B. 4" at bounding box center [304, 319] width 550 height 17
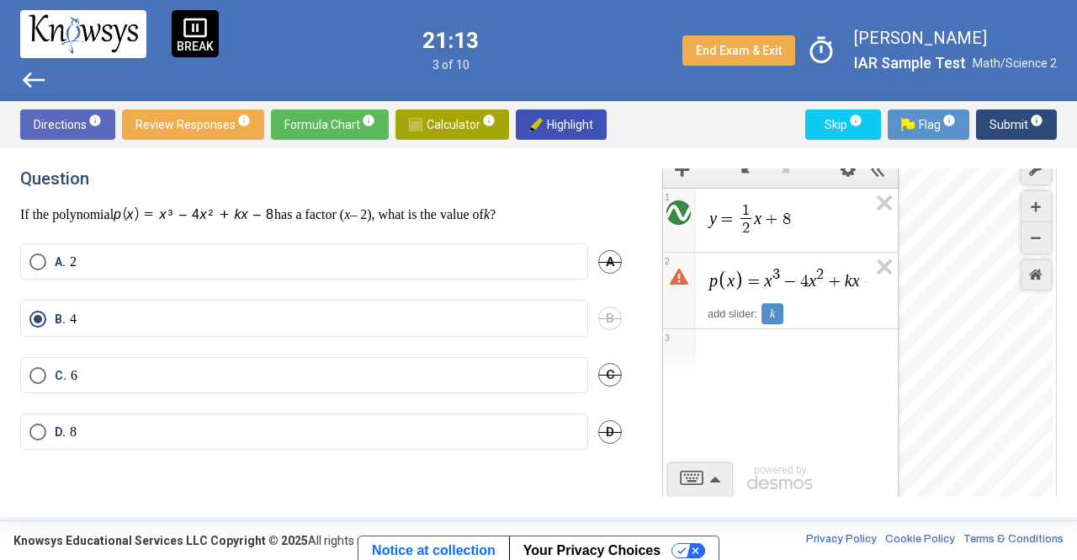
scroll to position [13, 0]
click at [707, 281] on div "p x = x 3 − 4 x 2 + k x − 8 x − 2" at bounding box center [780, 276] width 235 height 49
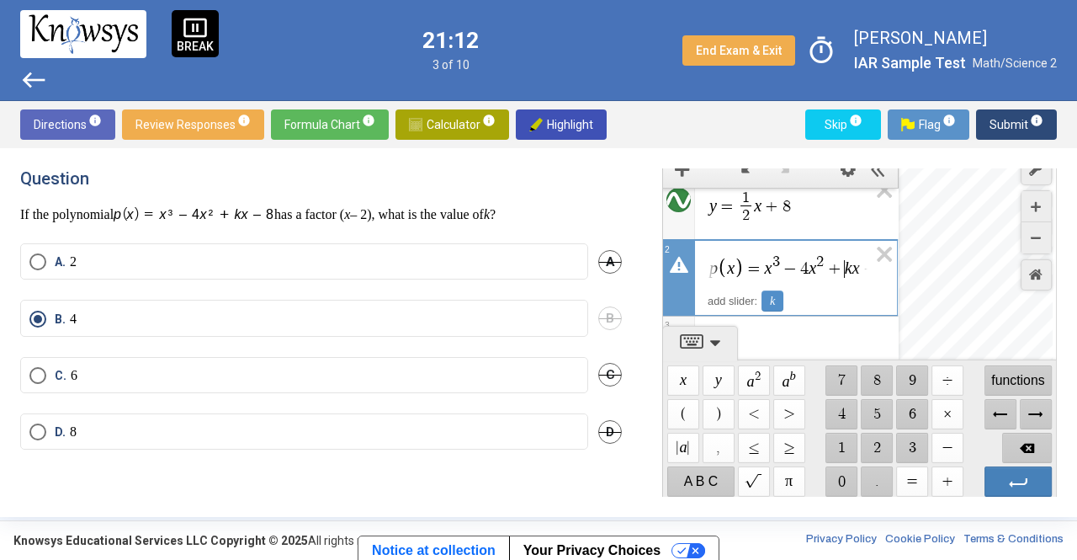
click at [837, 268] on span "+" at bounding box center [835, 268] width 20 height 17
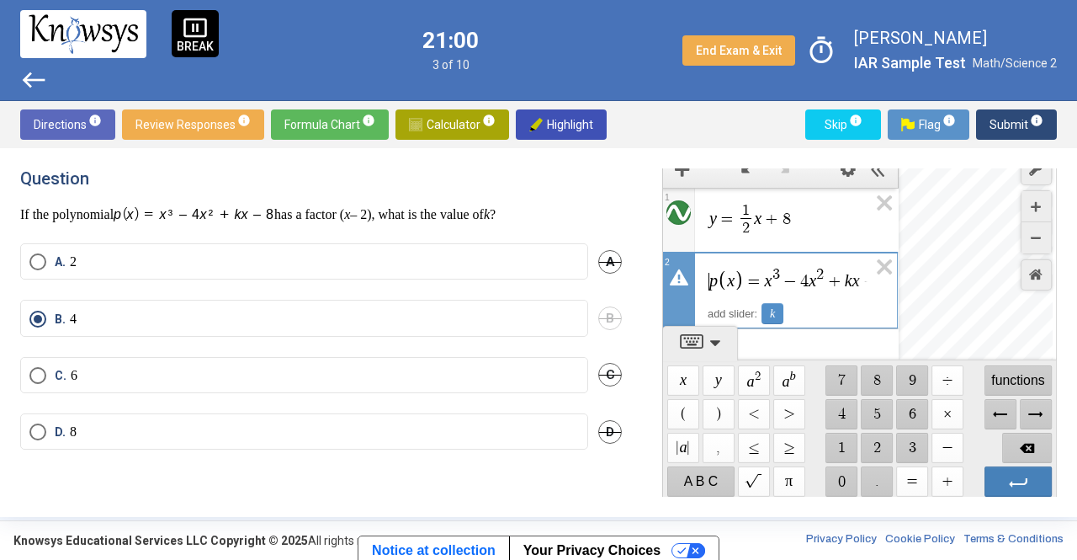
click at [1009, 120] on span "Submit info" at bounding box center [1017, 124] width 54 height 30
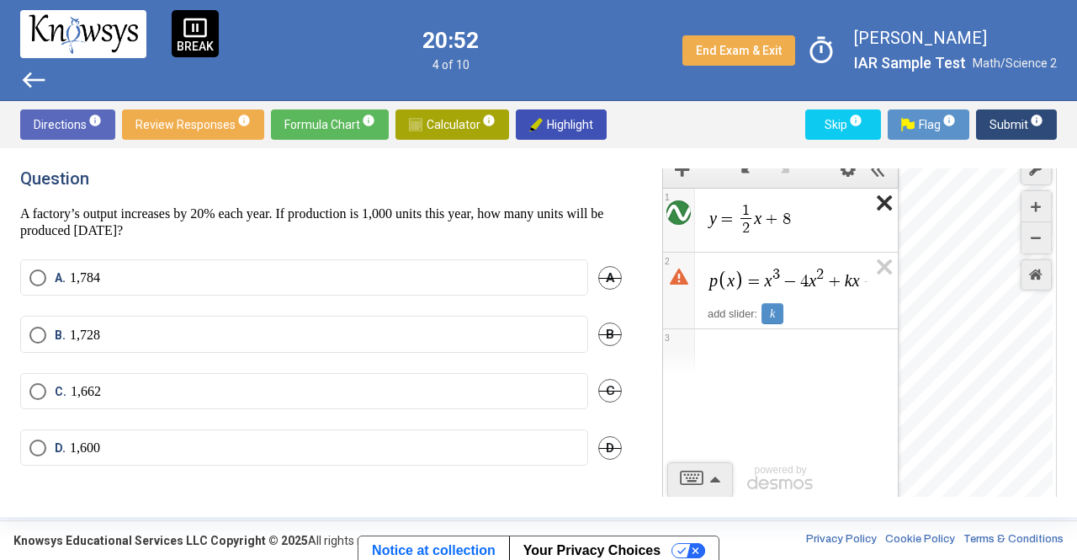
click at [885, 200] on icon "Expression List" at bounding box center [879, 208] width 38 height 39
click at [885, 252] on icon "Expression List" at bounding box center [879, 271] width 38 height 39
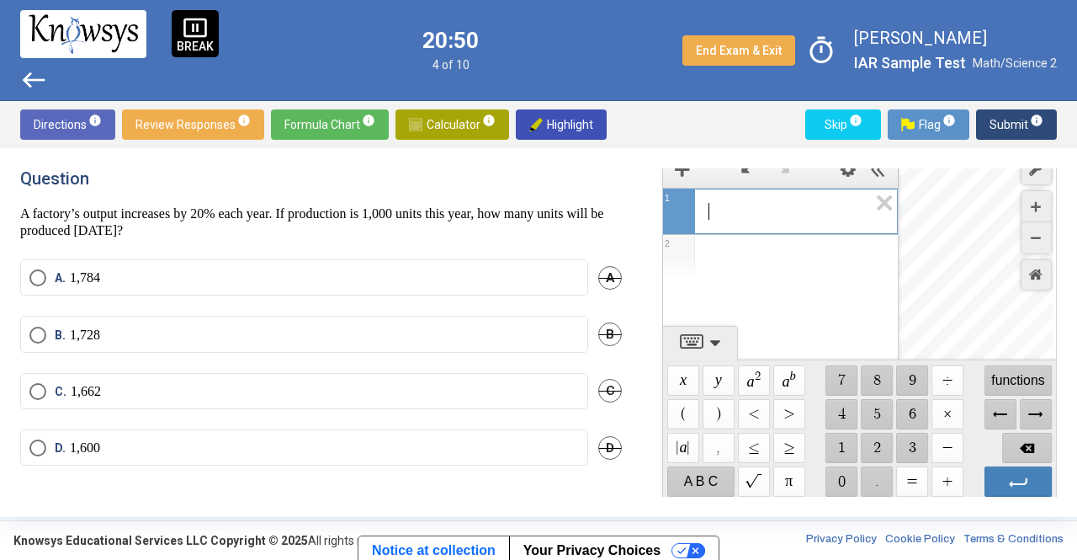
click at [741, 215] on span "​" at bounding box center [788, 211] width 160 height 20
click at [935, 417] on span "$$ ×" at bounding box center [948, 414] width 32 height 30
click at [868, 476] on span "$$ ." at bounding box center [878, 481] width 32 height 30
click at [869, 442] on span "$$ 2" at bounding box center [878, 448] width 32 height 30
click at [717, 212] on span "1 0 0 0 · . 2 ​" at bounding box center [788, 211] width 160 height 20
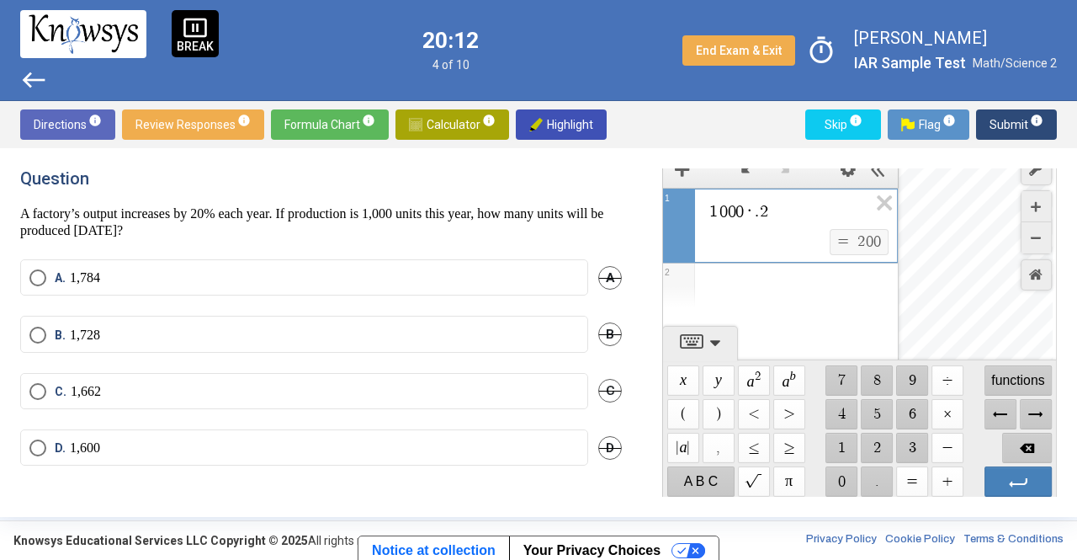
click at [747, 236] on div "$$ = $$ 2 0 0" at bounding box center [801, 243] width 186 height 28
click at [781, 206] on span "1 0 0 0 ​ · . 2" at bounding box center [788, 211] width 160 height 20
click at [946, 413] on span "$$ ×" at bounding box center [948, 414] width 32 height 30
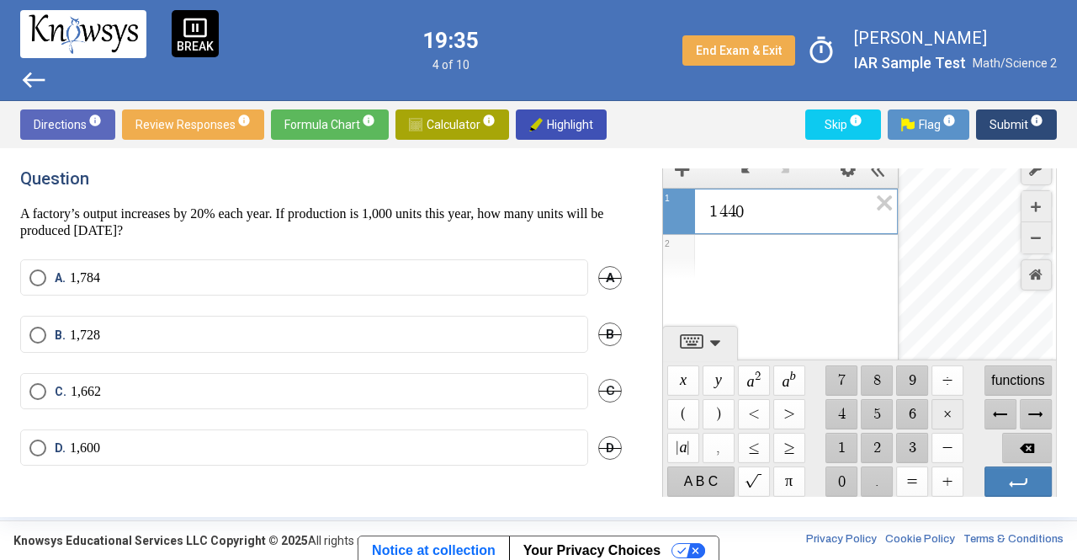
click at [944, 412] on span "$$ ×" at bounding box center [948, 414] width 32 height 30
click at [873, 475] on span "$$ ." at bounding box center [878, 481] width 32 height 30
click at [868, 445] on span "$$ 2" at bounding box center [878, 448] width 32 height 30
click at [757, 267] on div "Expression List" at bounding box center [780, 285] width 235 height 44
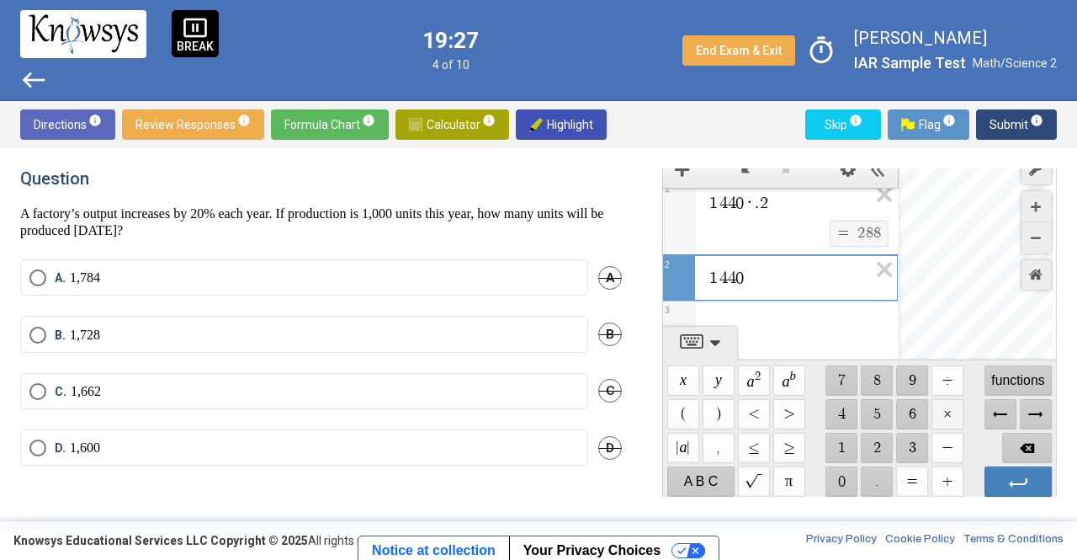
click at [943, 412] on span "$$ ×" at bounding box center [948, 414] width 32 height 30
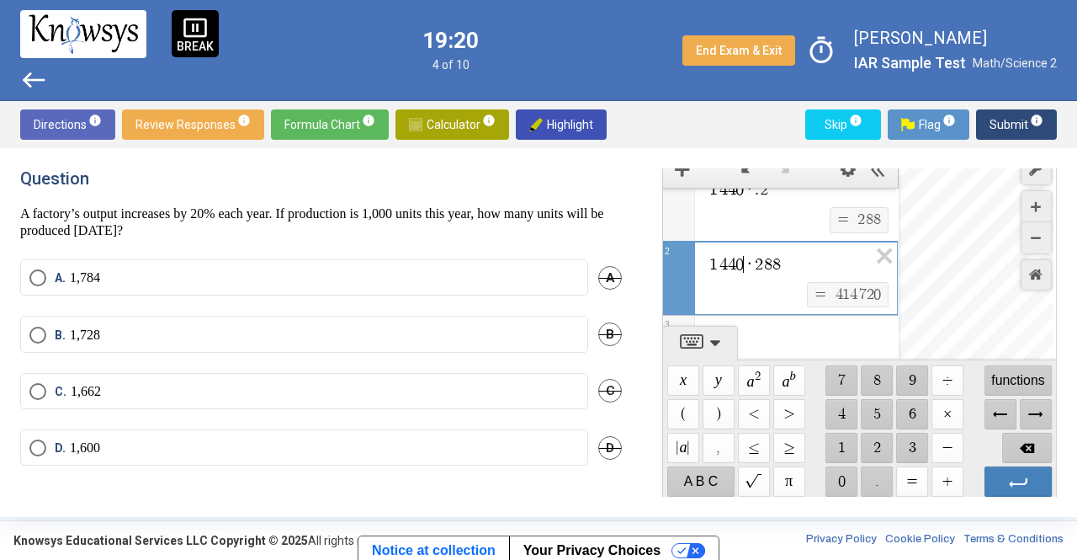
click at [751, 265] on span "·" at bounding box center [749, 264] width 11 height 17
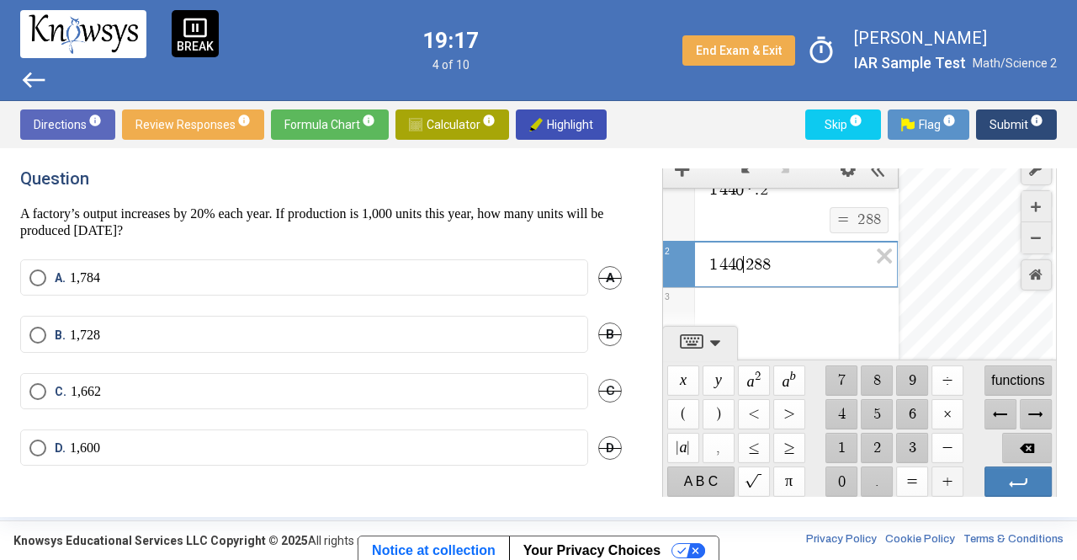
click at [951, 470] on span "$$ +" at bounding box center [948, 481] width 32 height 30
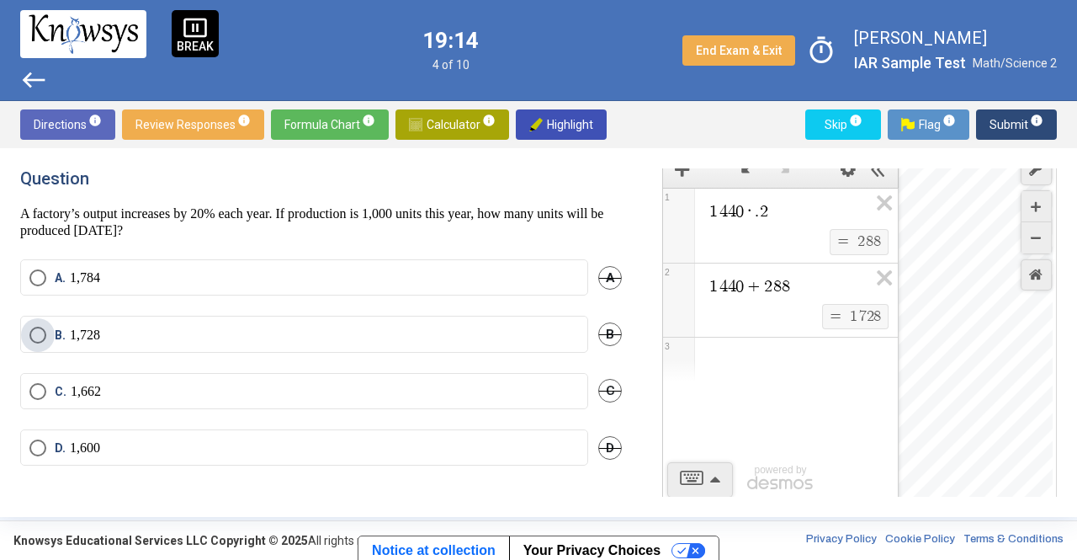
click at [316, 327] on label "B. 1,728" at bounding box center [304, 335] width 550 height 17
click at [999, 132] on span "Submit info" at bounding box center [1017, 124] width 54 height 30
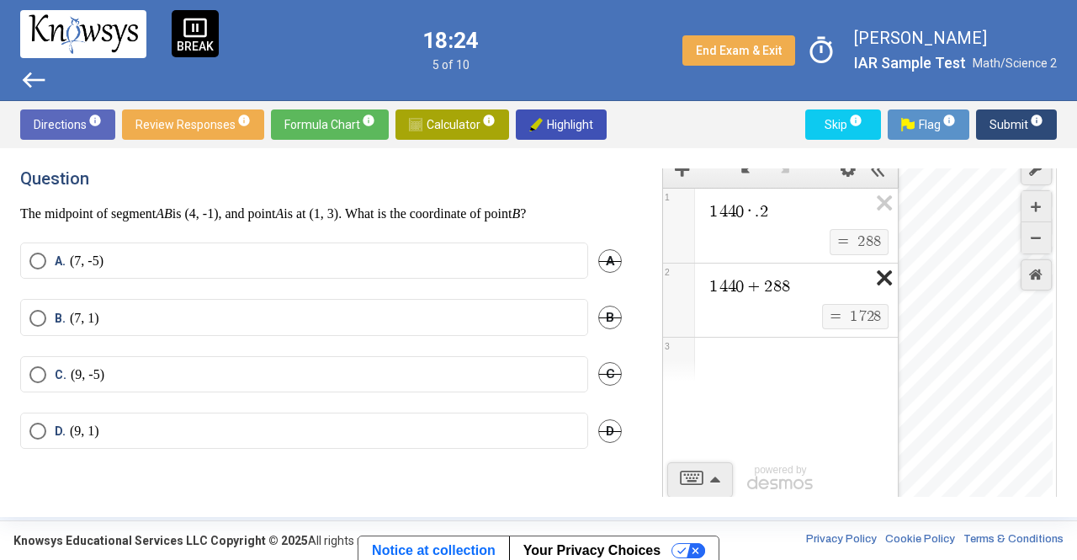
click at [892, 278] on icon "Expression List" at bounding box center [879, 282] width 38 height 39
click at [881, 211] on icon "Expression List" at bounding box center [879, 208] width 38 height 39
click at [784, 194] on div "Expression List" at bounding box center [780, 209] width 235 height 40
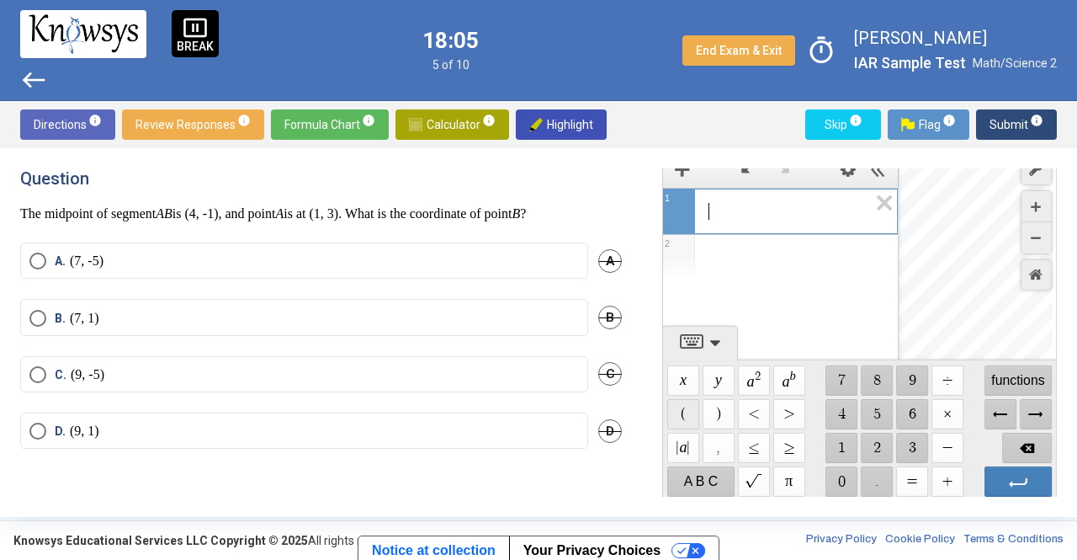
click at [679, 413] on span "$$ (" at bounding box center [683, 414] width 32 height 30
click at [841, 444] on span "$$ 1" at bounding box center [842, 448] width 32 height 30
drag, startPoint x: 789, startPoint y: 422, endPoint x: 912, endPoint y: 445, distance: 125.9
click at [912, 445] on div "$$ x $$ y $$ a 2 $$ a b $$ 7 $$ 8 $$ 9 $$ ÷ functions $$ ( $$ ) $$ < $$ > $$ 4 …" at bounding box center [859, 430] width 393 height 141
click at [912, 445] on span "$$ 3" at bounding box center [912, 448] width 32 height 30
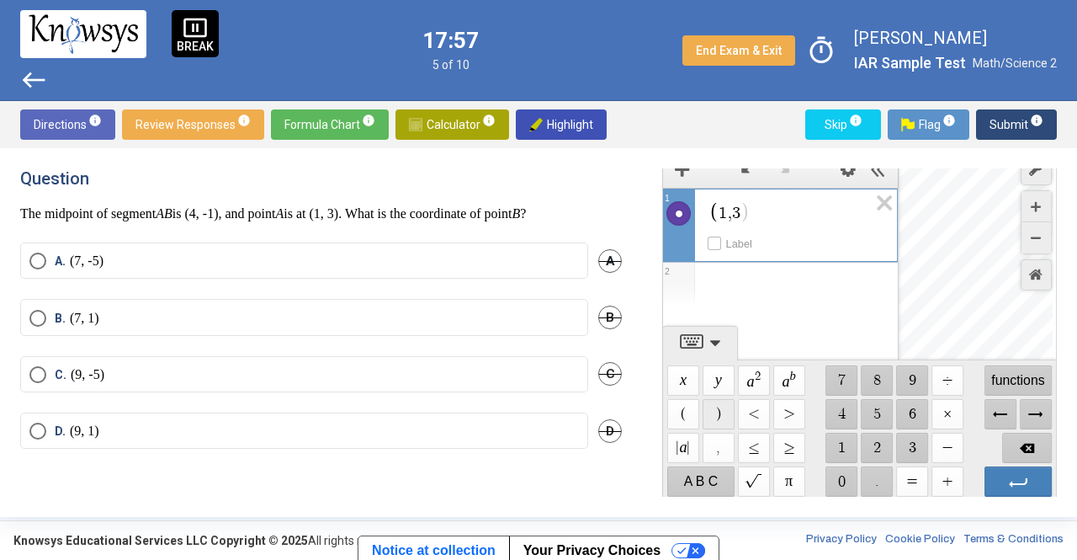
click at [709, 403] on span "$$ )" at bounding box center [719, 414] width 32 height 30
click at [714, 236] on icon "Label" at bounding box center [716, 242] width 13 height 13
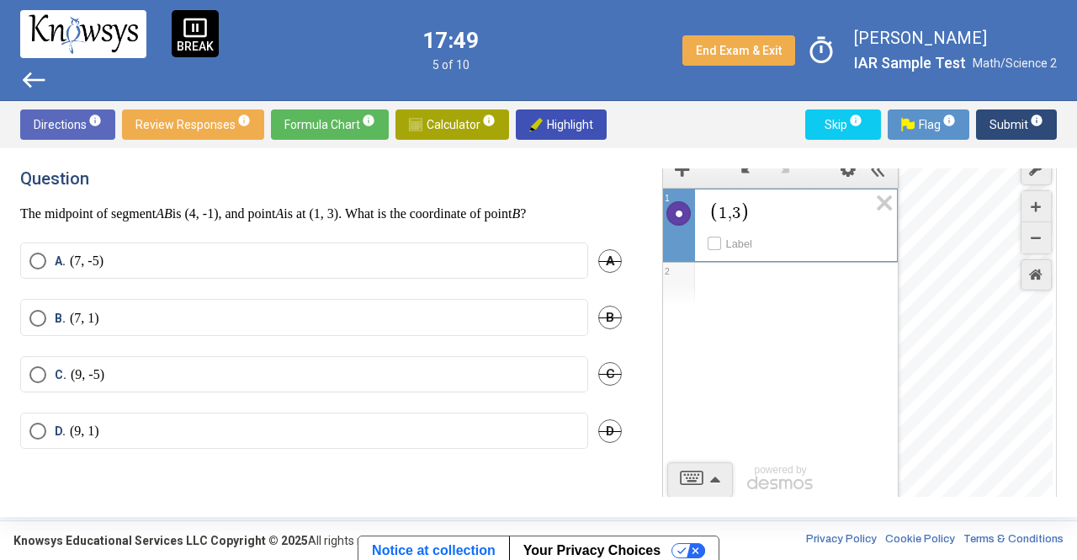
click at [771, 286] on div "Expression List" at bounding box center [780, 285] width 235 height 44
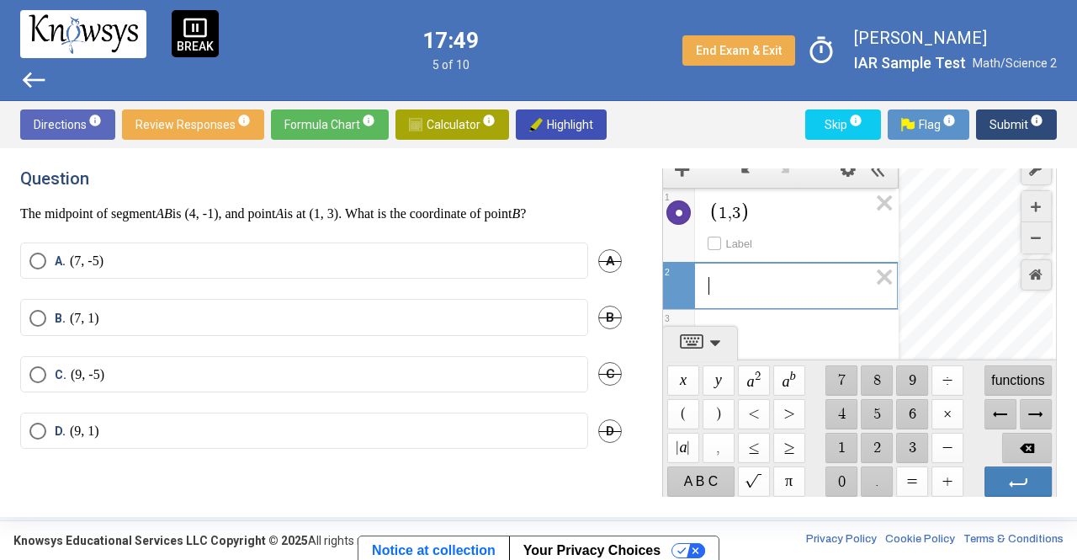
scroll to position [8, 0]
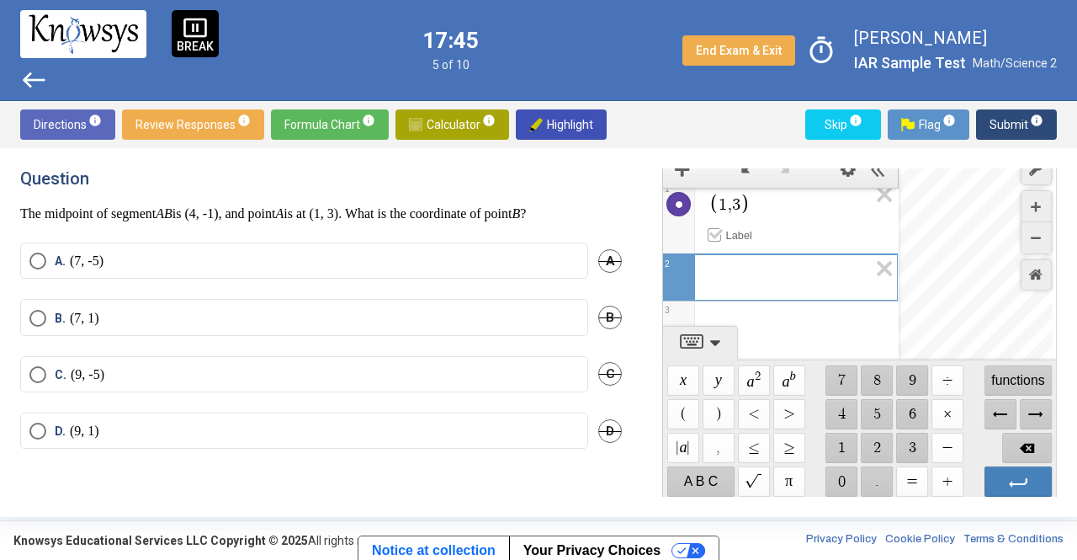
click at [711, 231] on div "1 , 3 Label" at bounding box center [780, 216] width 235 height 73
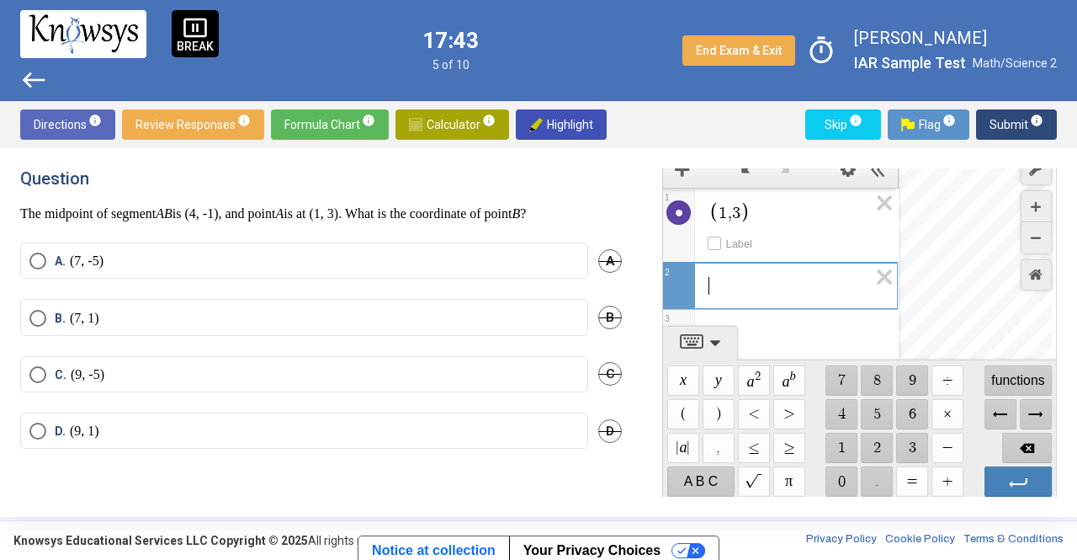
click at [731, 275] on span "​" at bounding box center [788, 285] width 160 height 20
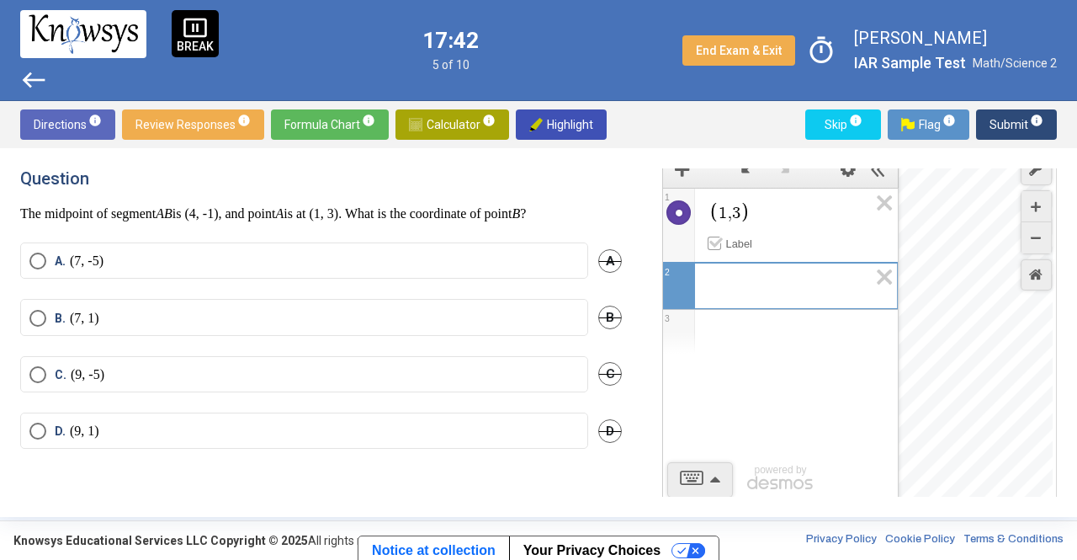
click at [717, 233] on div "Label" at bounding box center [803, 244] width 190 height 24
click at [715, 244] on icon "Label" at bounding box center [716, 242] width 13 height 13
click at [736, 285] on span "Expression 2:" at bounding box center [788, 285] width 160 height 20
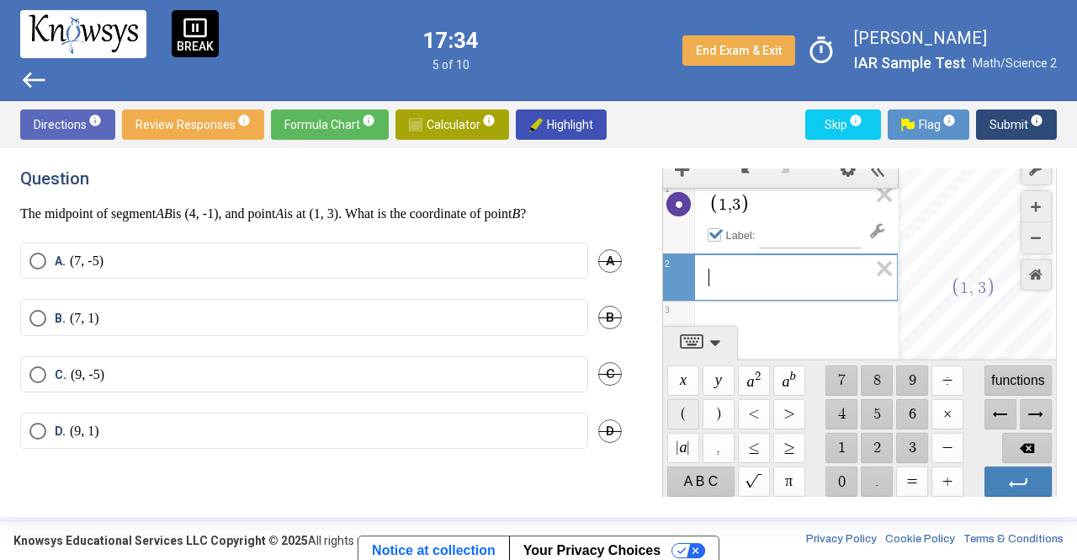
click at [692, 408] on span "$$ (" at bounding box center [683, 414] width 32 height 30
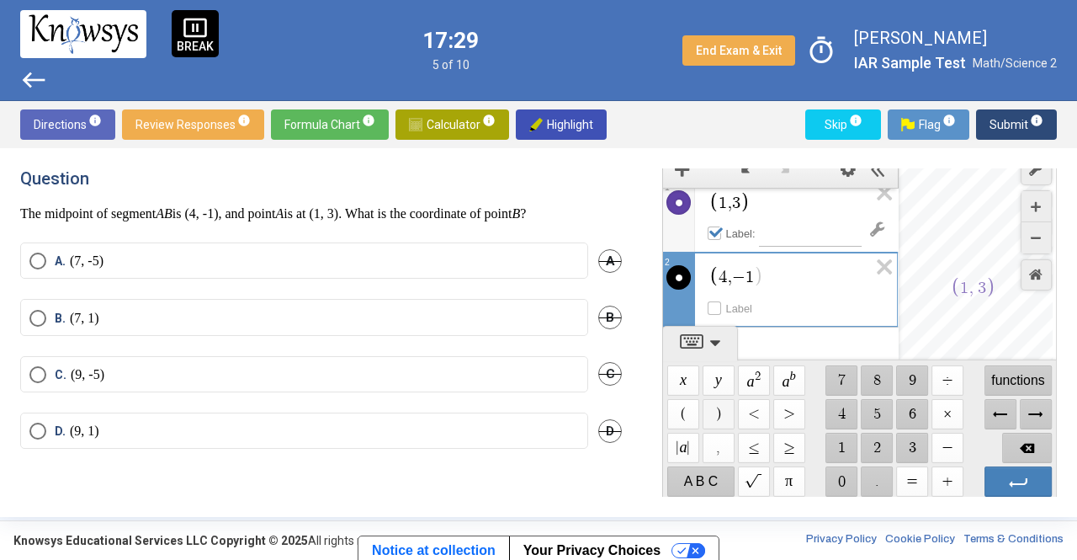
click at [713, 415] on span "$$ )" at bounding box center [719, 414] width 32 height 30
click at [718, 301] on div "4 , − 1 ​ Label" at bounding box center [780, 288] width 234 height 73
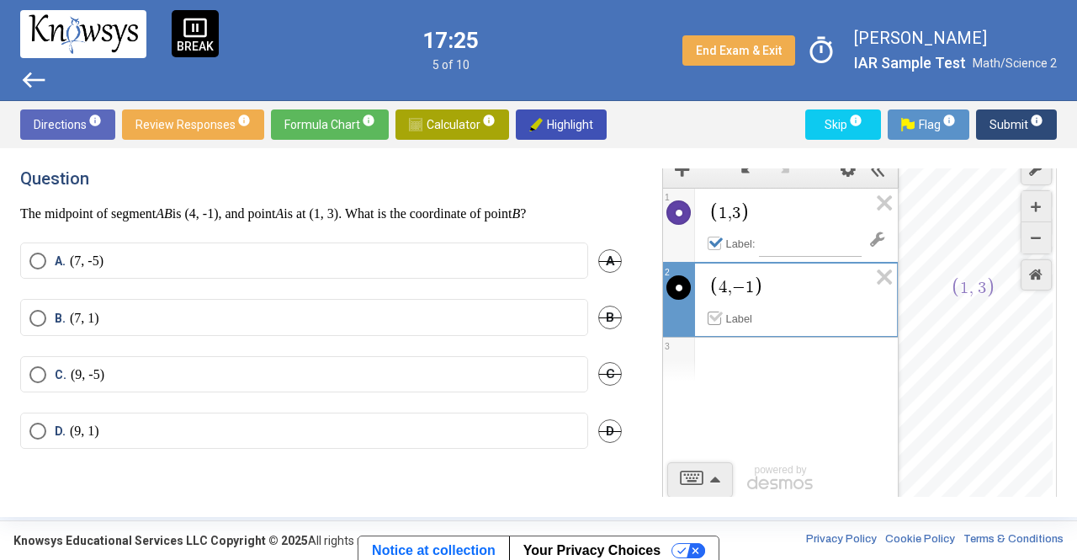
click at [720, 318] on icon "Label" at bounding box center [716, 316] width 13 height 13
click at [778, 362] on div "Expression List" at bounding box center [780, 359] width 235 height 44
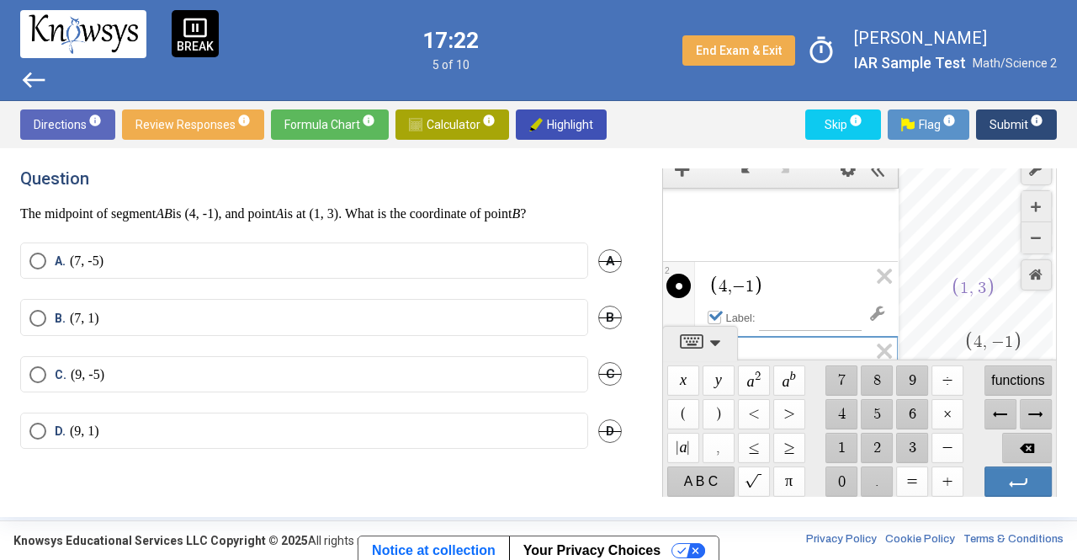
scroll to position [82, 0]
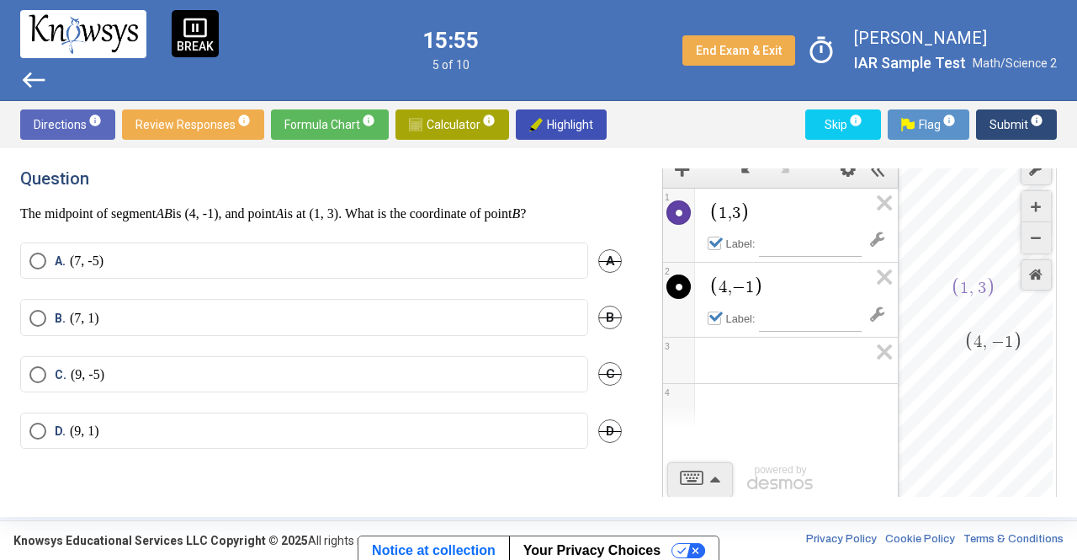
click at [401, 358] on mat-radio-button "C. (9, -5)" at bounding box center [304, 374] width 568 height 36
click at [401, 361] on mat-radio-button "C. (9, -5)" at bounding box center [304, 374] width 568 height 36
click at [40, 373] on span "Select an option" at bounding box center [37, 374] width 17 height 17
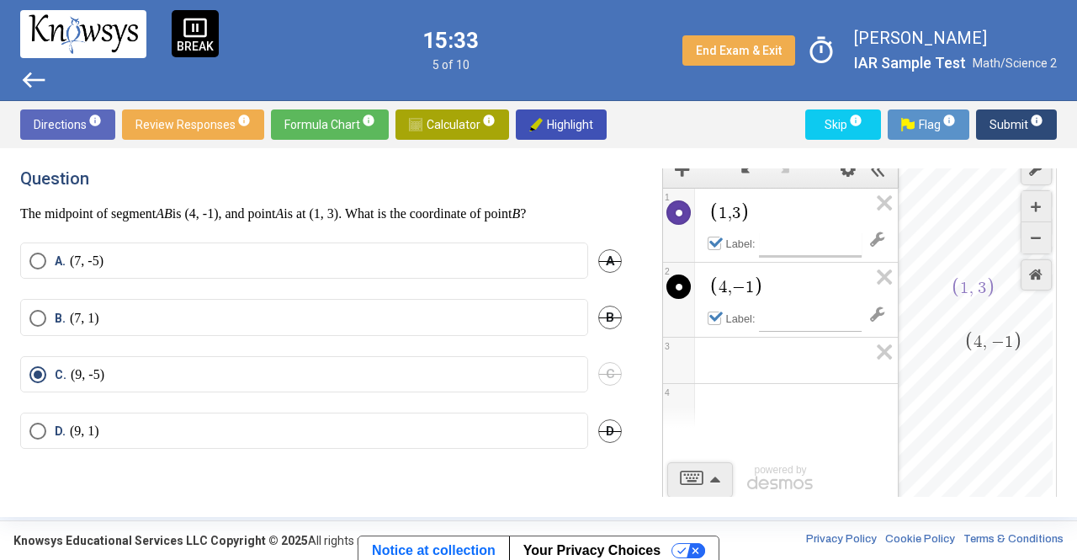
click at [777, 230] on div "1 , 3" at bounding box center [780, 211] width 235 height 44
click at [777, 247] on input "Label Text" at bounding box center [811, 244] width 103 height 24
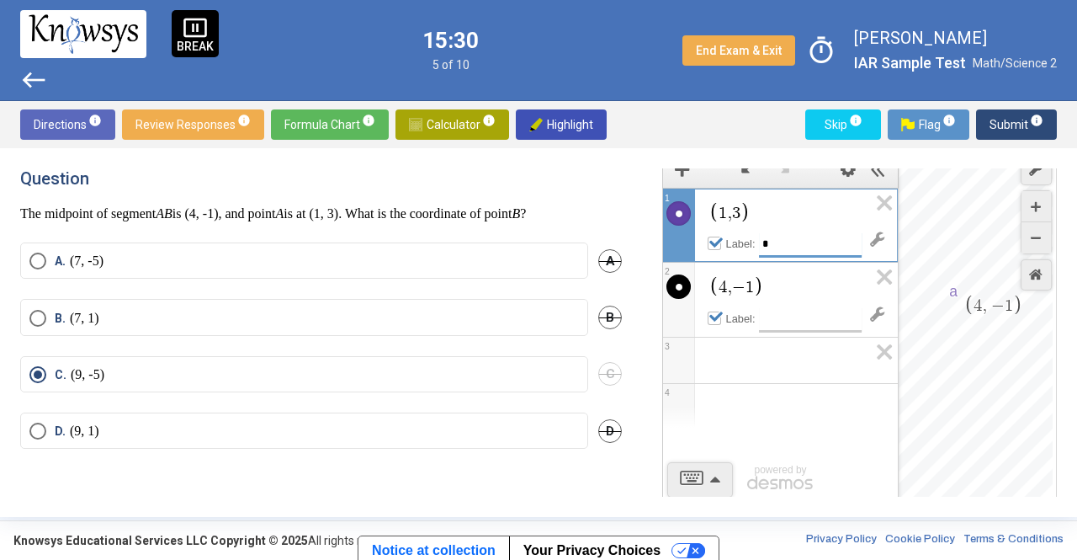
type input "*"
click at [803, 315] on input "Label Text" at bounding box center [811, 319] width 103 height 24
type input "*"
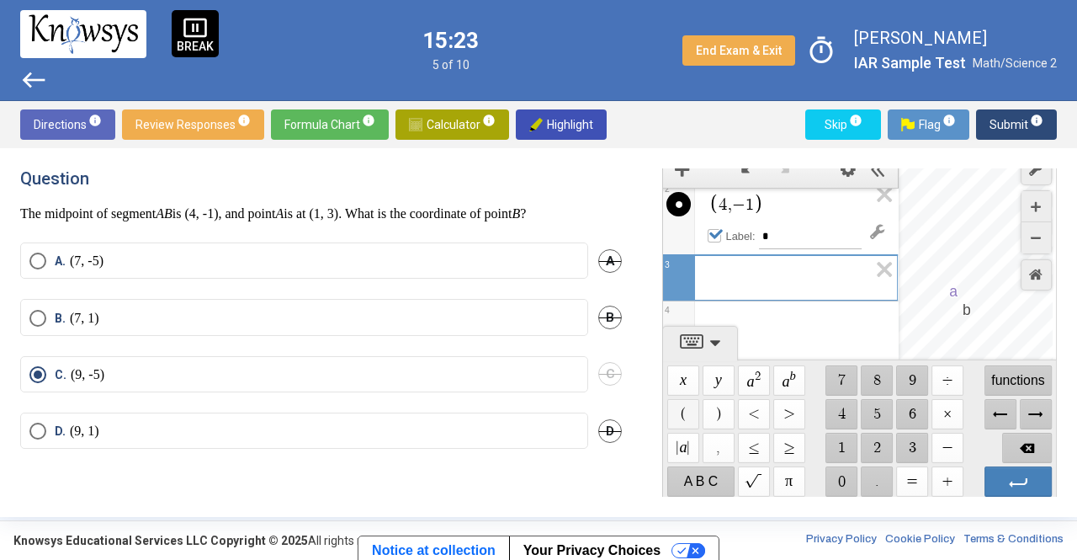
click at [673, 417] on span "$$ (" at bounding box center [683, 414] width 32 height 30
click at [938, 442] on span "$$ −" at bounding box center [948, 448] width 32 height 30
click at [873, 410] on span "$$ 5" at bounding box center [878, 414] width 32 height 30
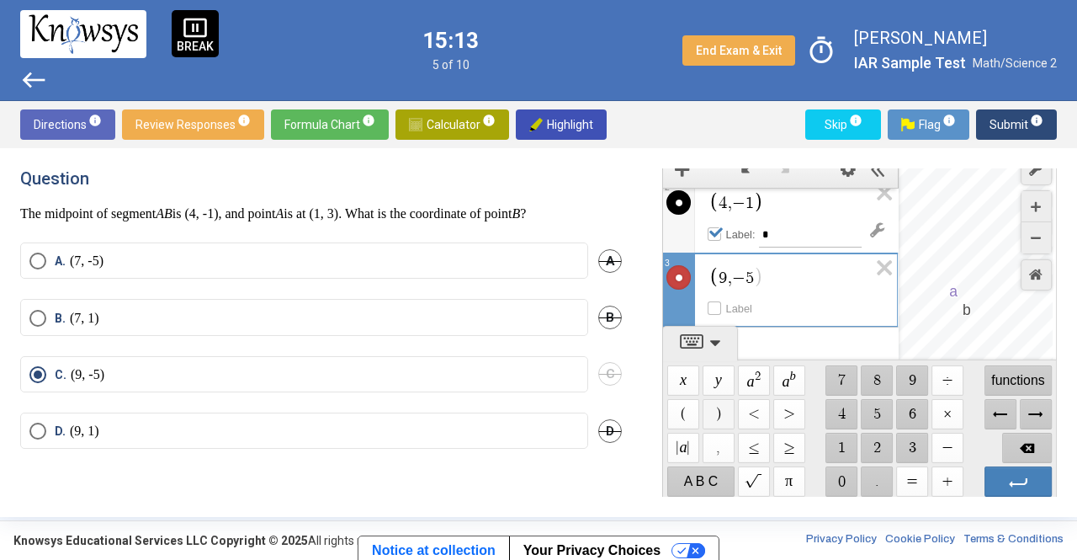
click at [705, 416] on span "$$ )" at bounding box center [719, 414] width 32 height 30
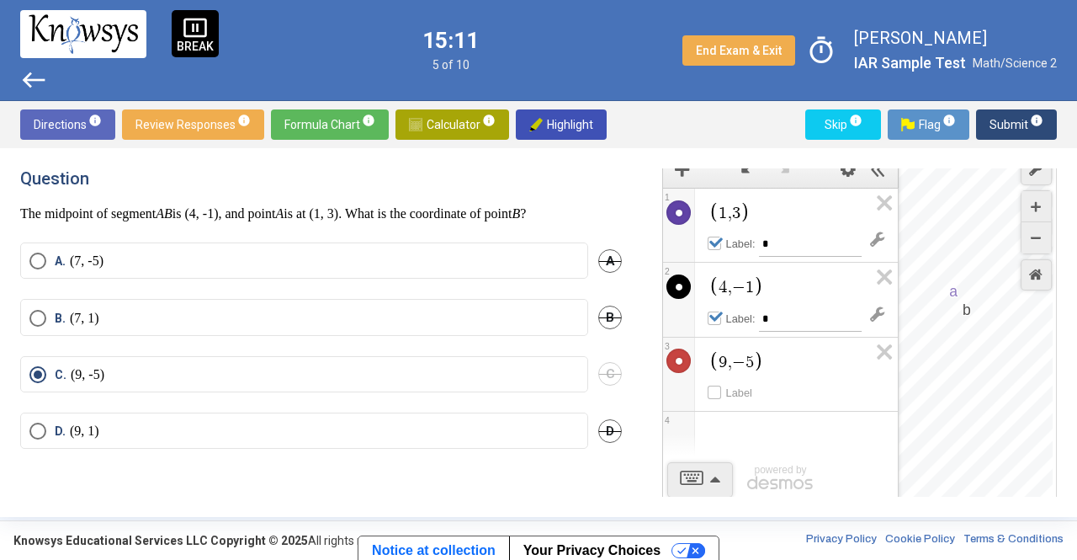
click at [927, 339] on div "a b" at bounding box center [976, 326] width 154 height 353
click at [881, 346] on icon "Expression List" at bounding box center [879, 356] width 38 height 39
click at [879, 226] on icon "Expression List" at bounding box center [879, 208] width 38 height 39
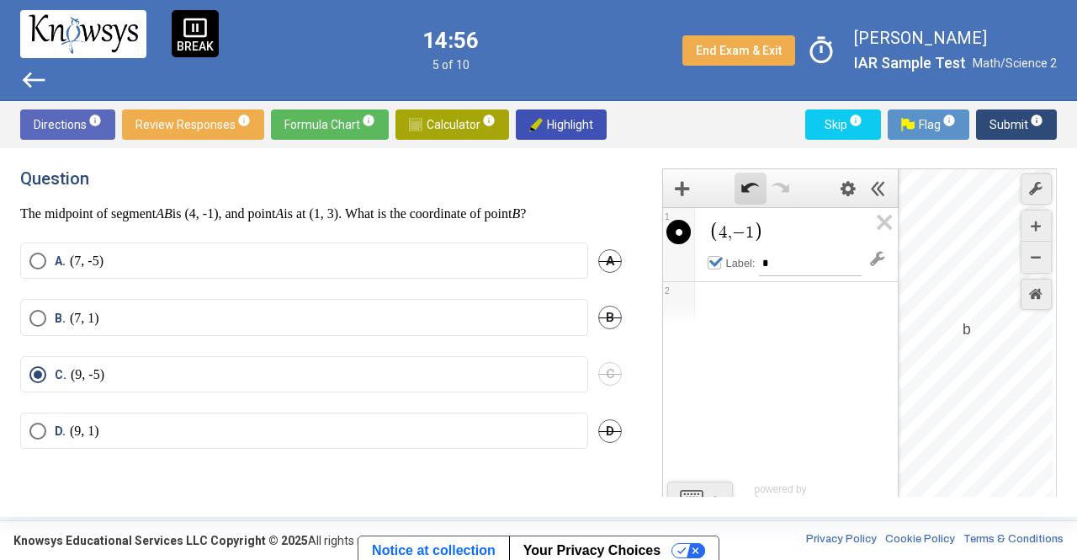
click at [741, 193] on span "Undo" at bounding box center [751, 189] width 32 height 32
click at [800, 385] on div "Expression List" at bounding box center [780, 379] width 235 height 44
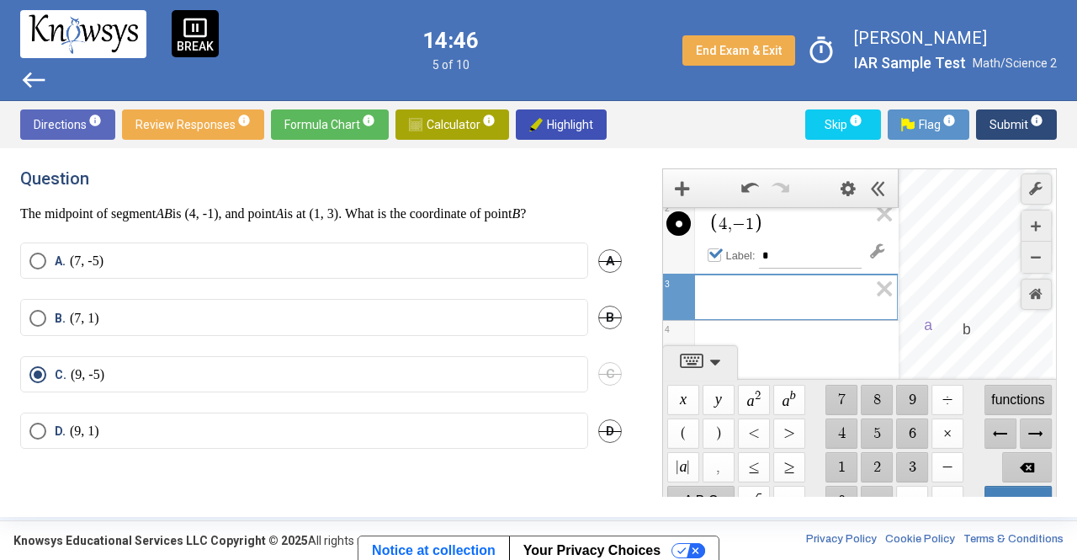
scroll to position [83, 0]
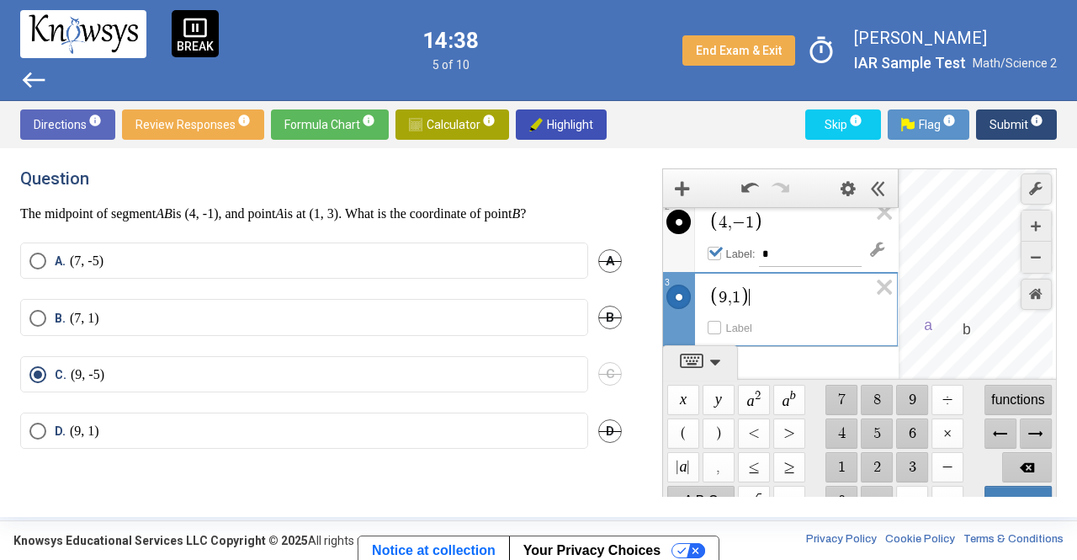
click at [800, 354] on div "Expression List" at bounding box center [780, 369] width 235 height 44
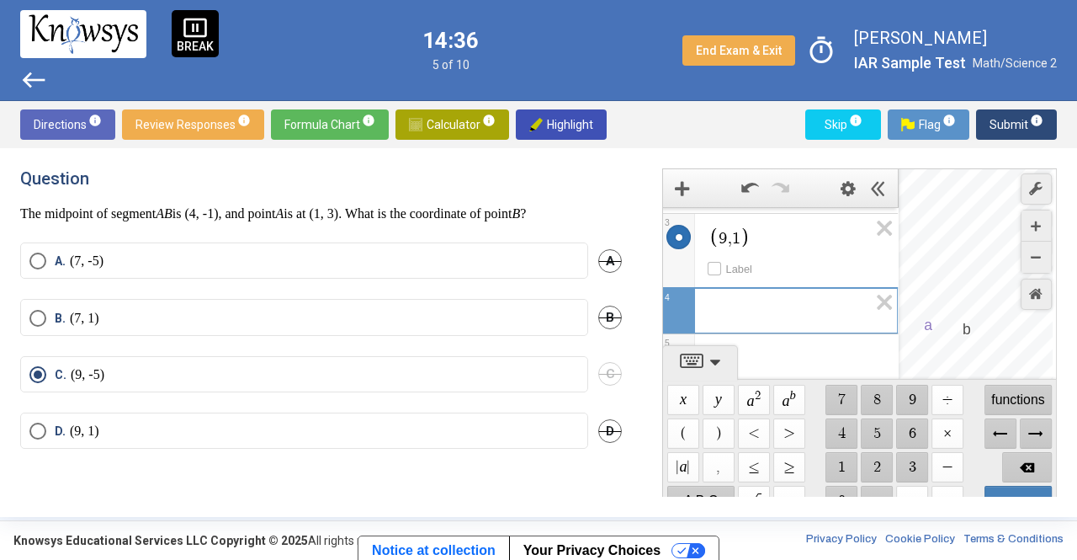
scroll to position [138, 0]
click at [863, 223] on icon "Expression List" at bounding box center [879, 237] width 38 height 39
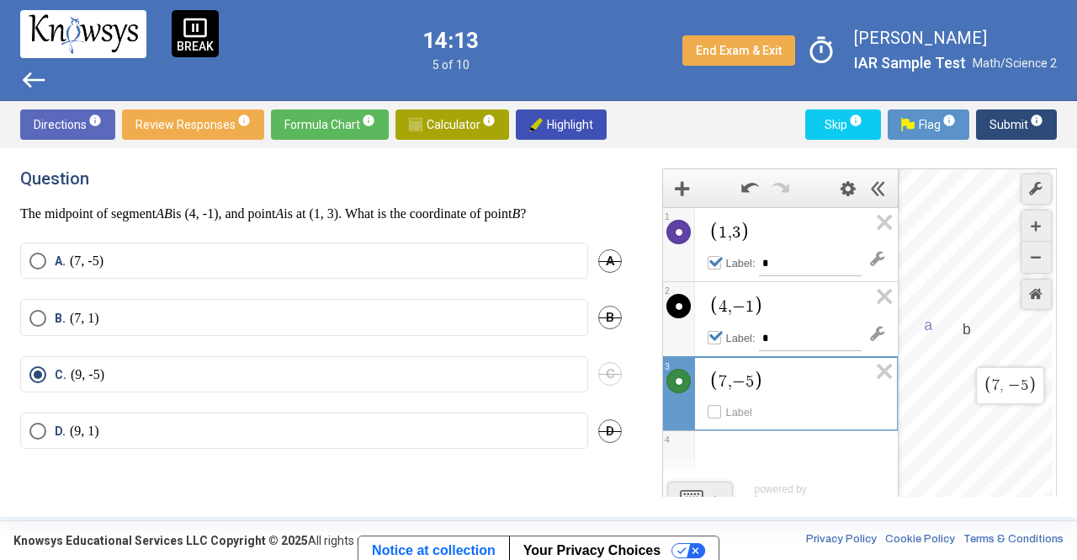
scroll to position [0, 0]
click at [970, 360] on div "a b $$ 7 , − 5" at bounding box center [976, 345] width 154 height 353
click at [939, 327] on div "a b $$ 7 , − 5" at bounding box center [976, 345] width 154 height 353
click at [941, 318] on div "a b $$ 7 , − 5" at bounding box center [976, 345] width 154 height 353
click at [875, 331] on icon "Label Settings" at bounding box center [877, 333] width 15 height 15
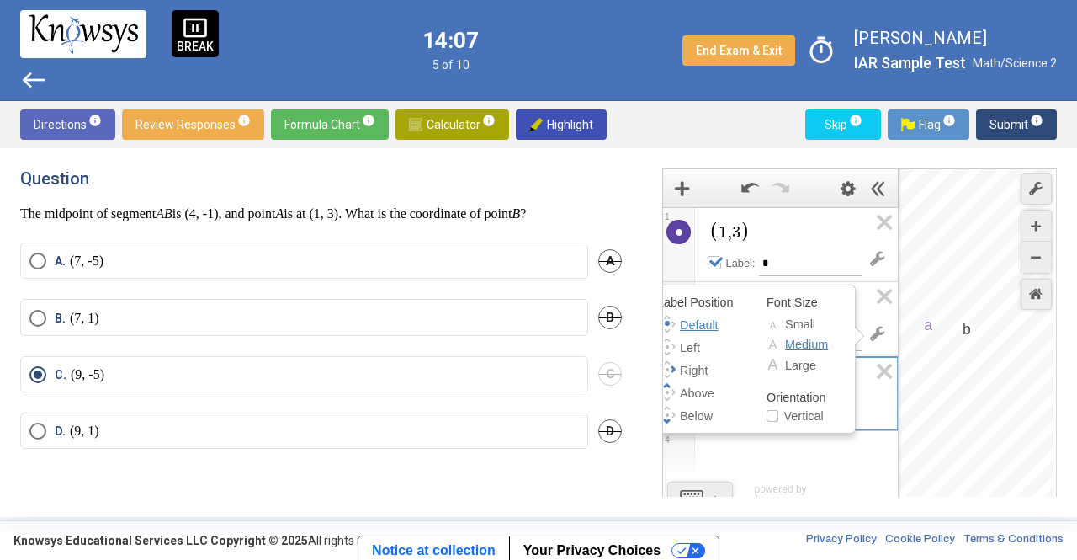
click at [856, 449] on div "Expression List" at bounding box center [780, 453] width 235 height 44
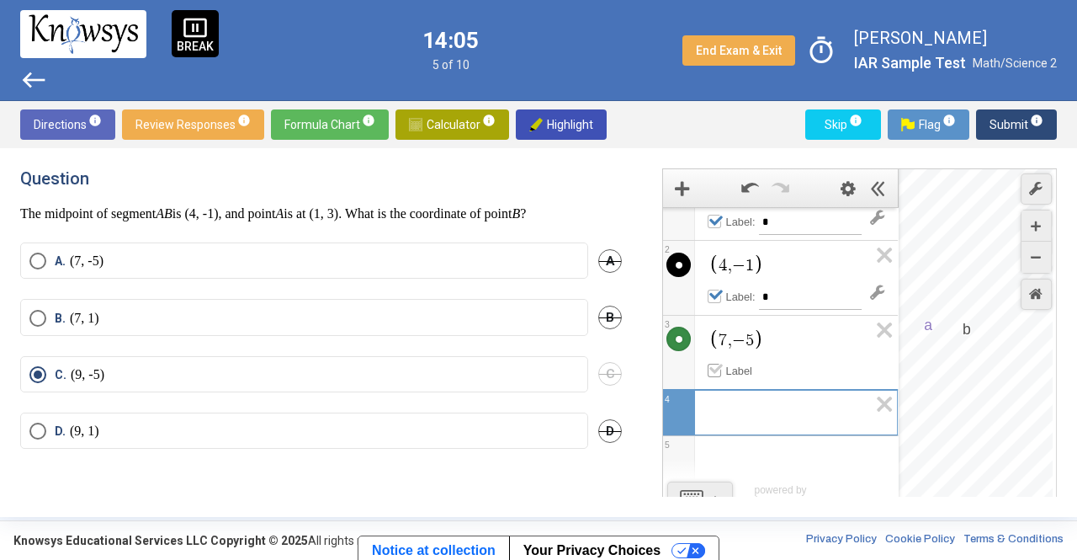
scroll to position [39, 0]
click at [722, 258] on span "1 , 3 Label * 1 4 , − 1 Label * 2 7 , − 5 Label 3 4" at bounding box center [780, 303] width 235 height 270
click at [715, 366] on icon "Label" at bounding box center [716, 370] width 13 height 13
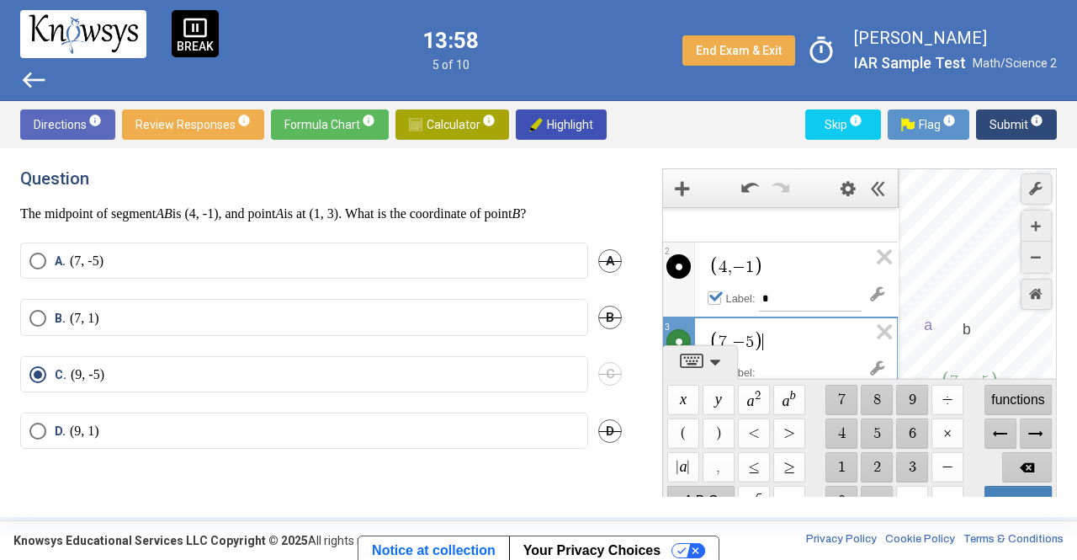
scroll to position [95, 0]
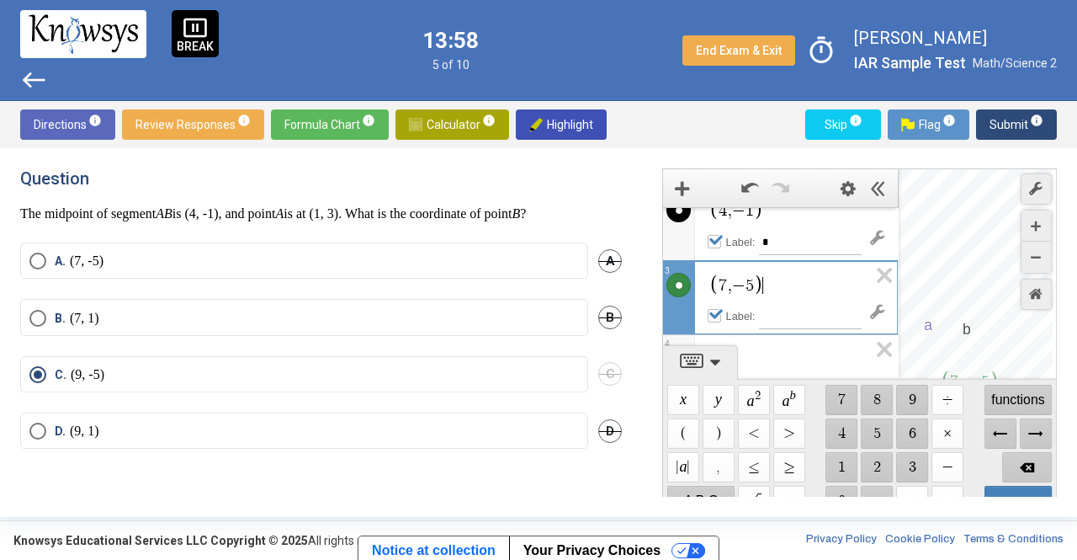
click at [761, 335] on span "4 , − 1 Label * 2 7 , − 5 ​ Label 3 4" at bounding box center [780, 246] width 235 height 269
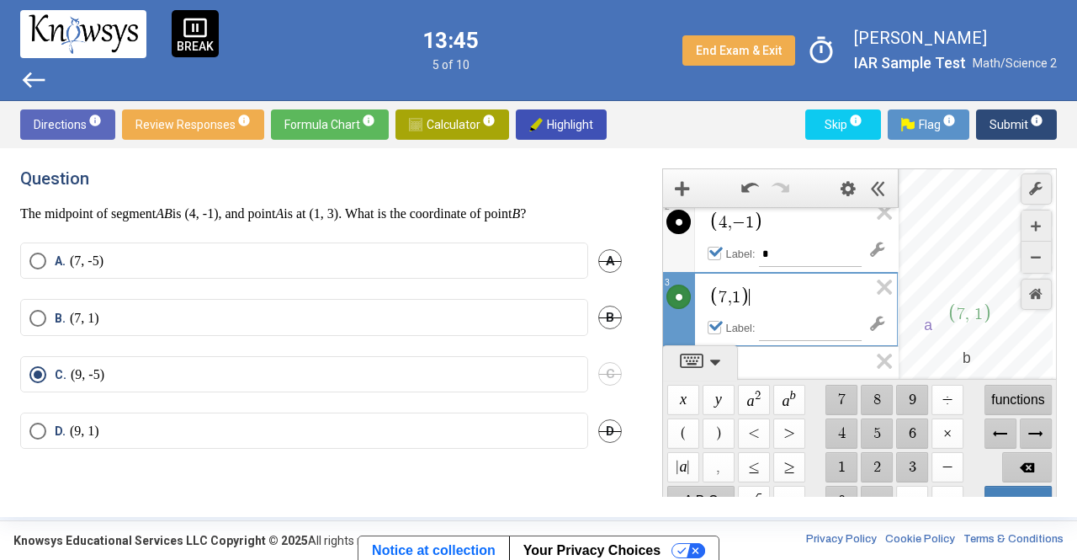
scroll to position [38, 0]
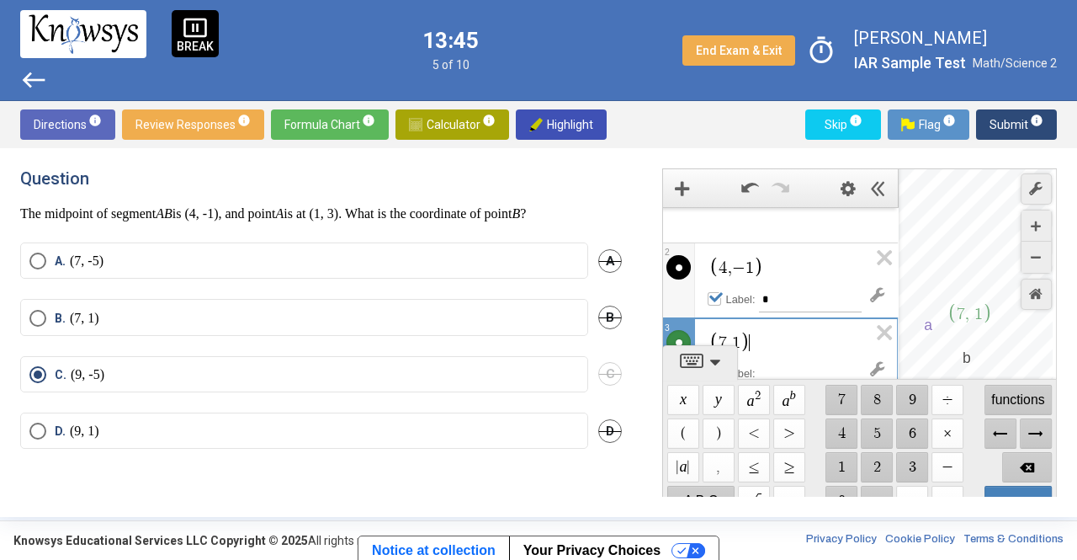
click at [434, 244] on mat-radio-button "A. (7, -5)" at bounding box center [304, 260] width 568 height 36
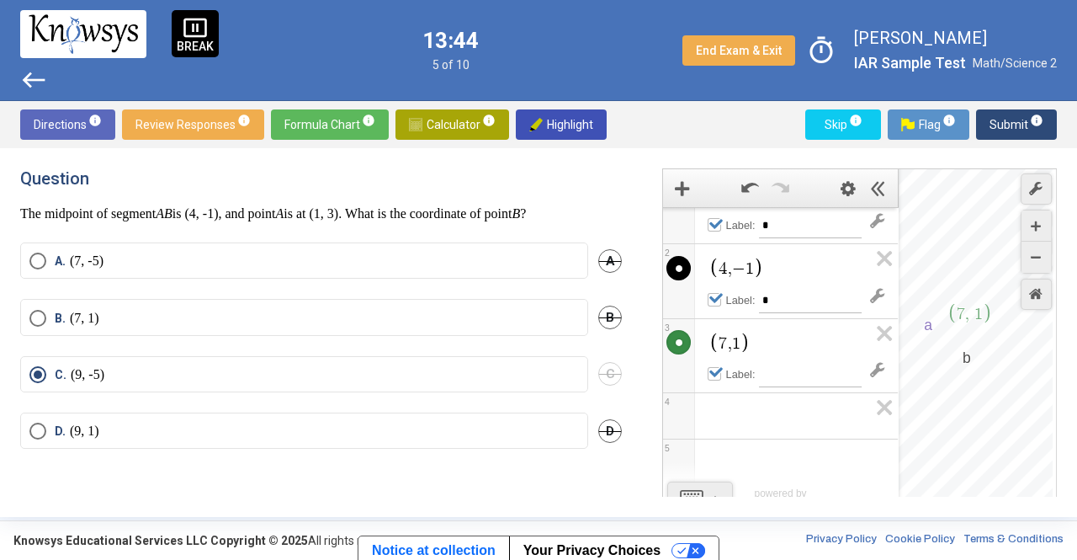
click at [427, 261] on label "A. (7, -5)" at bounding box center [304, 260] width 550 height 17
click at [1000, 116] on span "Submit info" at bounding box center [1017, 124] width 54 height 30
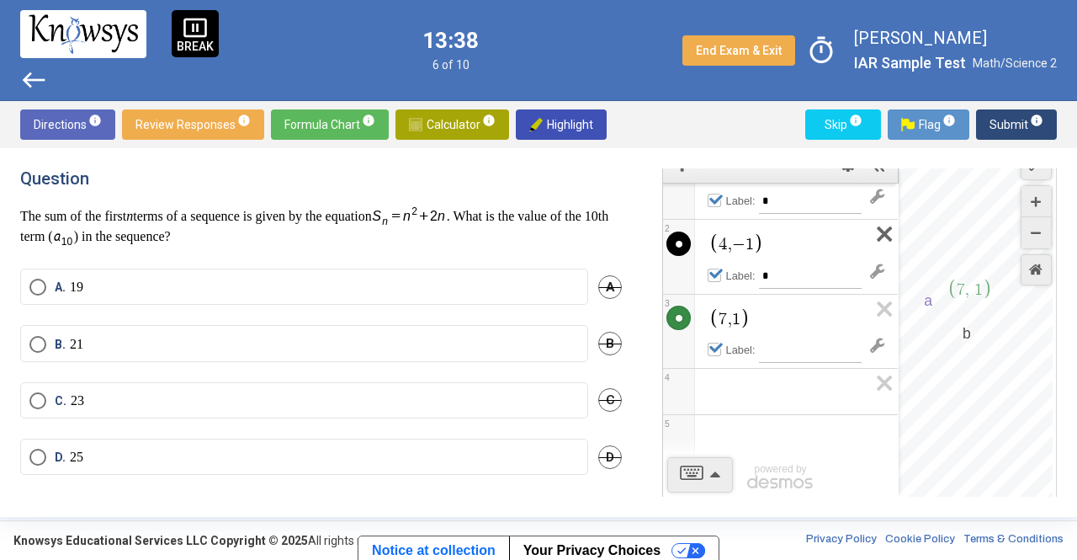
scroll to position [0, 0]
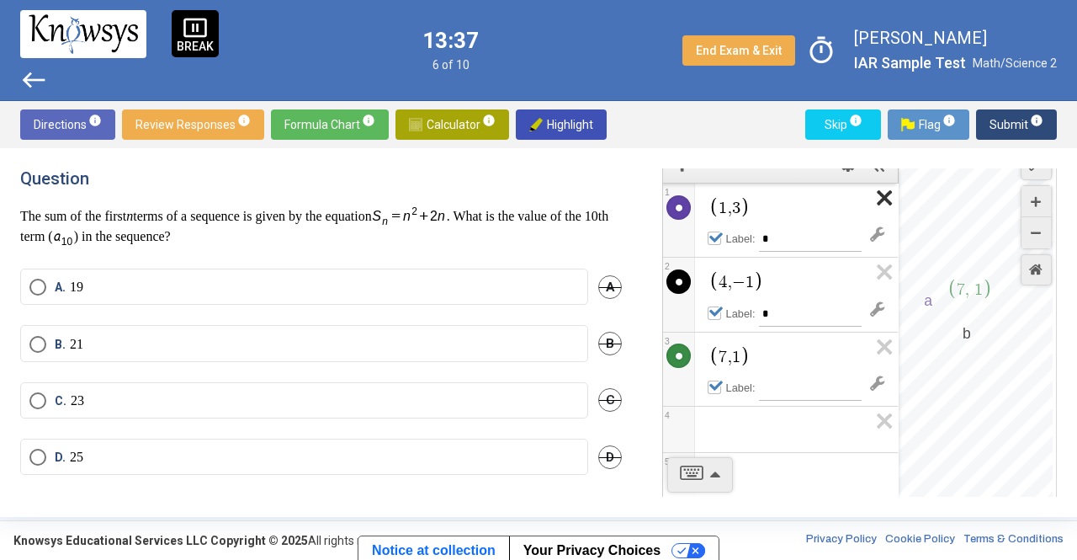
click at [867, 210] on icon "Expression List" at bounding box center [879, 202] width 38 height 39
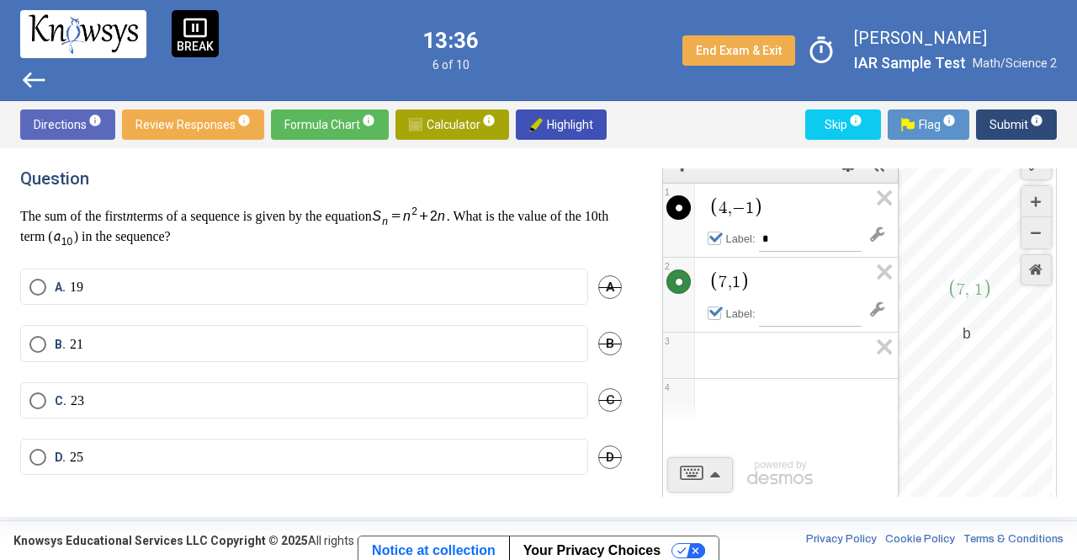
click at [867, 210] on span "4 , − 1 Label * 1 7 , 1 Label 2 3" at bounding box center [780, 281] width 235 height 196
click at [867, 210] on icon "Expression List" at bounding box center [879, 202] width 38 height 39
click at [872, 196] on icon "Expression List" at bounding box center [879, 202] width 38 height 39
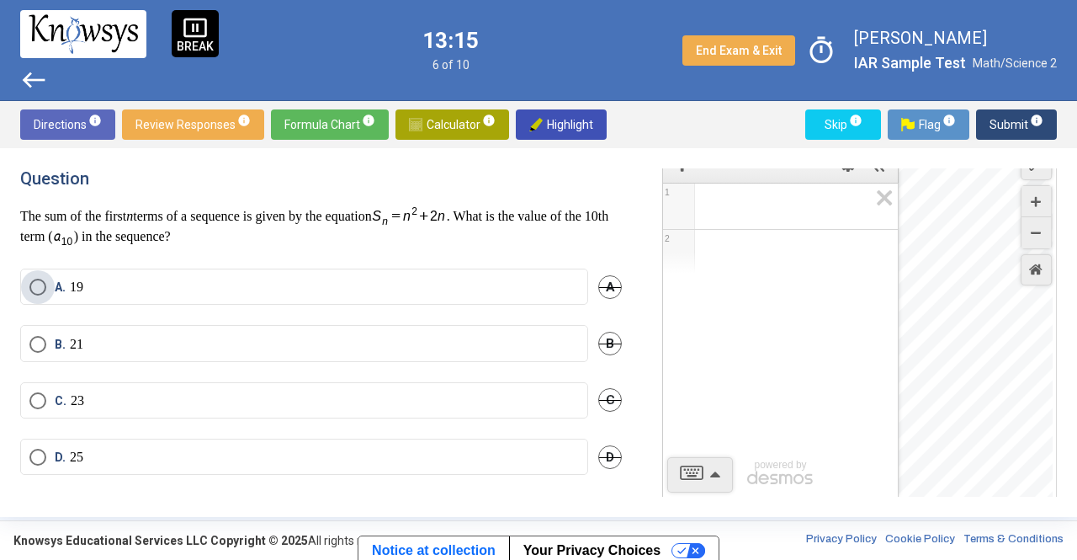
click at [221, 279] on label "A. 19" at bounding box center [304, 287] width 550 height 17
click at [704, 206] on div "Expression List" at bounding box center [780, 203] width 235 height 40
click at [433, 216] on img at bounding box center [409, 216] width 75 height 23
drag, startPoint x: 416, startPoint y: 208, endPoint x: 414, endPoint y: 216, distance: 8.6
click at [414, 216] on p "The sum of the first n terms of a sequence is given by the equation . What is t…" at bounding box center [321, 226] width 602 height 43
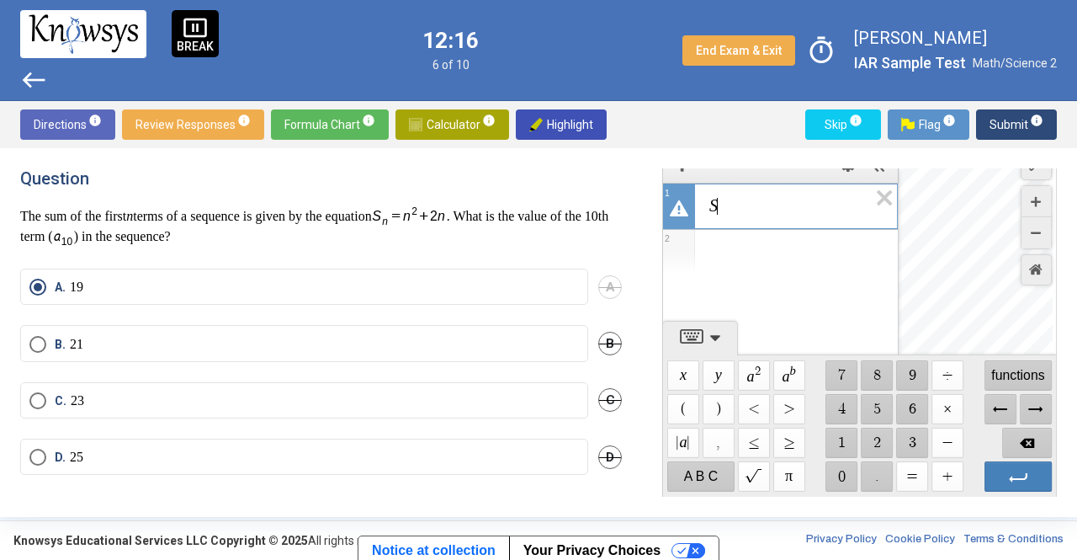
click at [741, 205] on span "S ​" at bounding box center [788, 206] width 160 height 20
click at [1023, 369] on span "functions" at bounding box center [1018, 375] width 67 height 30
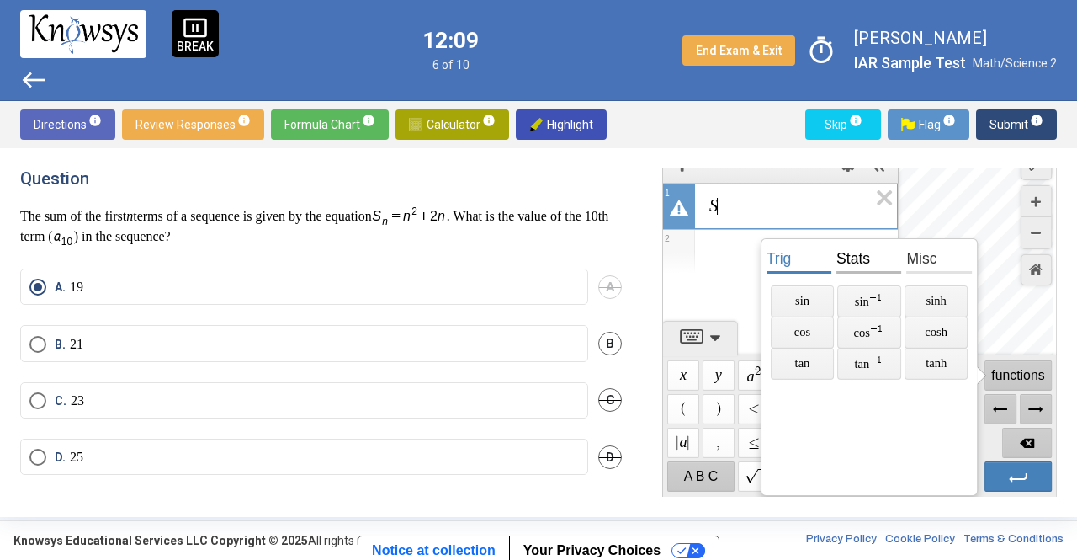
click at [859, 259] on span "stats" at bounding box center [869, 258] width 65 height 32
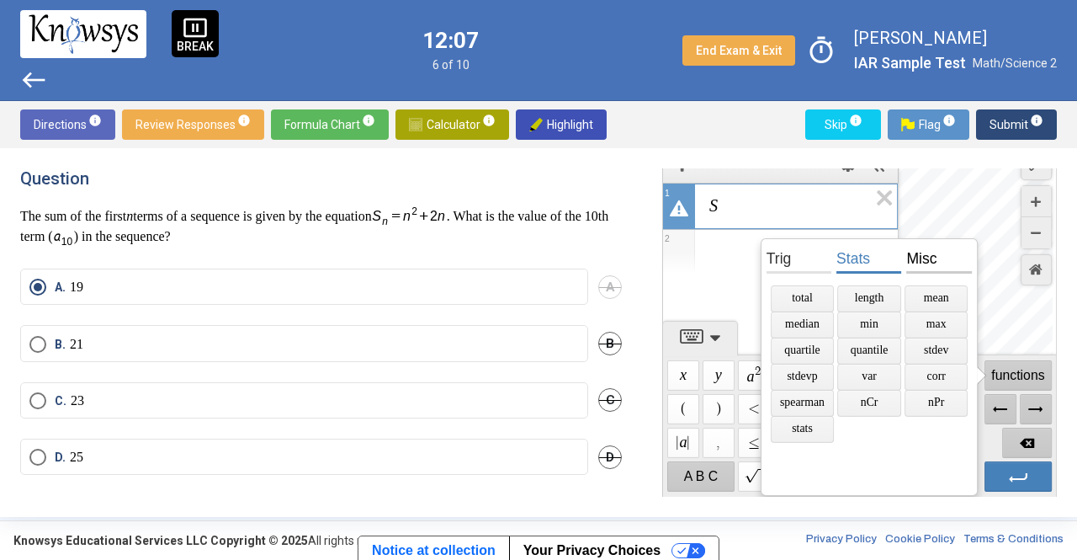
click at [921, 259] on span "misc" at bounding box center [939, 258] width 65 height 32
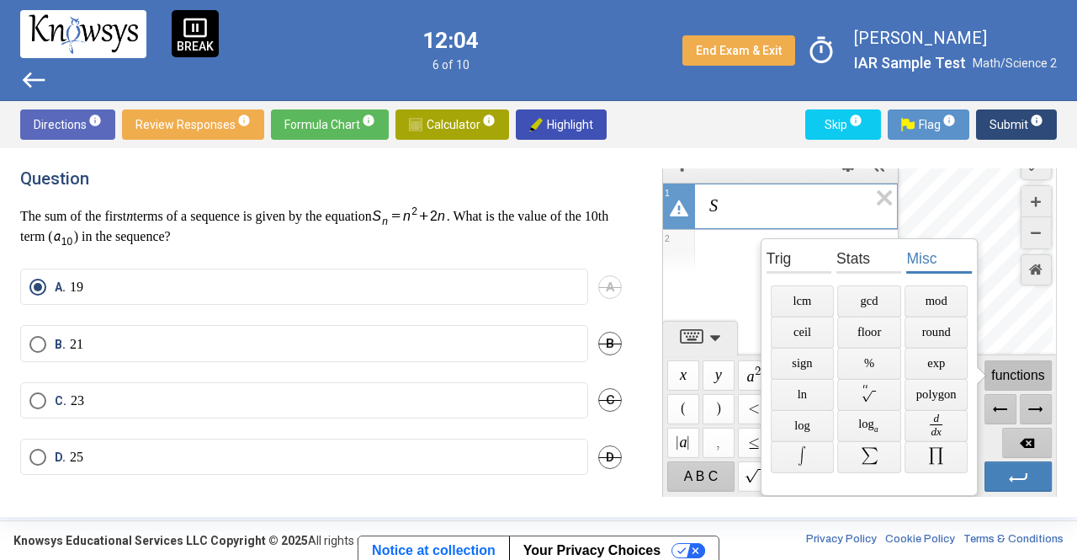
click at [1023, 373] on span "functions" at bounding box center [1018, 375] width 67 height 30
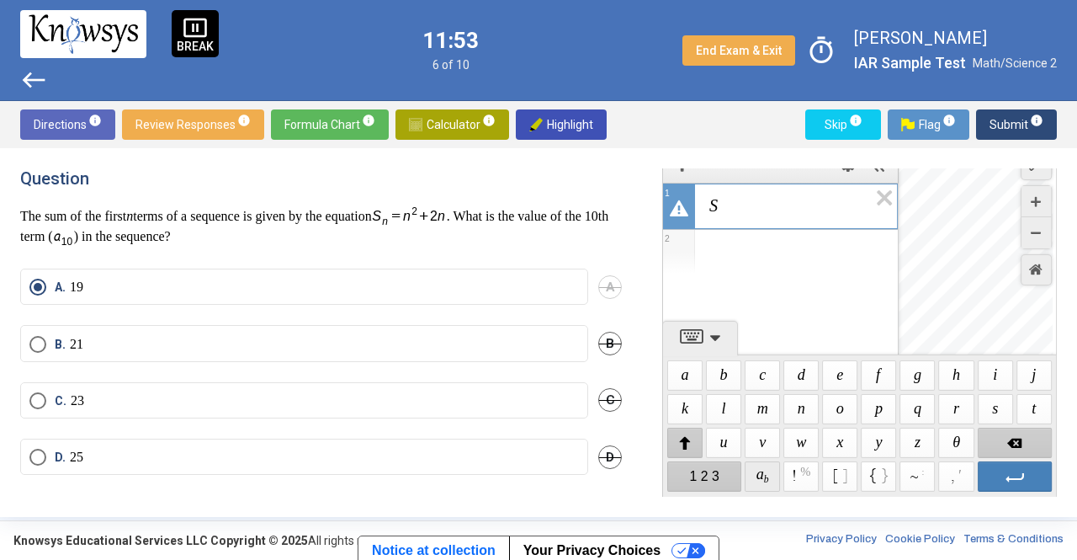
click at [768, 482] on span "$$ a b ​" at bounding box center [762, 476] width 35 height 30
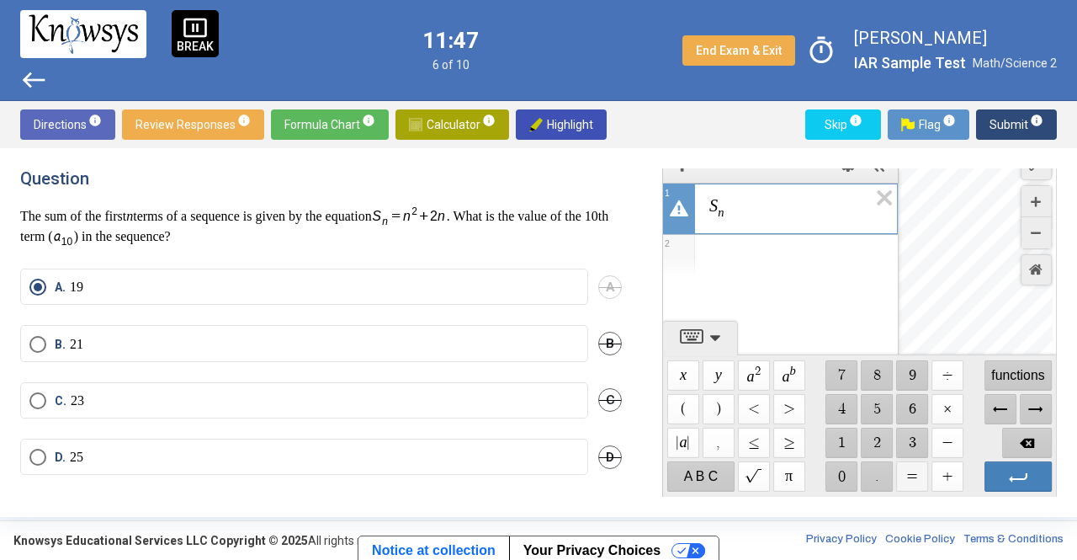
click at [904, 477] on span "$$ =" at bounding box center [912, 476] width 32 height 30
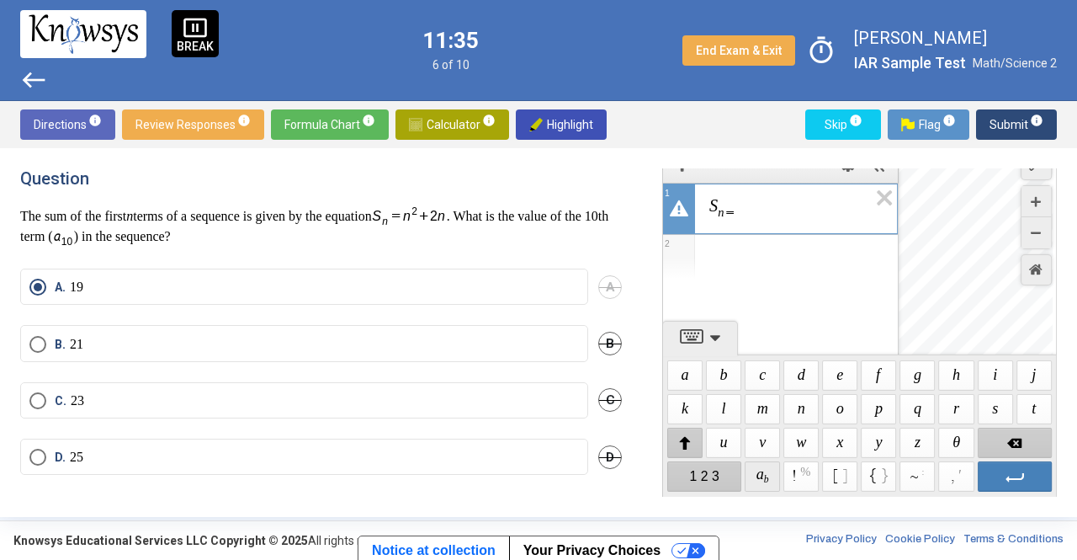
click at [756, 477] on span "$$ a b ​" at bounding box center [762, 476] width 35 height 30
click at [736, 201] on span "S n = ​ ​" at bounding box center [788, 208] width 160 height 25
click at [735, 199] on span "S n = ​ ​" at bounding box center [788, 208] width 160 height 25
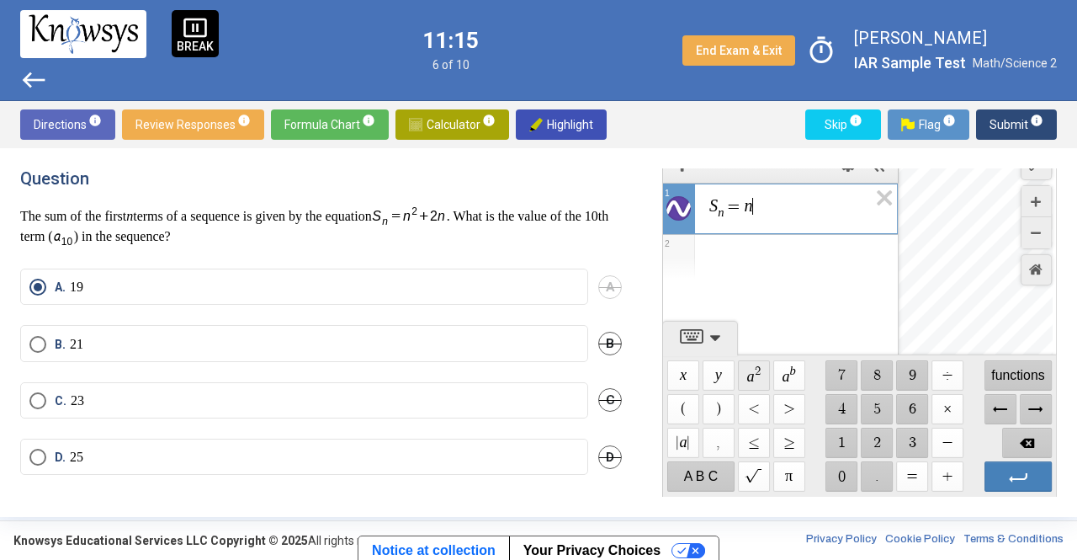
click at [762, 366] on span "$$ a 2" at bounding box center [754, 375] width 32 height 30
click at [946, 473] on span "$$ +" at bounding box center [948, 476] width 32 height 30
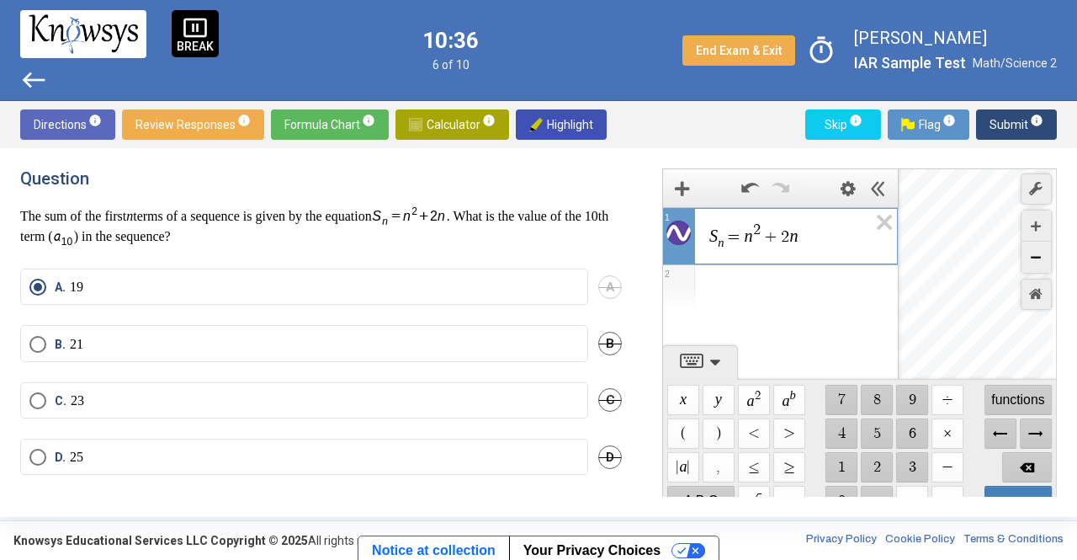
click at [1038, 260] on div "Zoom Out" at bounding box center [1036, 257] width 29 height 31
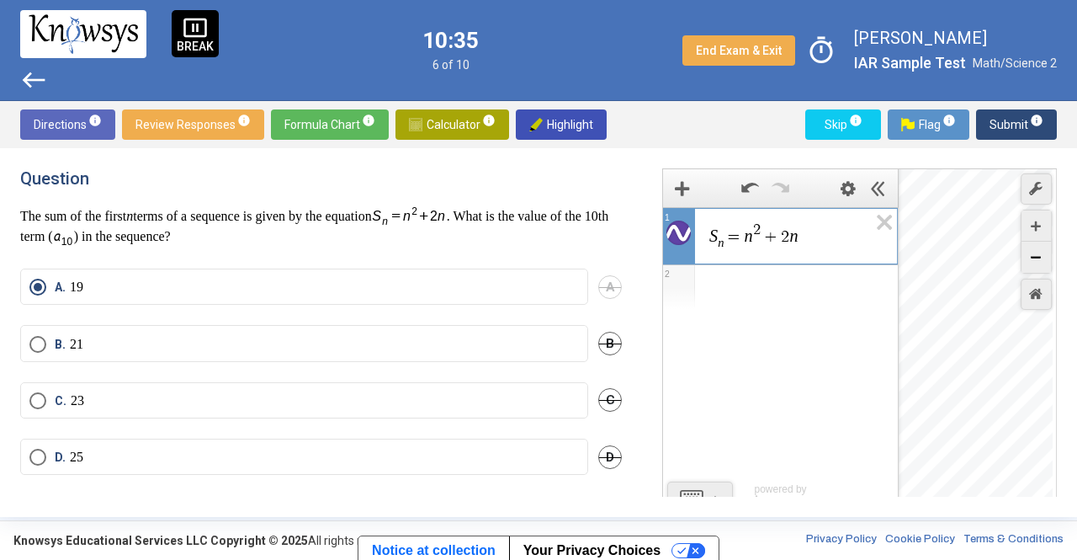
click at [1038, 260] on div "Zoom Out" at bounding box center [1036, 257] width 29 height 31
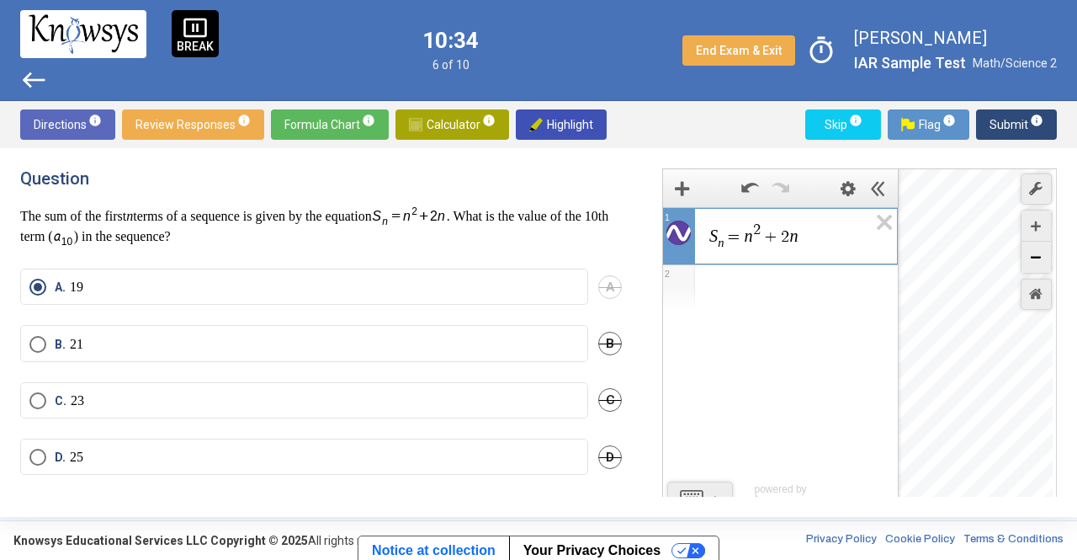
click at [1038, 260] on div "Zoom Out" at bounding box center [1036, 257] width 29 height 31
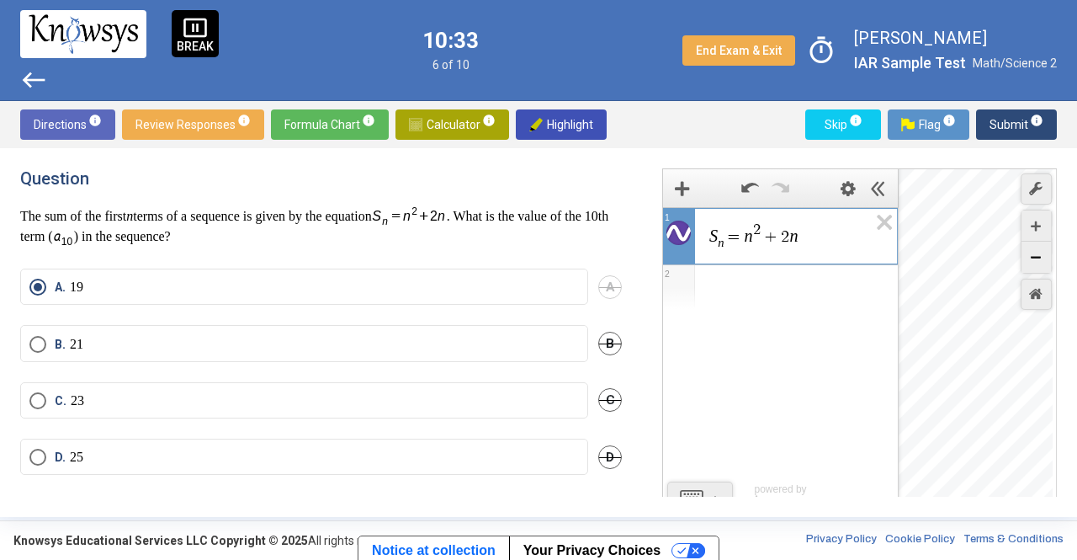
click at [1038, 260] on div "Zoom Out" at bounding box center [1036, 257] width 29 height 31
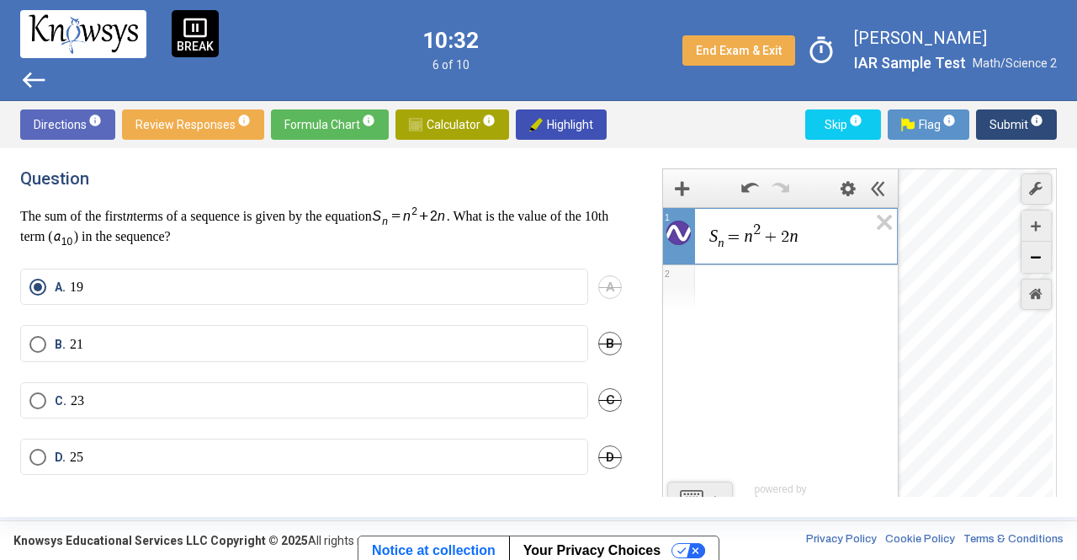
click at [1038, 260] on div "Zoom Out" at bounding box center [1036, 257] width 29 height 31
drag, startPoint x: 971, startPoint y: 258, endPoint x: 982, endPoint y: 459, distance: 200.6
click at [982, 459] on div "$$ − 1 , − 1 × 1 0 0" at bounding box center [976, 345] width 154 height 353
click at [266, 341] on label "B. 21" at bounding box center [304, 344] width 550 height 17
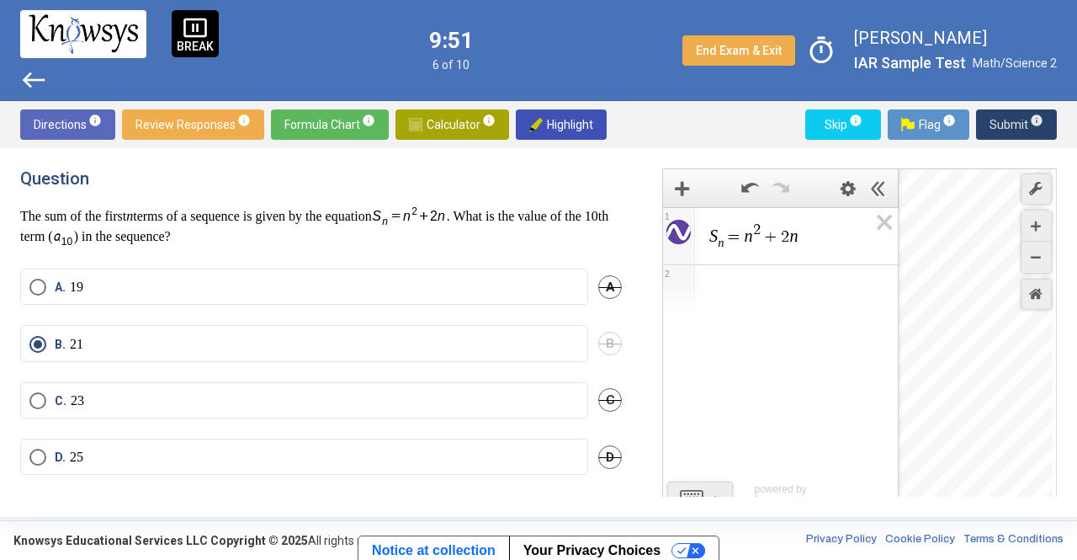
click at [1007, 122] on span "Submit info" at bounding box center [1017, 124] width 54 height 30
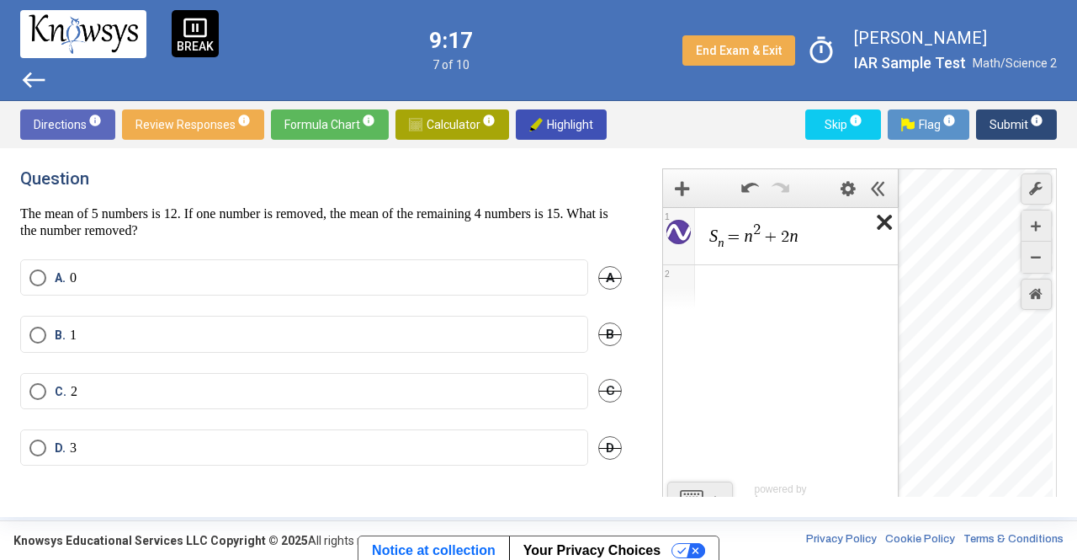
click at [884, 218] on icon "Expression List" at bounding box center [879, 227] width 38 height 39
click at [369, 375] on mat-radio-button "C. 2" at bounding box center [304, 391] width 568 height 36
click at [370, 383] on label "C. 2" at bounding box center [304, 391] width 550 height 17
click at [1009, 123] on span "Submit info" at bounding box center [1017, 124] width 54 height 30
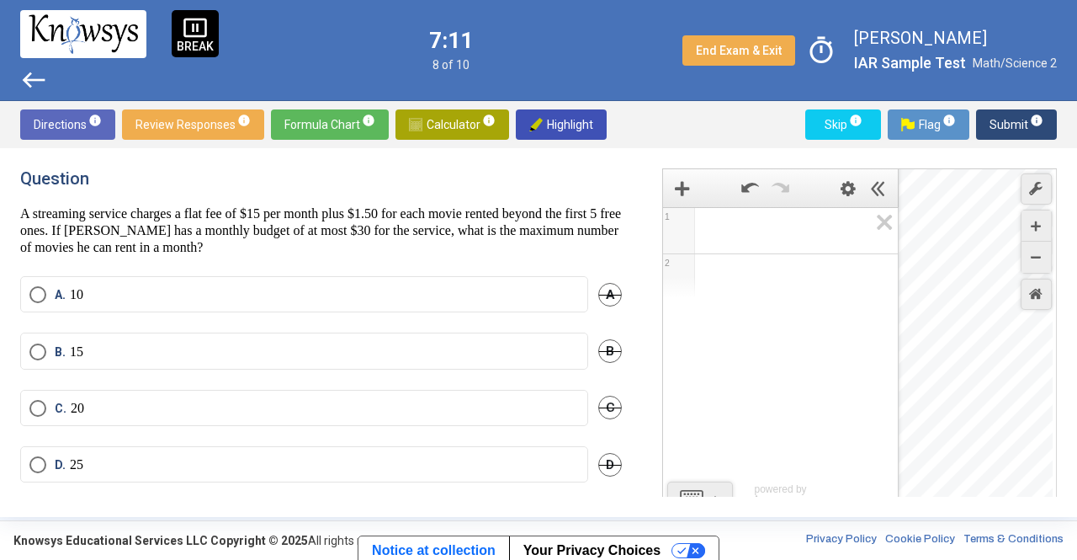
click at [704, 242] on div "Expression List" at bounding box center [780, 228] width 235 height 40
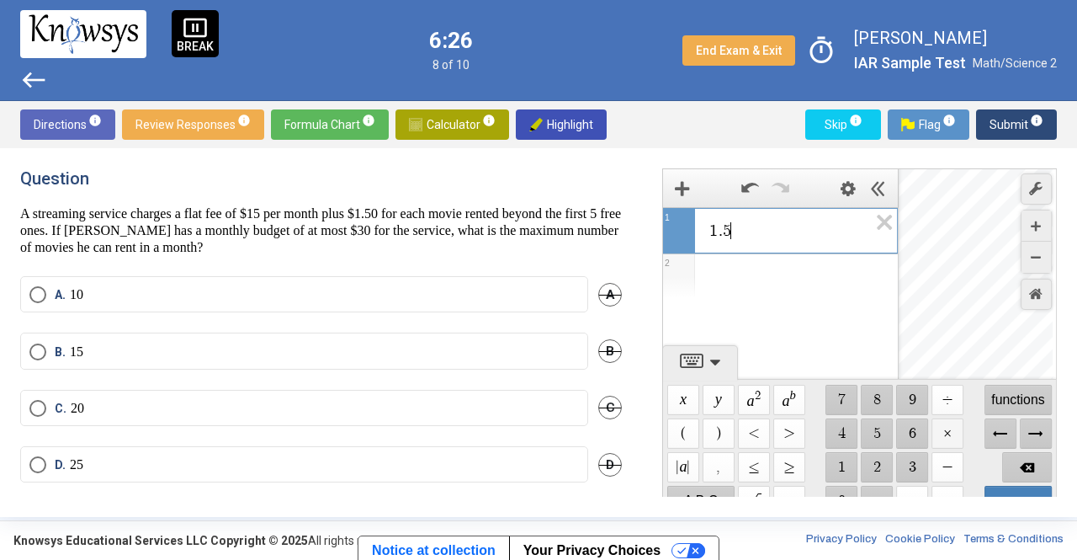
click at [932, 424] on span "$$ ×" at bounding box center [948, 433] width 32 height 30
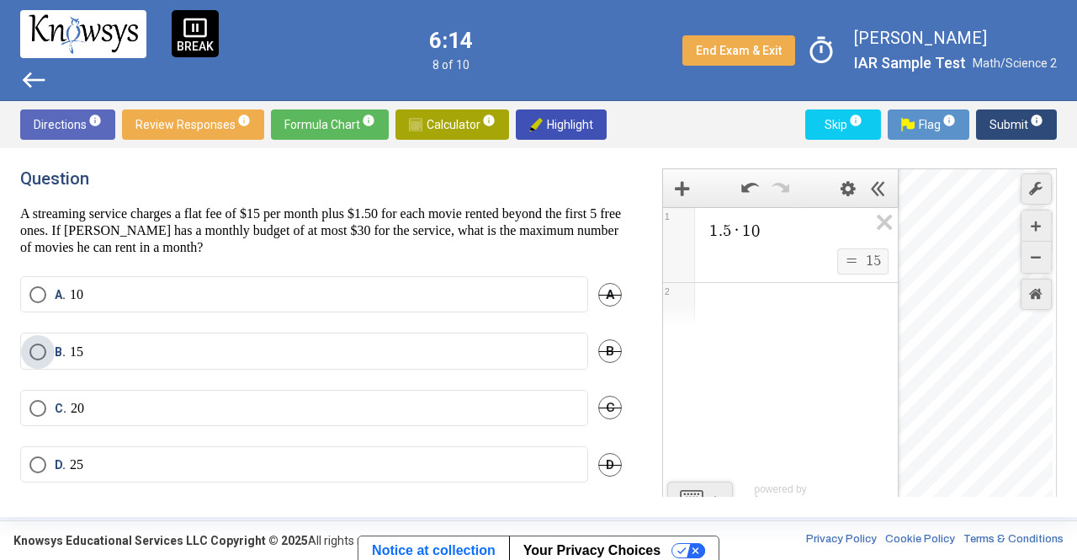
click at [369, 344] on label "B. 15" at bounding box center [304, 351] width 550 height 17
click at [996, 122] on span "Submit info" at bounding box center [1017, 124] width 54 height 30
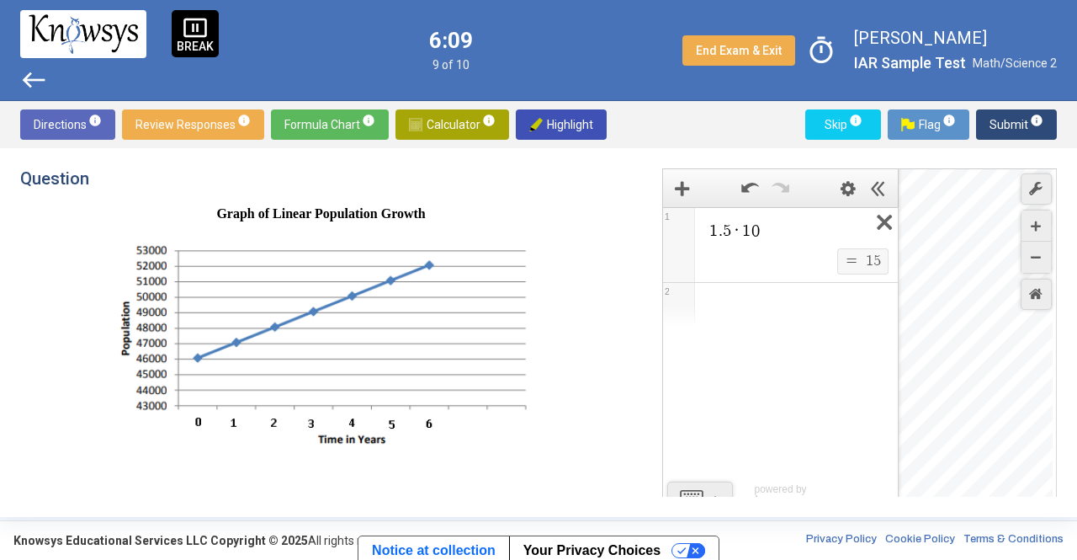
click at [890, 228] on icon "Expression List" at bounding box center [879, 227] width 38 height 39
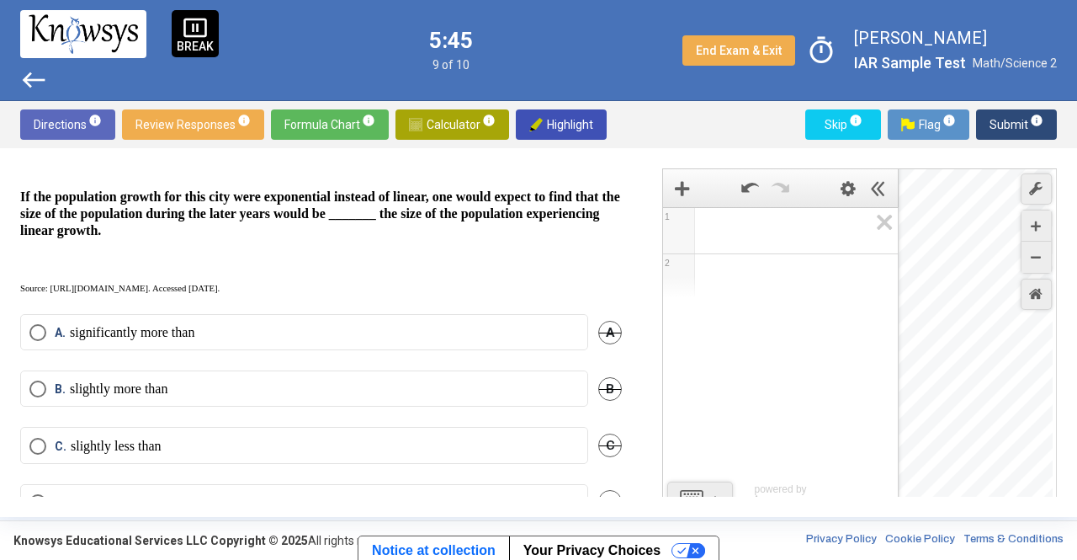
scroll to position [423, 0]
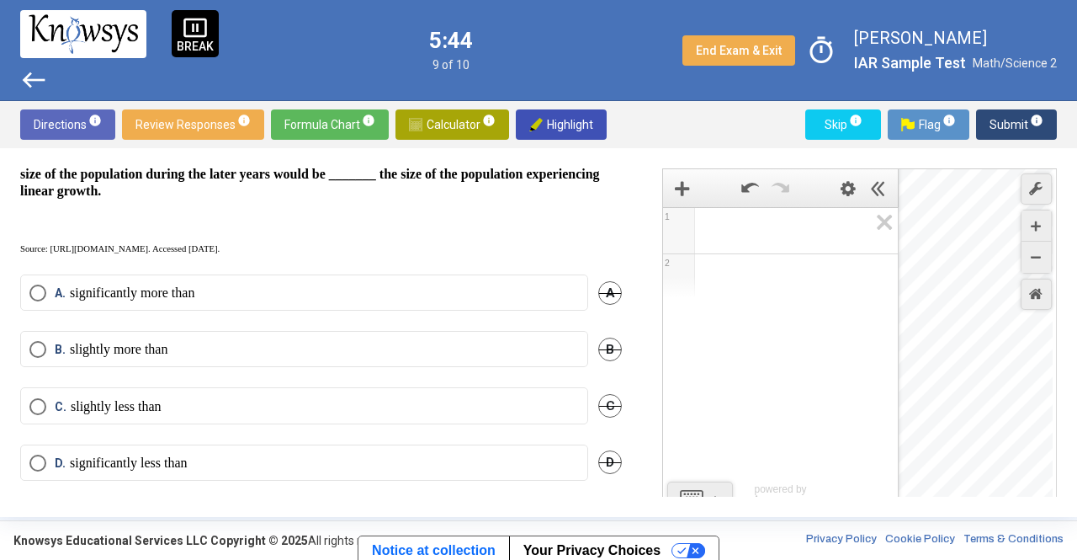
click at [245, 284] on label "A. significantly more than" at bounding box center [304, 292] width 550 height 17
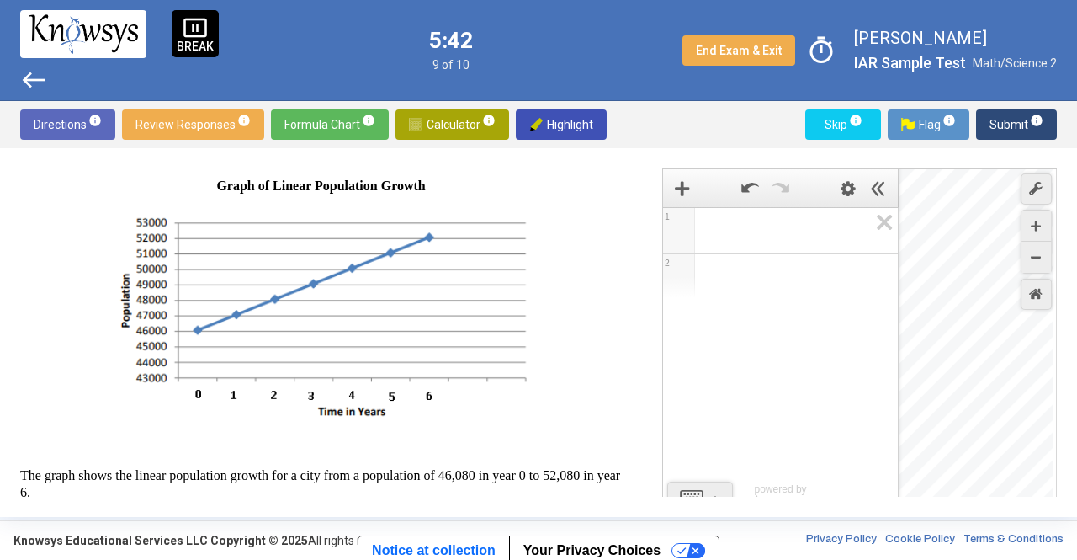
scroll to position [27, 0]
click at [997, 125] on span "Submit info" at bounding box center [1017, 124] width 54 height 30
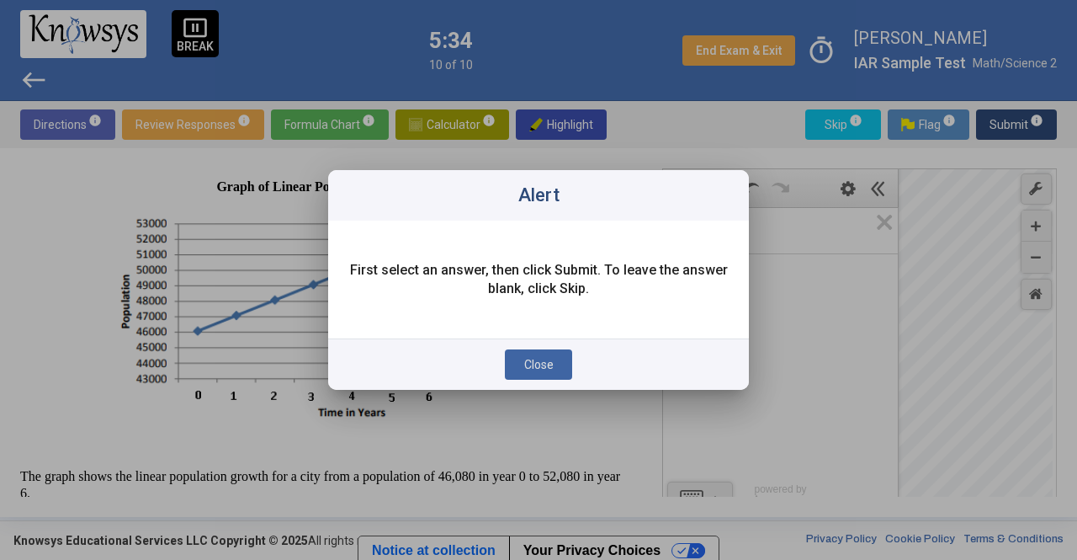
click at [550, 364] on span "Close" at bounding box center [538, 364] width 29 height 13
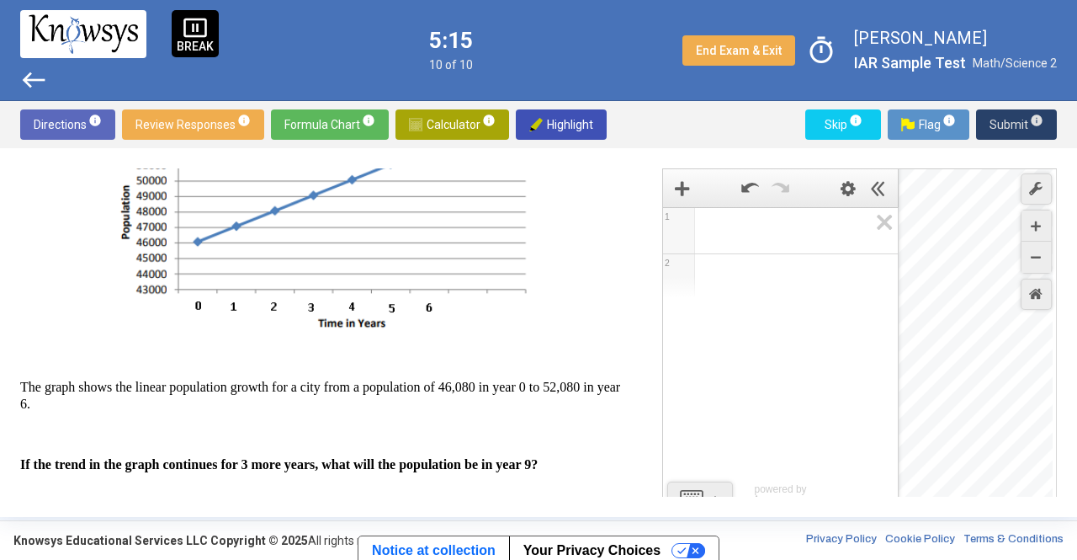
scroll to position [117, 0]
click at [197, 240] on img at bounding box center [321, 226] width 421 height 215
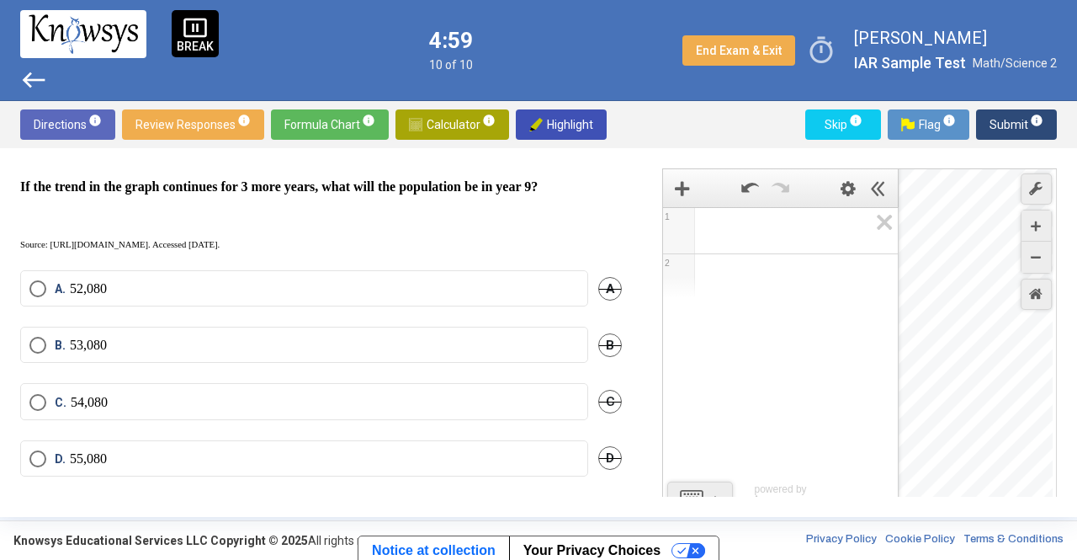
scroll to position [406, 0]
click at [199, 465] on label "D. 55,080" at bounding box center [304, 458] width 550 height 17
click at [1014, 122] on span "Submit info" at bounding box center [1017, 124] width 54 height 30
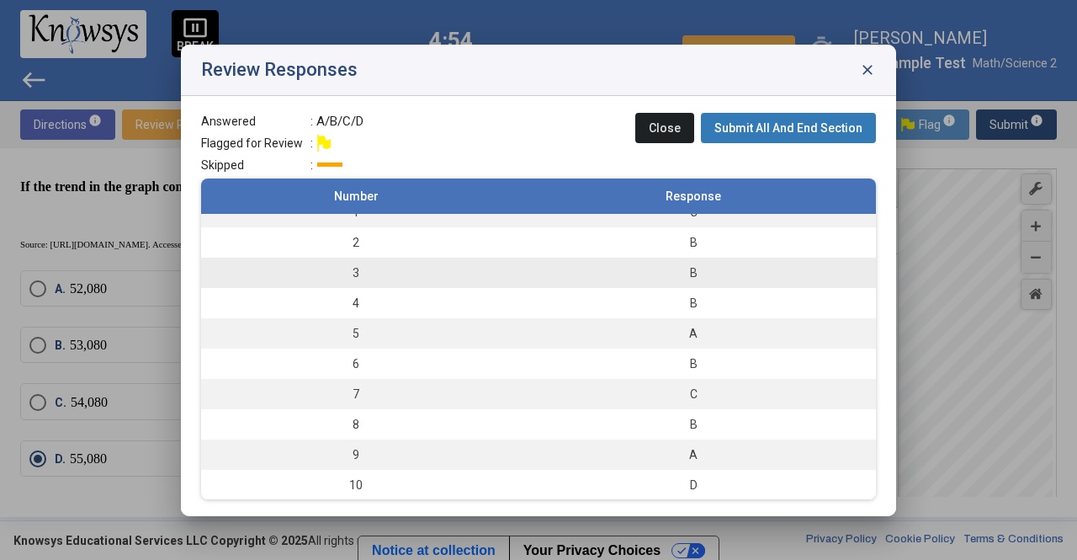
scroll to position [0, 0]
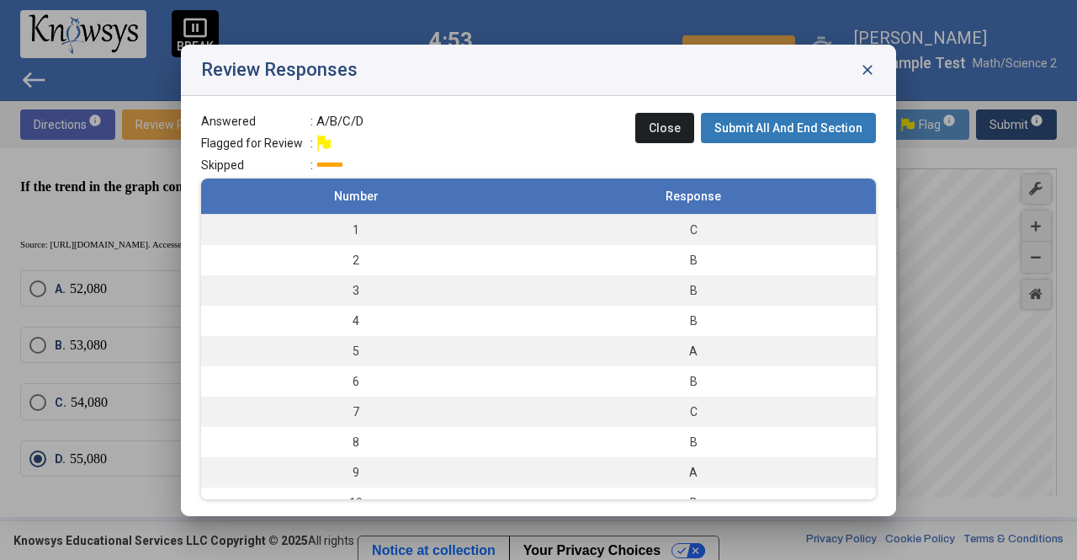
click at [788, 126] on span "Submit All And End Section" at bounding box center [789, 127] width 148 height 13
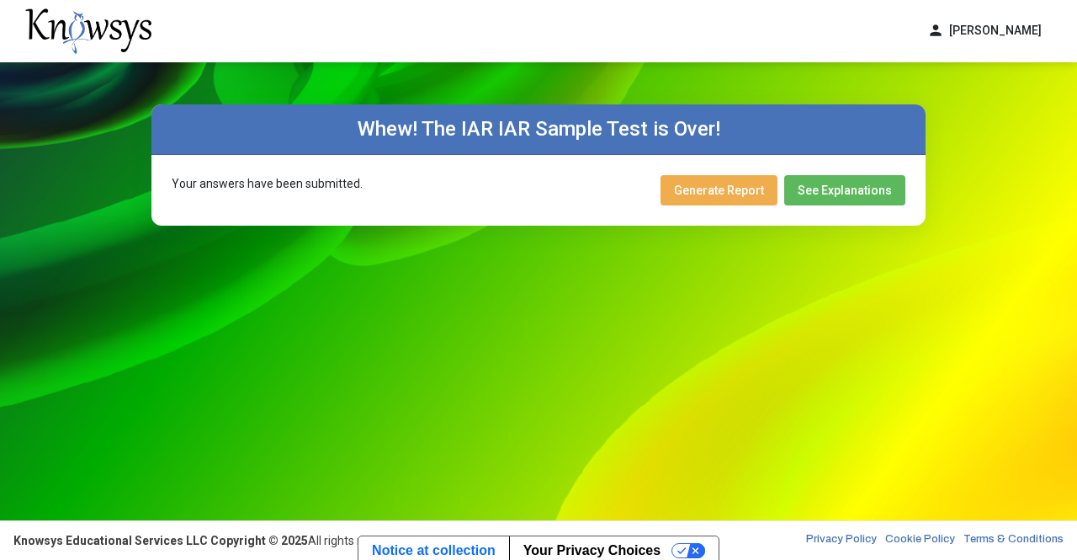
click at [748, 190] on span "Generate Report" at bounding box center [719, 189] width 90 height 13
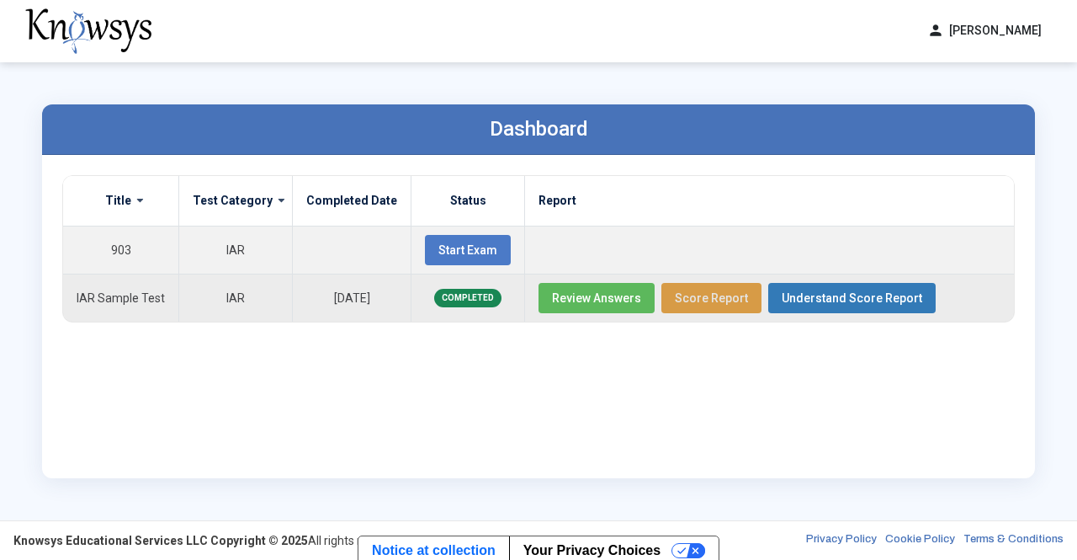
click at [692, 292] on span "Score Report" at bounding box center [711, 297] width 73 height 13
